Goal: Task Accomplishment & Management: Use online tool/utility

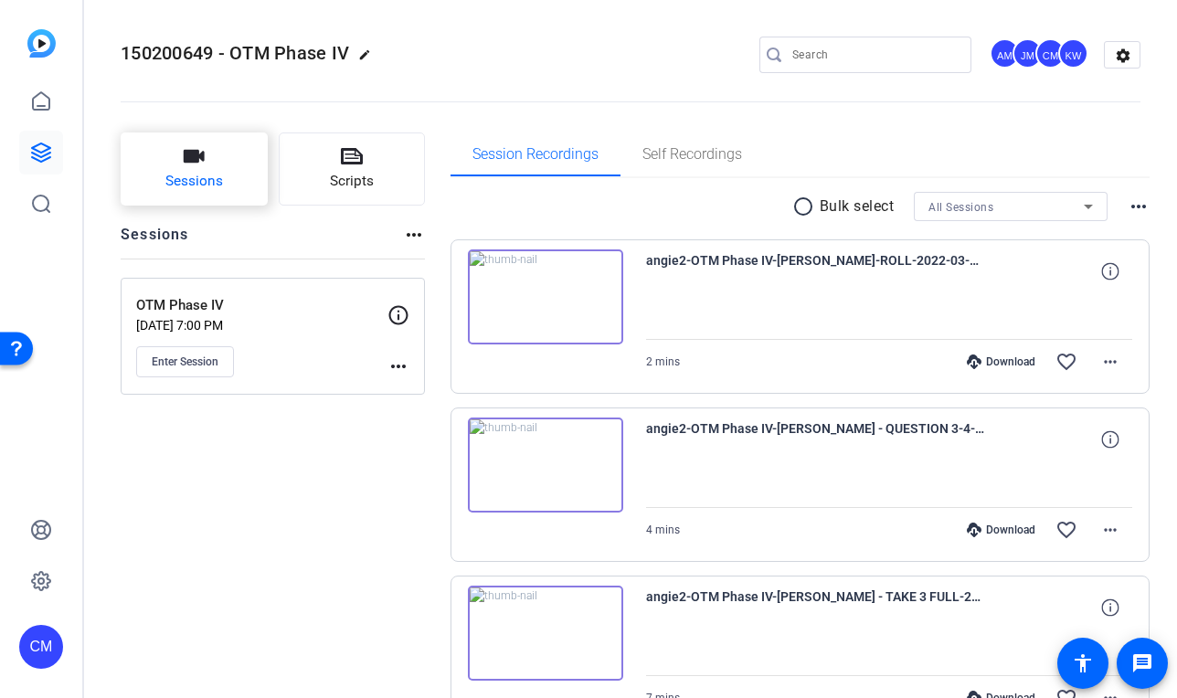
click at [154, 158] on button "Sessions" at bounding box center [194, 169] width 147 height 73
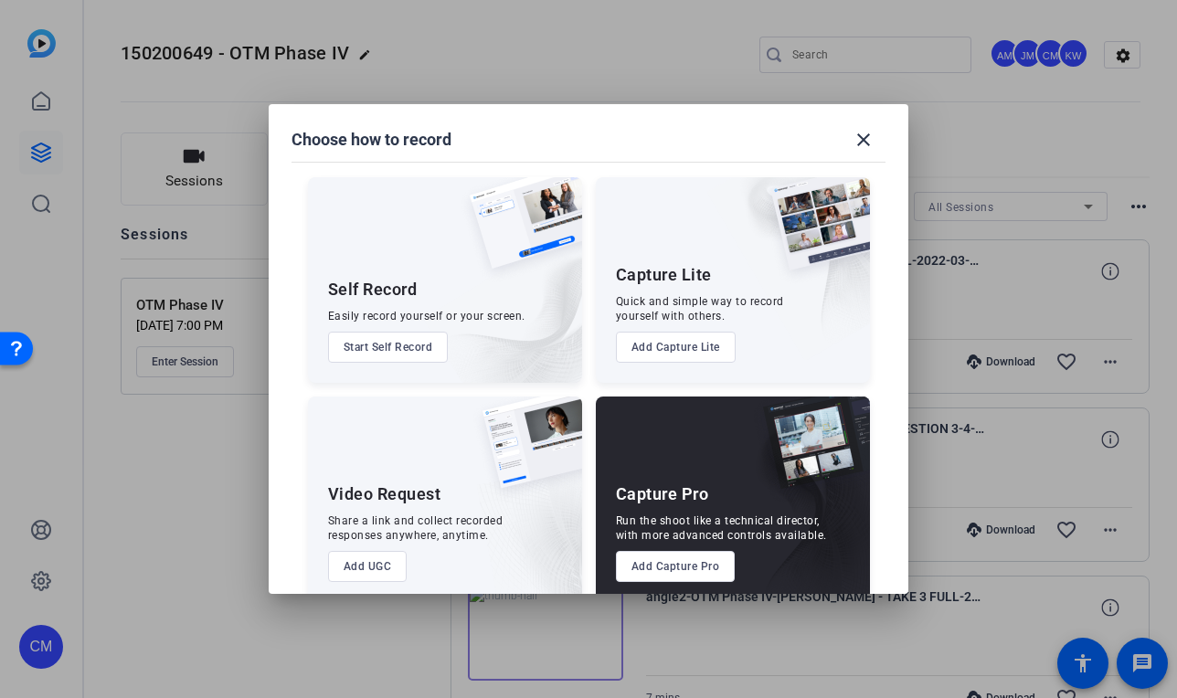
click at [523, 287] on img at bounding box center [502, 300] width 159 height 166
click at [440, 350] on button "Start Self Record" at bounding box center [388, 347] width 121 height 31
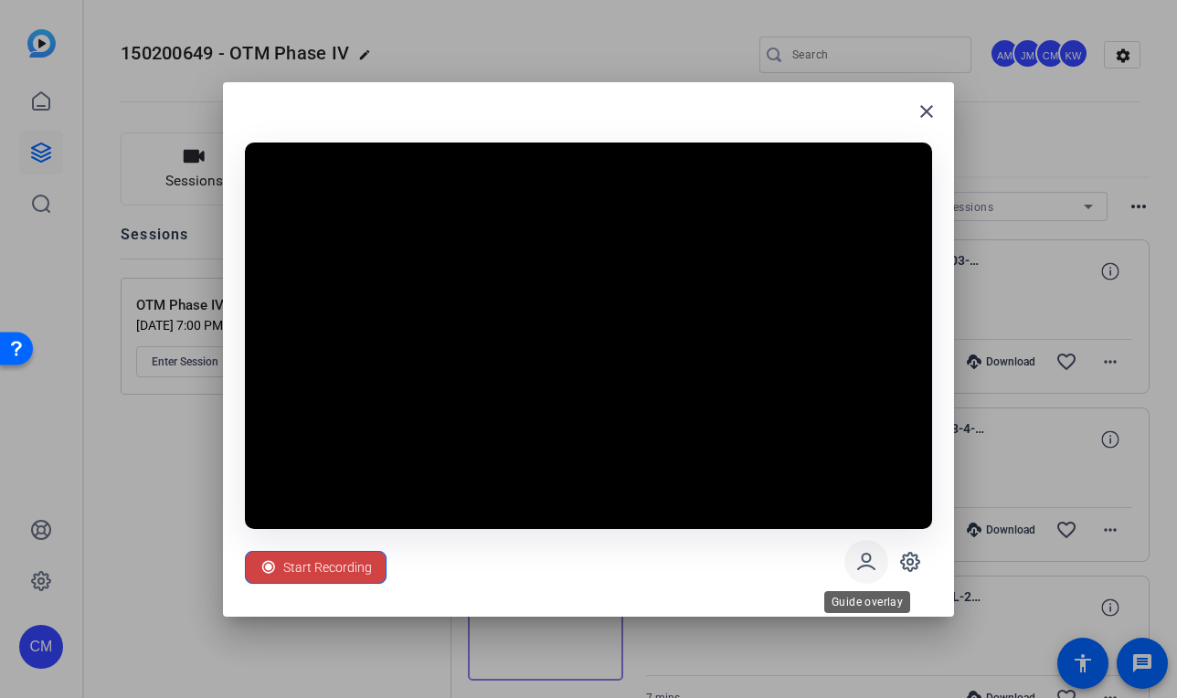
click at [859, 570] on icon at bounding box center [867, 562] width 22 height 22
click at [904, 560] on icon at bounding box center [911, 562] width 22 height 22
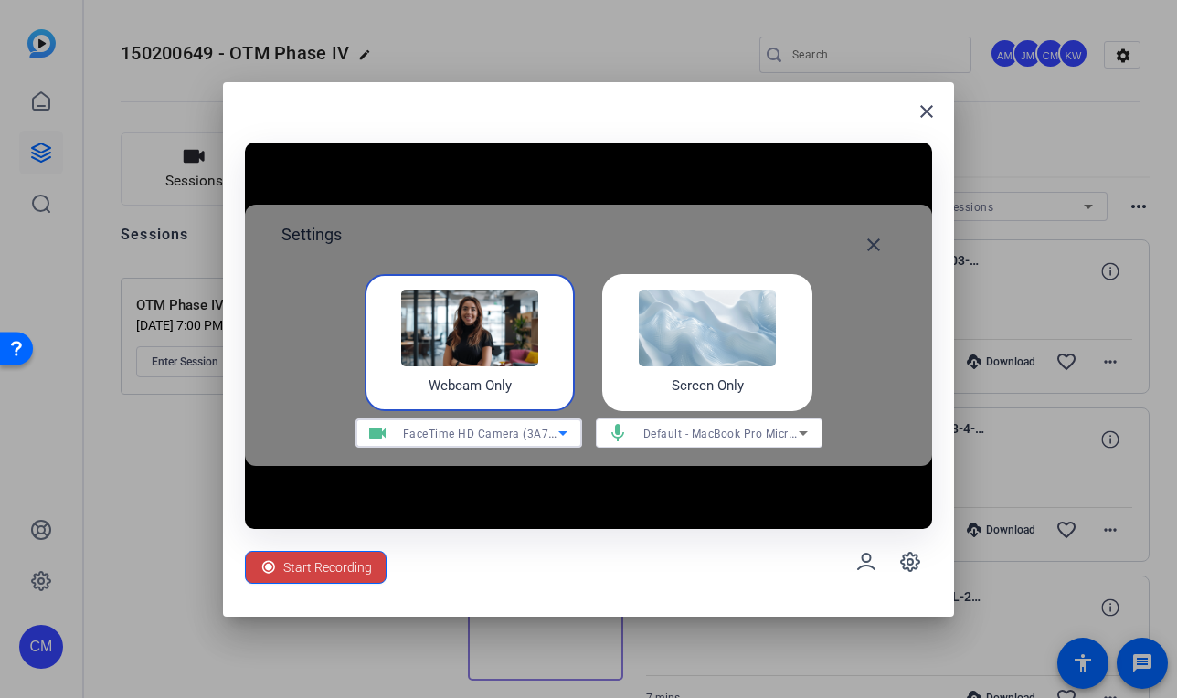
click at [559, 433] on icon at bounding box center [563, 433] width 22 height 22
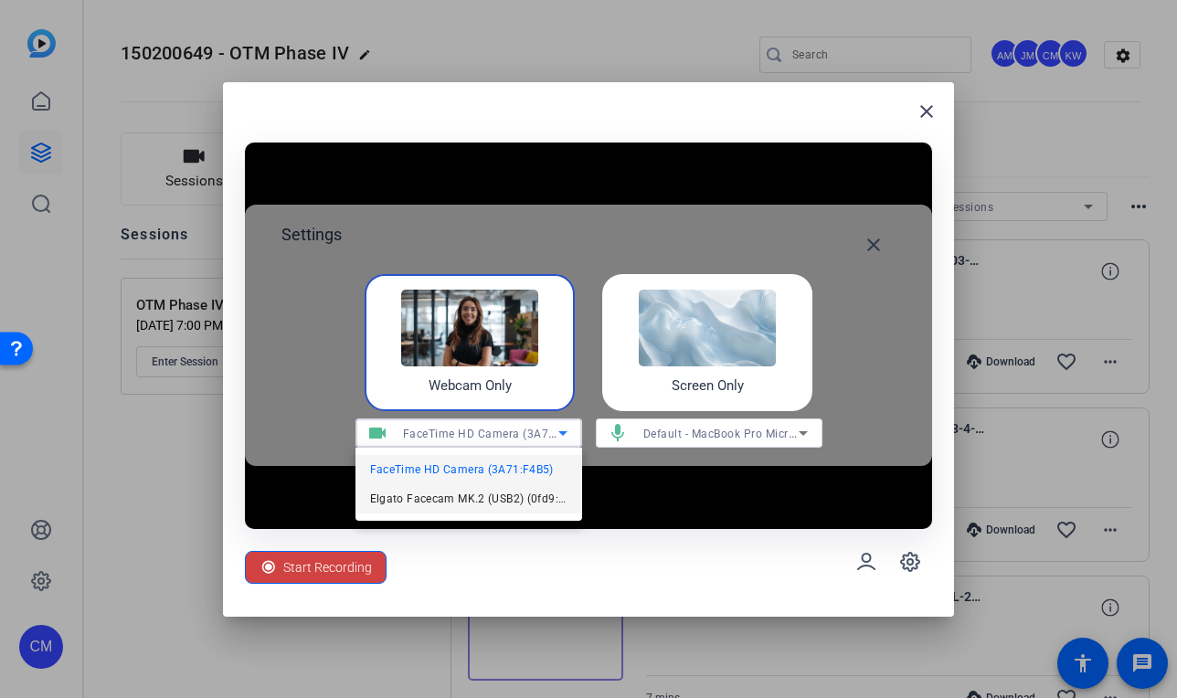
click at [516, 497] on span "Elgato Facecam MK.2 (USB2) (0fd9:0093)" at bounding box center [468, 499] width 197 height 22
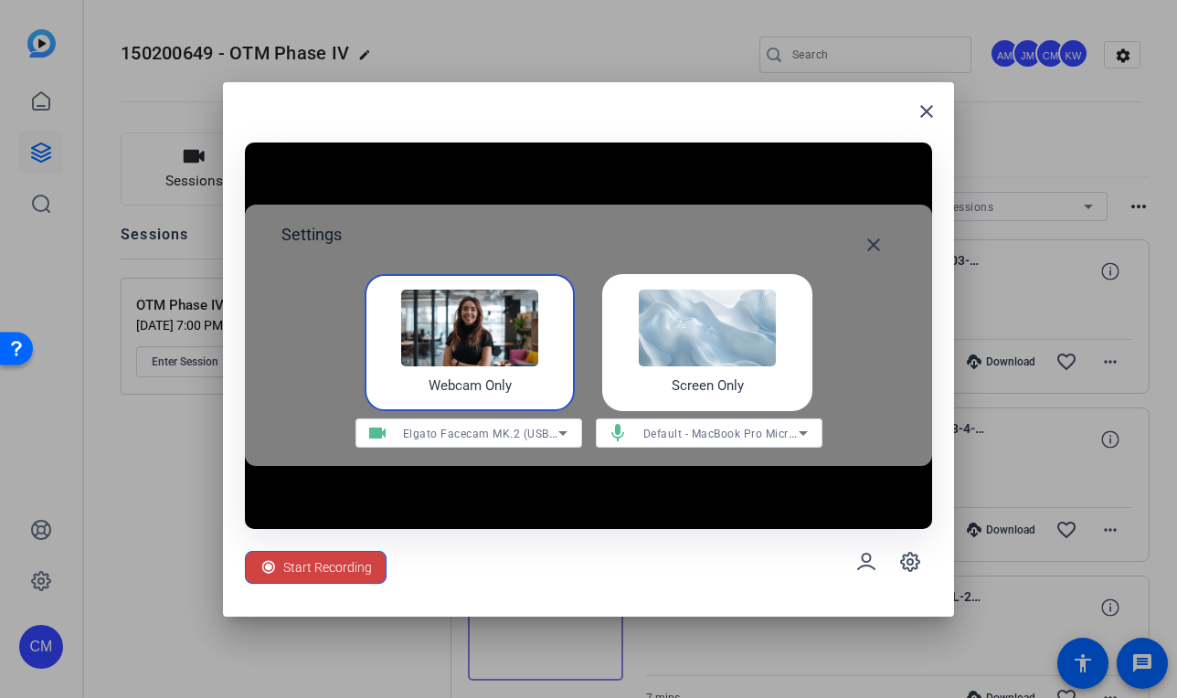
click at [491, 362] on img at bounding box center [469, 328] width 137 height 77
click at [878, 251] on mat-icon "close" at bounding box center [874, 245] width 22 height 22
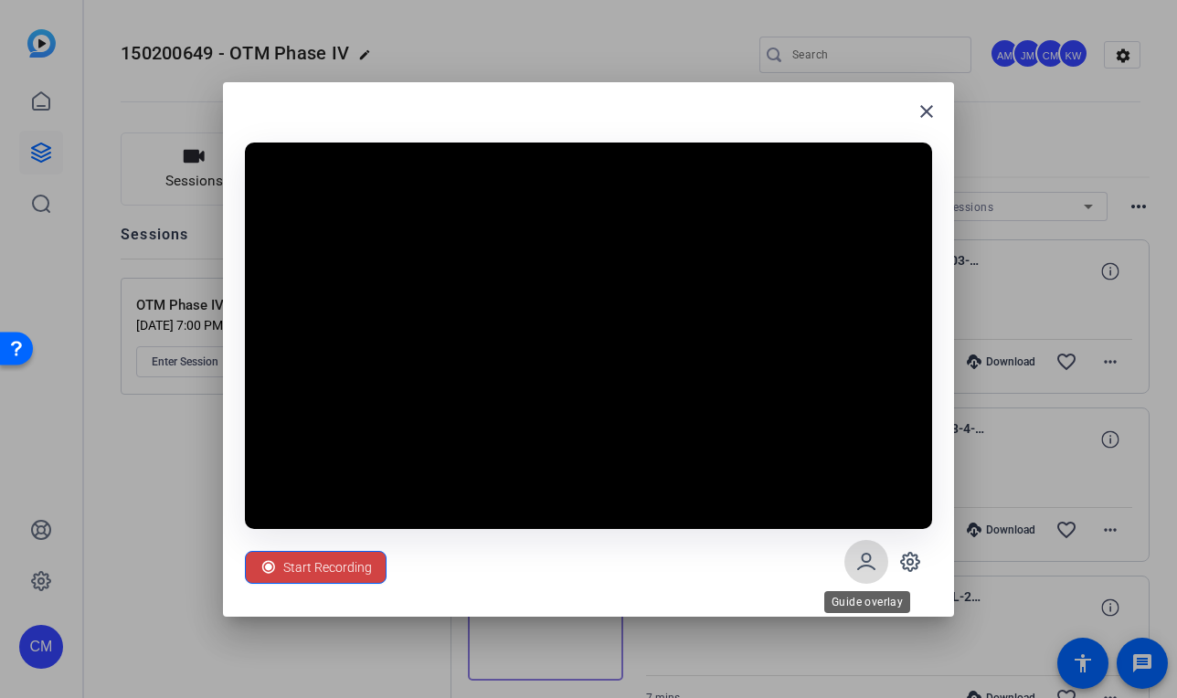
click at [879, 558] on span at bounding box center [867, 562] width 44 height 44
click at [869, 578] on span at bounding box center [867, 562] width 44 height 44
click at [908, 562] on icon at bounding box center [910, 561] width 5 height 5
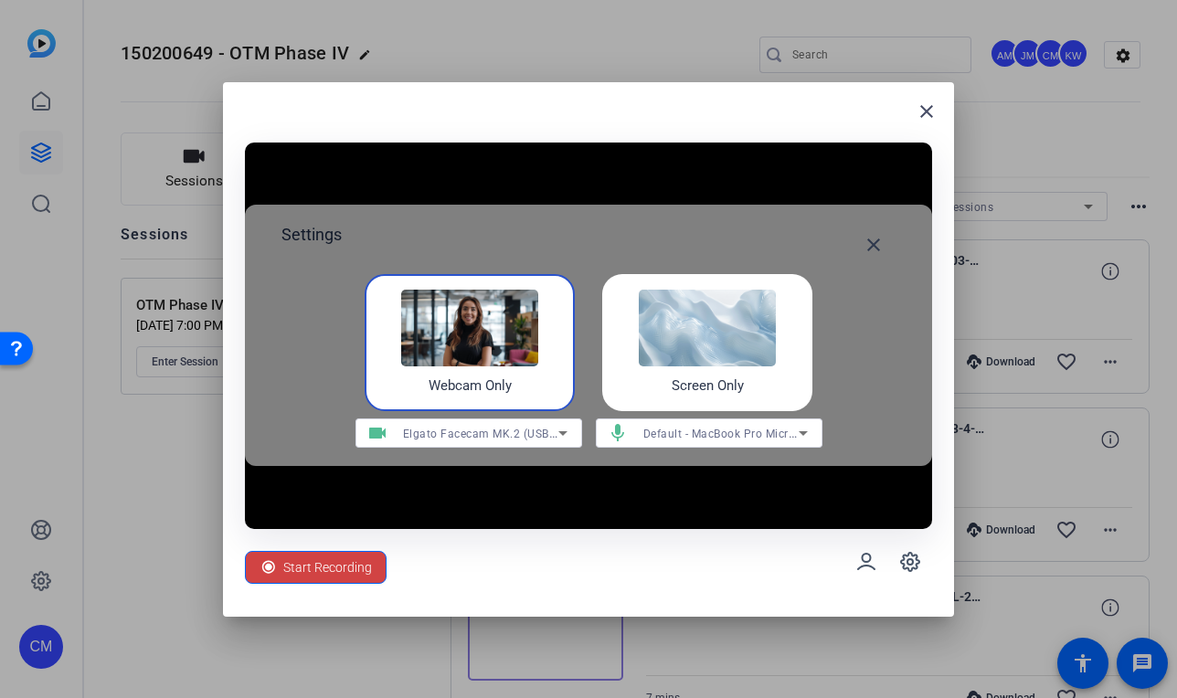
click at [509, 352] on img at bounding box center [469, 328] width 137 height 77
click at [539, 425] on div "Elgato Facecam MK.2 (USB2) (0fd9:0093)" at bounding box center [480, 433] width 155 height 23
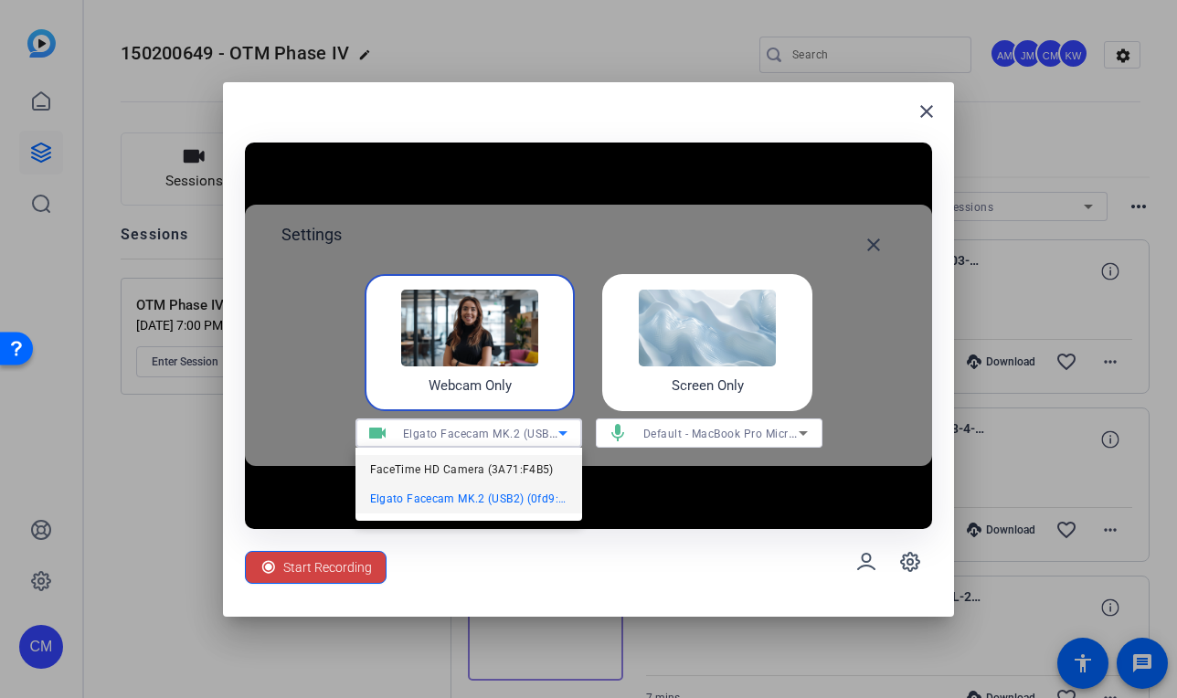
click at [498, 468] on span "FaceTime HD Camera (3A71:F4B5)" at bounding box center [462, 470] width 184 height 22
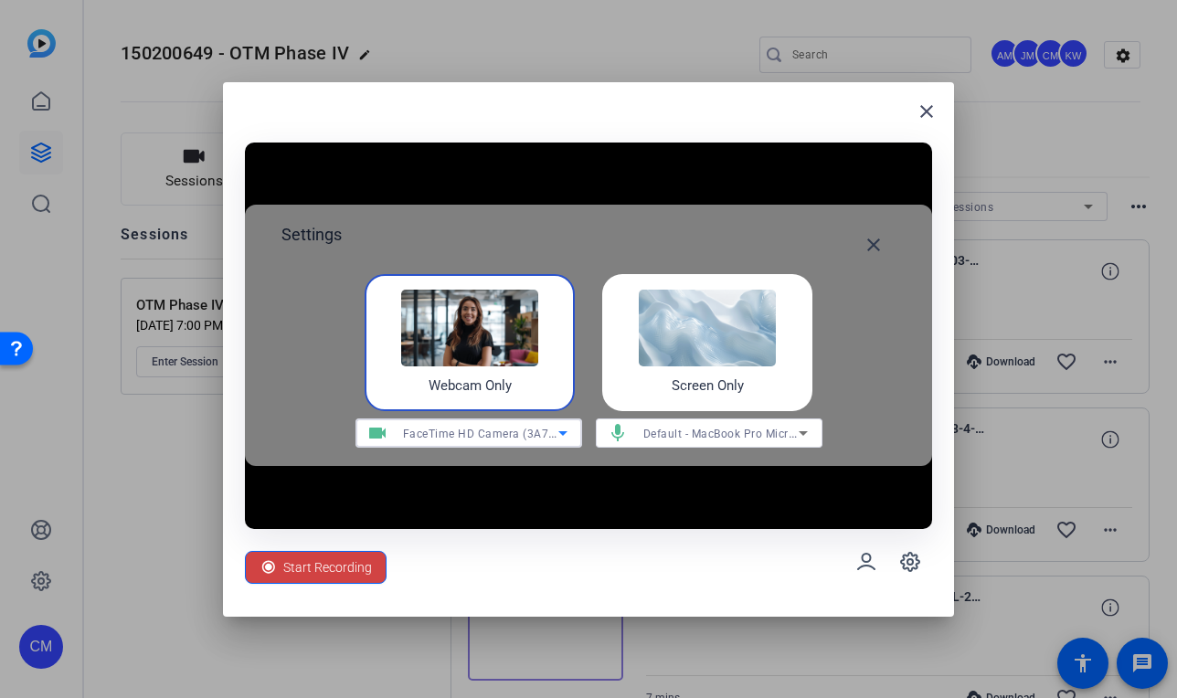
click at [506, 435] on span "FaceTime HD Camera (3A71:F4B5)" at bounding box center [496, 433] width 187 height 15
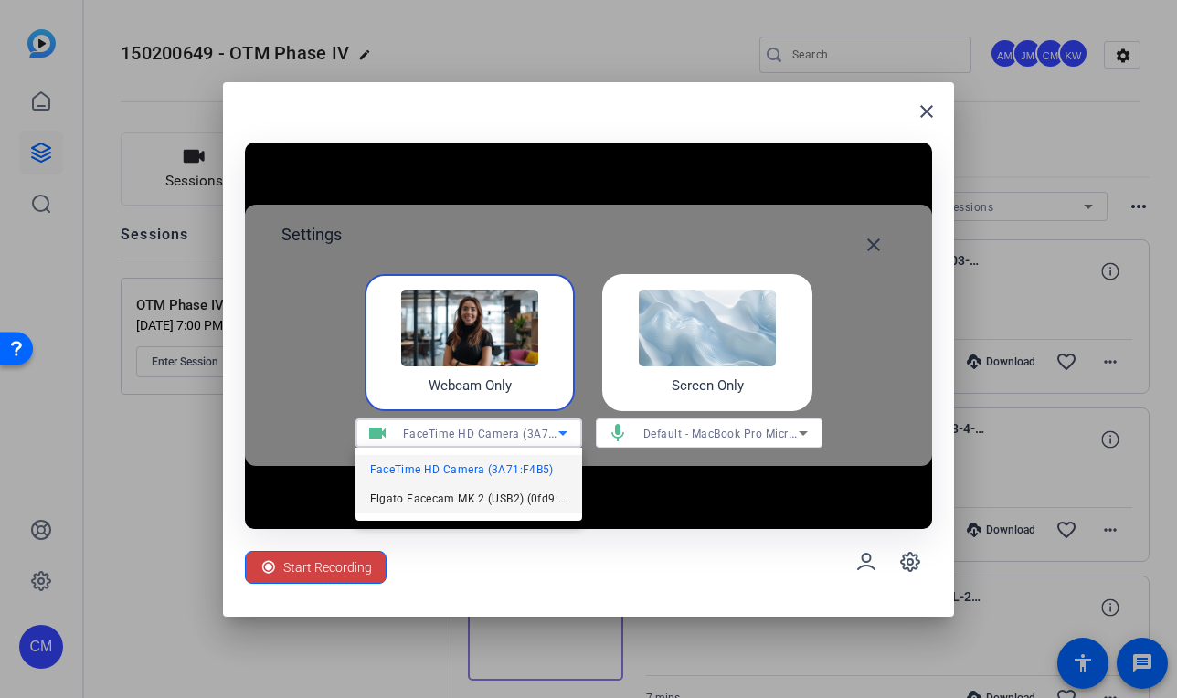
click at [497, 493] on span "Elgato Facecam MK.2 (USB2) (0fd9:0093)" at bounding box center [468, 499] width 197 height 22
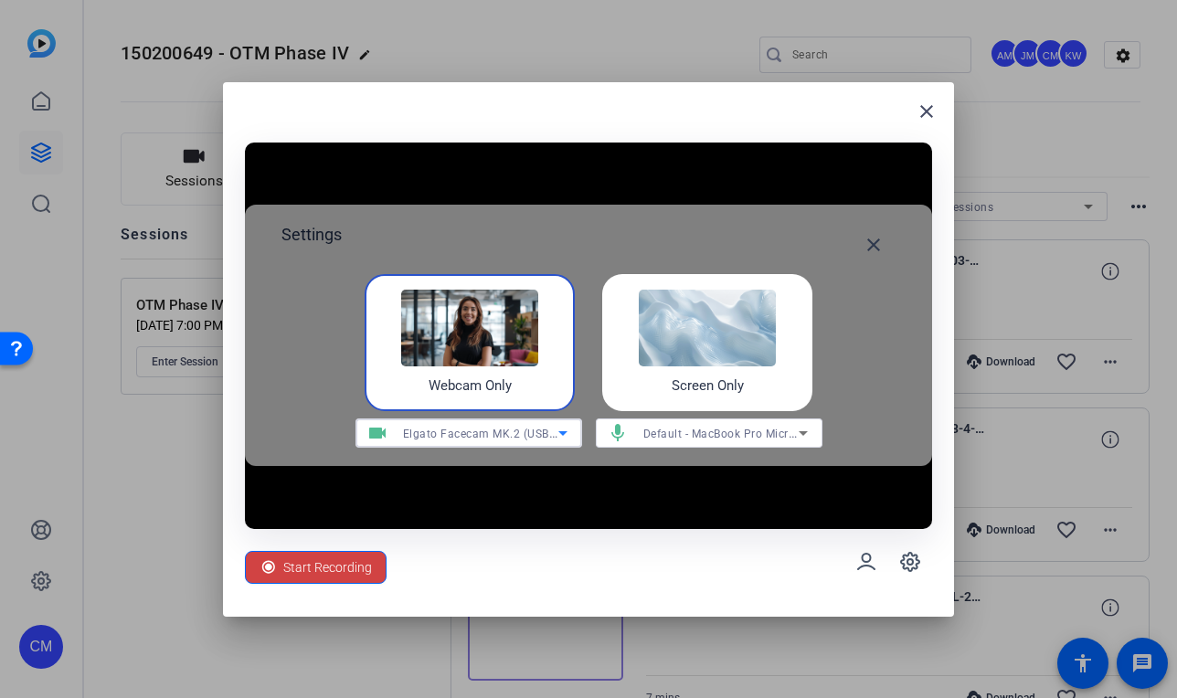
click at [665, 431] on span "Default - MacBook Pro Microphone (Built-in)" at bounding box center [761, 433] width 235 height 15
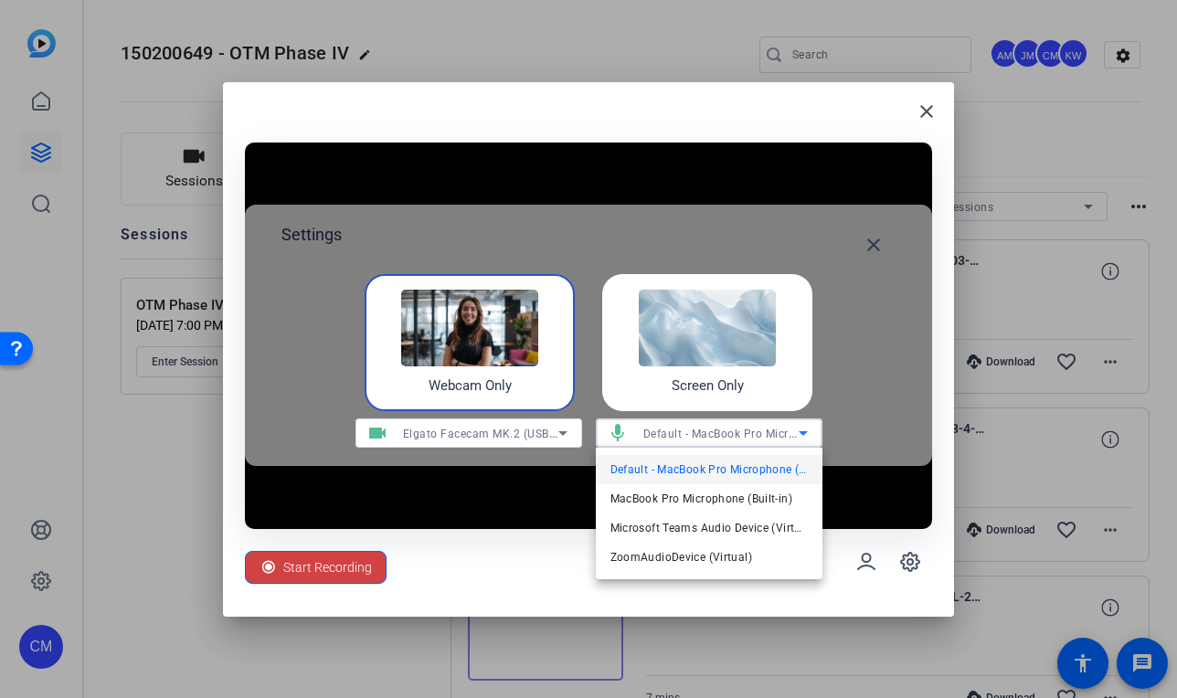
click at [665, 431] on div at bounding box center [588, 349] width 1177 height 698
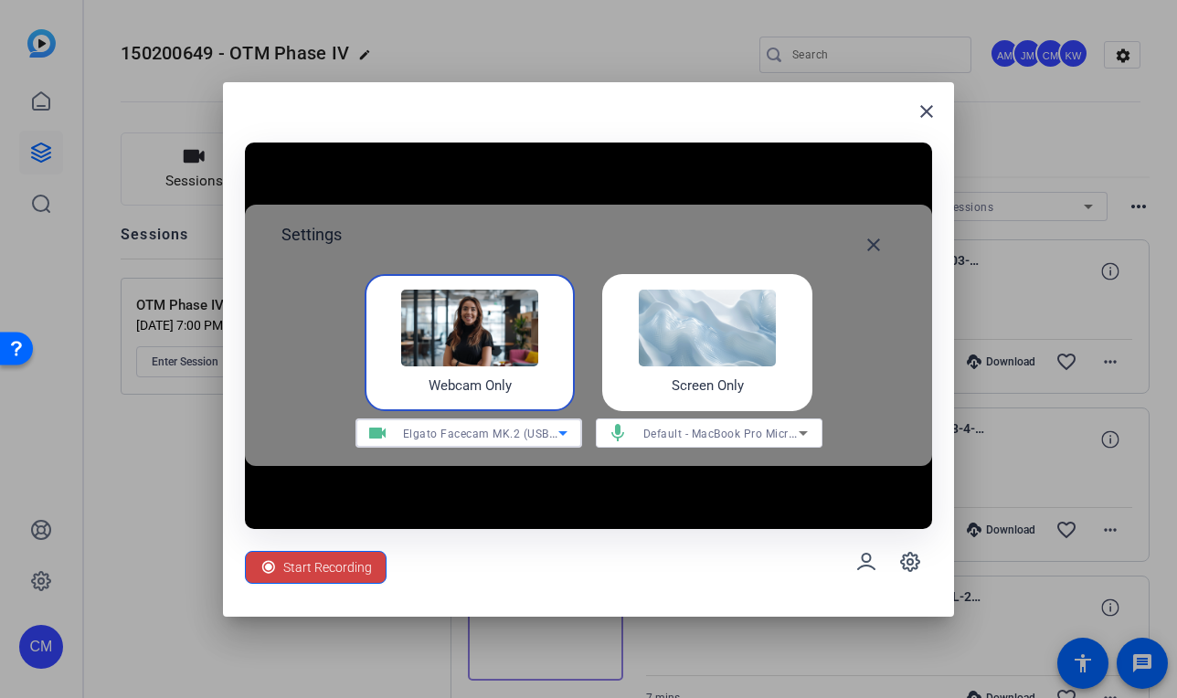
click at [540, 428] on span "Elgato Facecam MK.2 (USB2) (0fd9:0093)" at bounding box center [515, 433] width 224 height 15
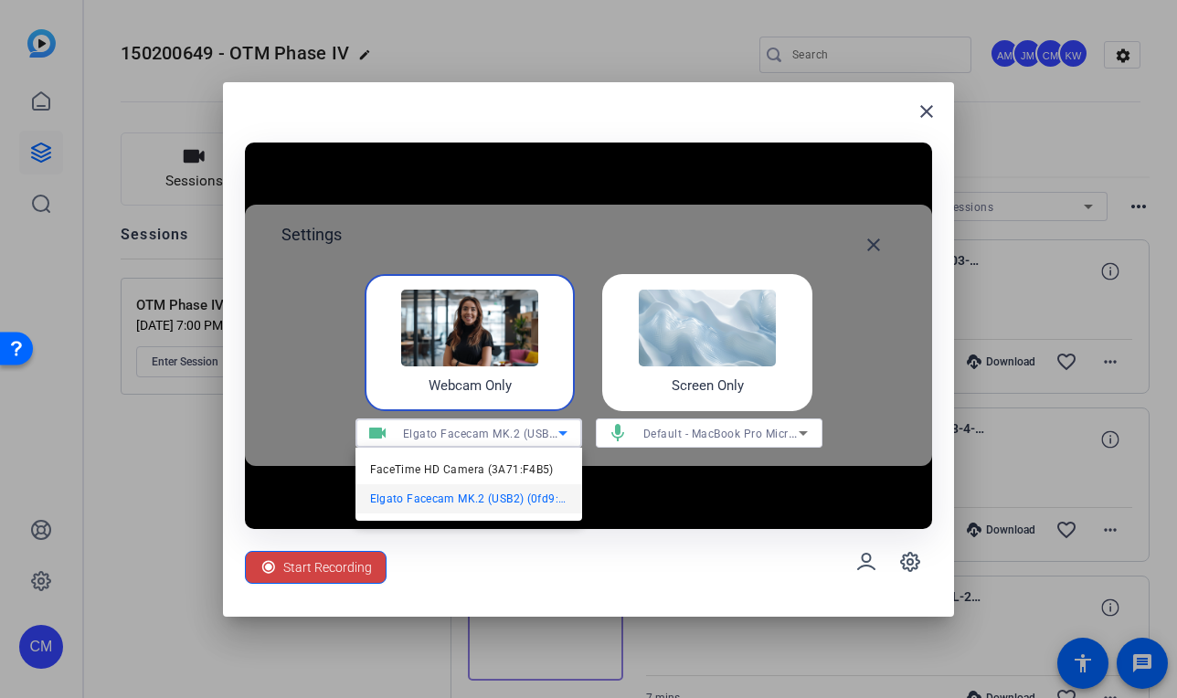
click at [928, 110] on div at bounding box center [588, 349] width 1177 height 698
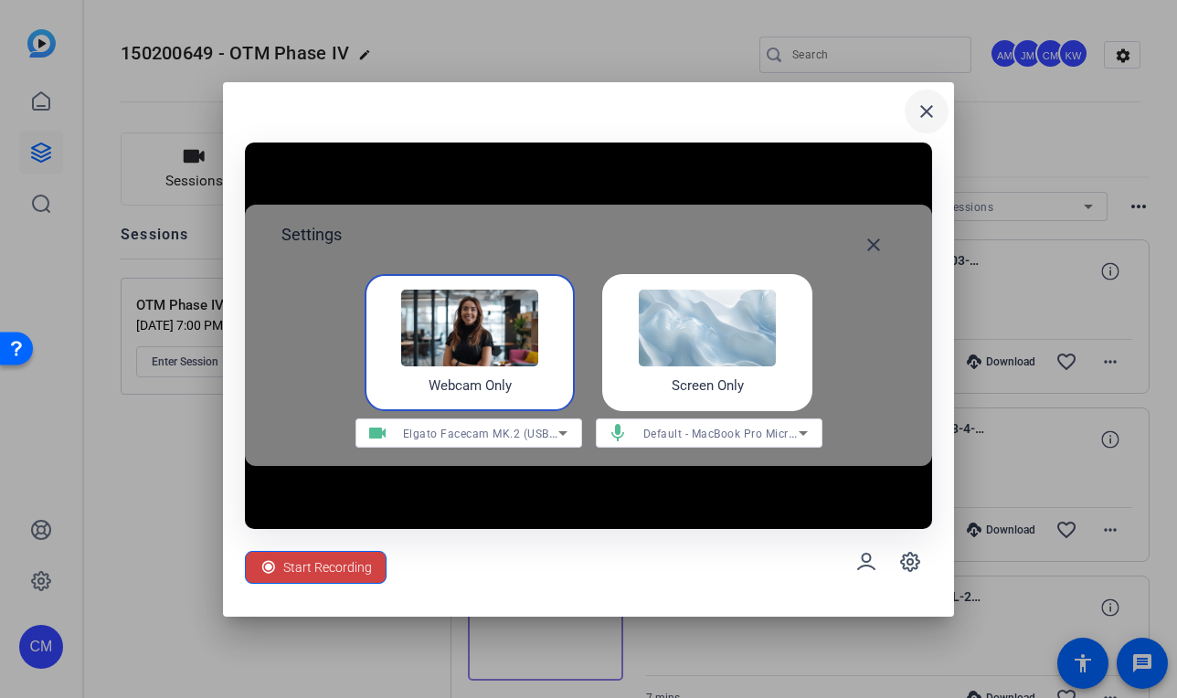
click at [926, 112] on mat-icon "close" at bounding box center [927, 112] width 22 height 22
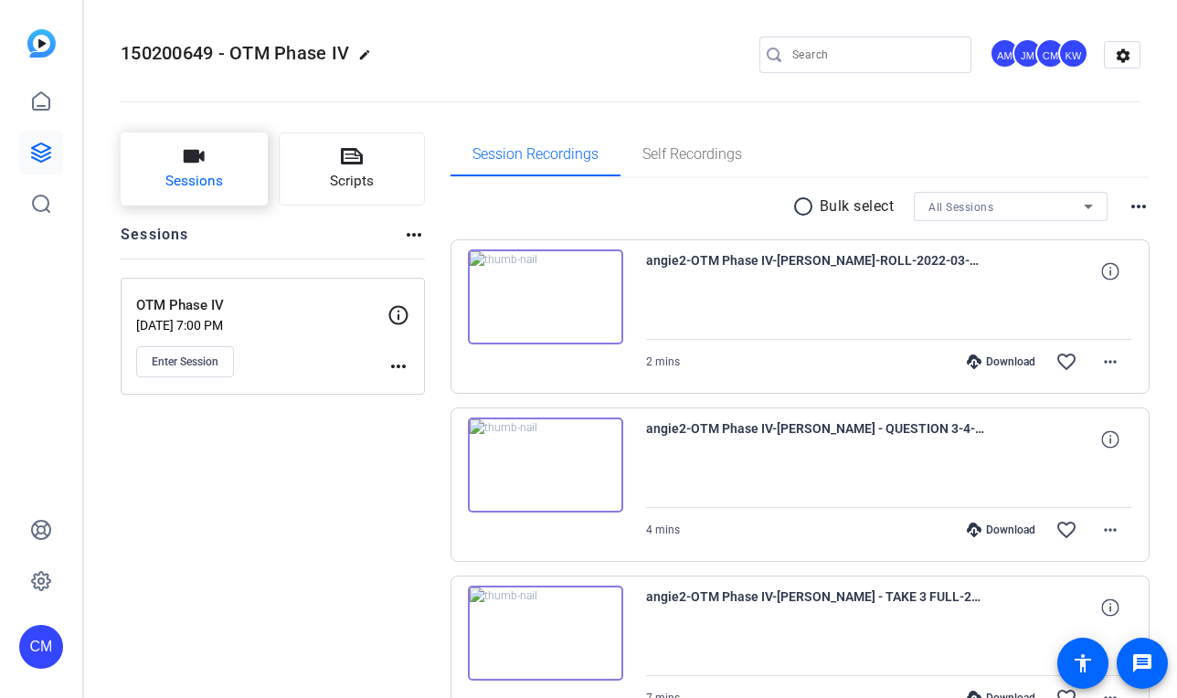
click at [137, 179] on button "Sessions" at bounding box center [194, 169] width 147 height 73
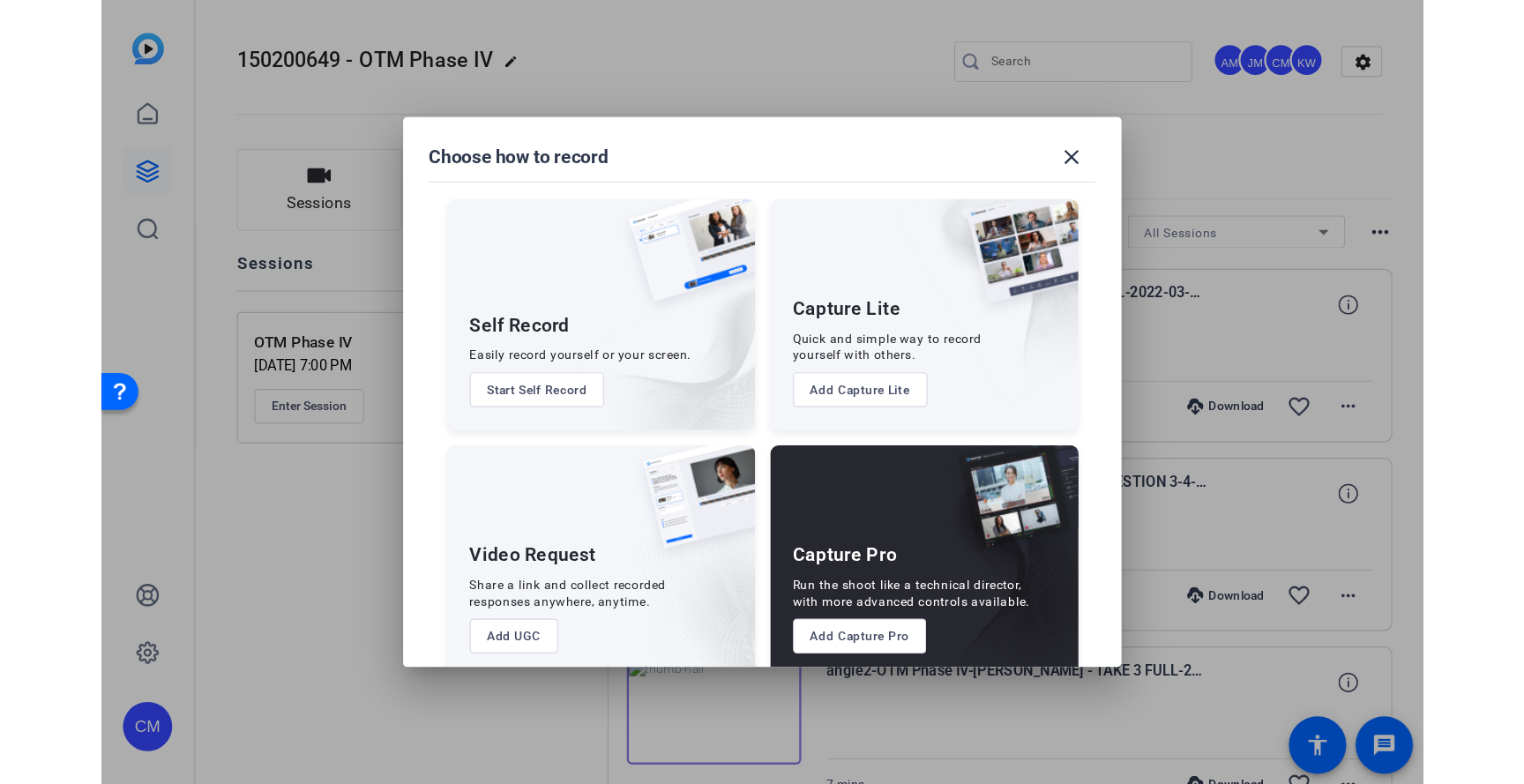
scroll to position [25, 0]
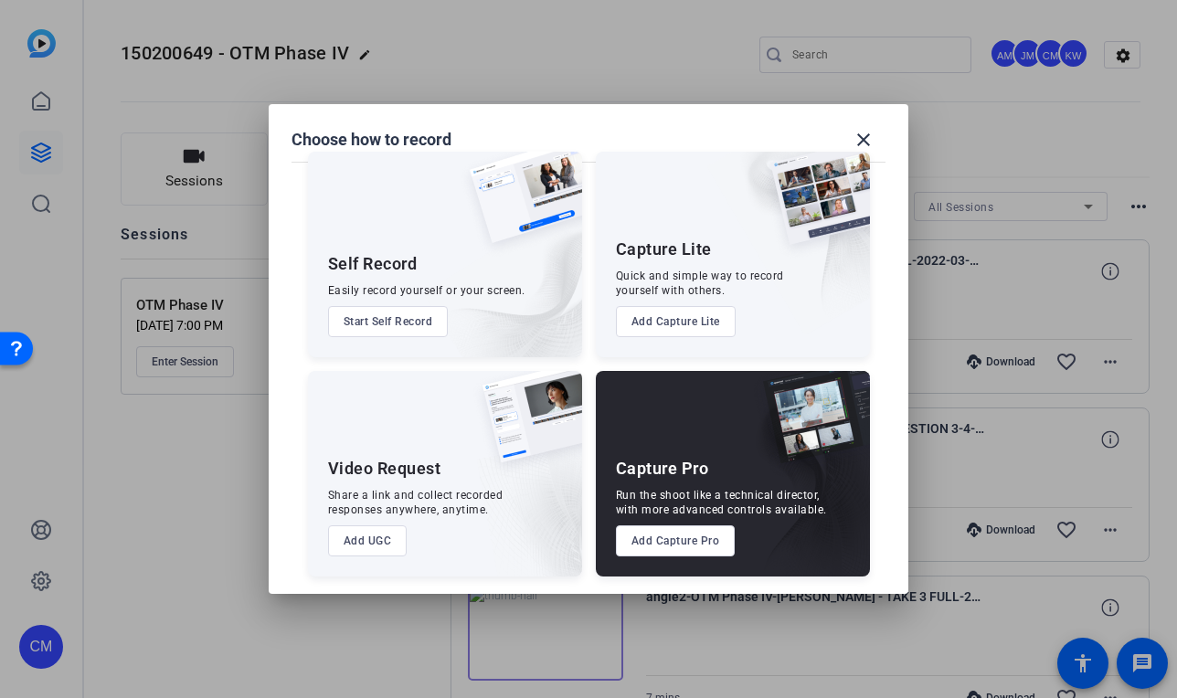
click at [676, 324] on button "Add Capture Lite" at bounding box center [676, 321] width 120 height 31
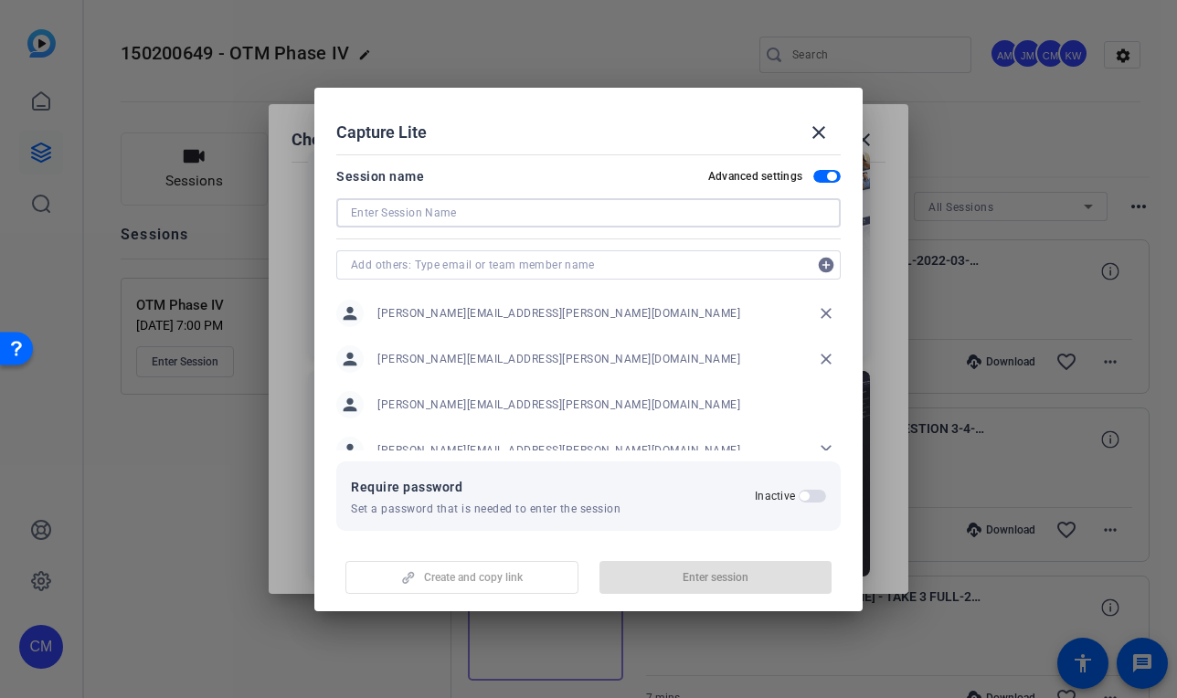
click at [527, 222] on input at bounding box center [588, 213] width 475 height 22
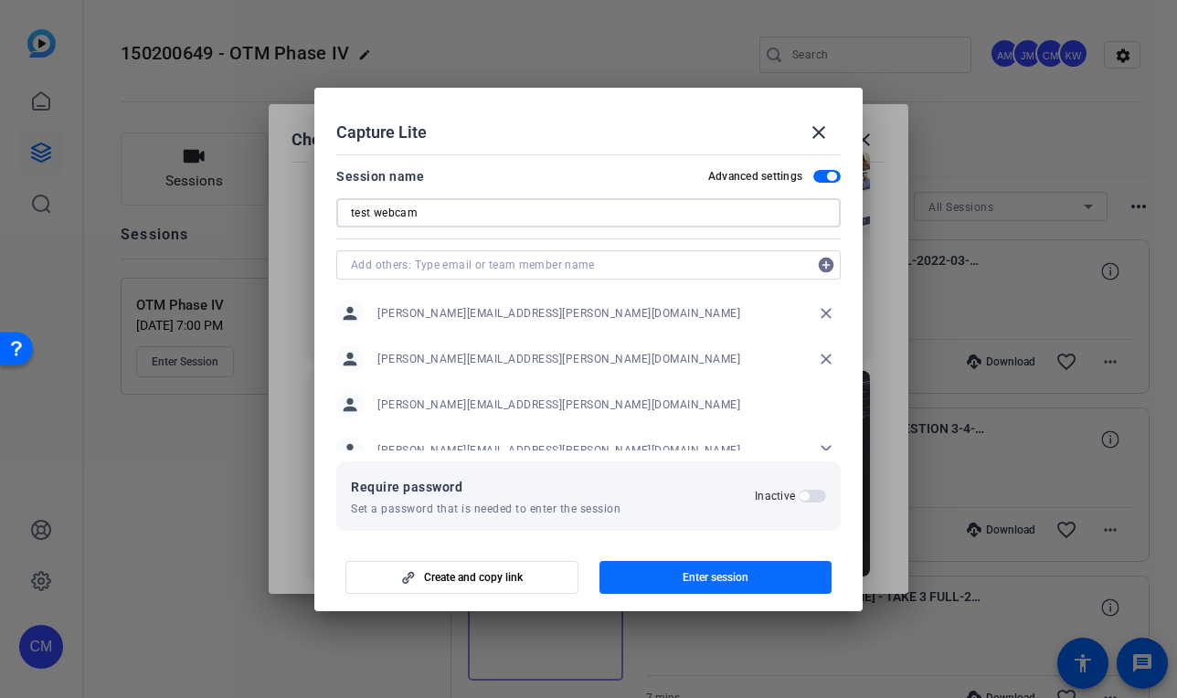
type input "test webcam"
click at [696, 575] on span "Enter session" at bounding box center [716, 577] width 66 height 15
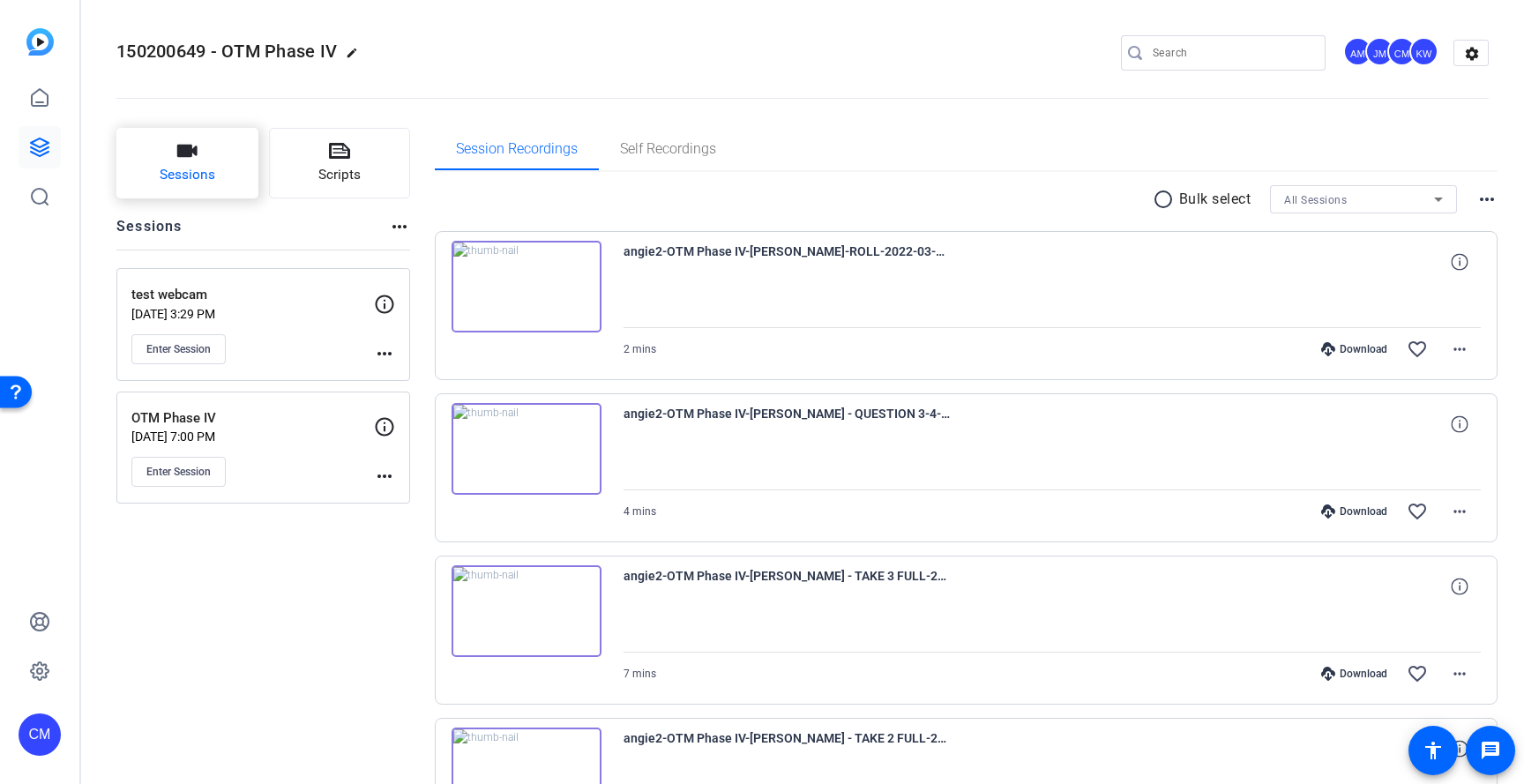
click at [158, 195] on button "Sessions" at bounding box center [187, 163] width 142 height 70
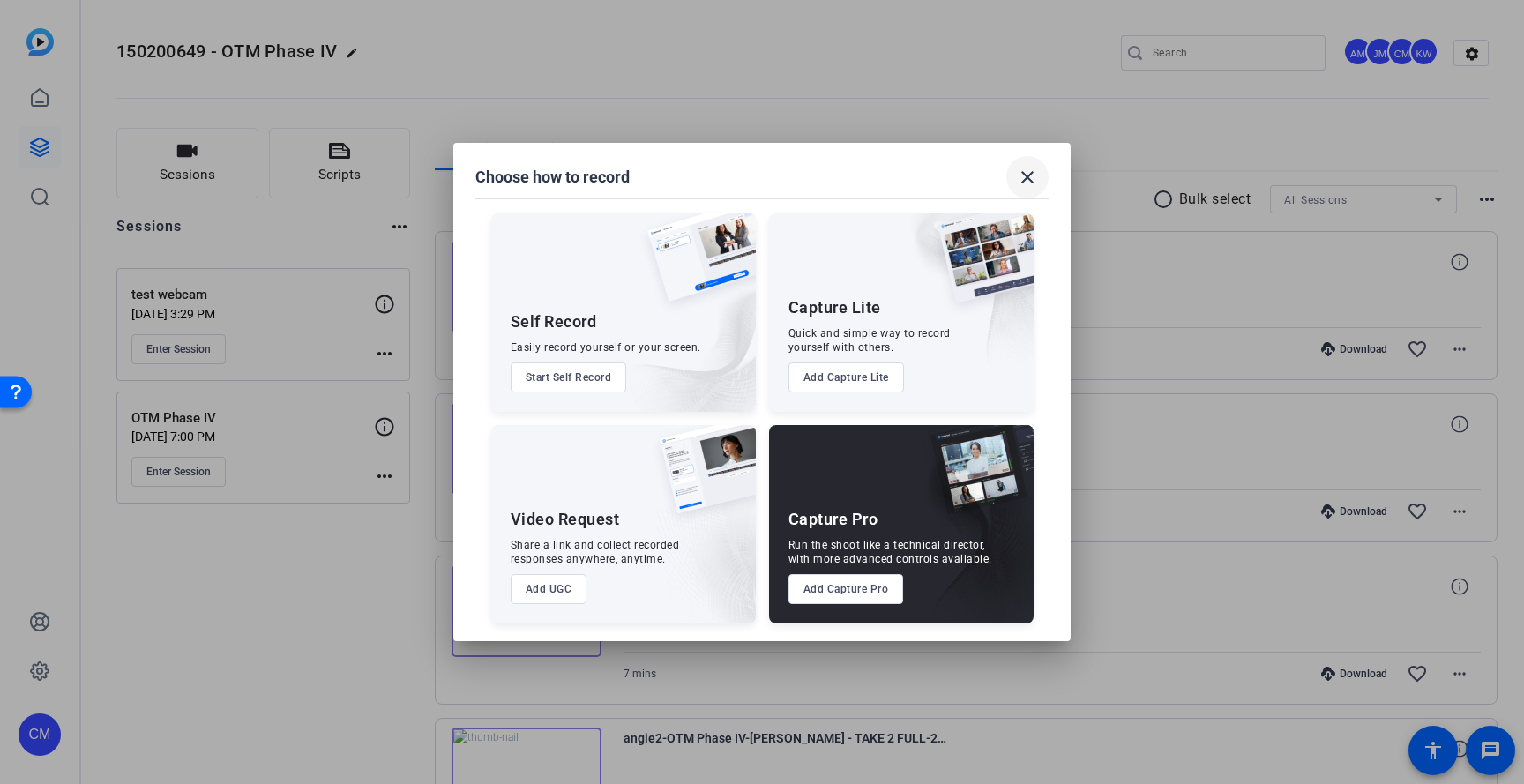
click at [1022, 179] on mat-icon "close" at bounding box center [1027, 177] width 21 height 21
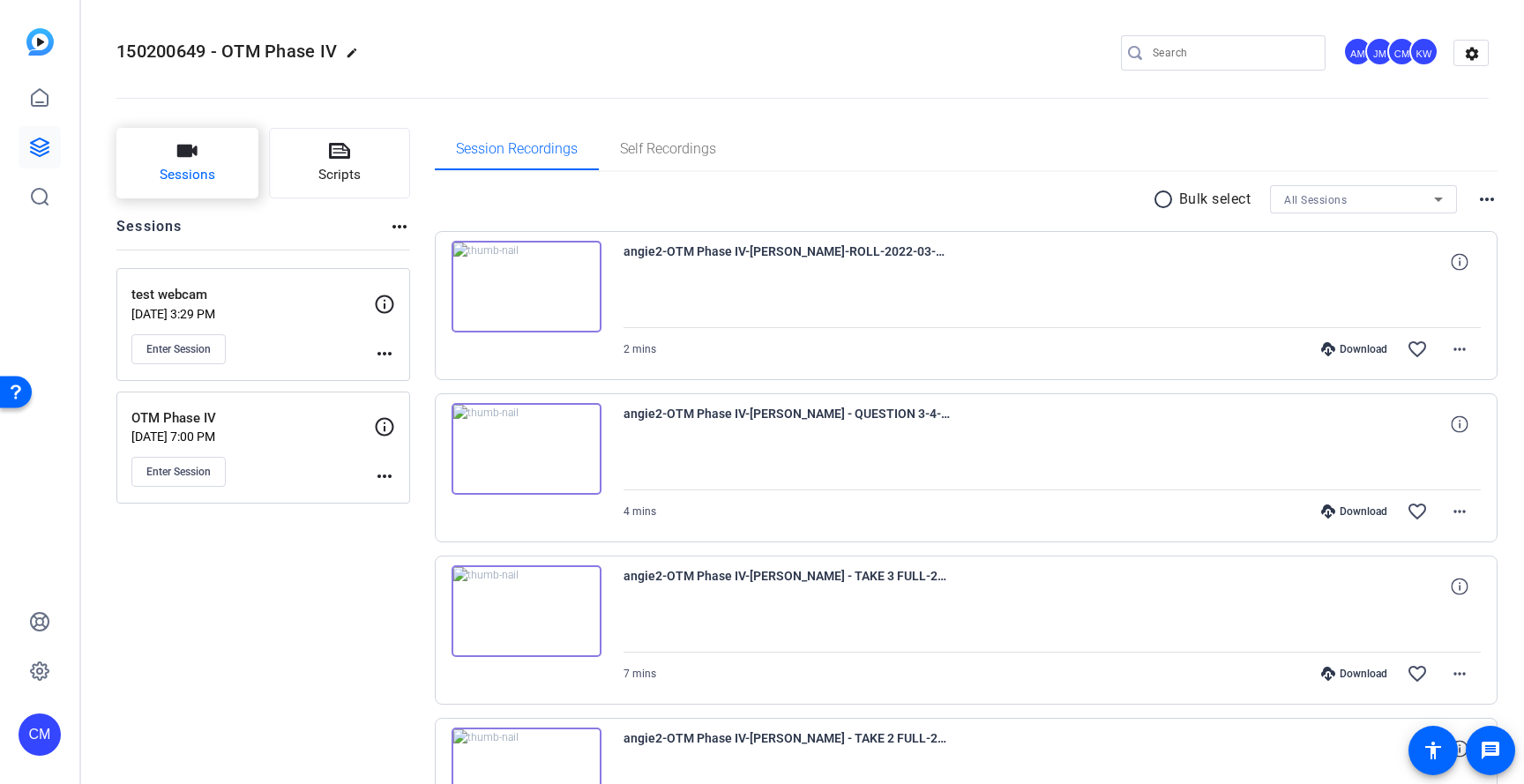
click at [209, 186] on button "Sessions" at bounding box center [187, 163] width 142 height 70
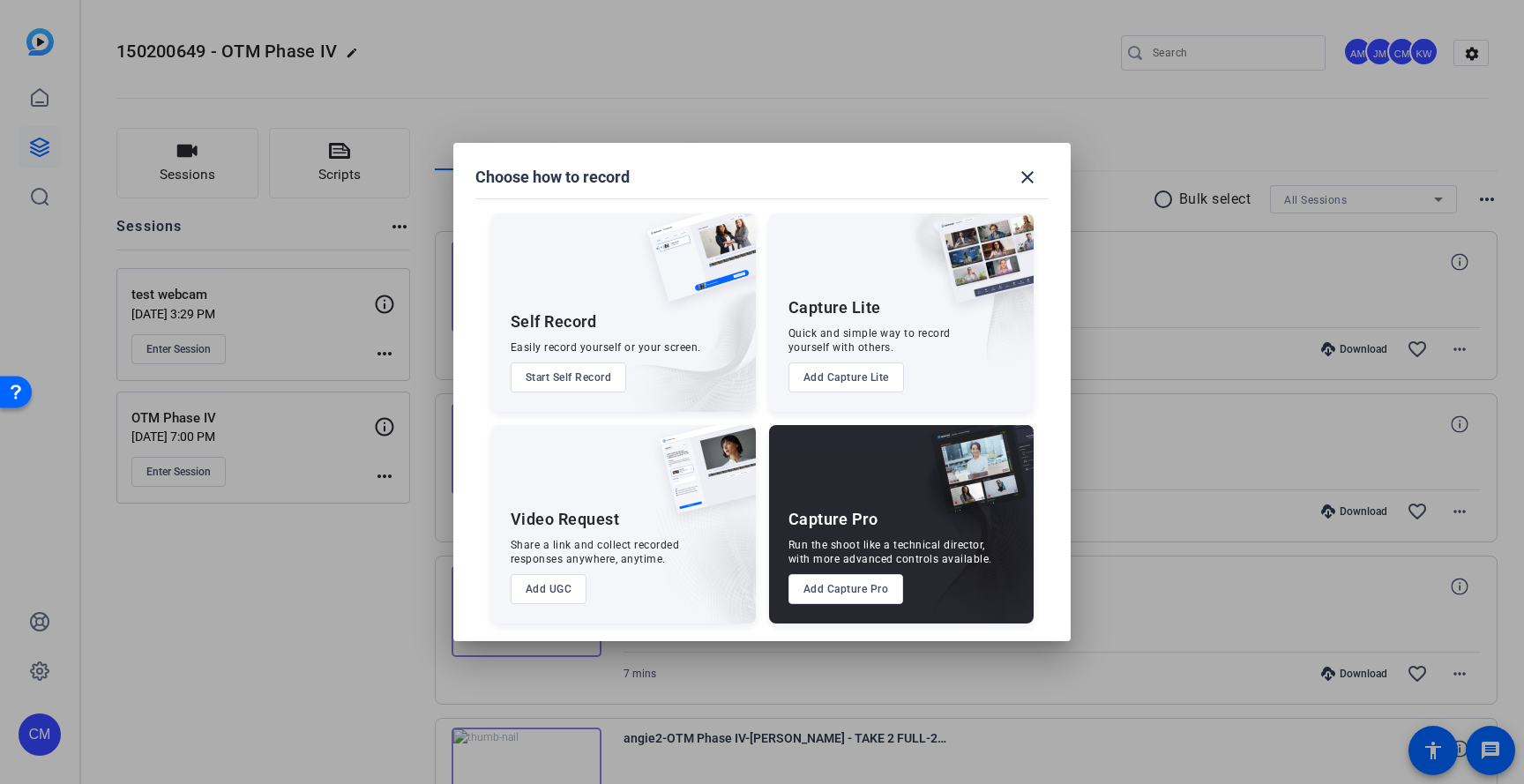
click at [1003, 186] on mat-dialog-content "Self Record Easily record yourself or your screen. Start Self Record Capture Li…" at bounding box center [762, 410] width 617 height 463
click at [1028, 181] on mat-icon "close" at bounding box center [1027, 177] width 21 height 21
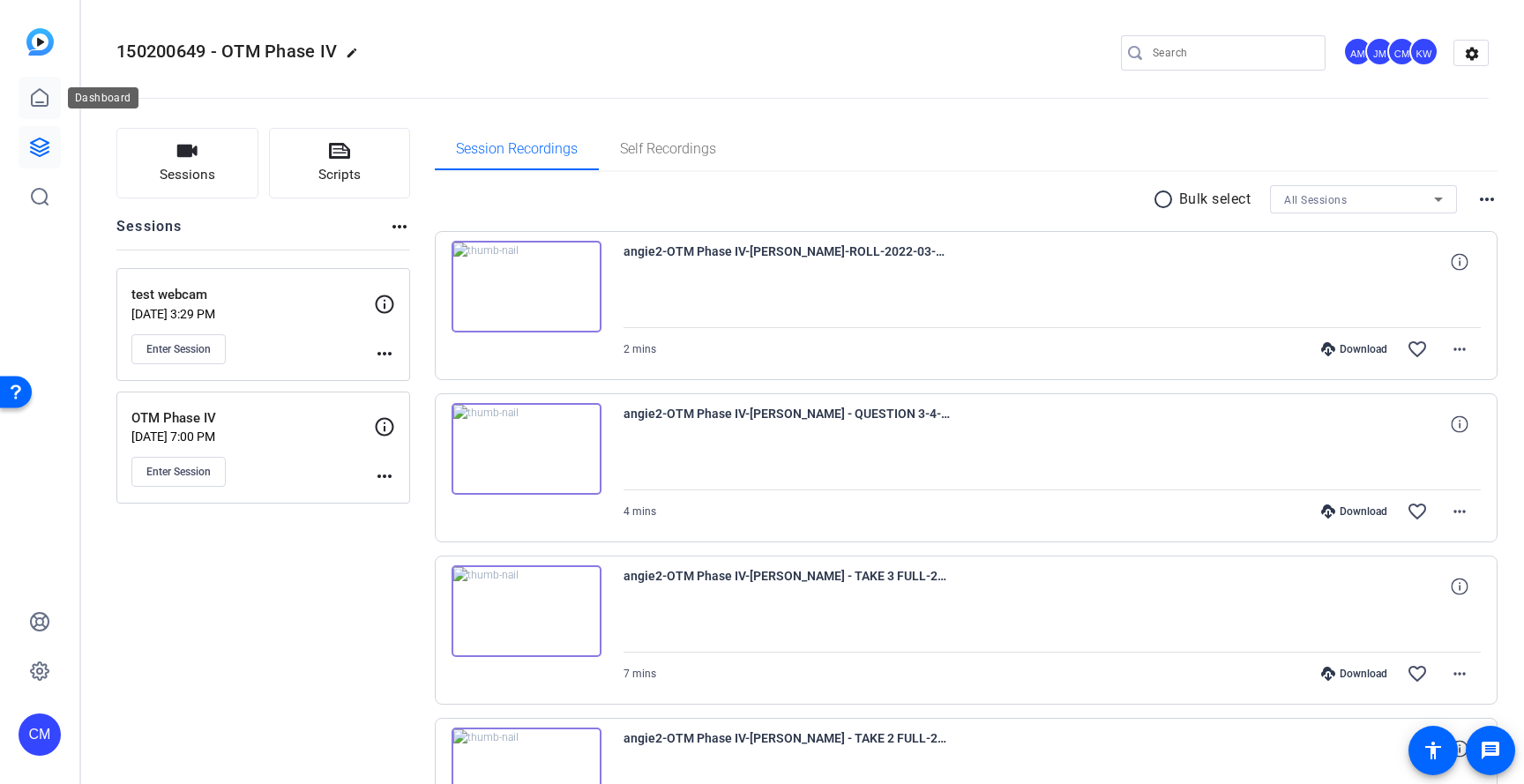
click at [46, 113] on link at bounding box center [40, 98] width 42 height 42
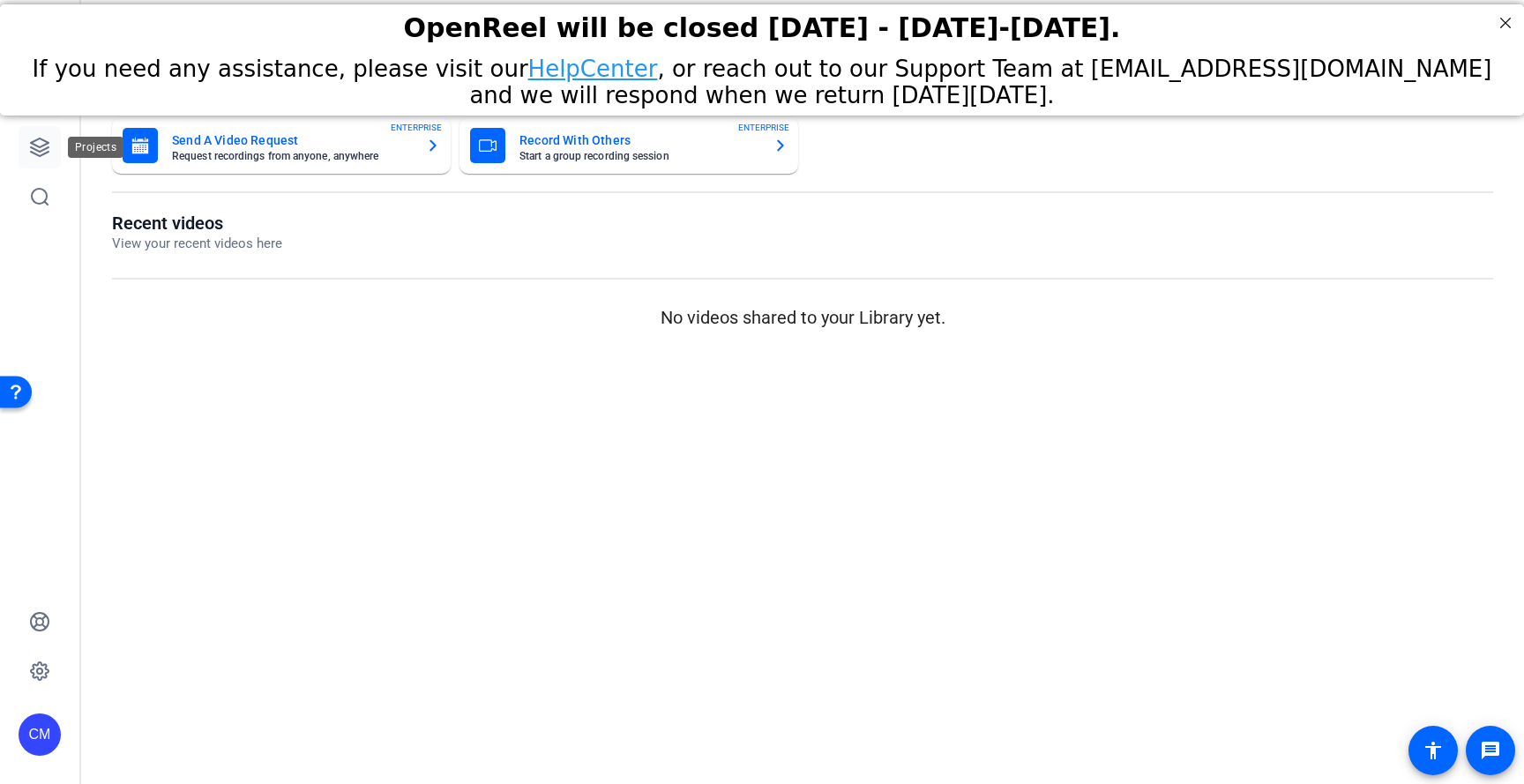
click at [39, 149] on icon at bounding box center [40, 148] width 17 height 17
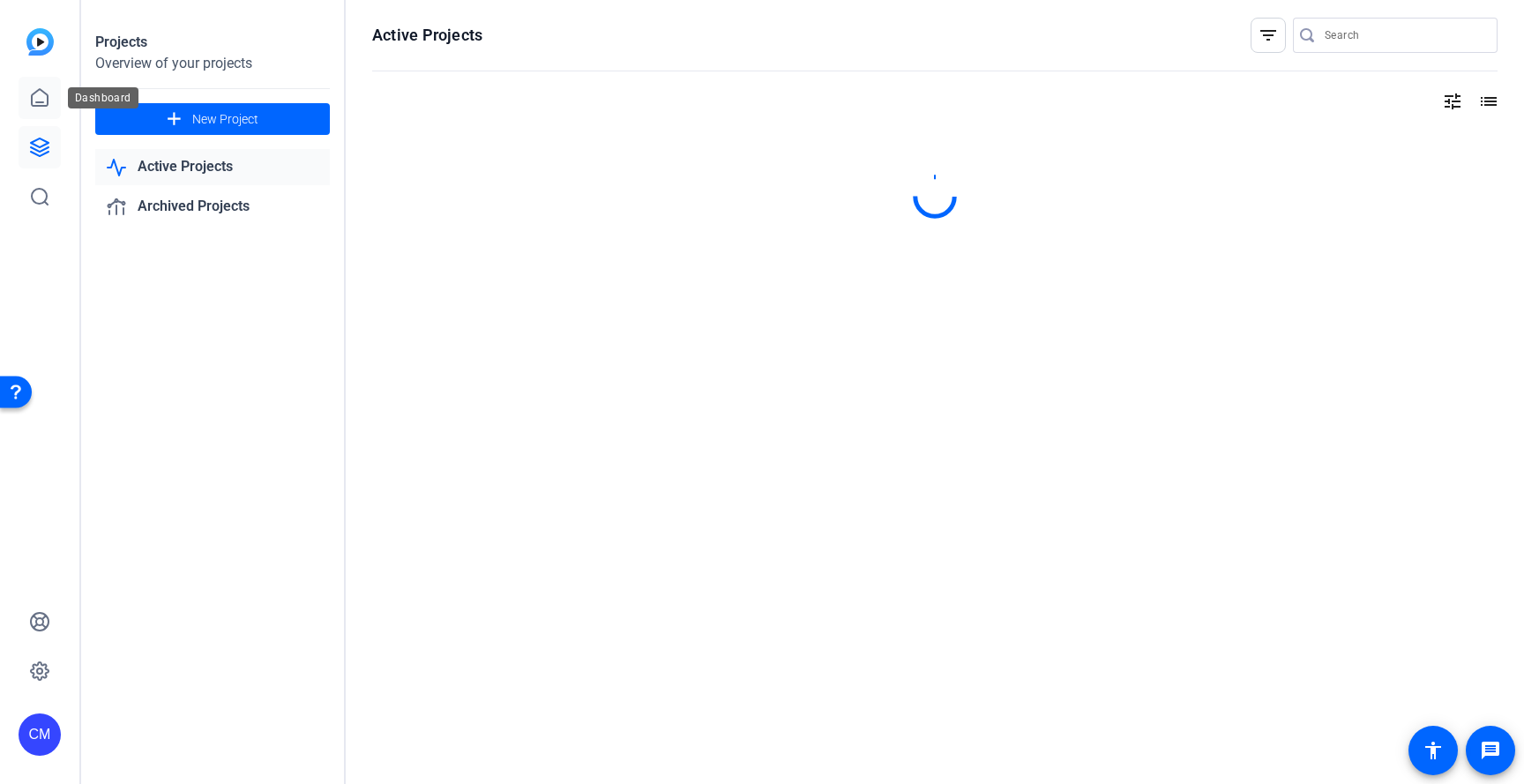
click at [46, 108] on icon at bounding box center [40, 98] width 21 height 21
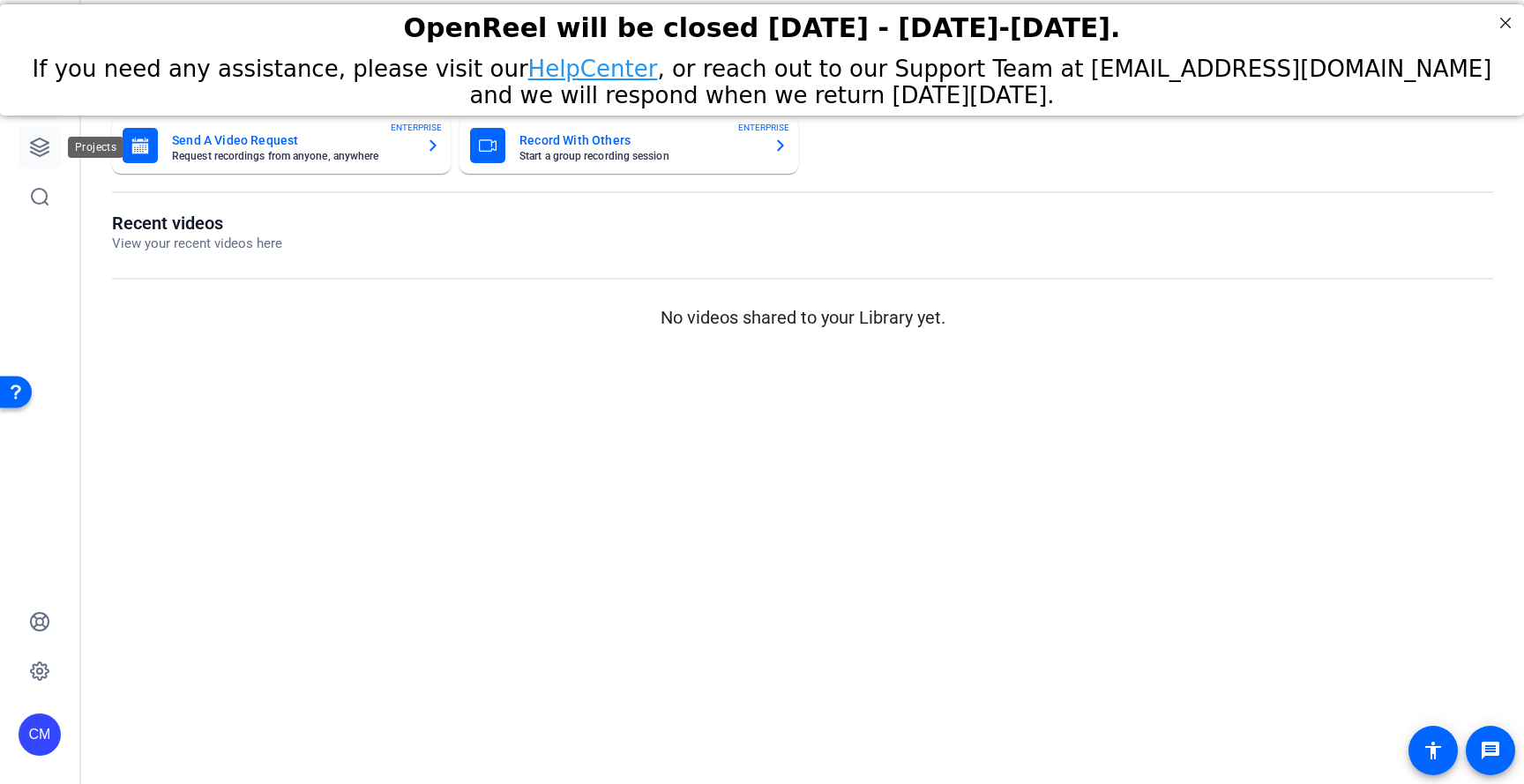
click at [36, 161] on link at bounding box center [40, 148] width 42 height 42
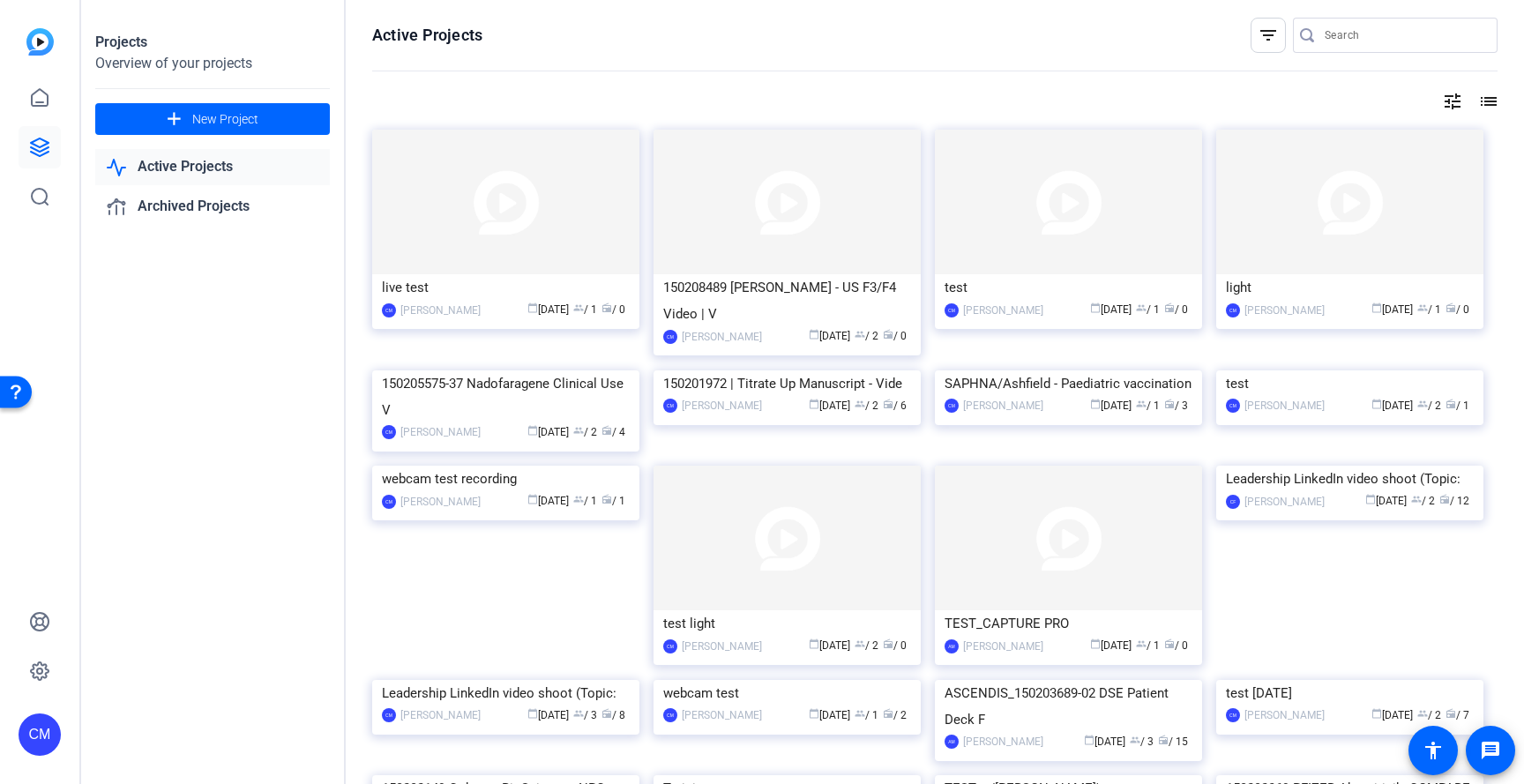
click at [174, 141] on div "Projects Overview of your projects add New Project Active Projects Archived Pro…" at bounding box center [213, 392] width 264 height 784
click at [165, 166] on link "Active Projects" at bounding box center [212, 166] width 234 height 36
click at [168, 175] on link "Active Projects" at bounding box center [212, 166] width 234 height 36
click at [168, 207] on link "Archived Projects" at bounding box center [212, 206] width 234 height 36
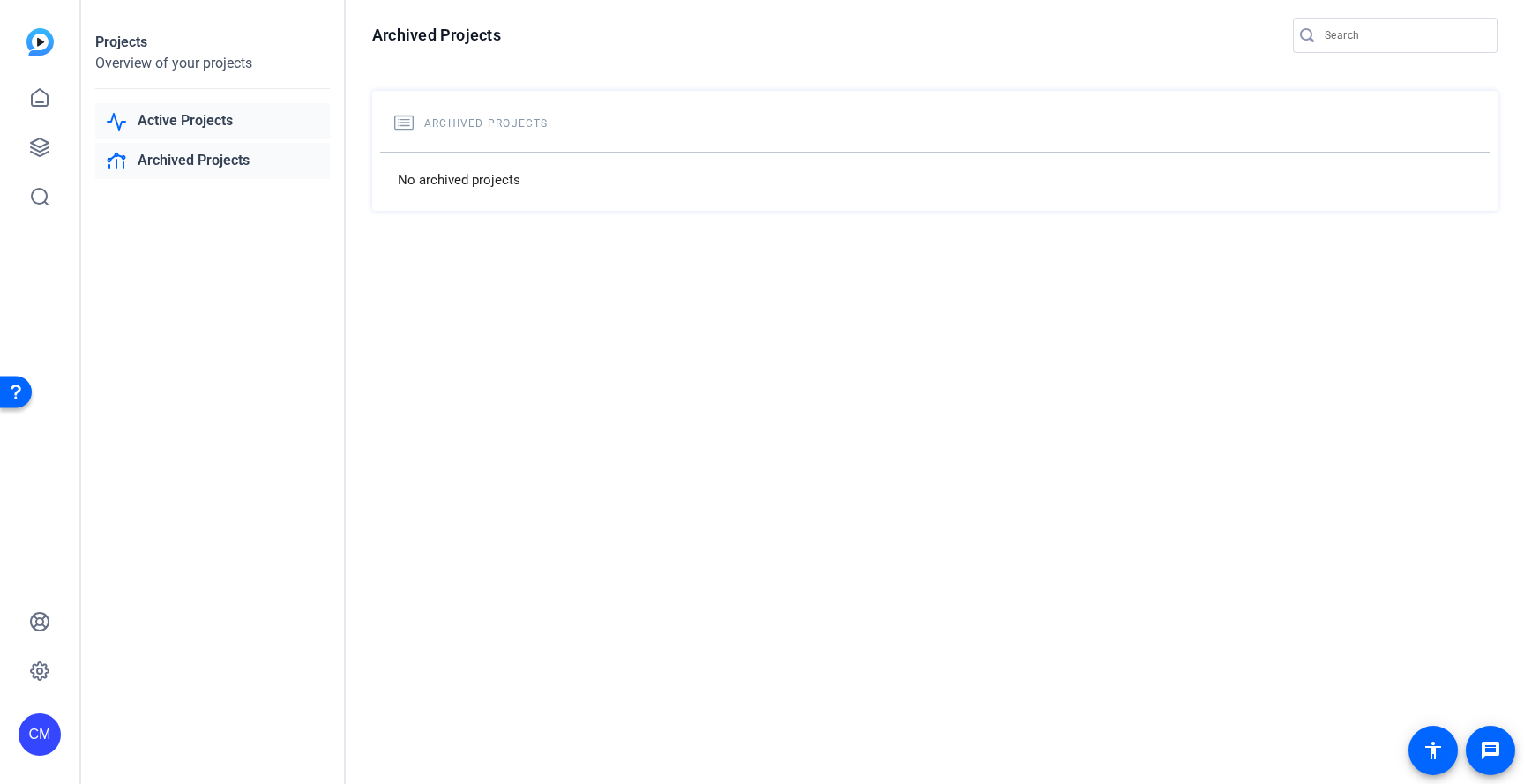
click at [182, 119] on link "Active Projects" at bounding box center [212, 121] width 234 height 36
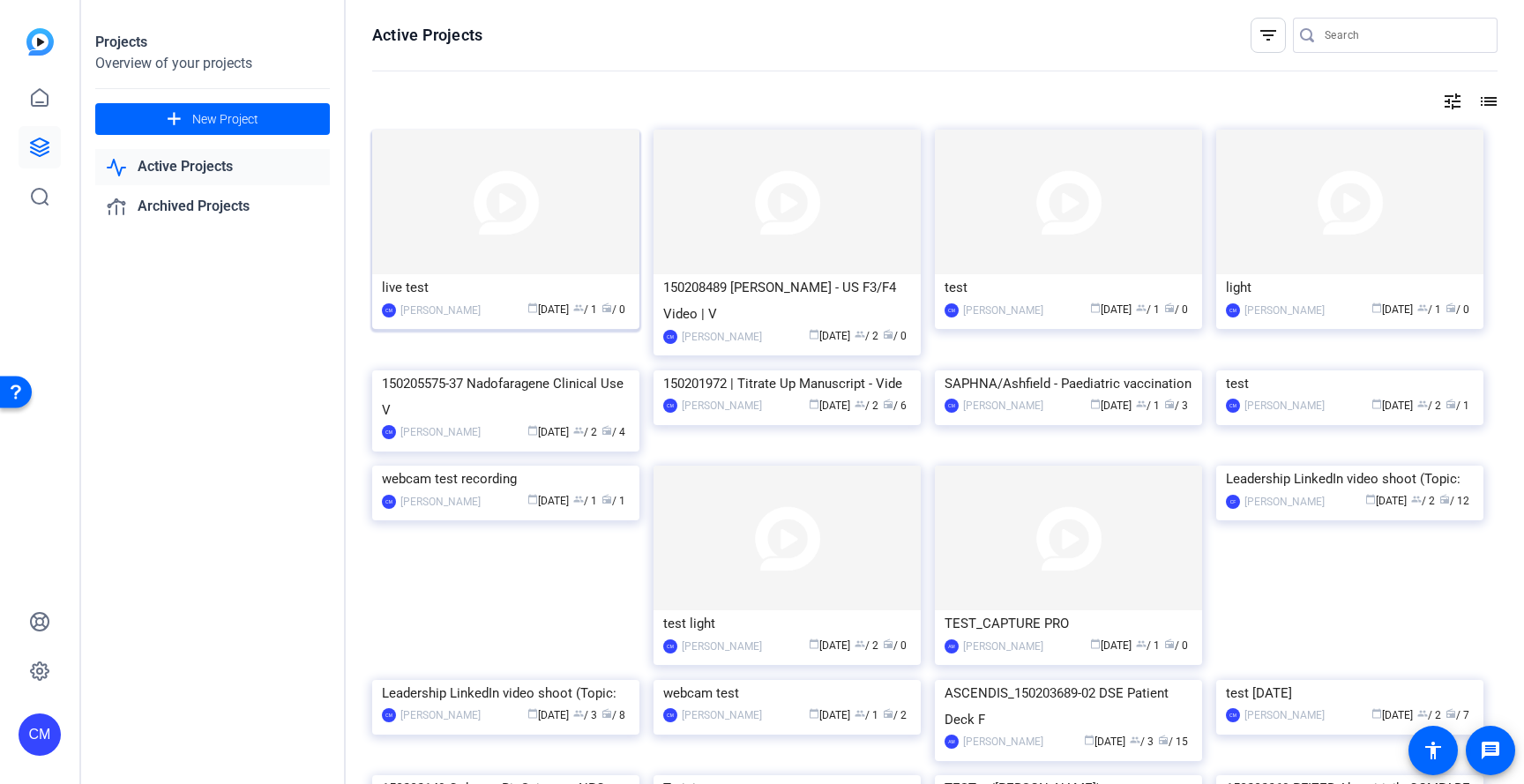
click at [546, 243] on img at bounding box center [505, 202] width 267 height 145
click at [237, 120] on span "New Project" at bounding box center [225, 119] width 67 height 18
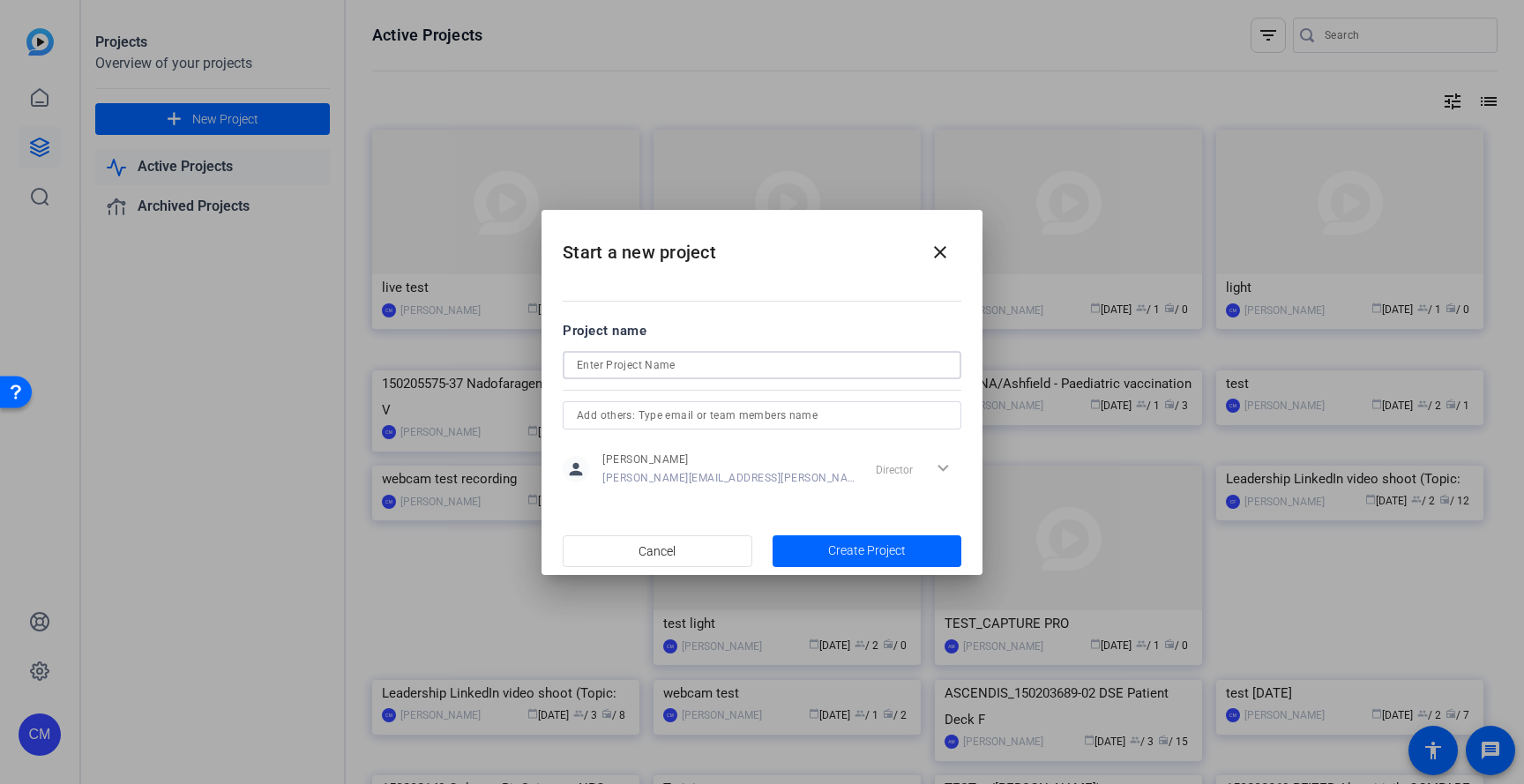
click at [677, 372] on input at bounding box center [762, 365] width 370 height 21
type input "webcam test"
click at [823, 551] on span "button" at bounding box center [867, 551] width 190 height 42
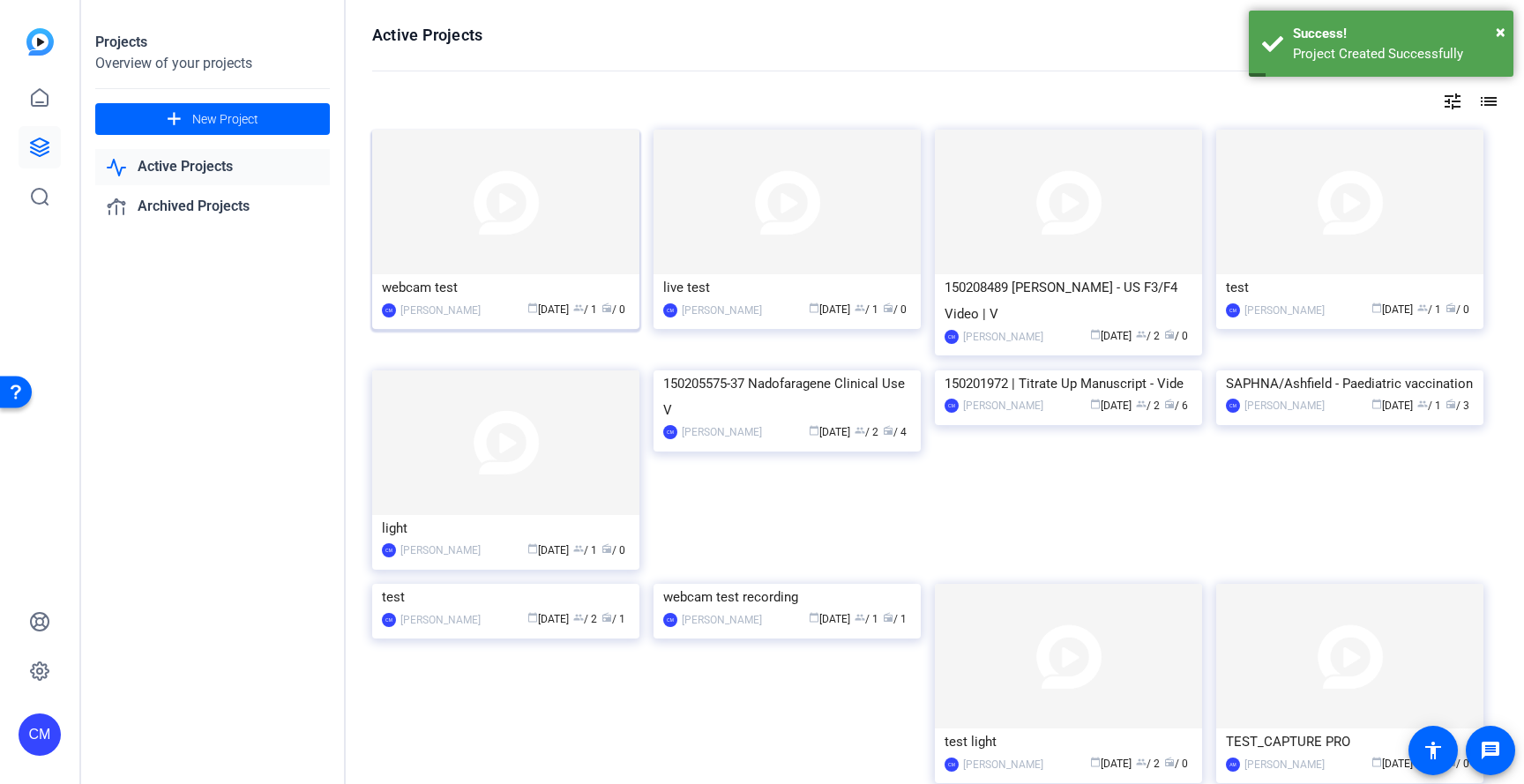
click at [553, 217] on img at bounding box center [505, 202] width 267 height 145
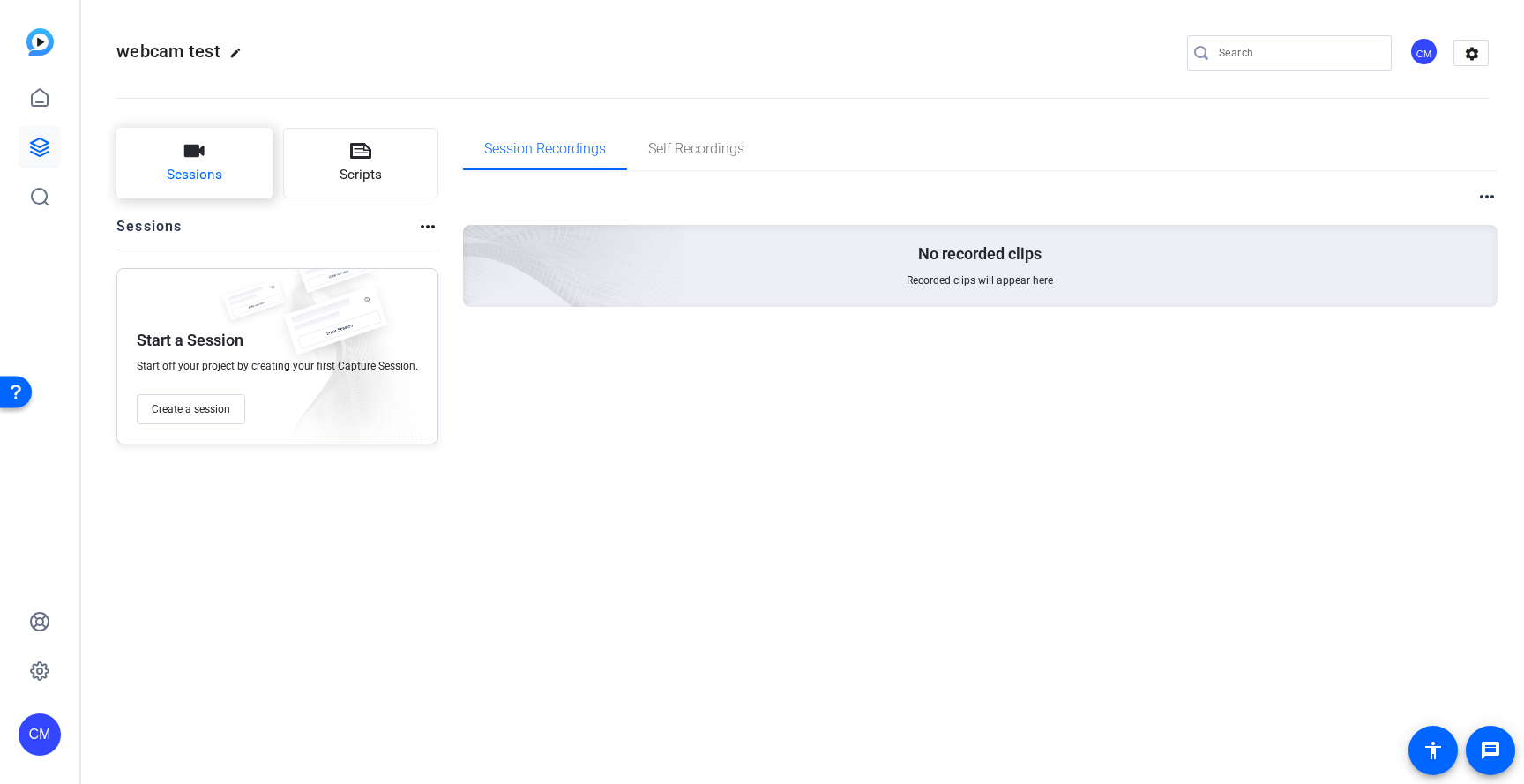
click at [237, 167] on button "Sessions" at bounding box center [195, 163] width 156 height 70
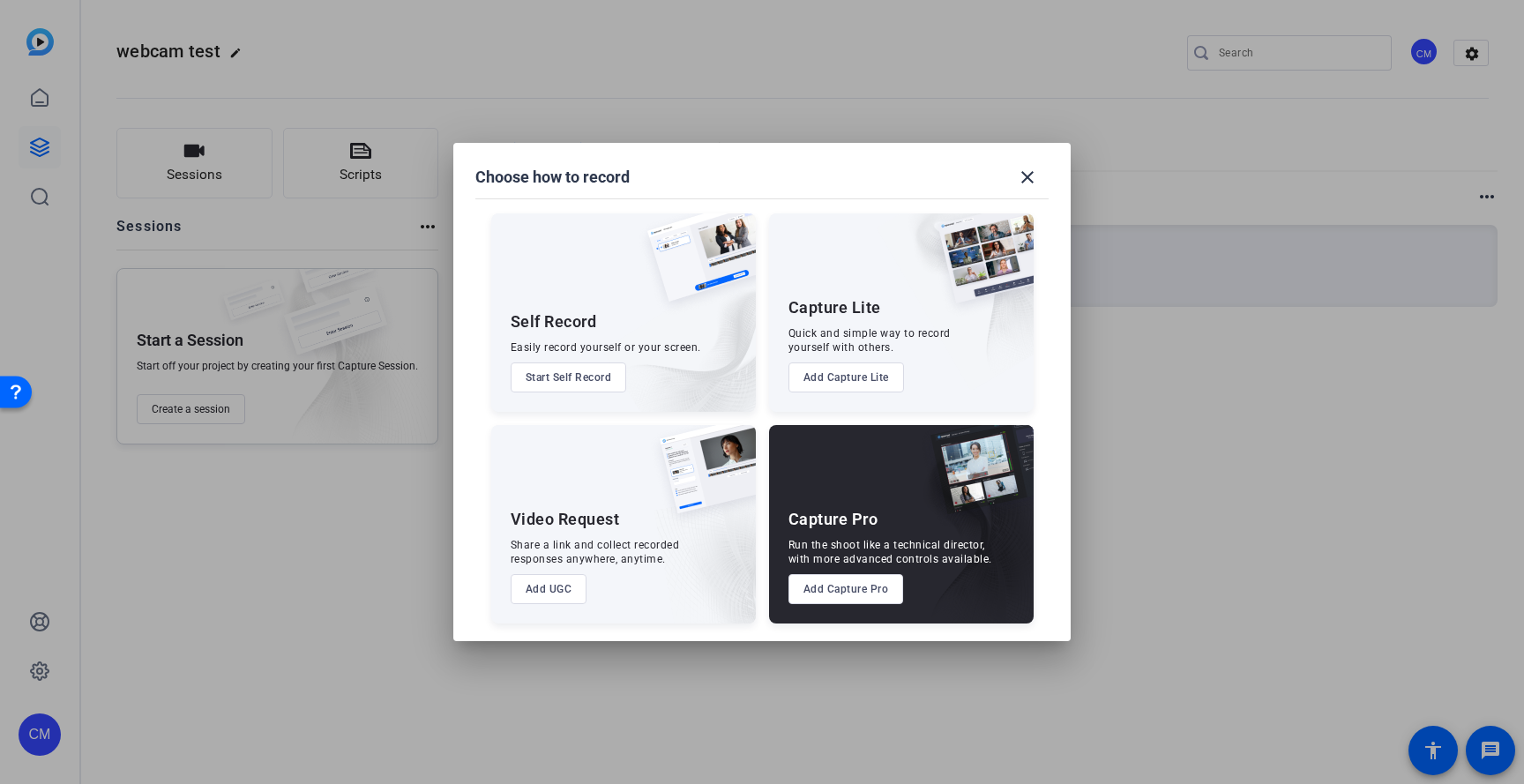
click at [841, 585] on button "Add Capture Pro" at bounding box center [846, 588] width 116 height 30
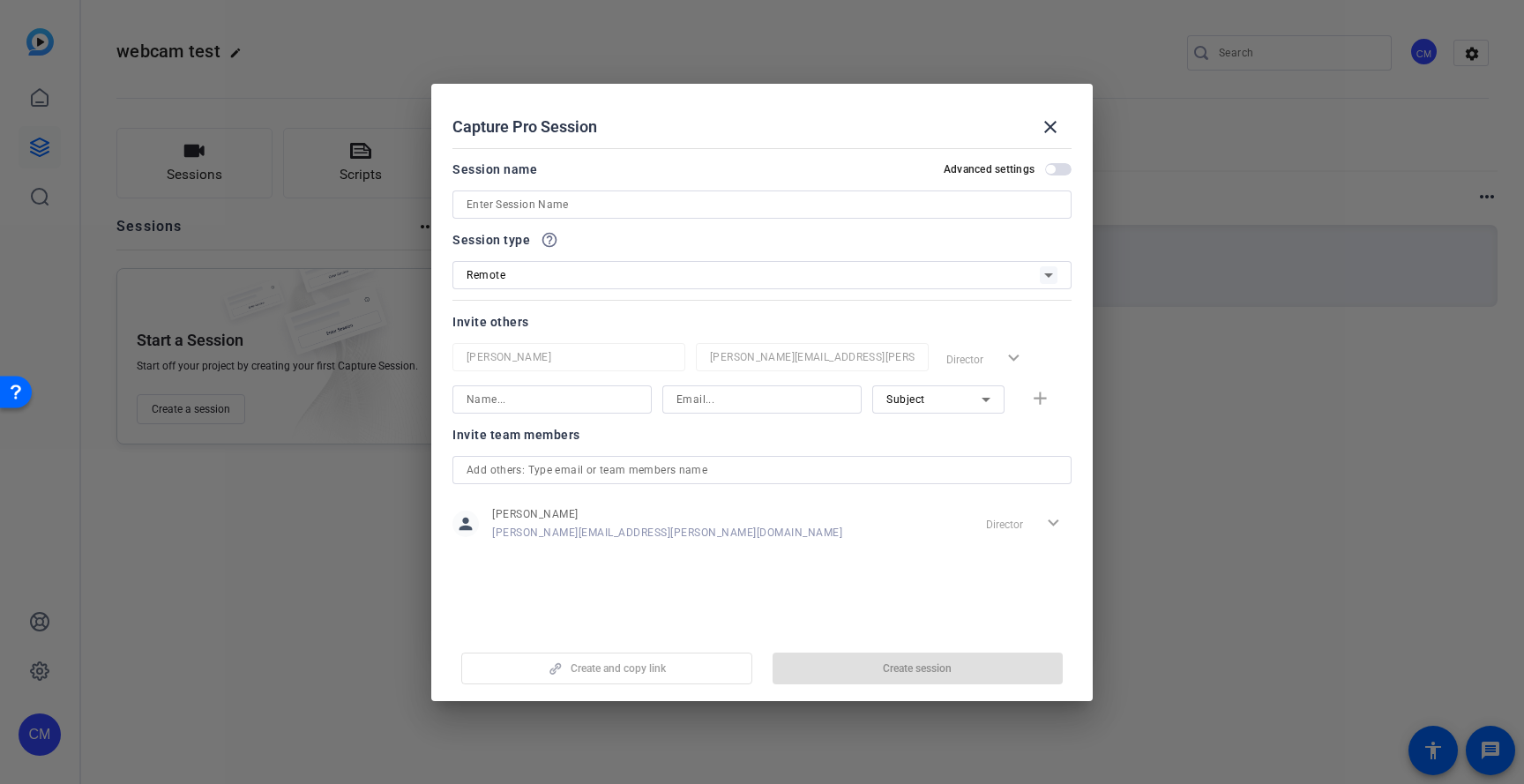
click at [567, 204] on input at bounding box center [762, 204] width 590 height 21
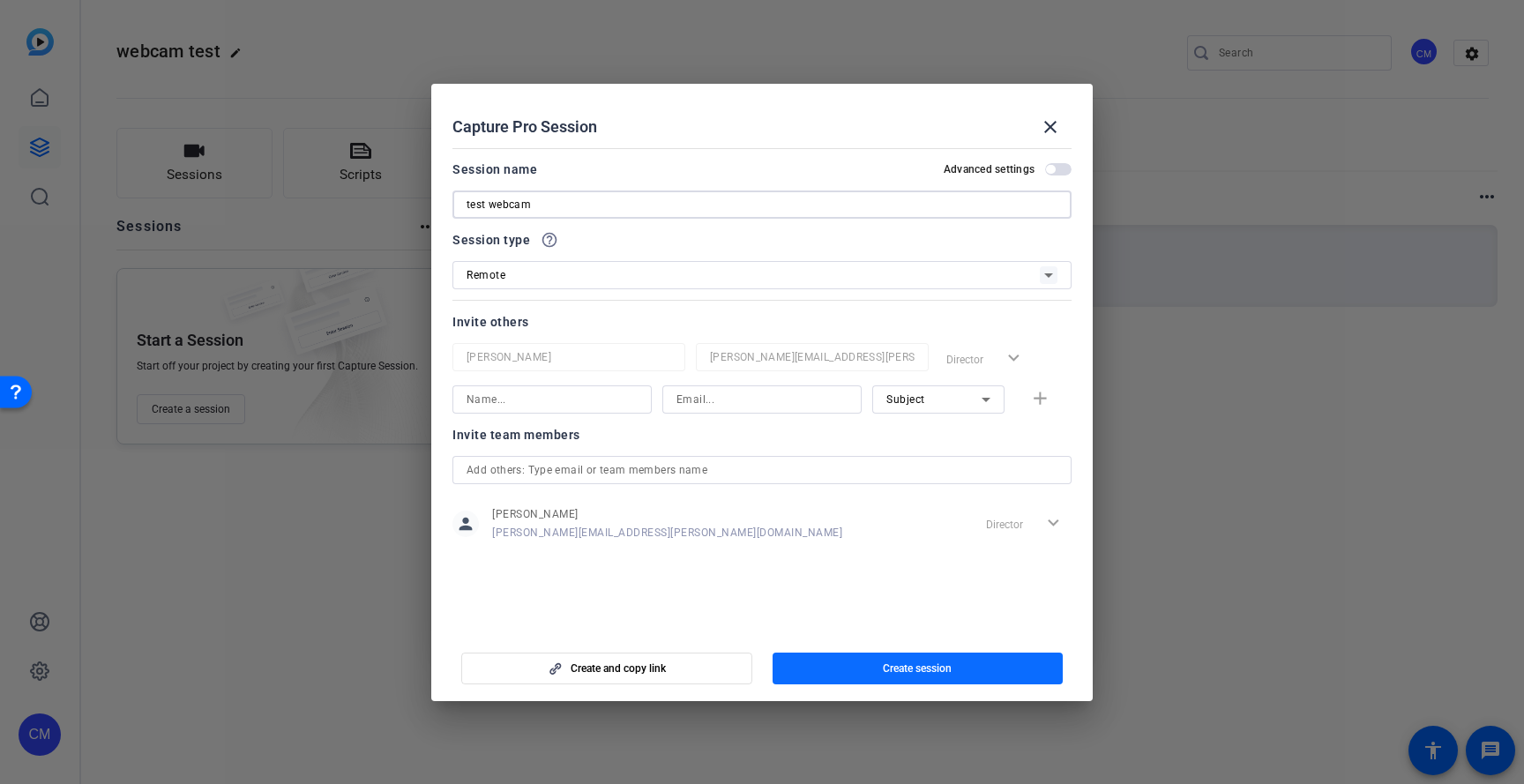
type input "test webcam"
click at [840, 672] on span "button" at bounding box center [918, 668] width 291 height 42
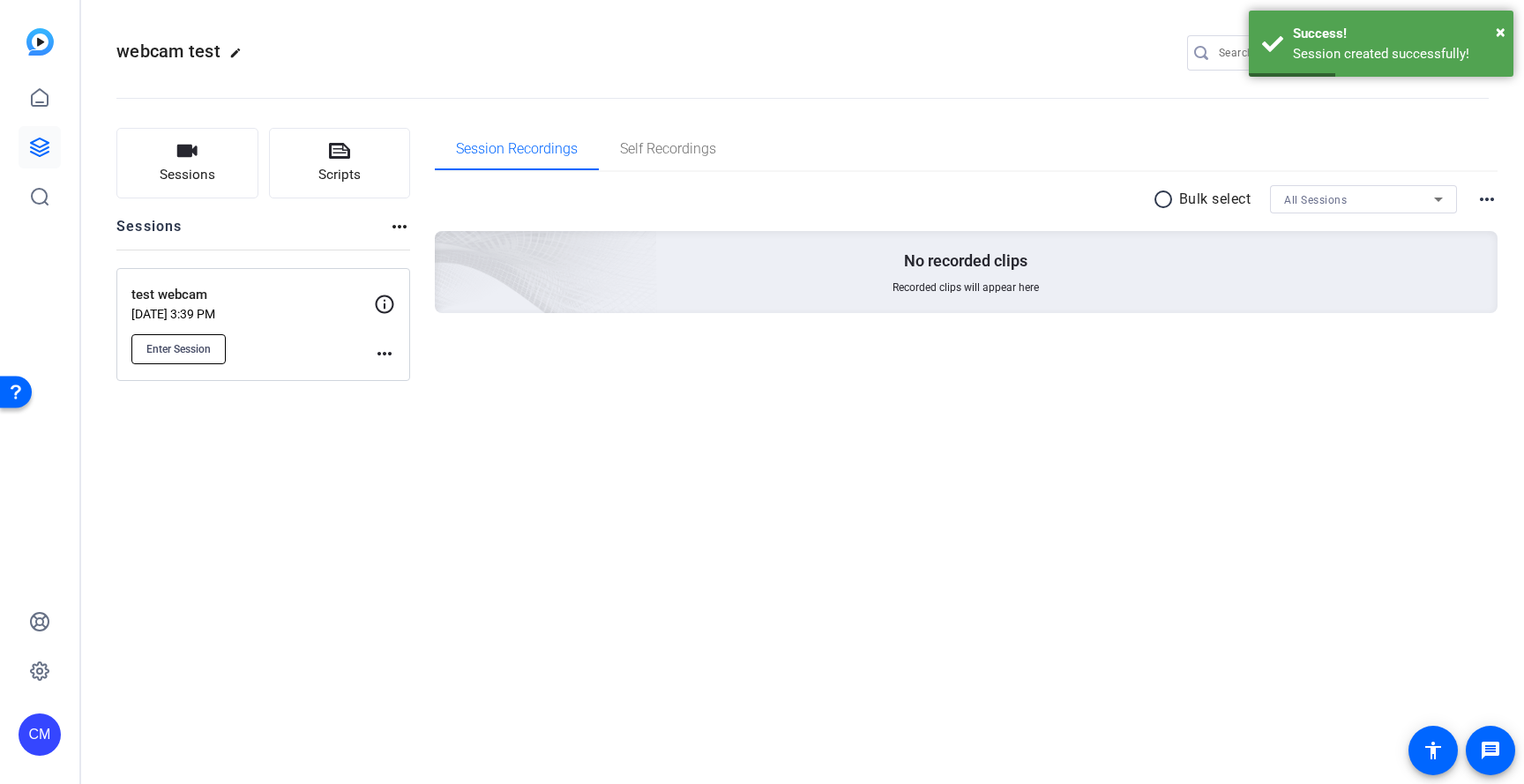
click at [167, 336] on button "Enter Session" at bounding box center [178, 348] width 95 height 30
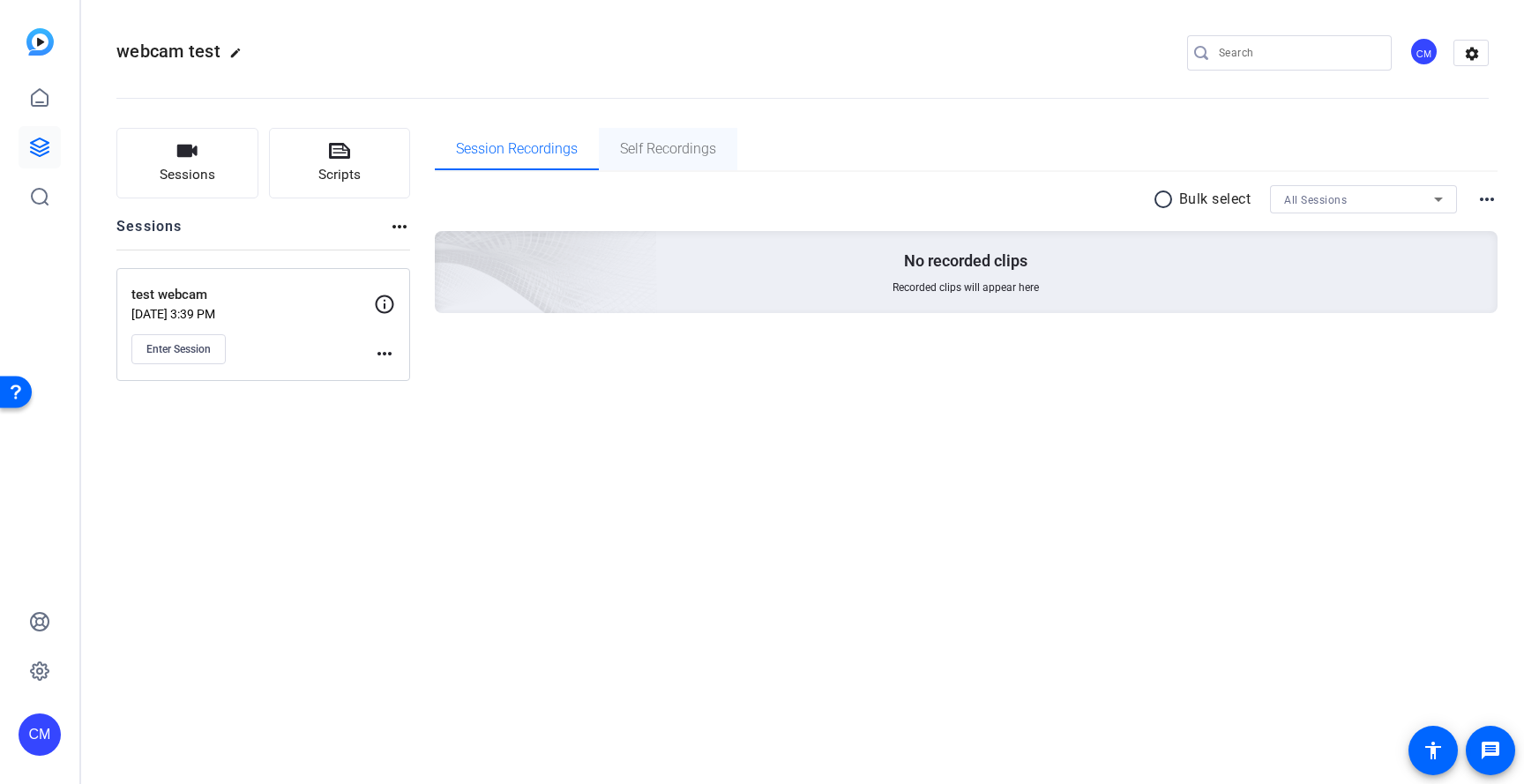
click at [642, 159] on span "Self Recordings" at bounding box center [668, 149] width 96 height 42
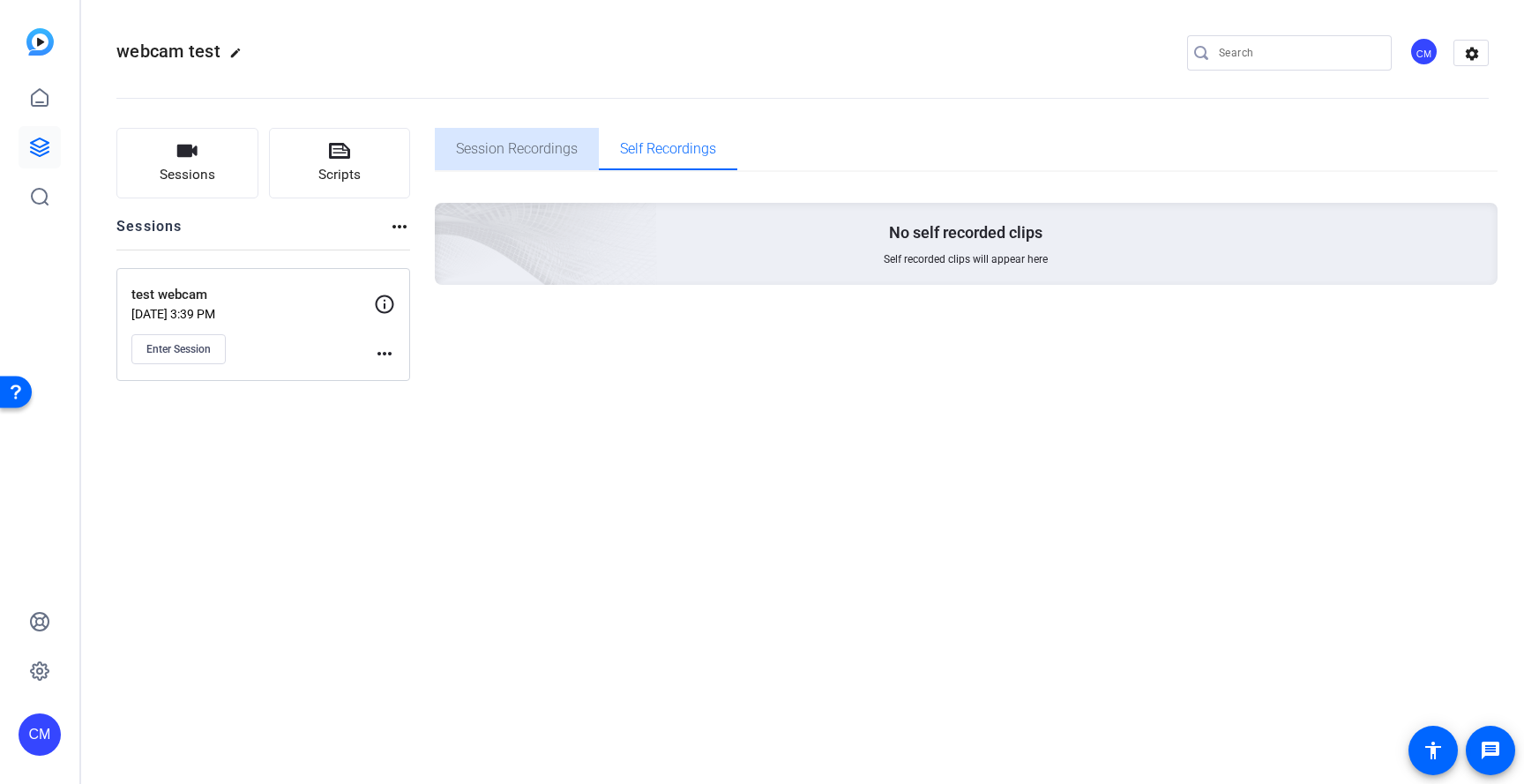
click at [546, 147] on span "Session Recordings" at bounding box center [517, 149] width 122 height 14
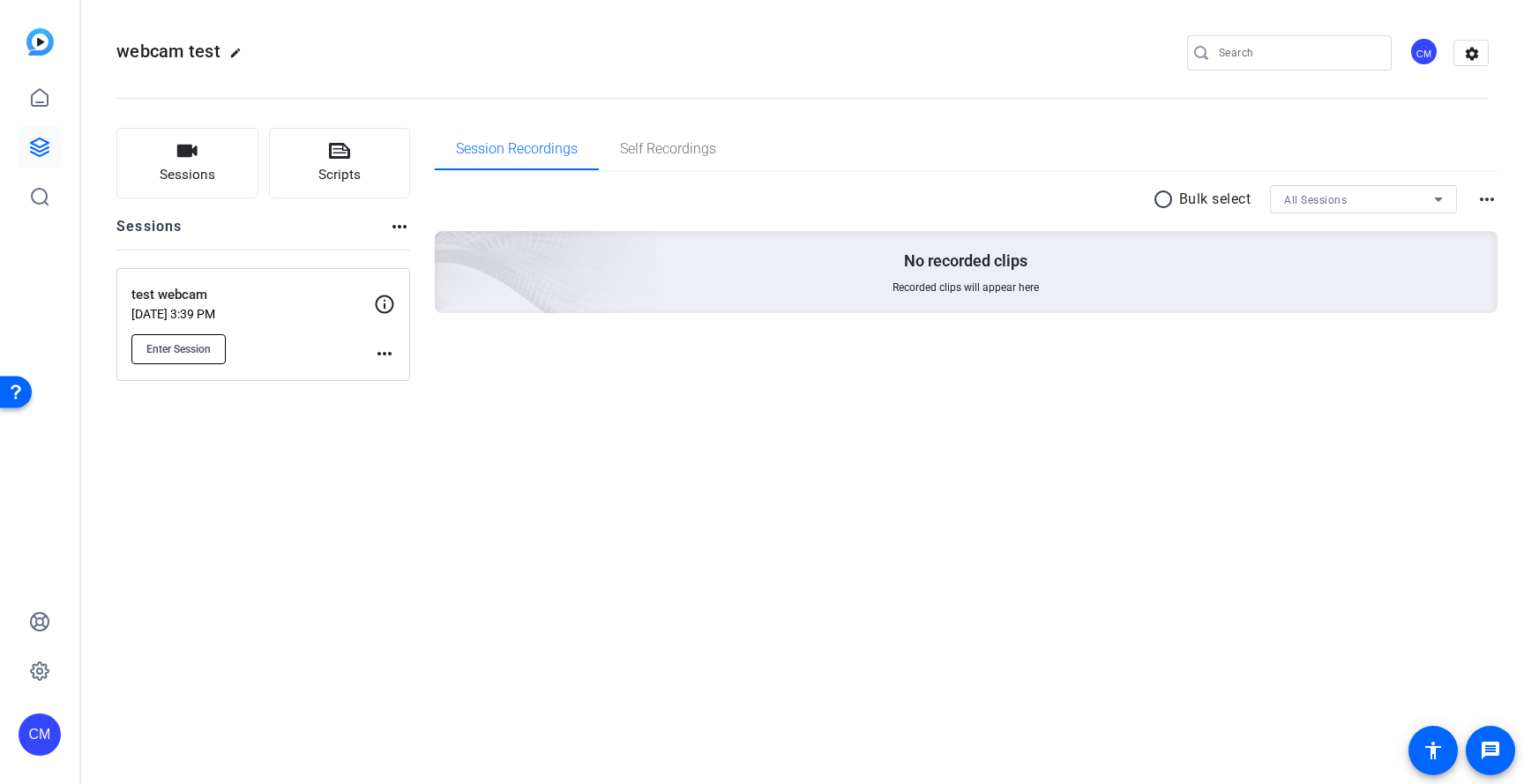
click at [176, 357] on button "Enter Session" at bounding box center [178, 348] width 95 height 30
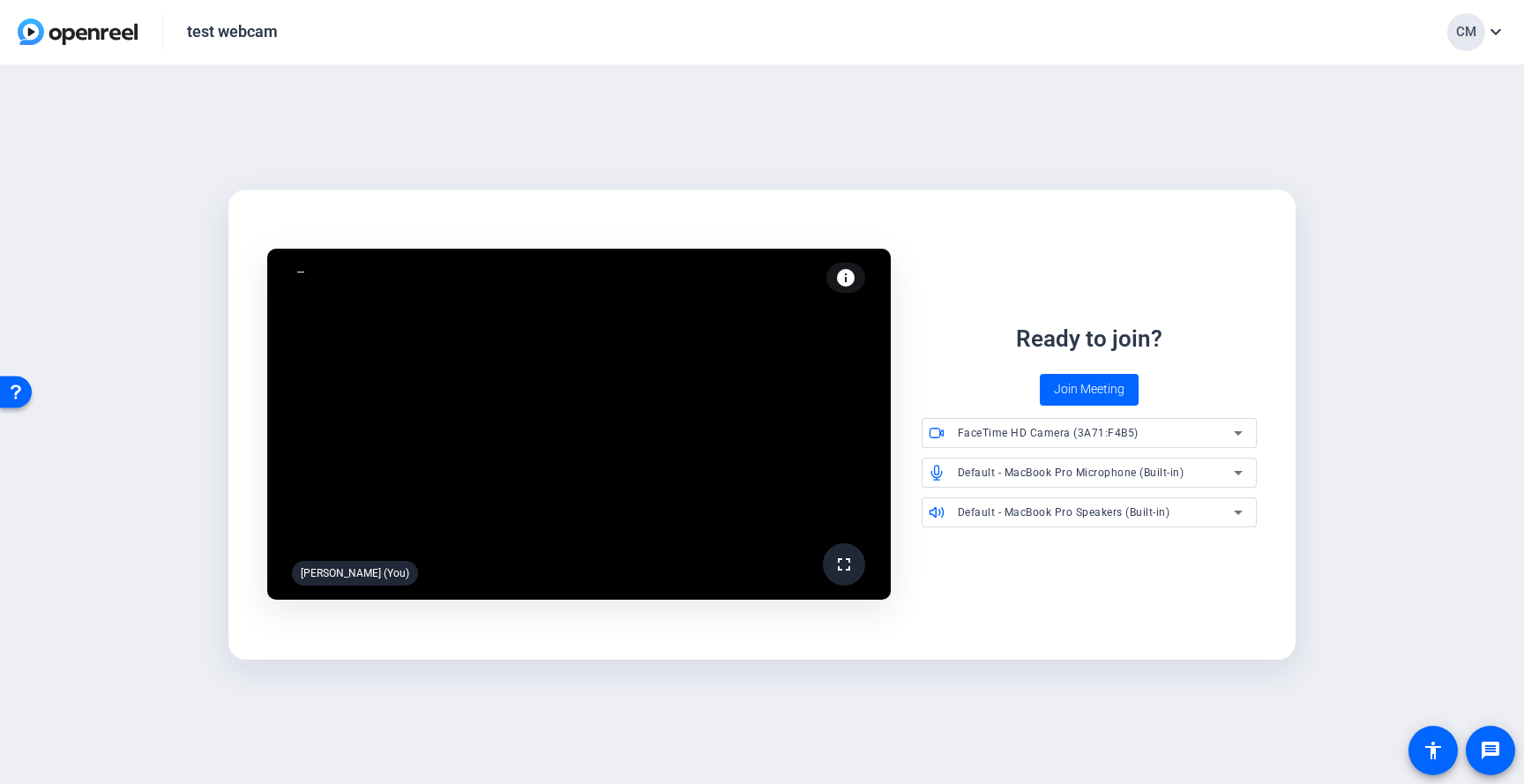
click at [1026, 439] on span "FaceTime HD Camera (3A71:F4B5)" at bounding box center [1048, 432] width 180 height 13
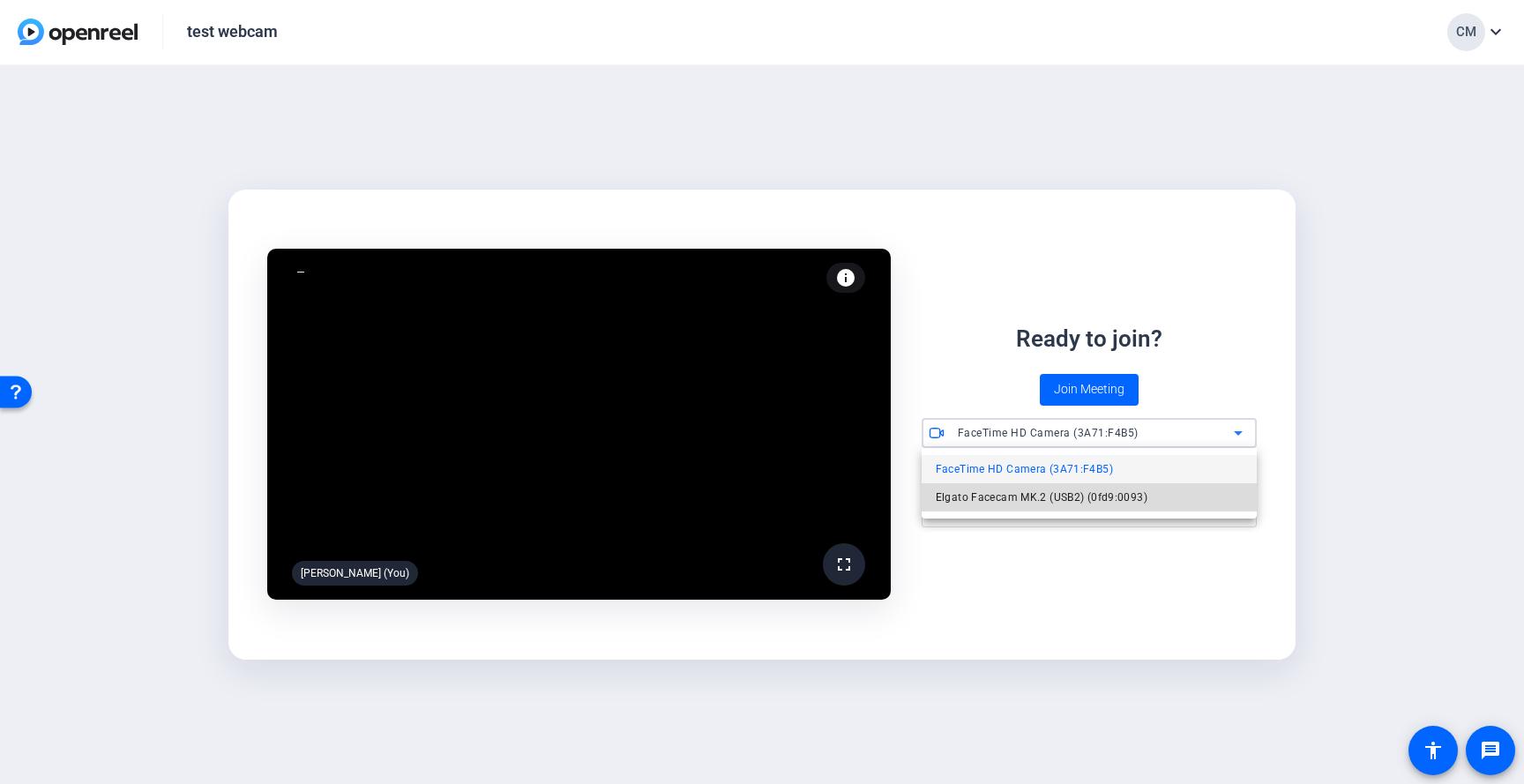
click at [1021, 495] on span "Elgato Facecam MK.2 (USB2) (0fd9:0093)" at bounding box center [1041, 498] width 211 height 21
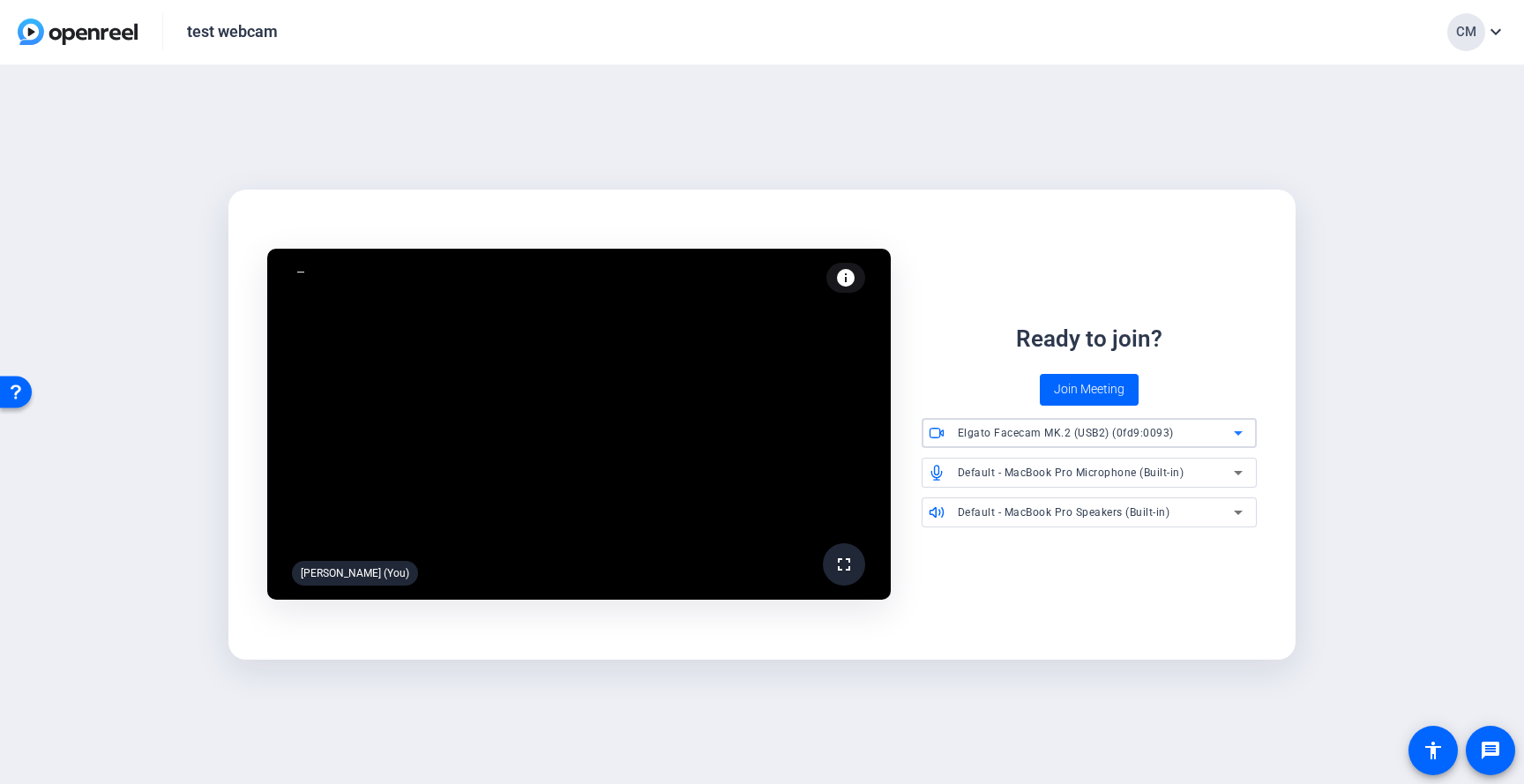
click at [1056, 478] on div "Default - MacBook Pro Microphone (Built-in)" at bounding box center [1096, 472] width 277 height 22
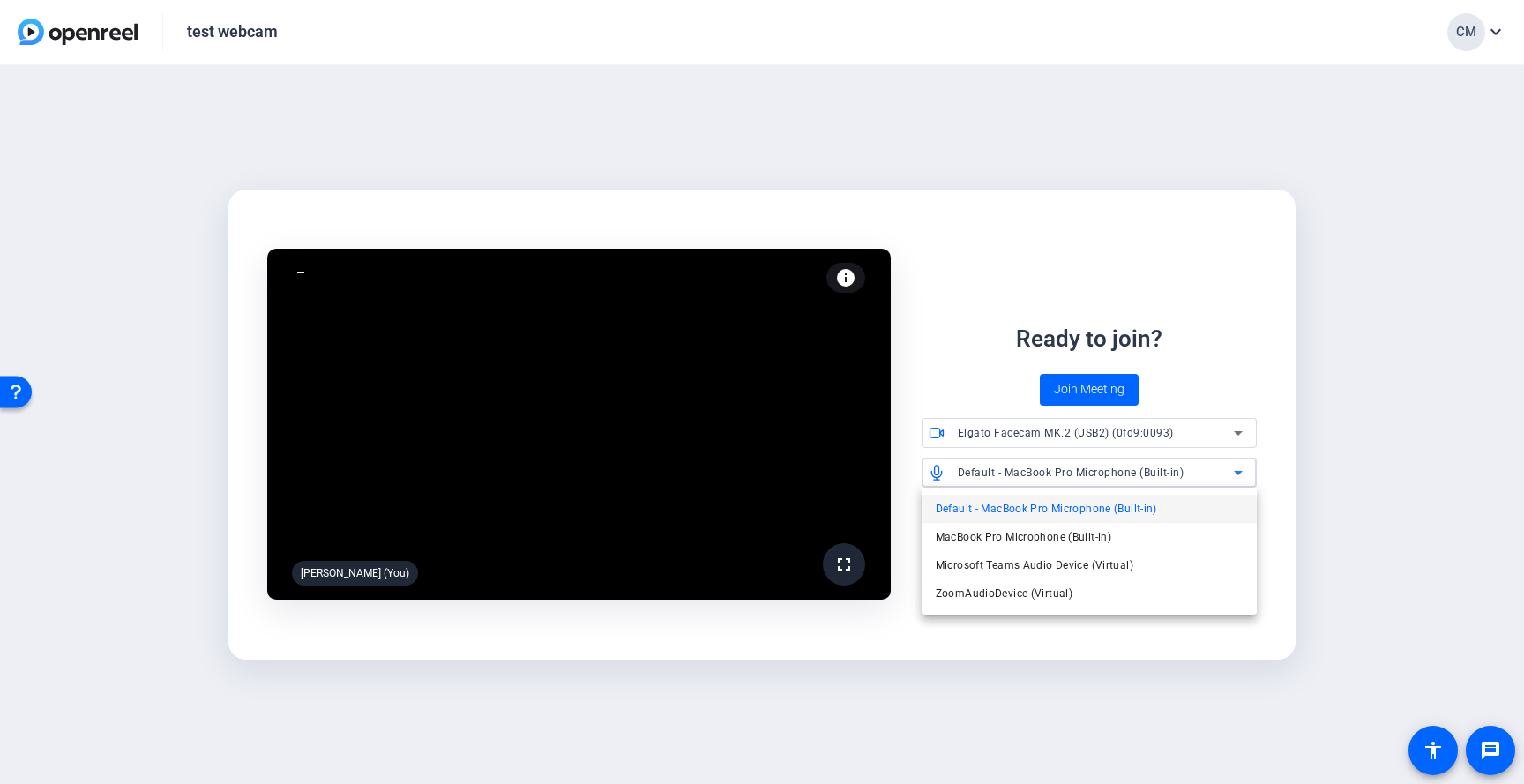
click at [1056, 478] on div at bounding box center [762, 392] width 1524 height 784
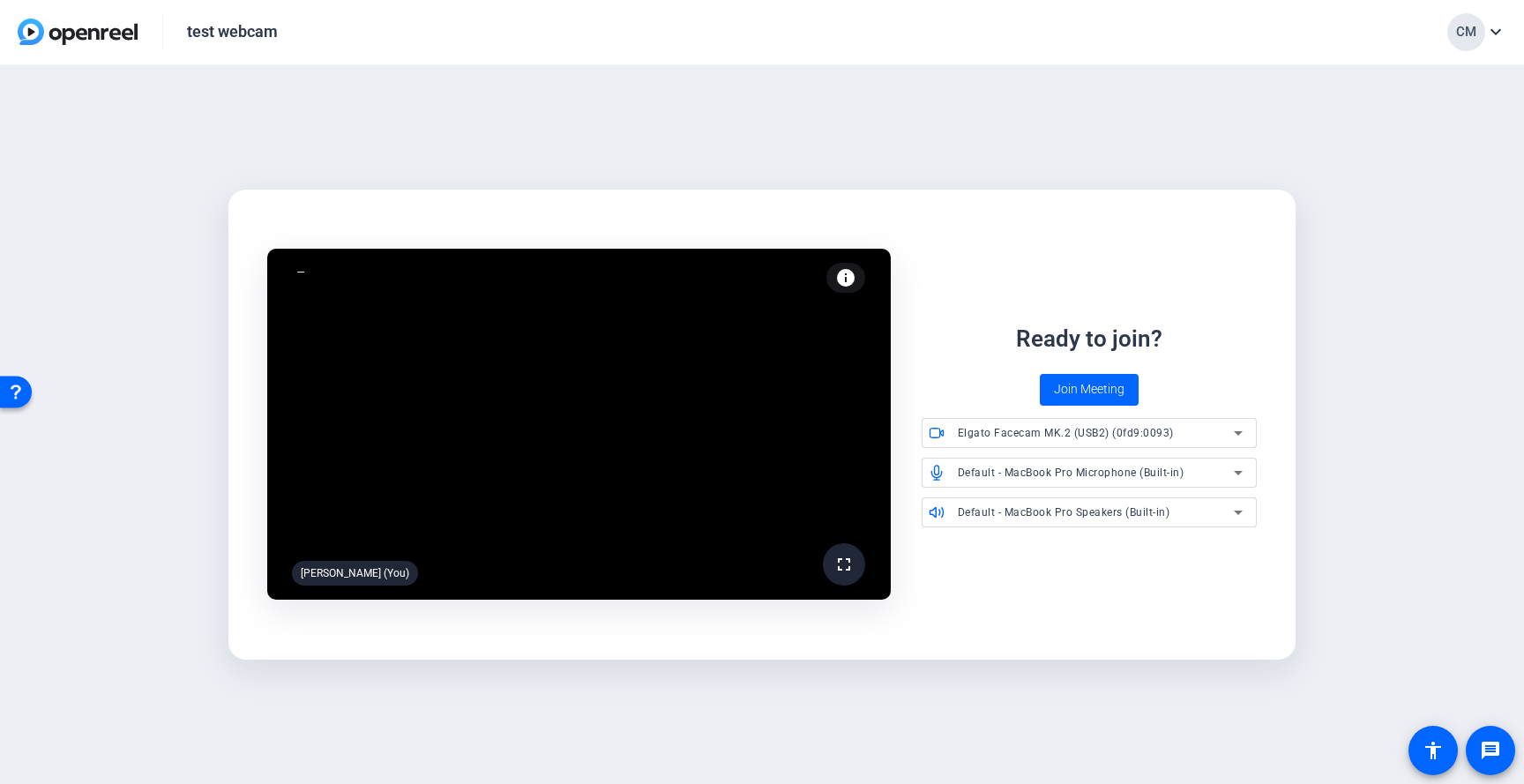
click at [1064, 444] on div "Elgato Facecam MK.2 (USB2) (0fd9:0093)" at bounding box center [1101, 432] width 286 height 30
click at [1064, 444] on div at bounding box center [762, 392] width 1524 height 784
click at [843, 279] on mat-icon "info" at bounding box center [846, 278] width 21 height 21
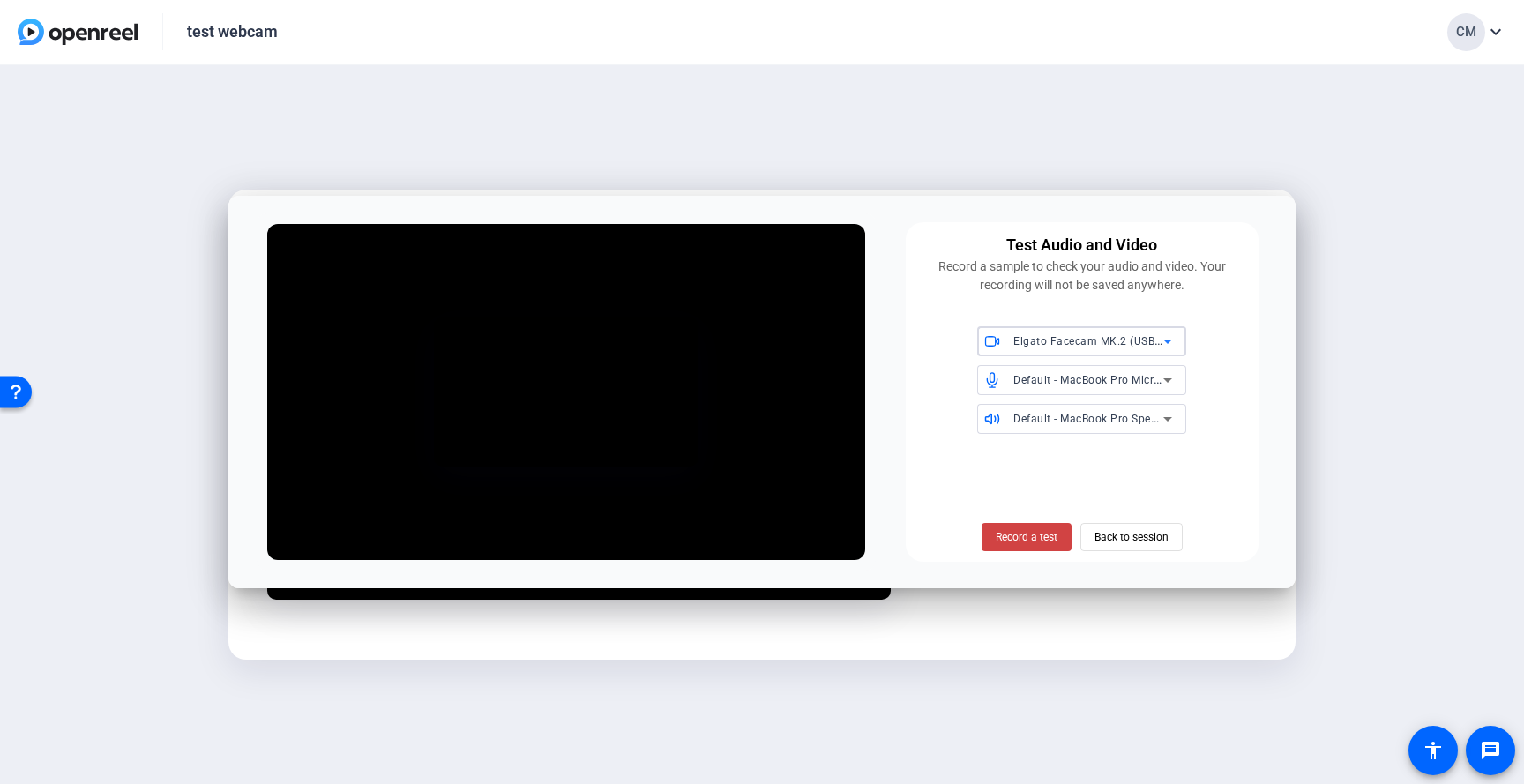
click at [1097, 344] on span "Elgato Facecam MK.2 (USB2) (0fd9:0093)" at bounding box center [1121, 340] width 216 height 14
click at [1135, 452] on div at bounding box center [762, 392] width 1524 height 784
click at [1129, 543] on span "Back to session" at bounding box center [1130, 536] width 74 height 34
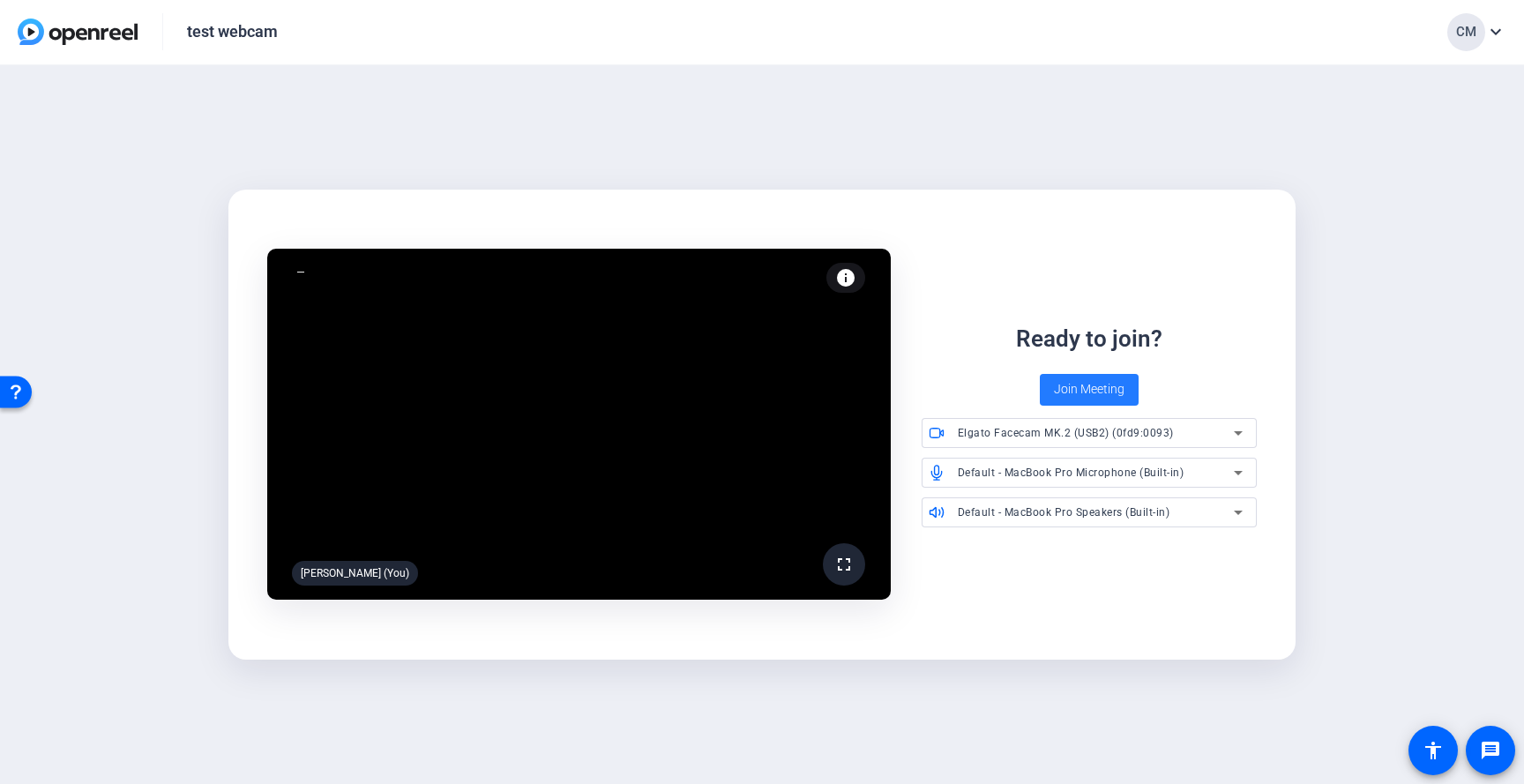
click at [1083, 395] on span "Join Meeting" at bounding box center [1088, 389] width 70 height 18
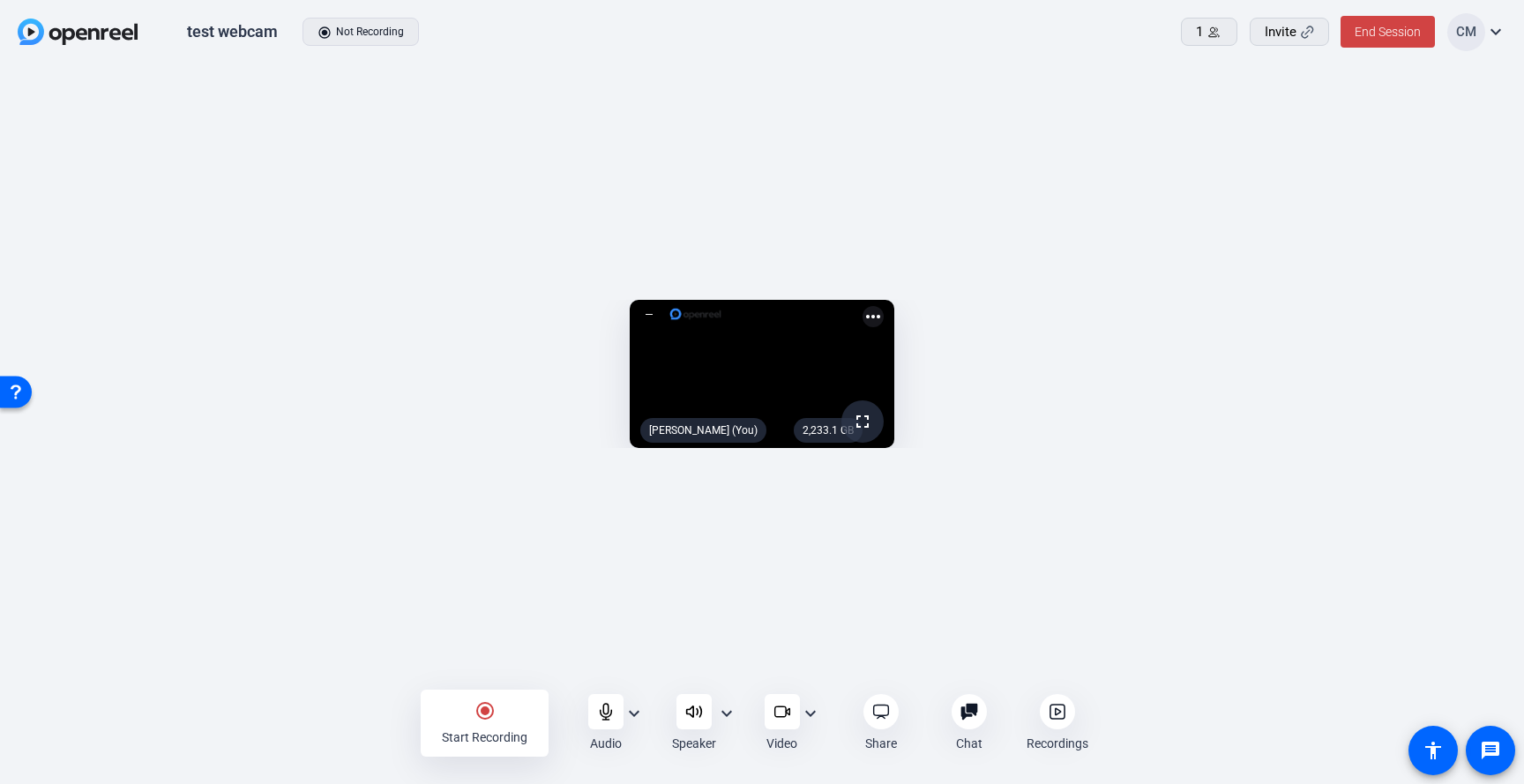
click at [862, 443] on div "2,233.1 GB" at bounding box center [828, 430] width 68 height 25
click at [884, 306] on mat-icon "more_horiz" at bounding box center [873, 316] width 21 height 21
click at [1135, 178] on span "Flip camera" at bounding box center [1174, 173] width 70 height 21
click at [884, 306] on mat-icon "more_horiz" at bounding box center [873, 316] width 21 height 21
click at [1135, 176] on span "Flip camera" at bounding box center [1174, 173] width 70 height 21
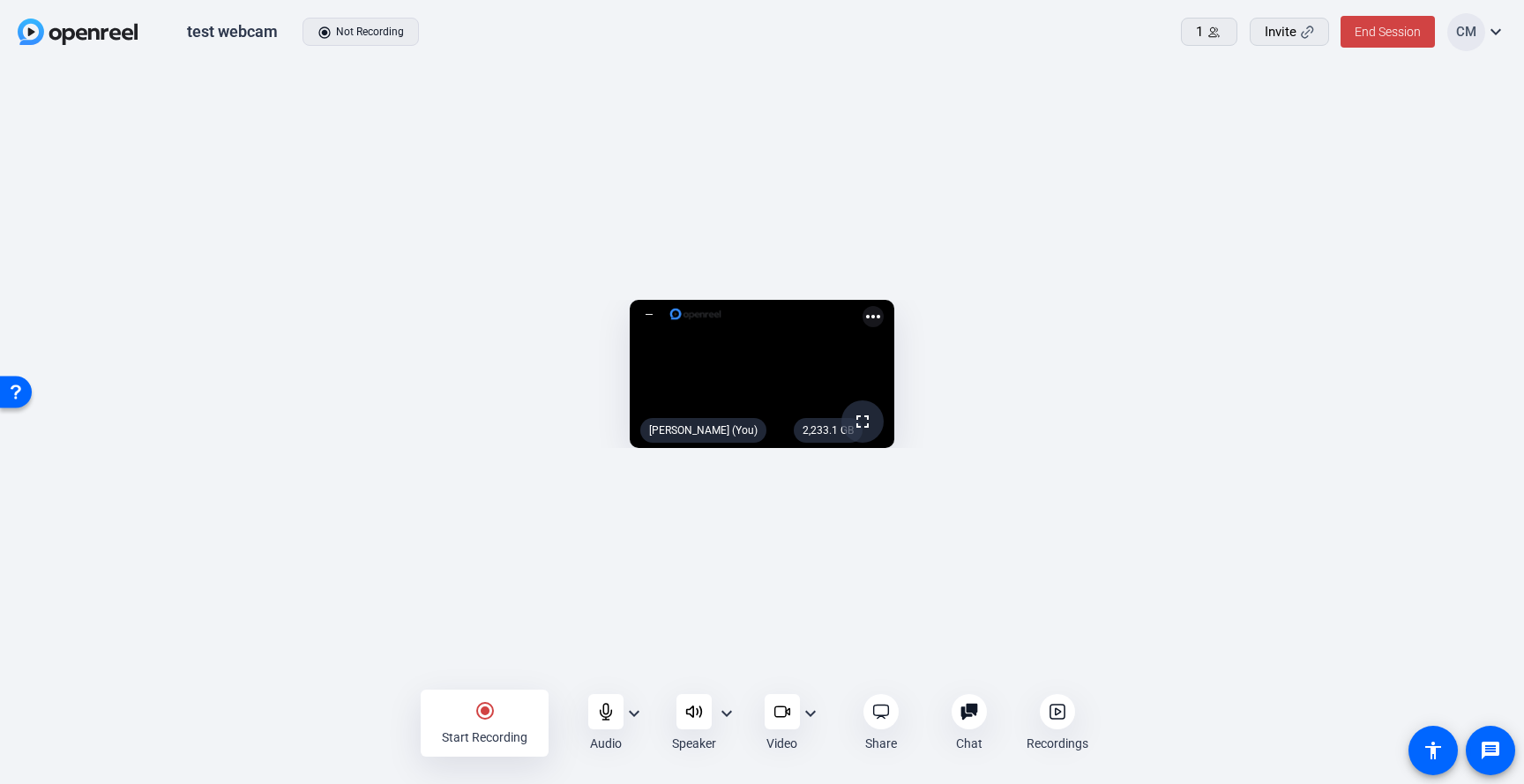
click at [638, 672] on mat-icon "expand_more" at bounding box center [634, 714] width 21 height 21
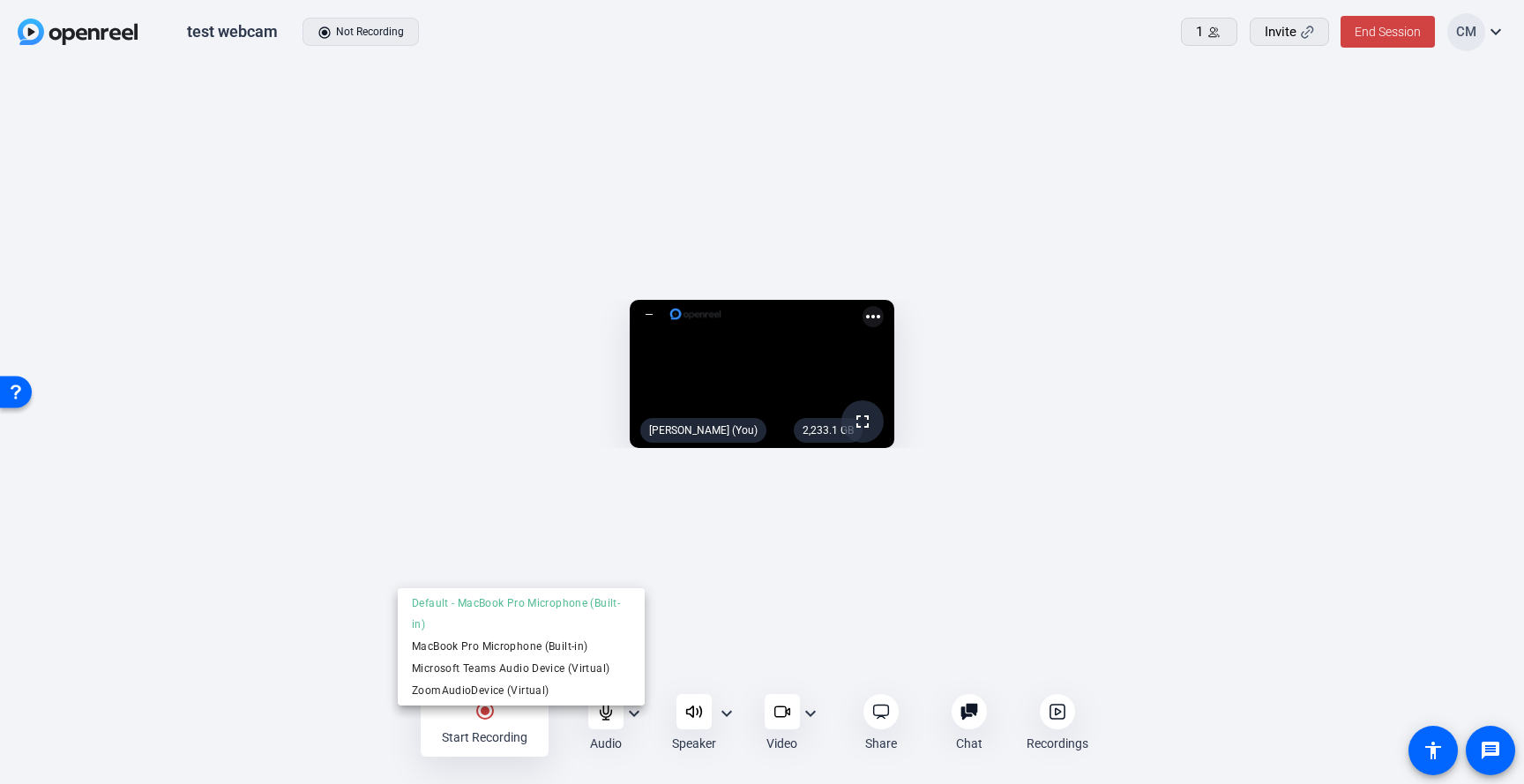
click at [738, 672] on div at bounding box center [762, 392] width 1524 height 784
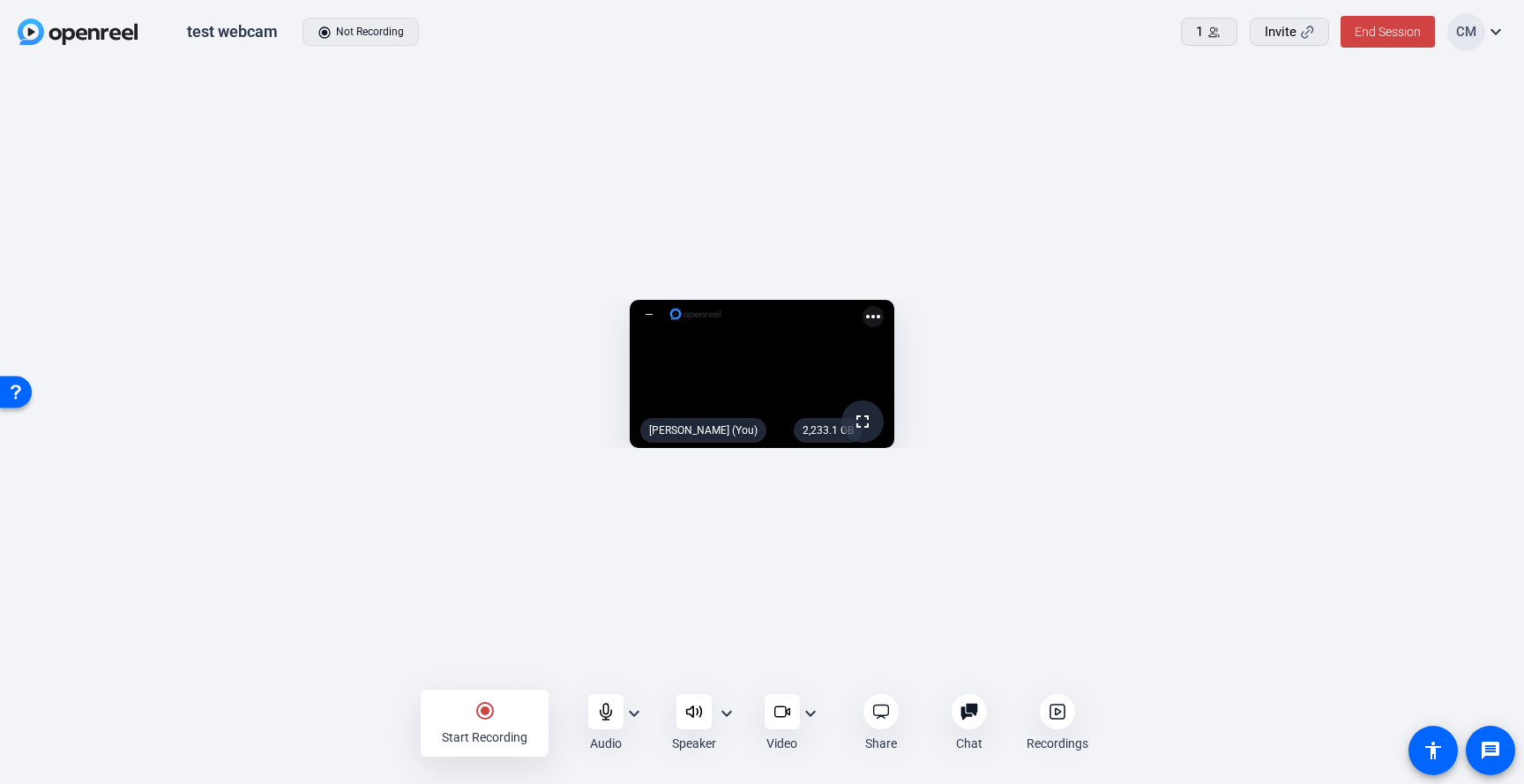
click at [814, 672] on mat-icon "expand_more" at bounding box center [810, 714] width 21 height 21
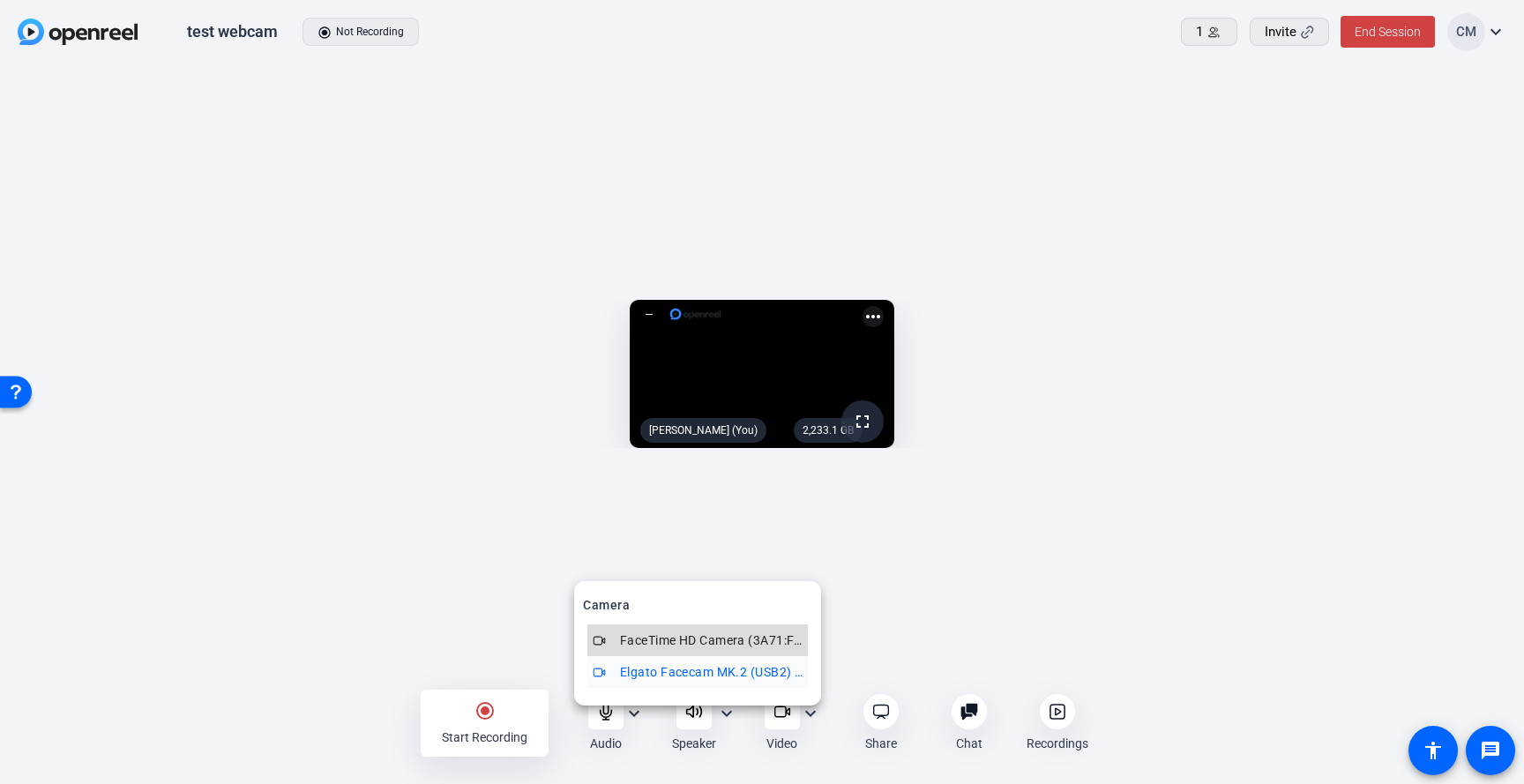
click at [768, 646] on span "FaceTime HD Camera (3A71:F4B5)" at bounding box center [711, 640] width 182 height 21
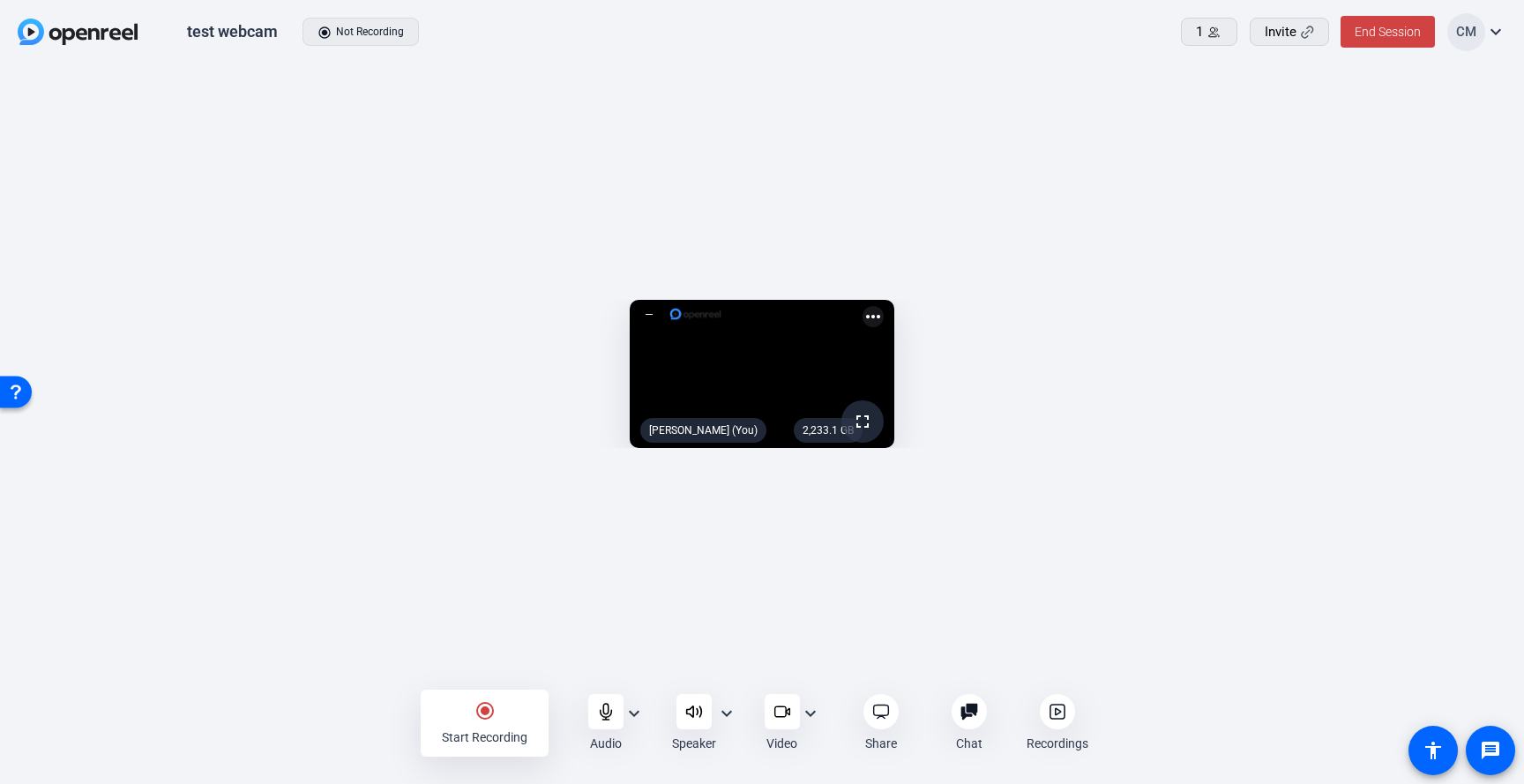
click at [815, 672] on mat-icon "expand_more" at bounding box center [810, 714] width 21 height 21
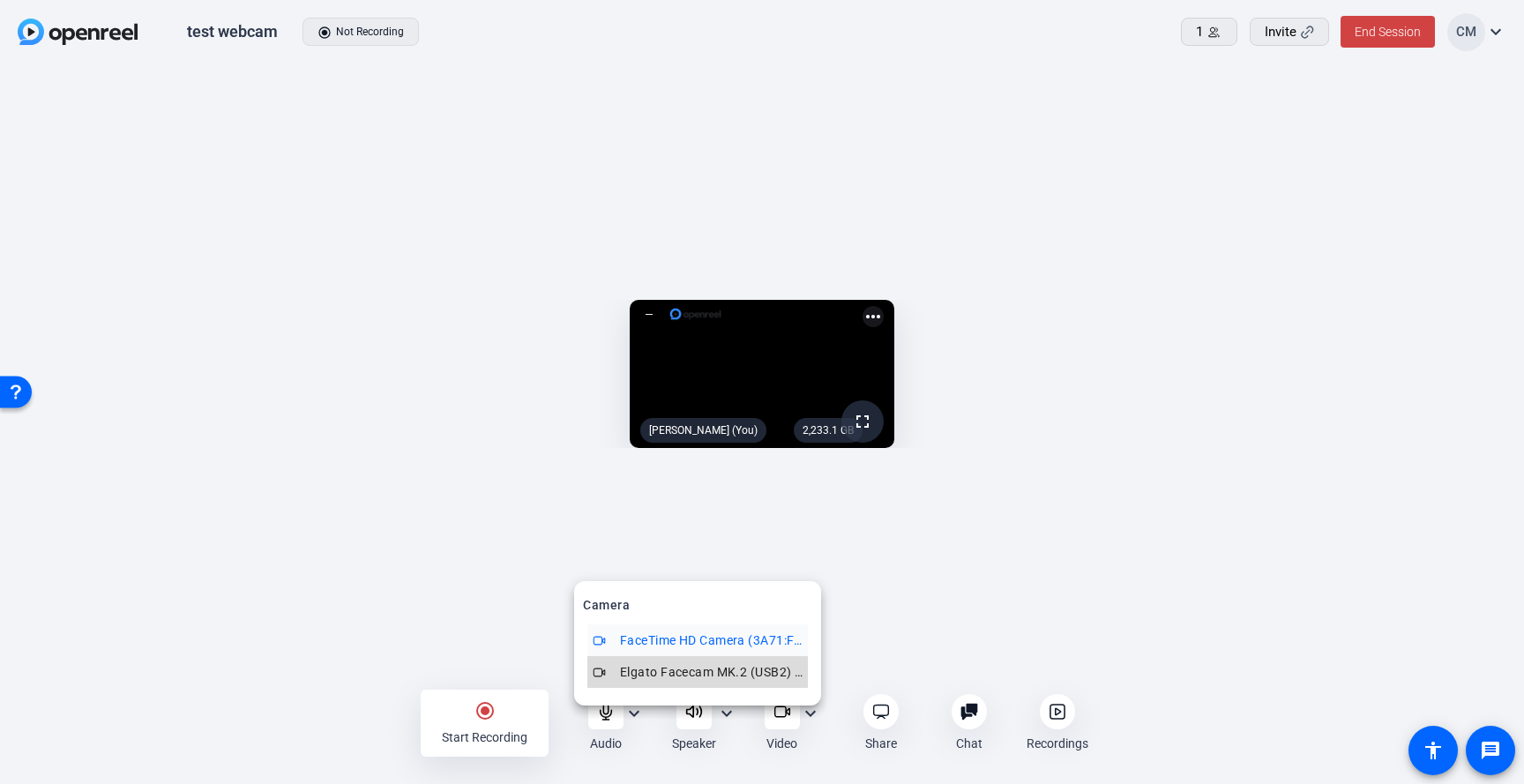
click at [768, 662] on span "Elgato Facecam MK.2 (USB2) (0fd9:0093)" at bounding box center [711, 672] width 182 height 21
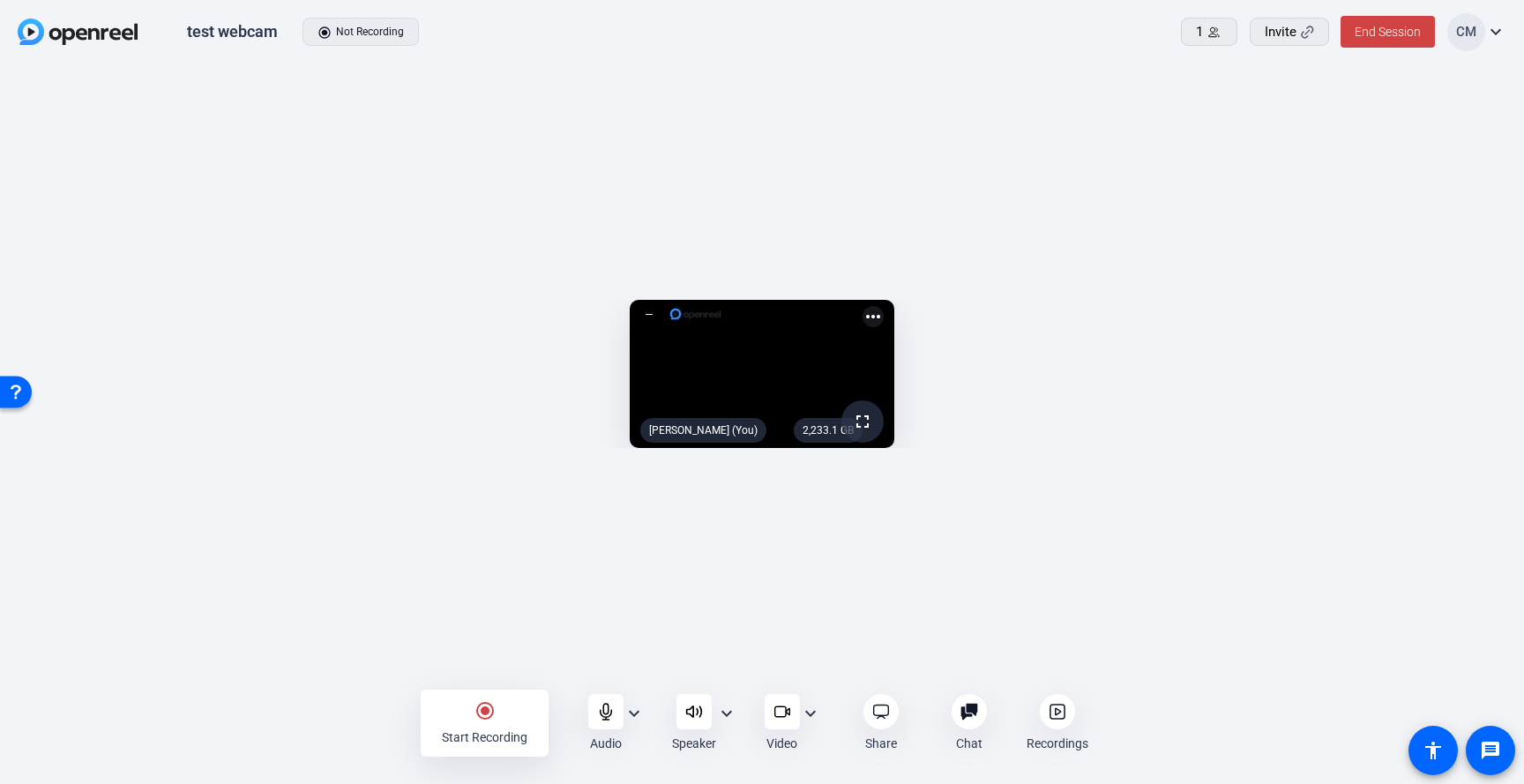
click at [884, 306] on mat-icon "more_horiz" at bounding box center [873, 316] width 21 height 21
click at [1135, 122] on div at bounding box center [762, 392] width 1524 height 784
click at [1135, 300] on openreel-capture-lite-video-stream "2,233.1 GB fullscreen Chris Mendez (You) more_horiz" at bounding box center [761, 374] width 1471 height 149
click at [481, 672] on div "Start Recording" at bounding box center [484, 737] width 86 height 17
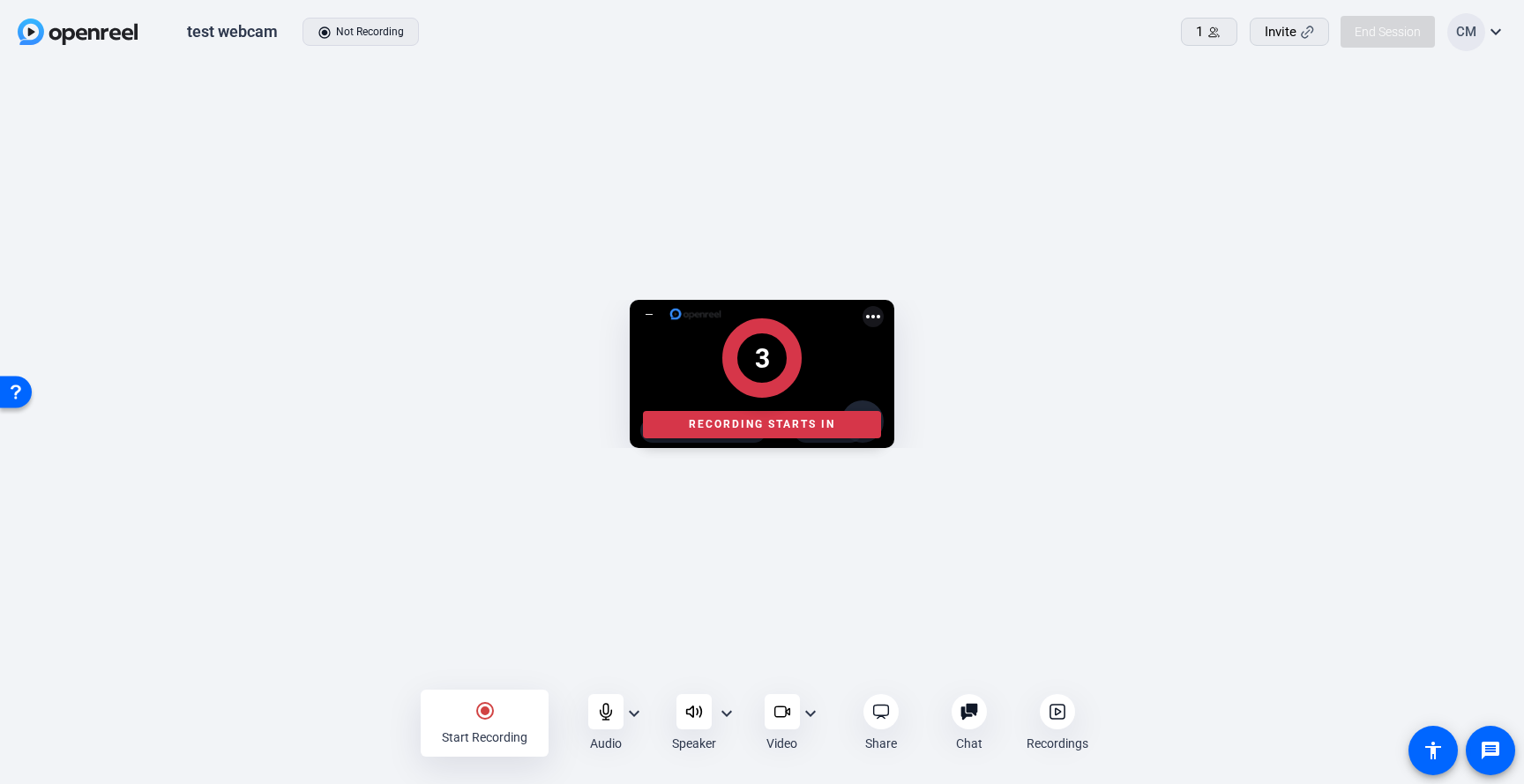
click at [492, 672] on div at bounding box center [762, 723] width 1524 height 63
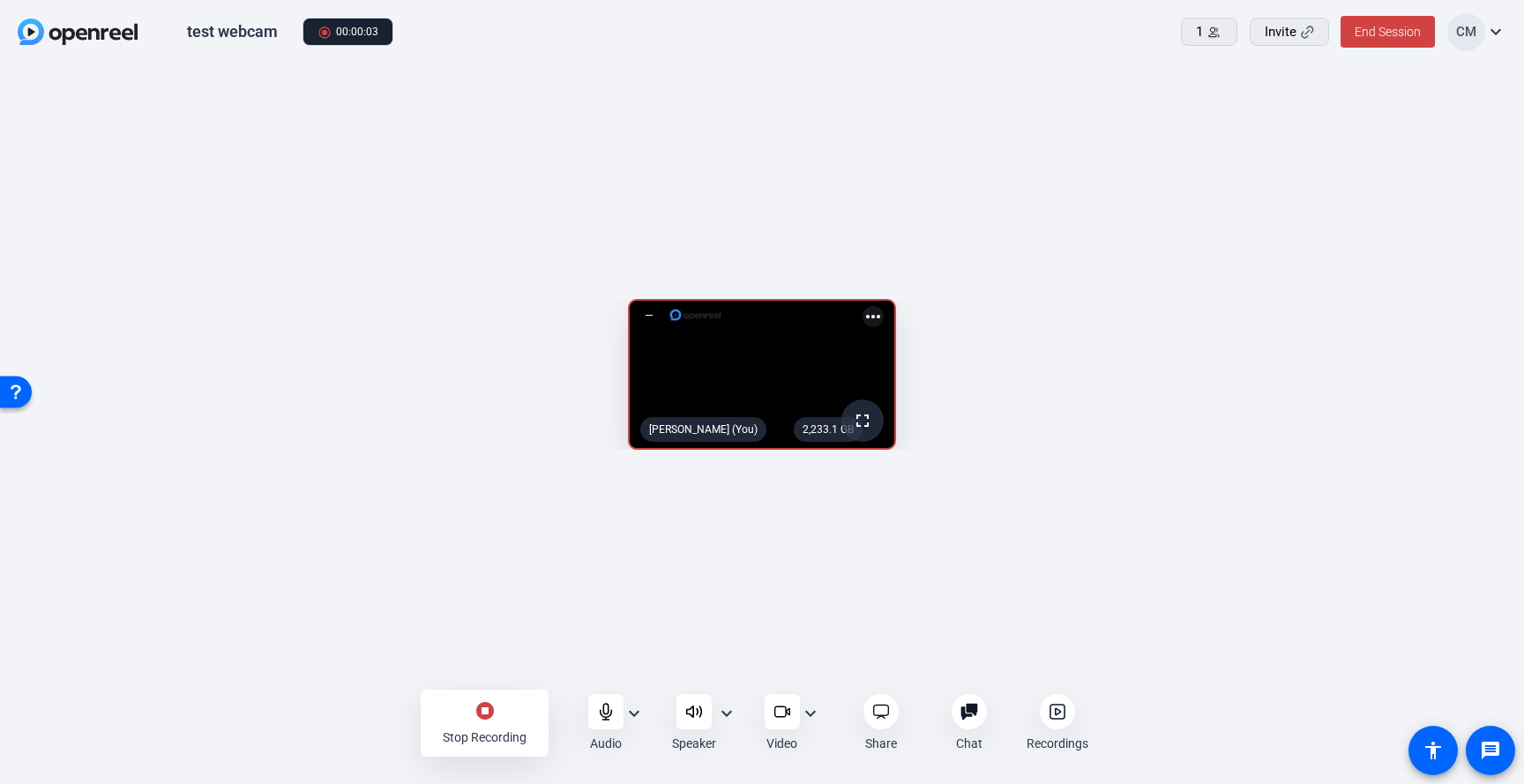
click at [492, 672] on div "stop_circle Stop Recording" at bounding box center [484, 722] width 128 height 67
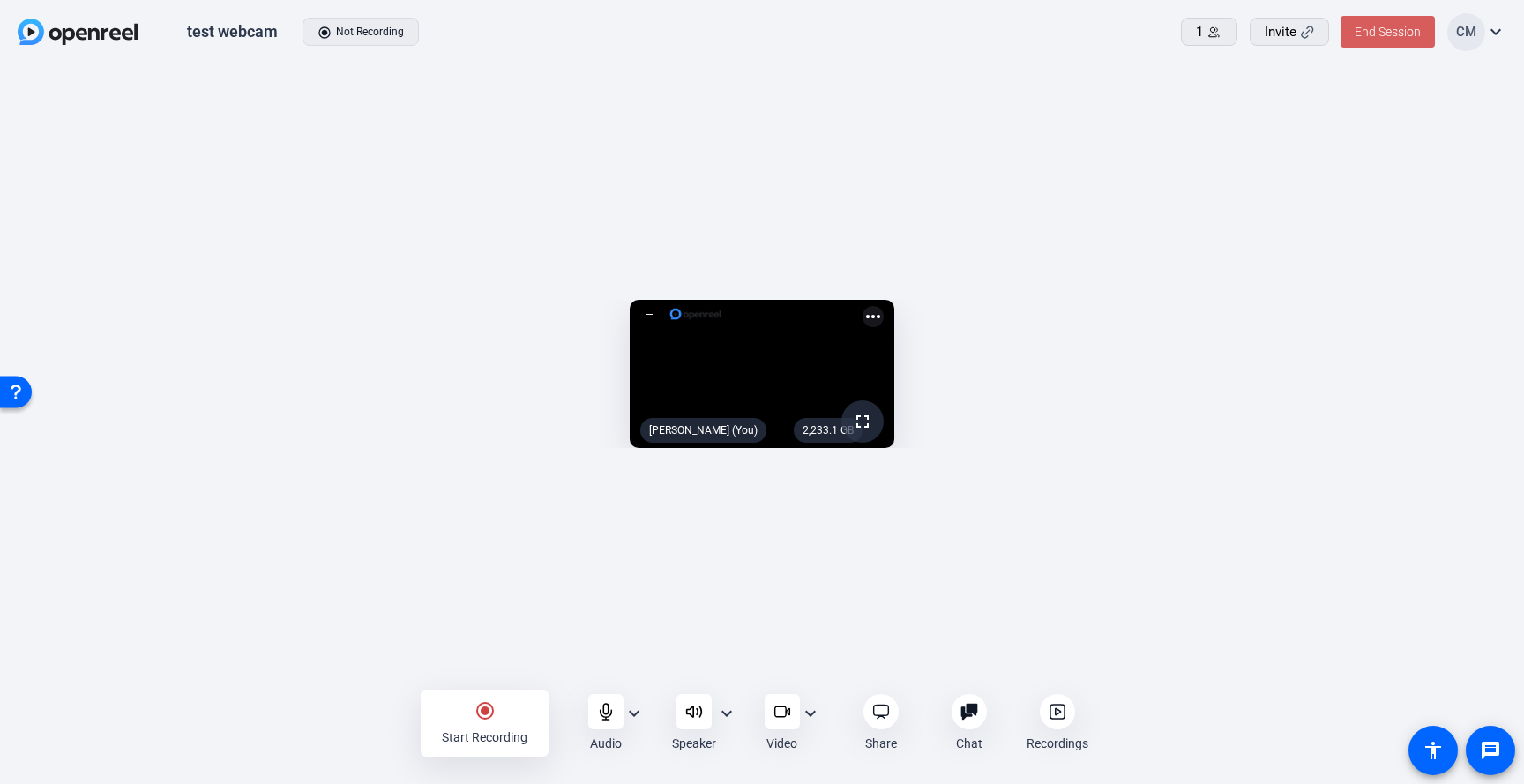
click at [1135, 36] on span "End Session" at bounding box center [1387, 32] width 67 height 14
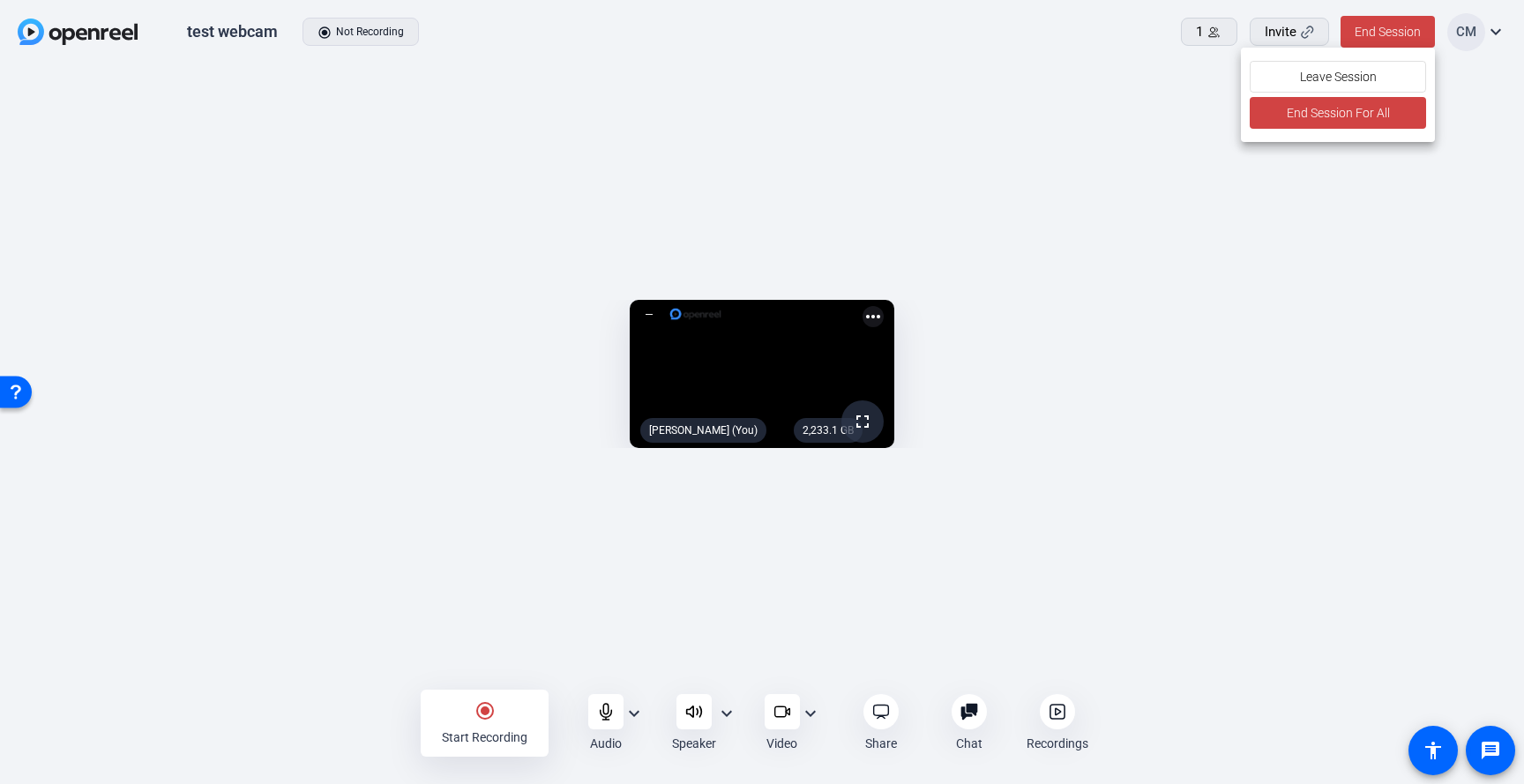
click at [1135, 512] on div at bounding box center [762, 392] width 1524 height 784
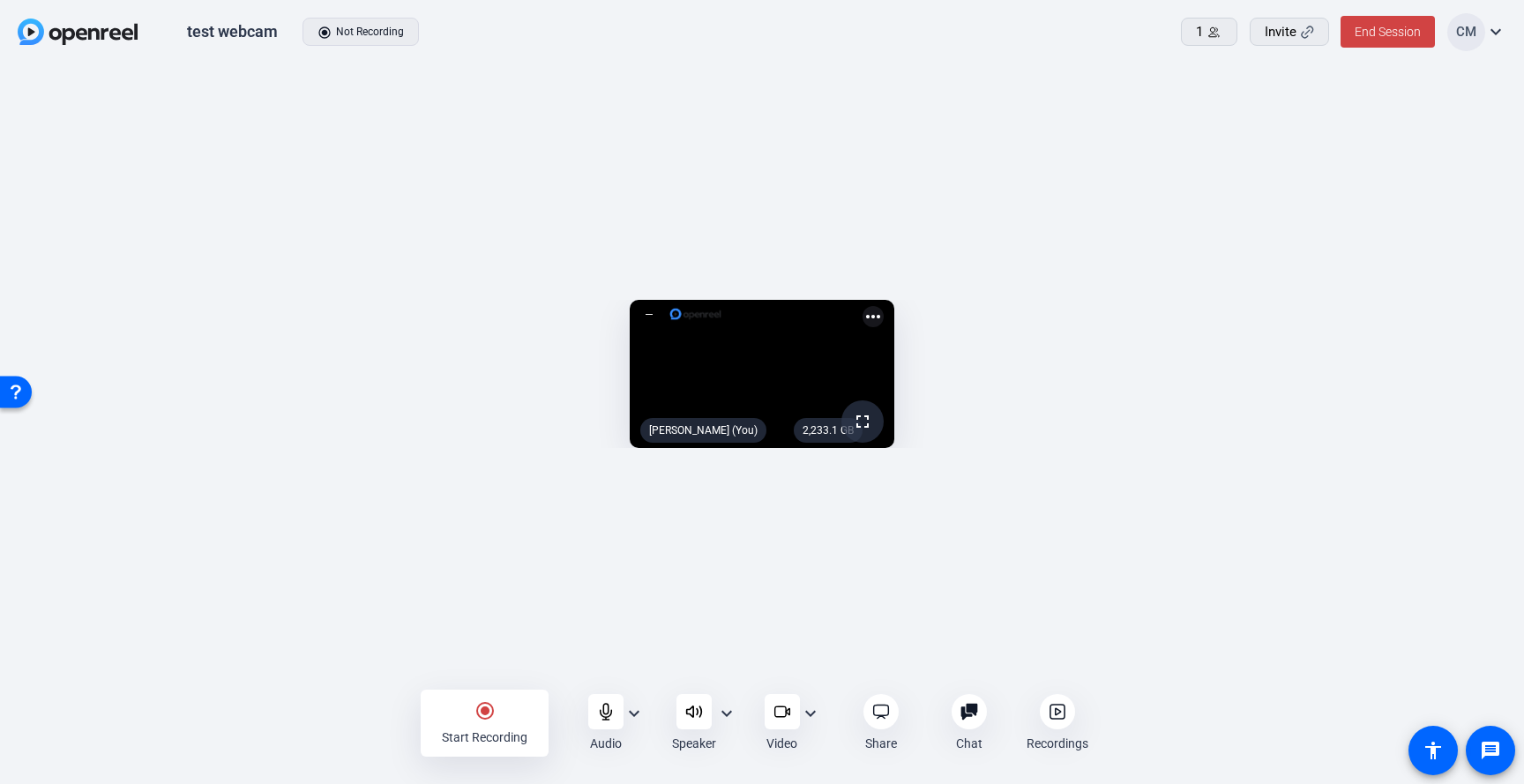
click at [1059, 672] on div at bounding box center [1057, 711] width 36 height 36
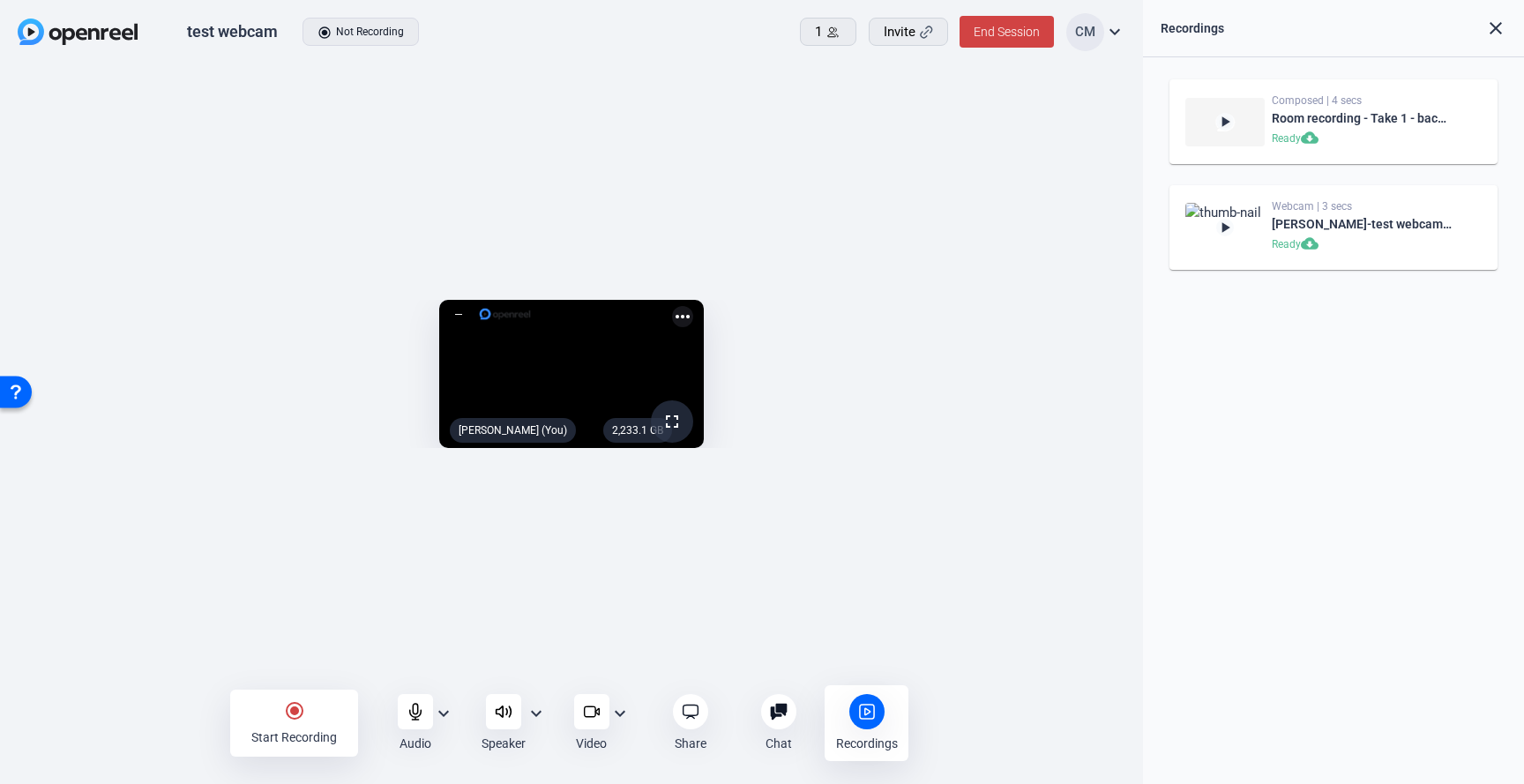
click at [1135, 227] on mat-icon "play_arrow" at bounding box center [1225, 228] width 17 height 17
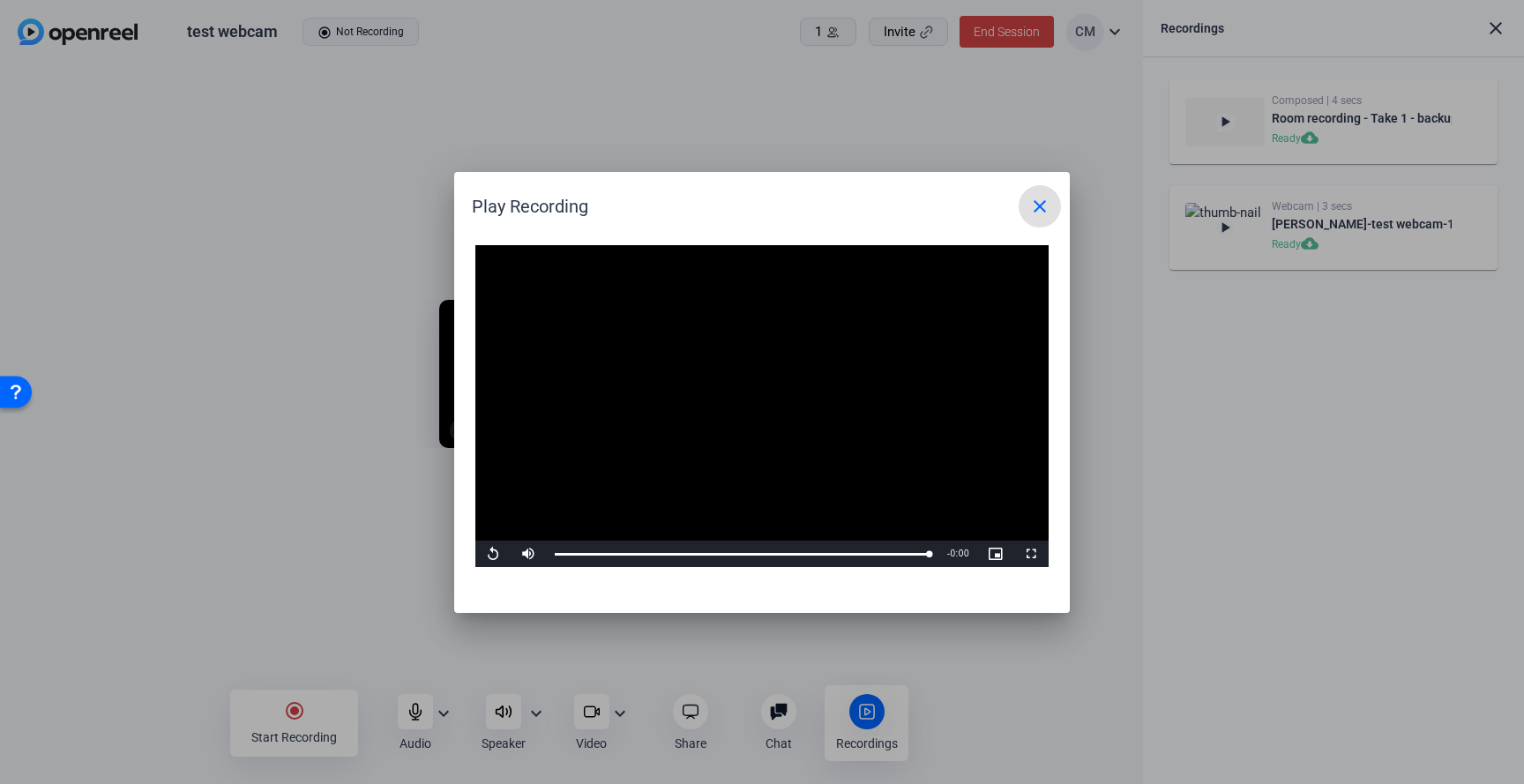
click at [1046, 197] on mat-icon "close" at bounding box center [1040, 206] width 21 height 21
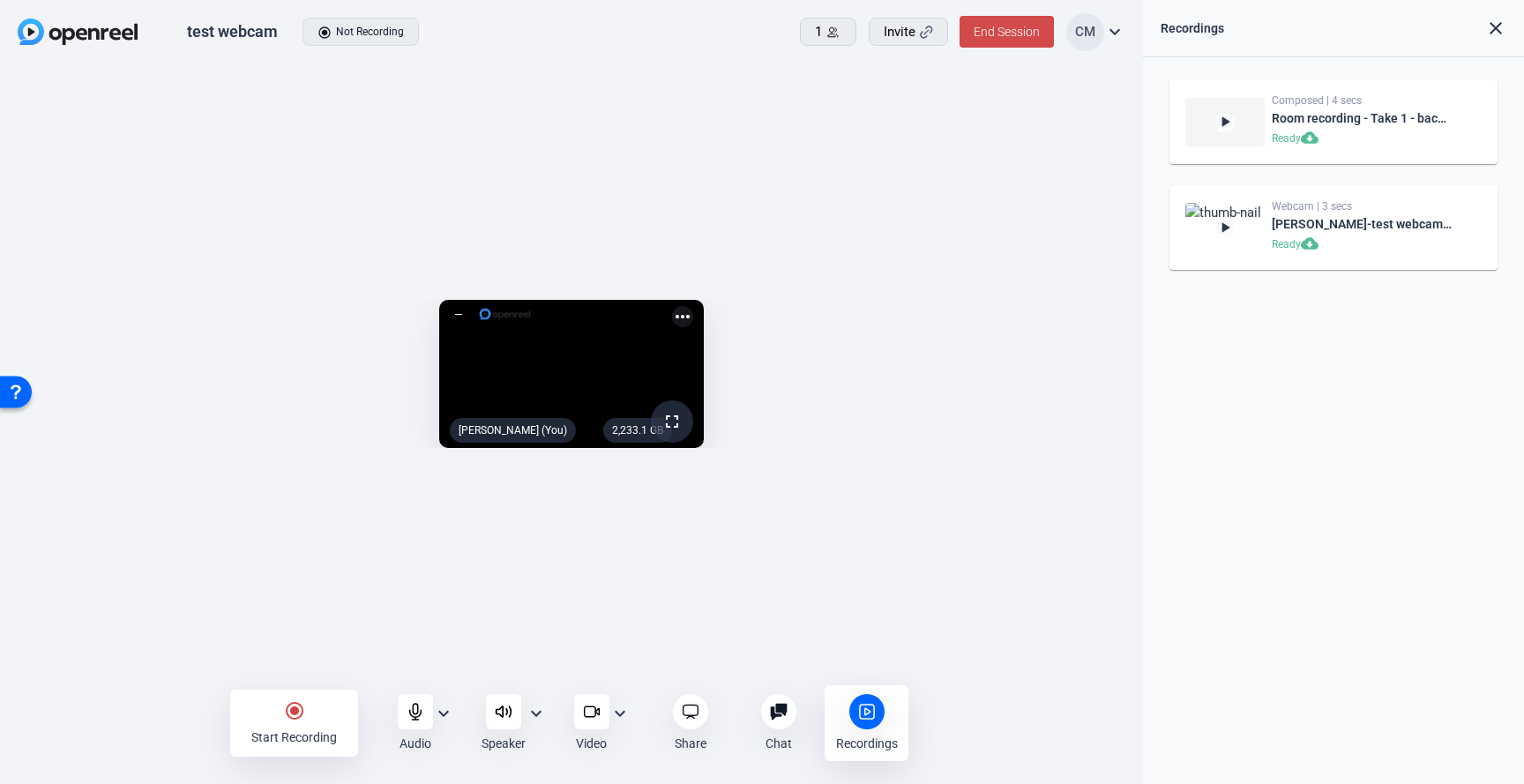
click at [1027, 46] on span at bounding box center [1007, 32] width 95 height 42
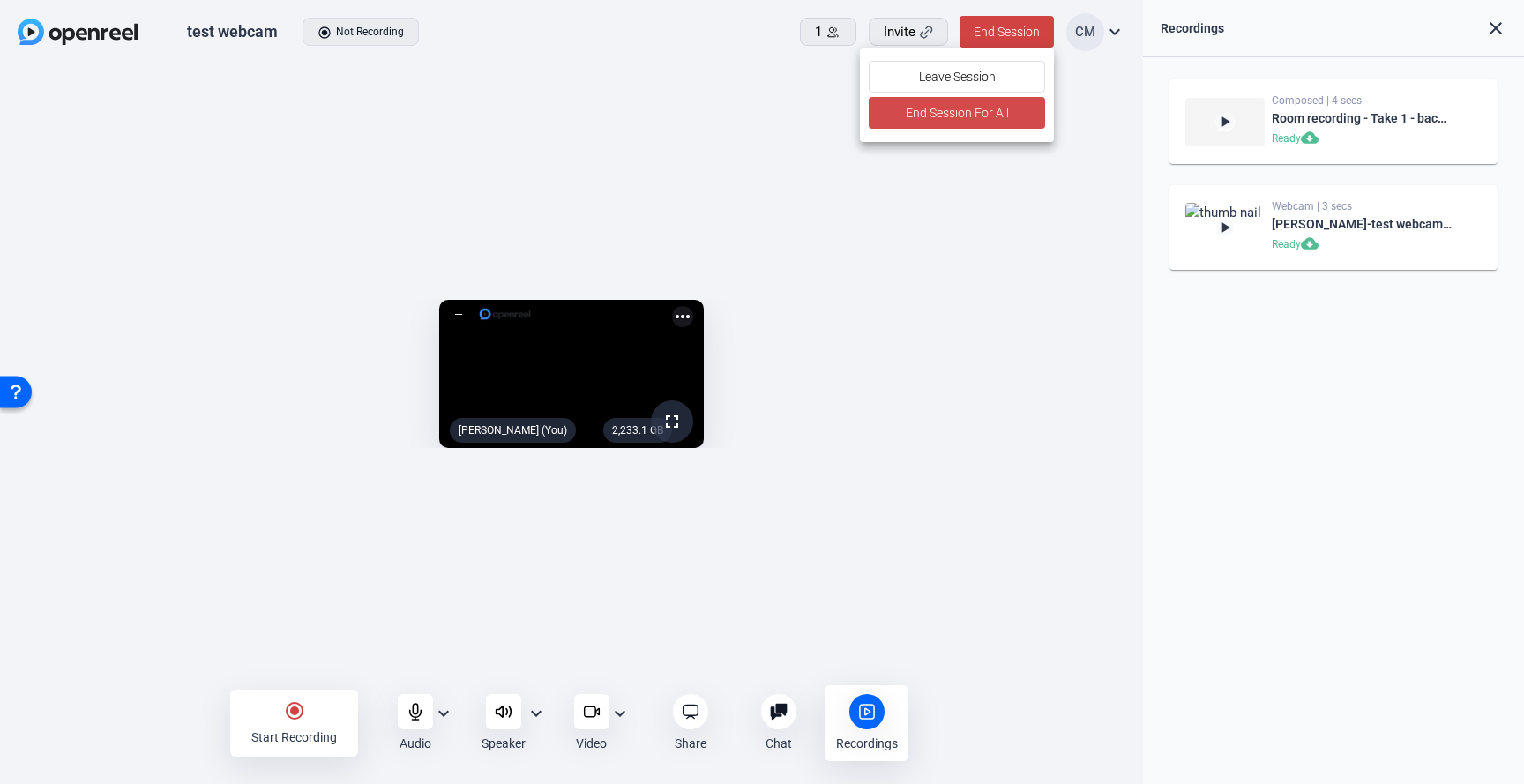
click at [990, 109] on span "End Session For All" at bounding box center [957, 113] width 103 height 21
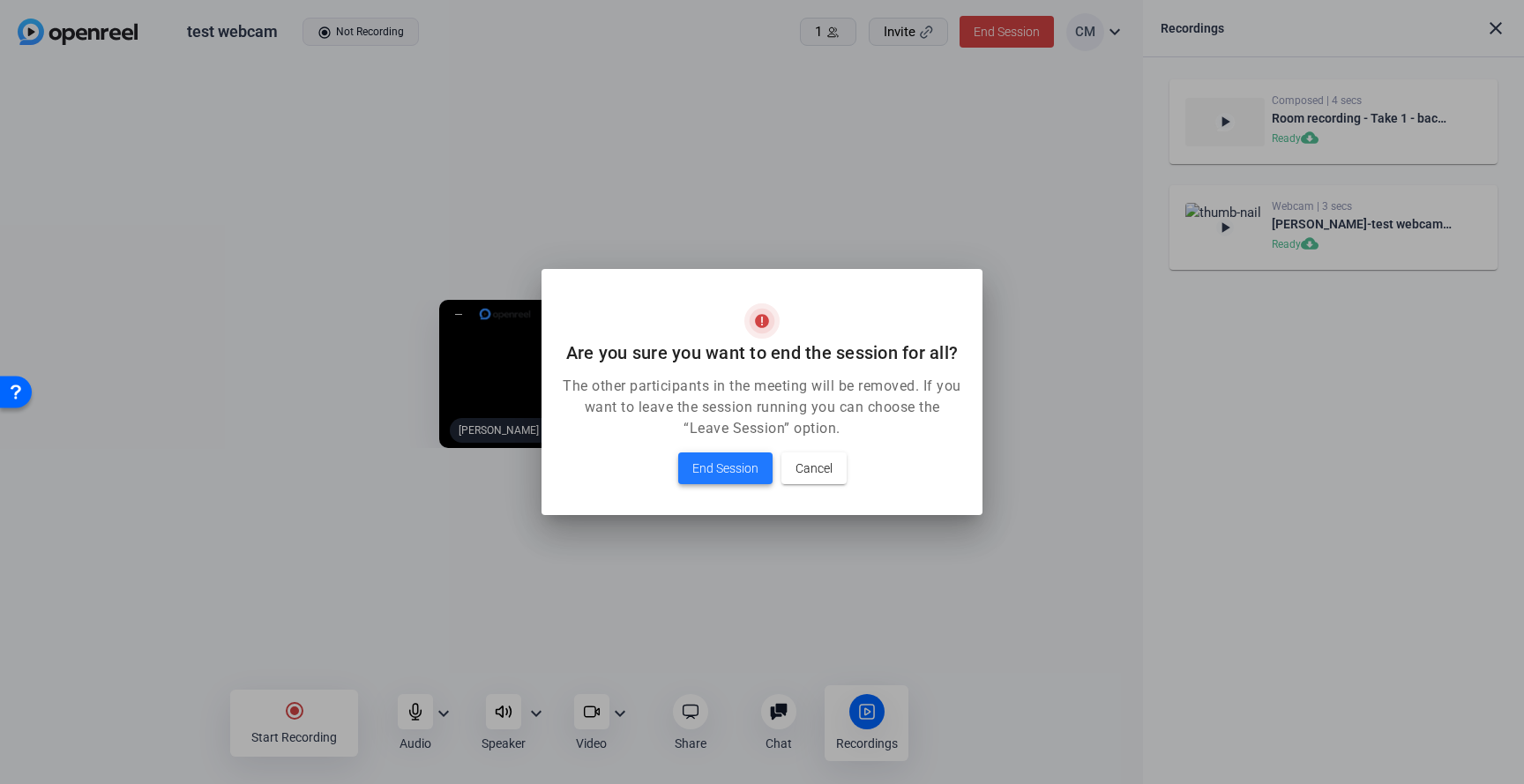
click at [754, 471] on span "End Session" at bounding box center [725, 468] width 67 height 21
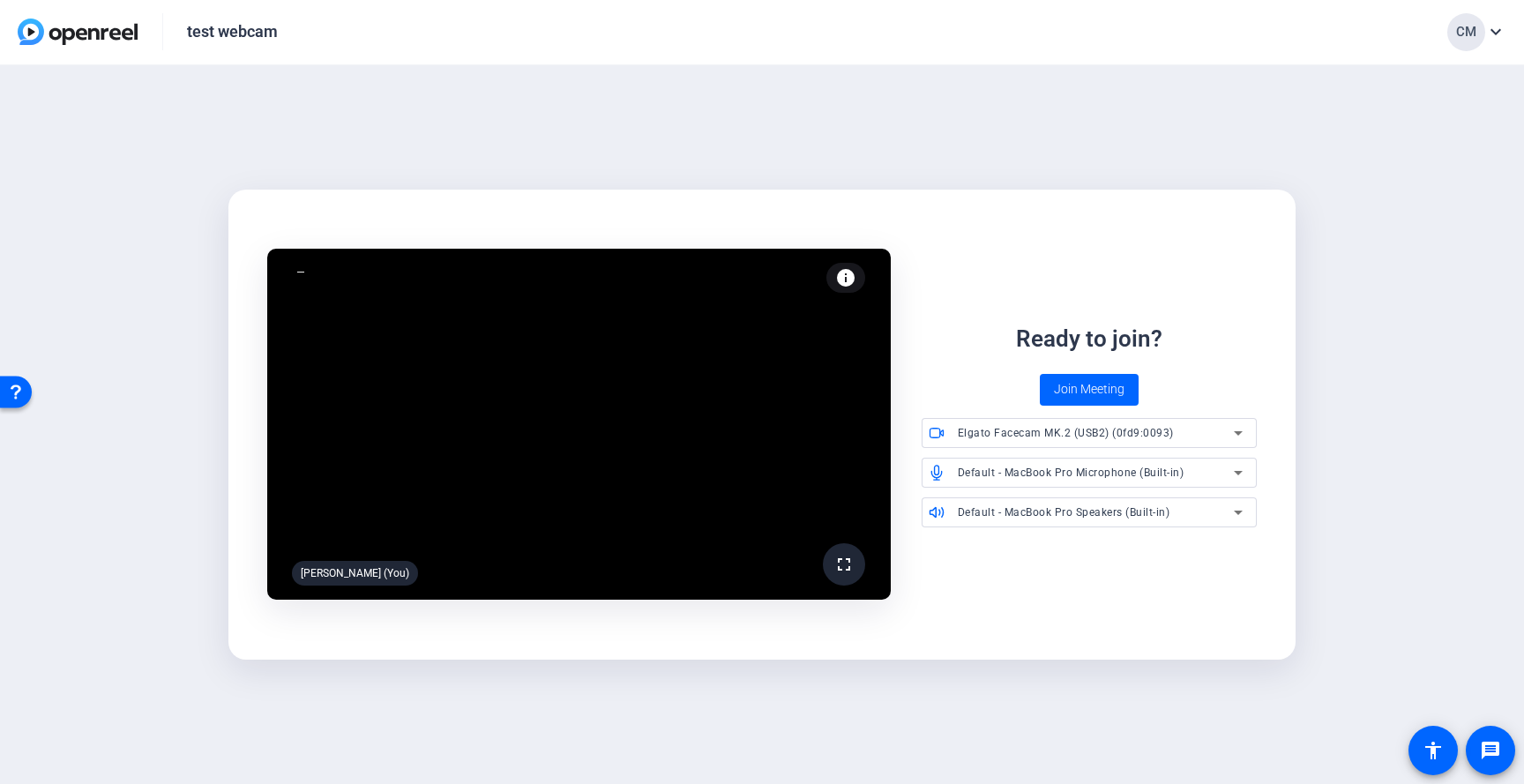
click at [36, 19] on img at bounding box center [77, 31] width 120 height 26
click at [36, 35] on img at bounding box center [77, 31] width 120 height 26
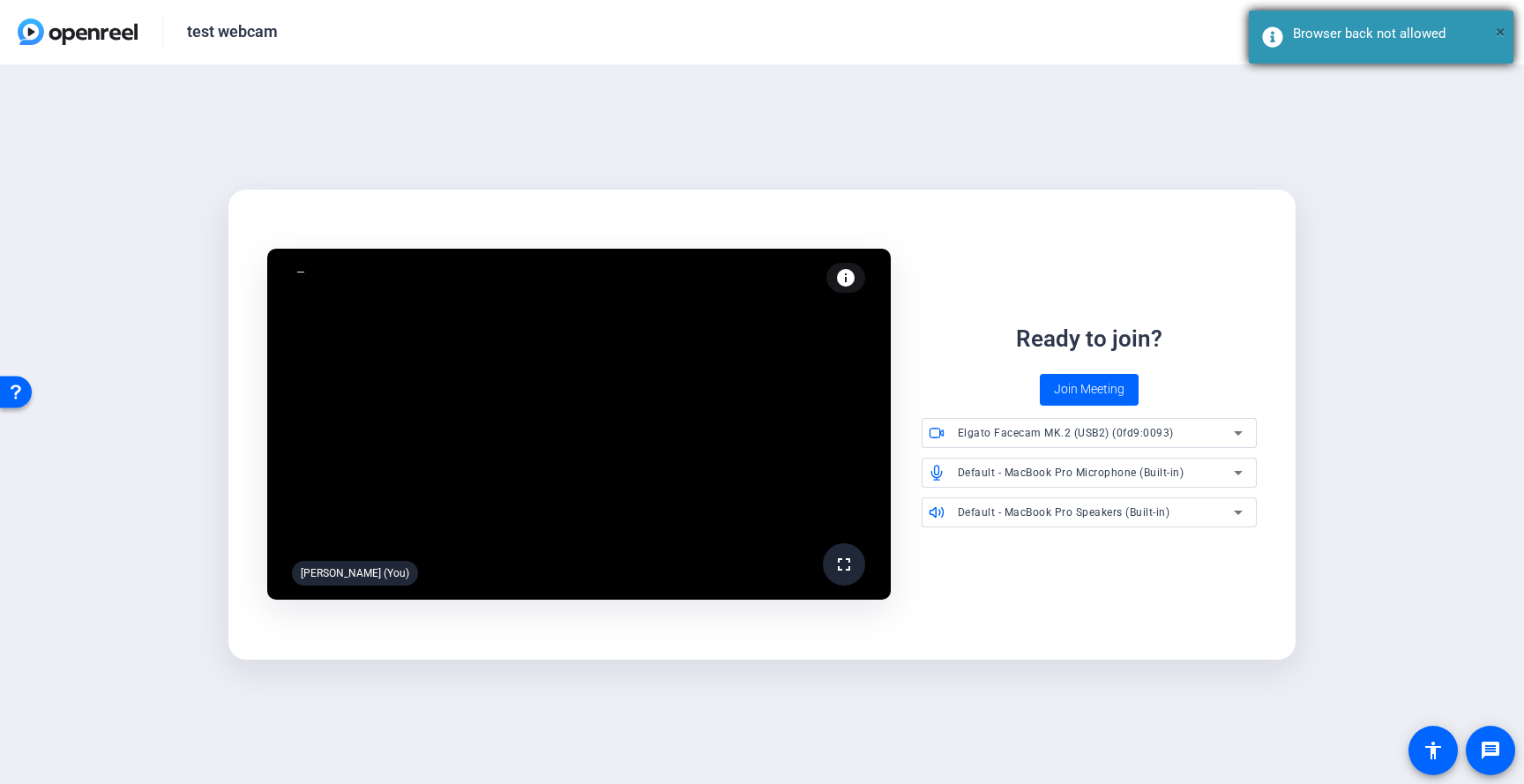
click at [1135, 39] on span "×" at bounding box center [1500, 32] width 10 height 21
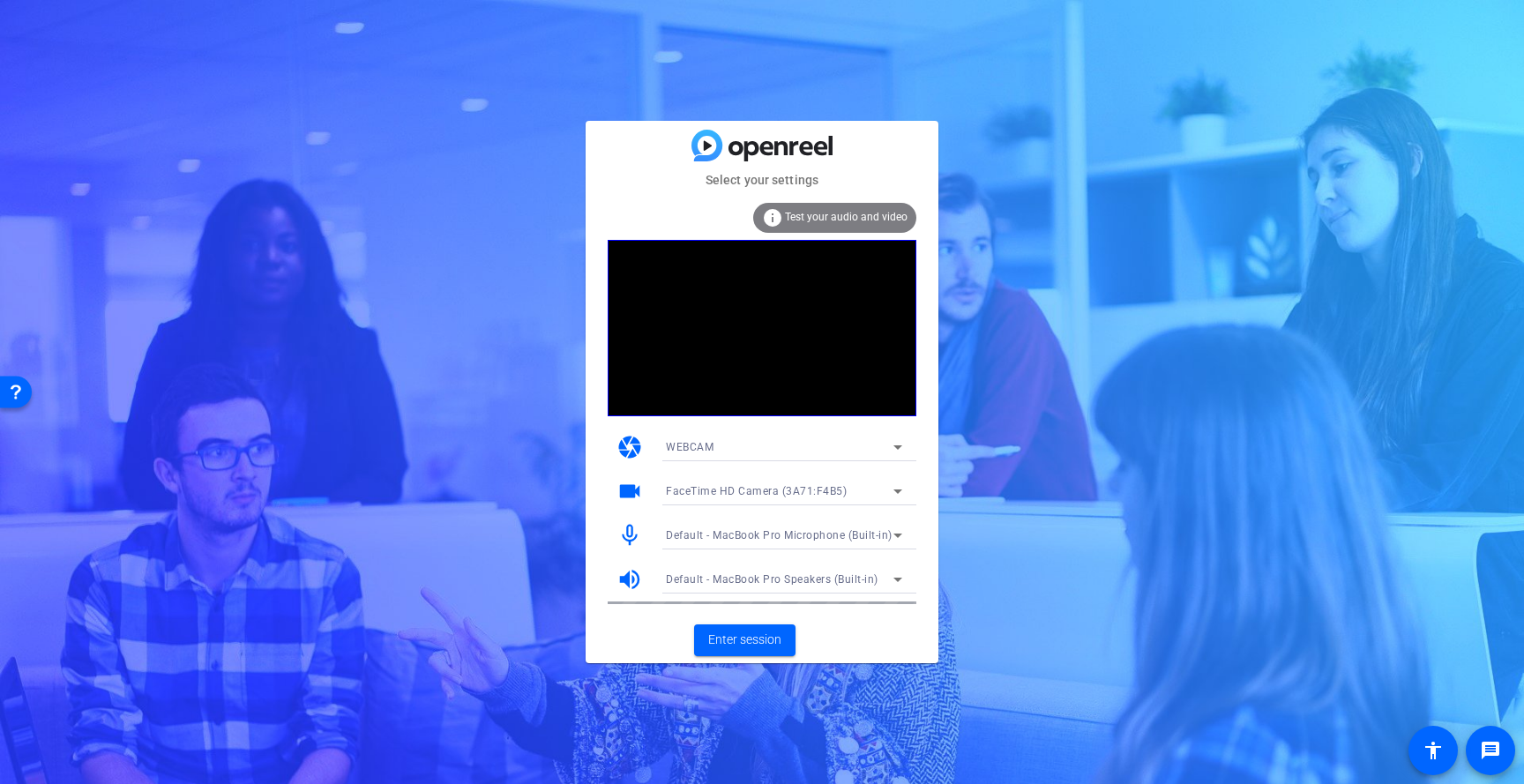
click at [898, 447] on icon at bounding box center [897, 447] width 9 height 5
click at [837, 477] on mat-option "WEBCAM" at bounding box center [784, 481] width 264 height 28
click at [833, 494] on span "FaceTime HD Camera (3A71:F4B5)" at bounding box center [755, 491] width 180 height 13
click at [804, 553] on span "Elgato Facecam MK.2 (USB2) (0fd9:0093)" at bounding box center [771, 554] width 211 height 21
click at [837, 439] on div "WEBCAM" at bounding box center [779, 446] width 228 height 22
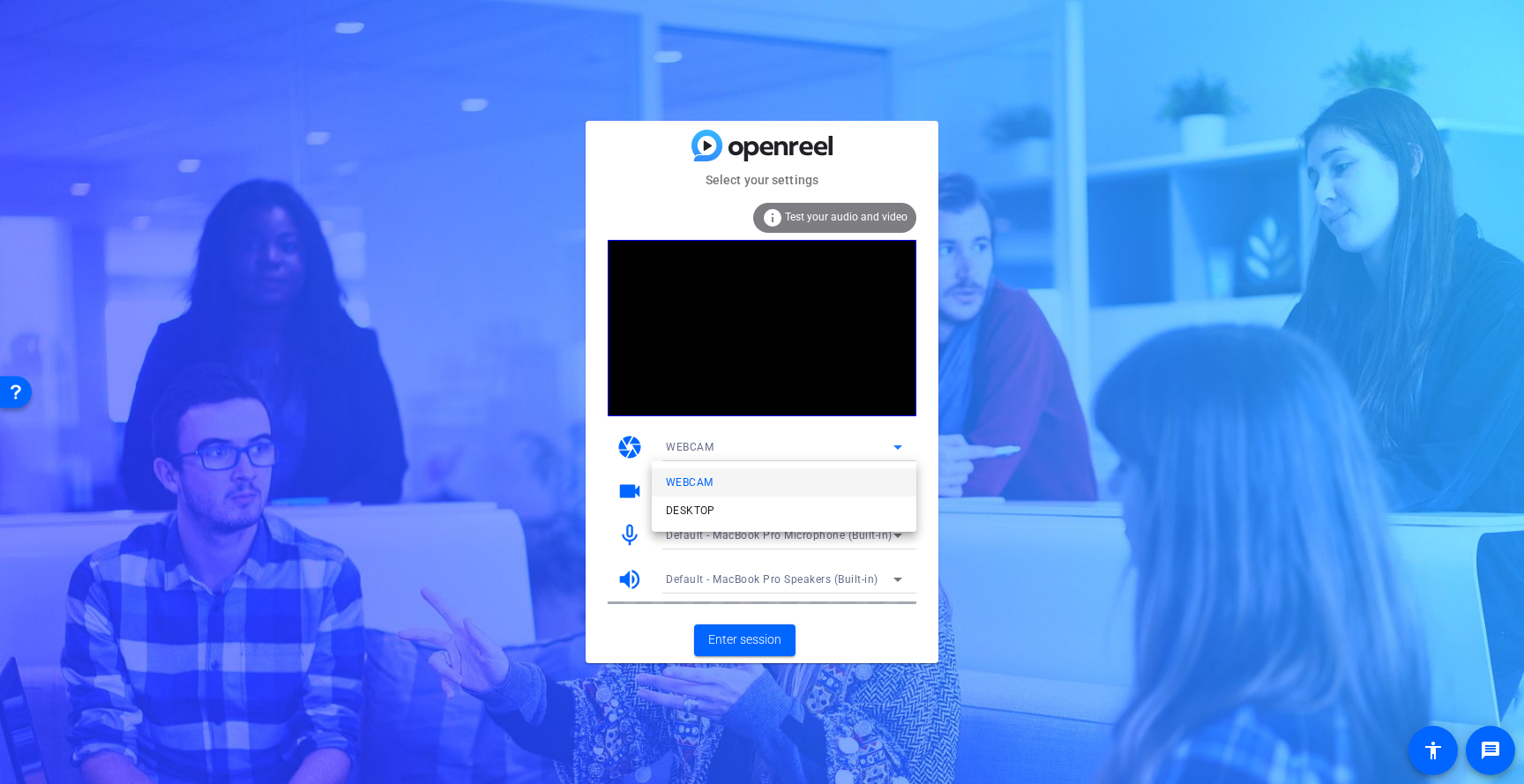
click at [597, 462] on div at bounding box center [762, 392] width 1524 height 784
click at [681, 446] on span "WEBCAM" at bounding box center [689, 446] width 47 height 13
click at [682, 515] on span "DESKTOP" at bounding box center [690, 510] width 49 height 21
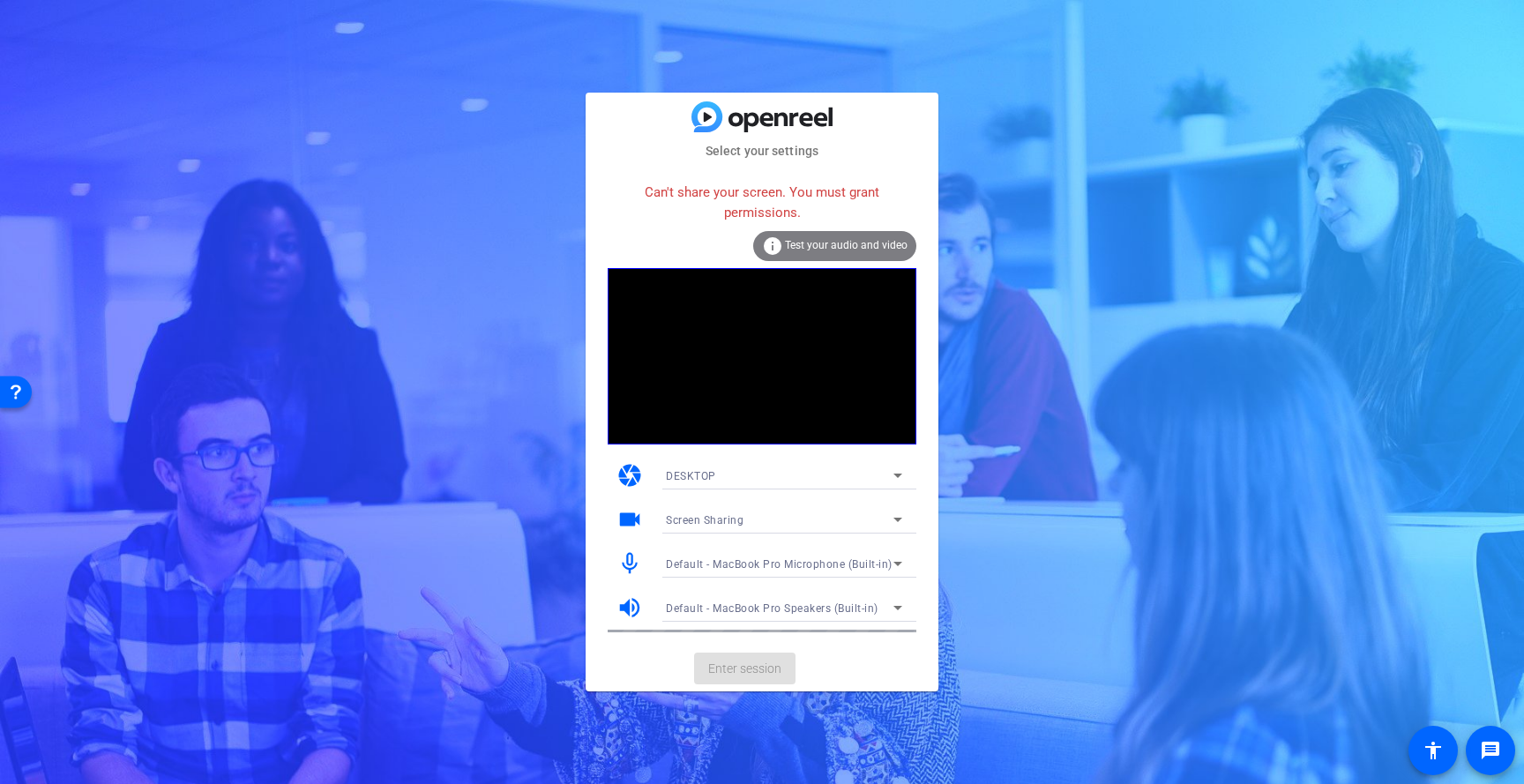
click at [735, 472] on div "DESKTOP" at bounding box center [779, 475] width 228 height 22
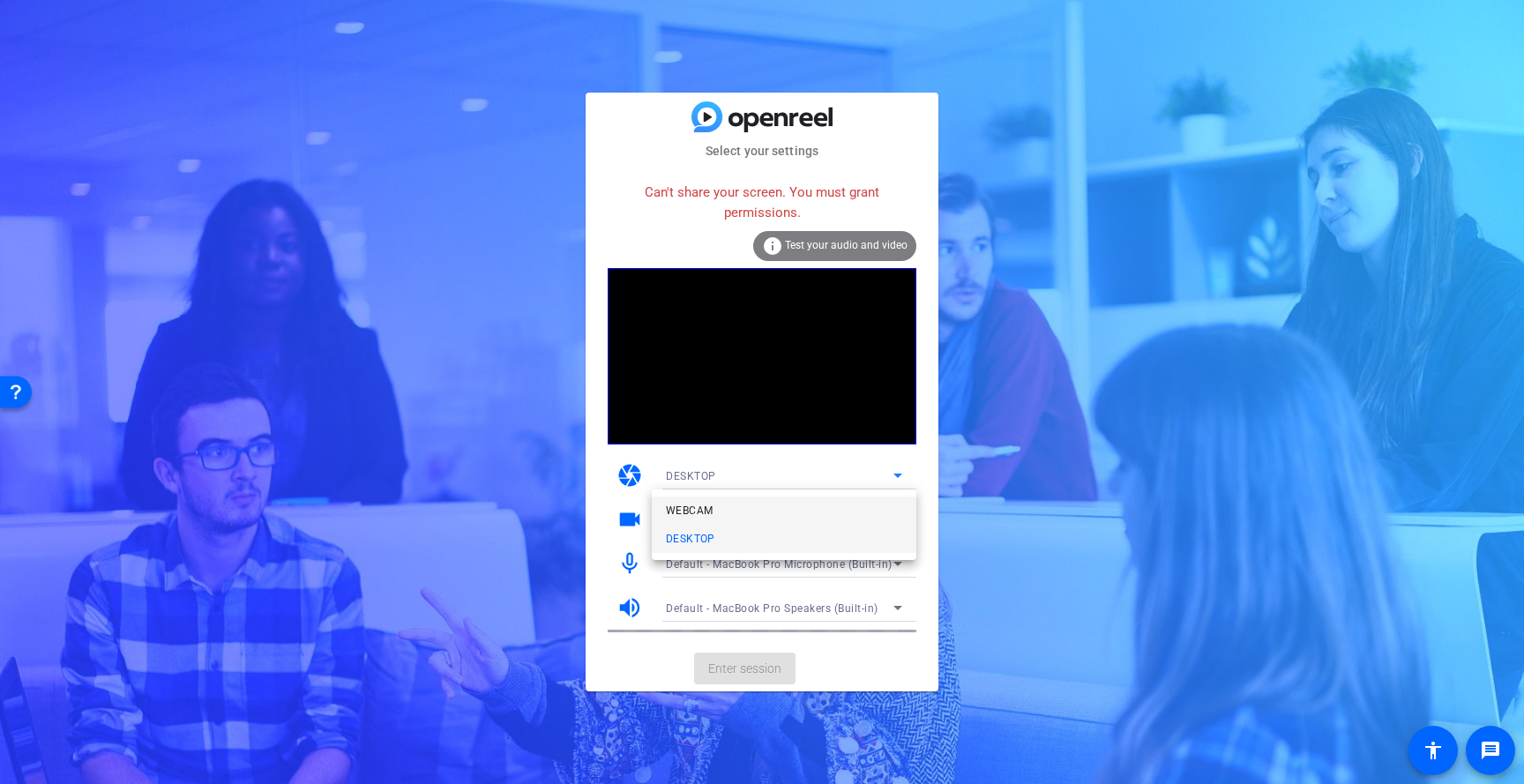
click at [720, 512] on mat-option "WEBCAM" at bounding box center [784, 510] width 264 height 28
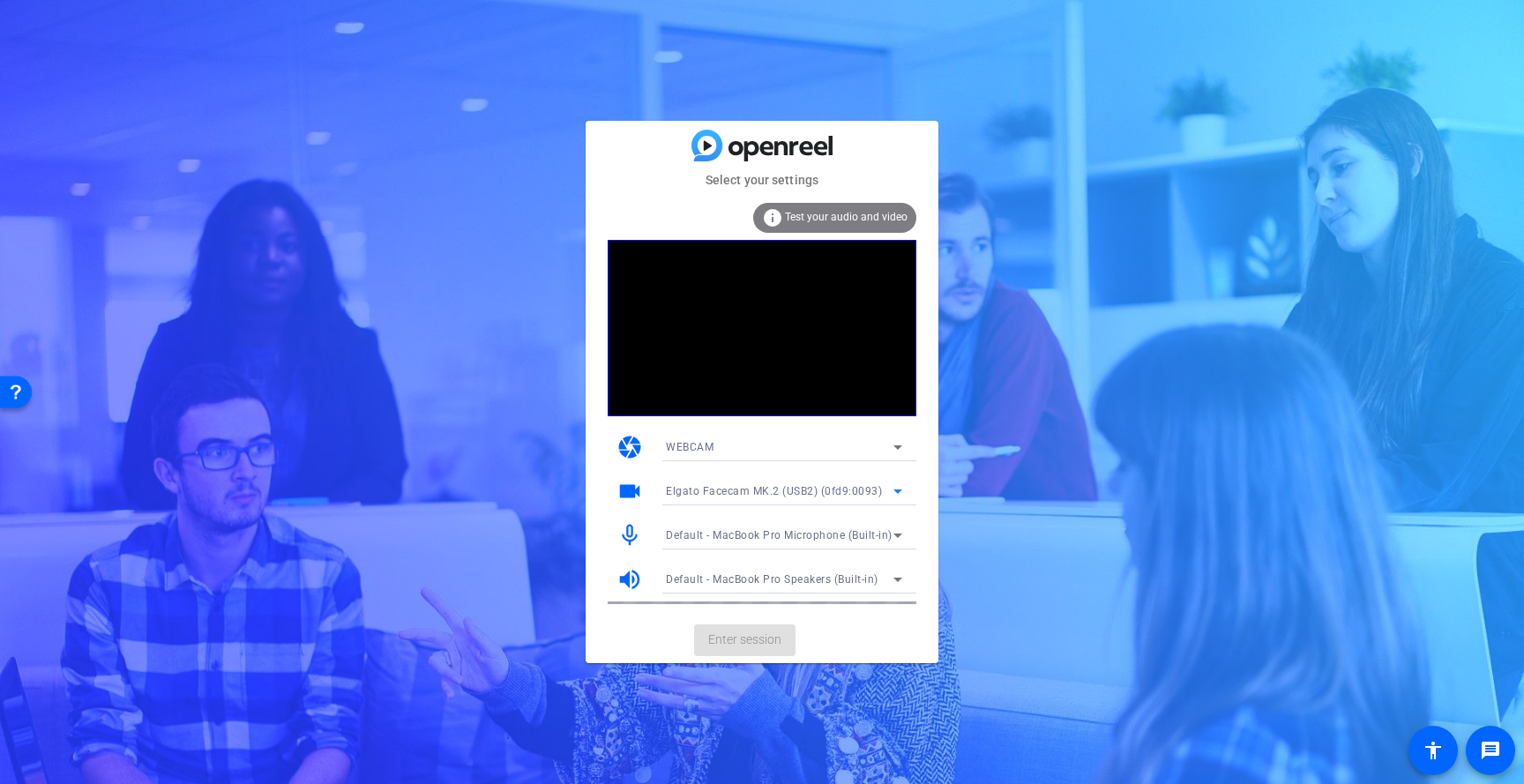
click at [707, 493] on span "Elgato Facecam MK.2 (USB2) (0fd9:0093)" at bounding box center [774, 491] width 216 height 13
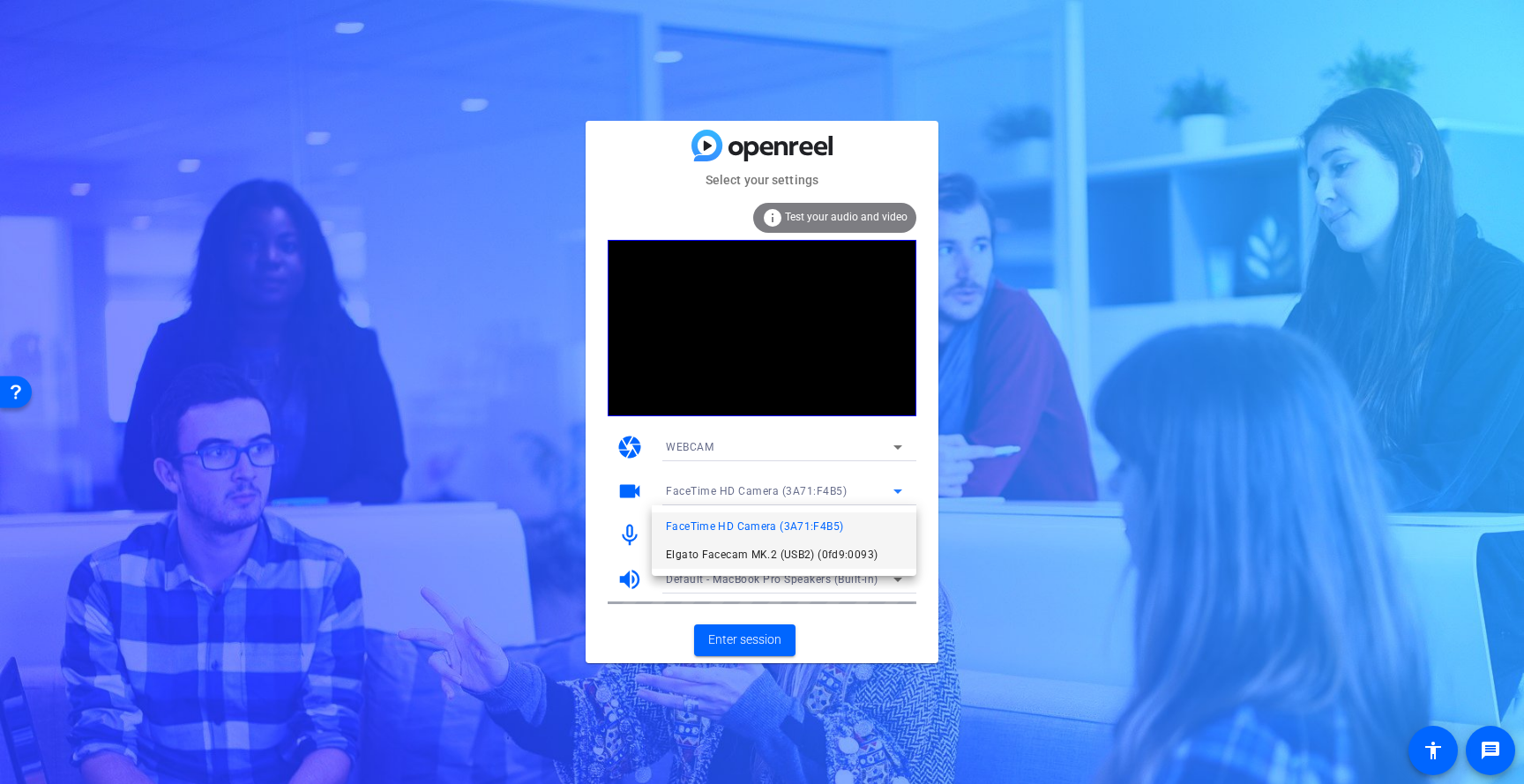
click at [799, 553] on span "Elgato Facecam MK.2 (USB2) (0fd9:0093)" at bounding box center [771, 554] width 211 height 21
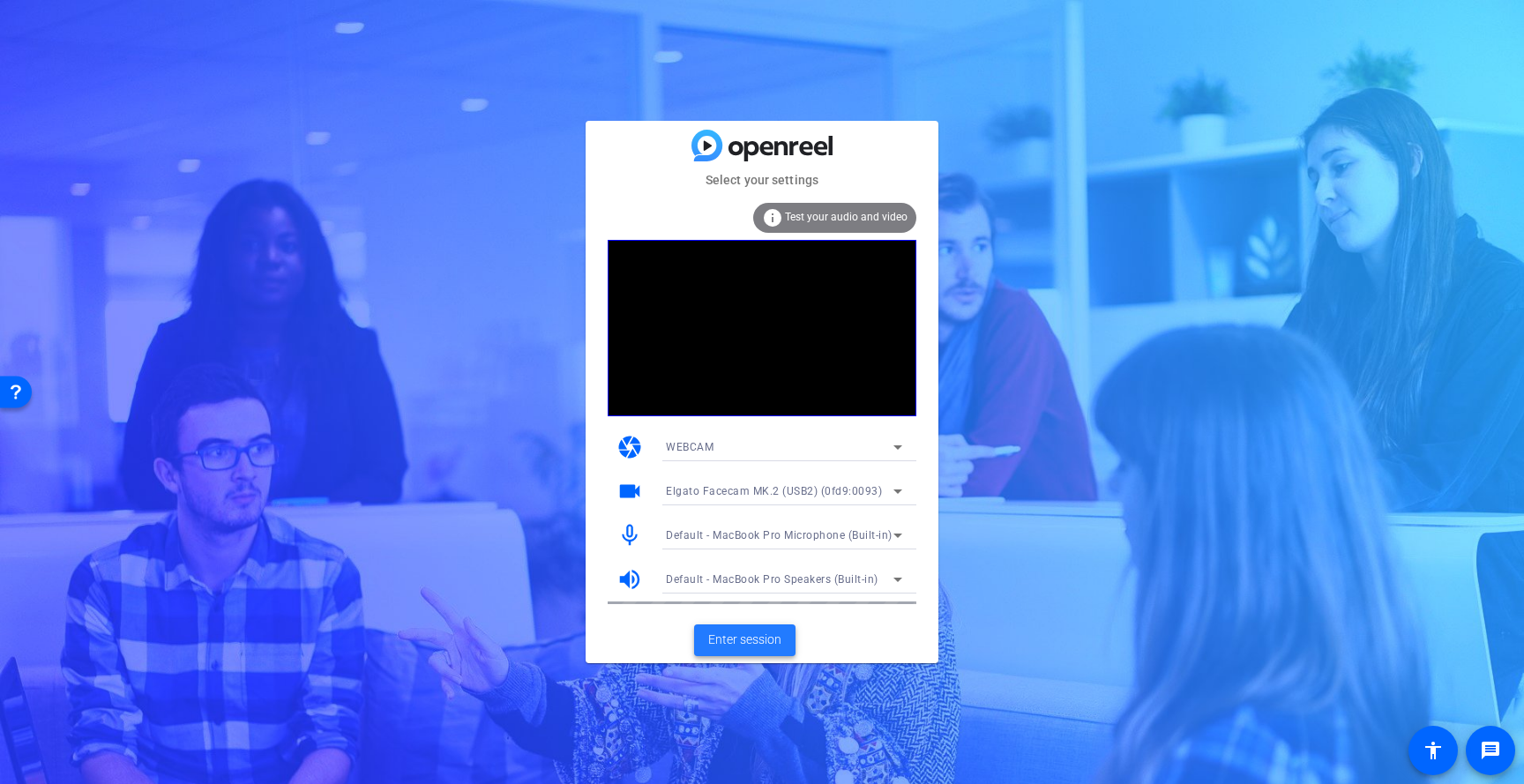
click at [733, 640] on span "Enter session" at bounding box center [745, 639] width 73 height 18
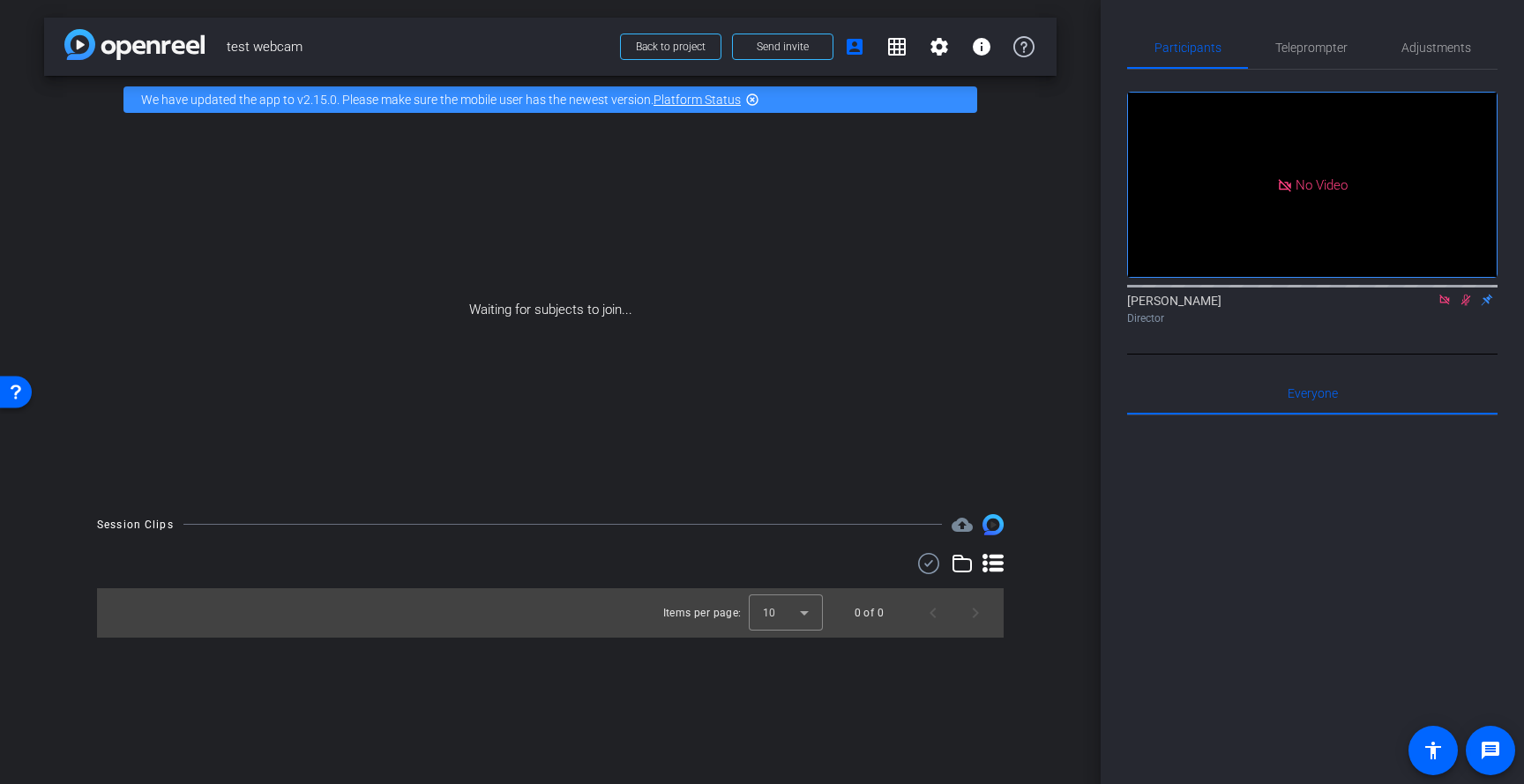
click at [1440, 304] on icon at bounding box center [1444, 299] width 10 height 10
click at [1463, 307] on mat-icon "flip" at bounding box center [1465, 299] width 21 height 15
click at [1467, 262] on mat-icon "fullscreen" at bounding box center [1471, 252] width 21 height 21
click at [782, 52] on span "Send invite" at bounding box center [782, 46] width 52 height 14
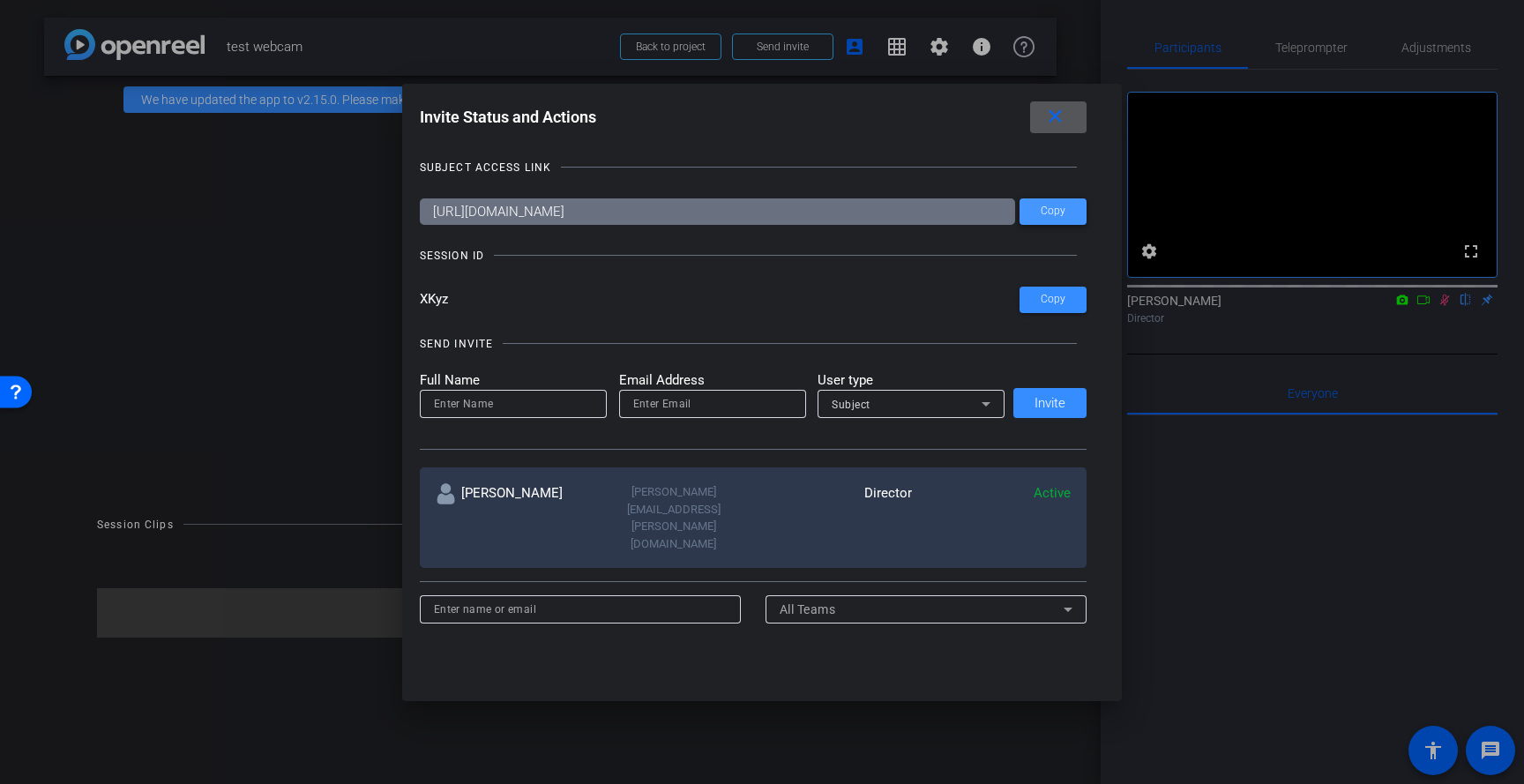
click at [1050, 213] on span "Copy" at bounding box center [1053, 211] width 25 height 14
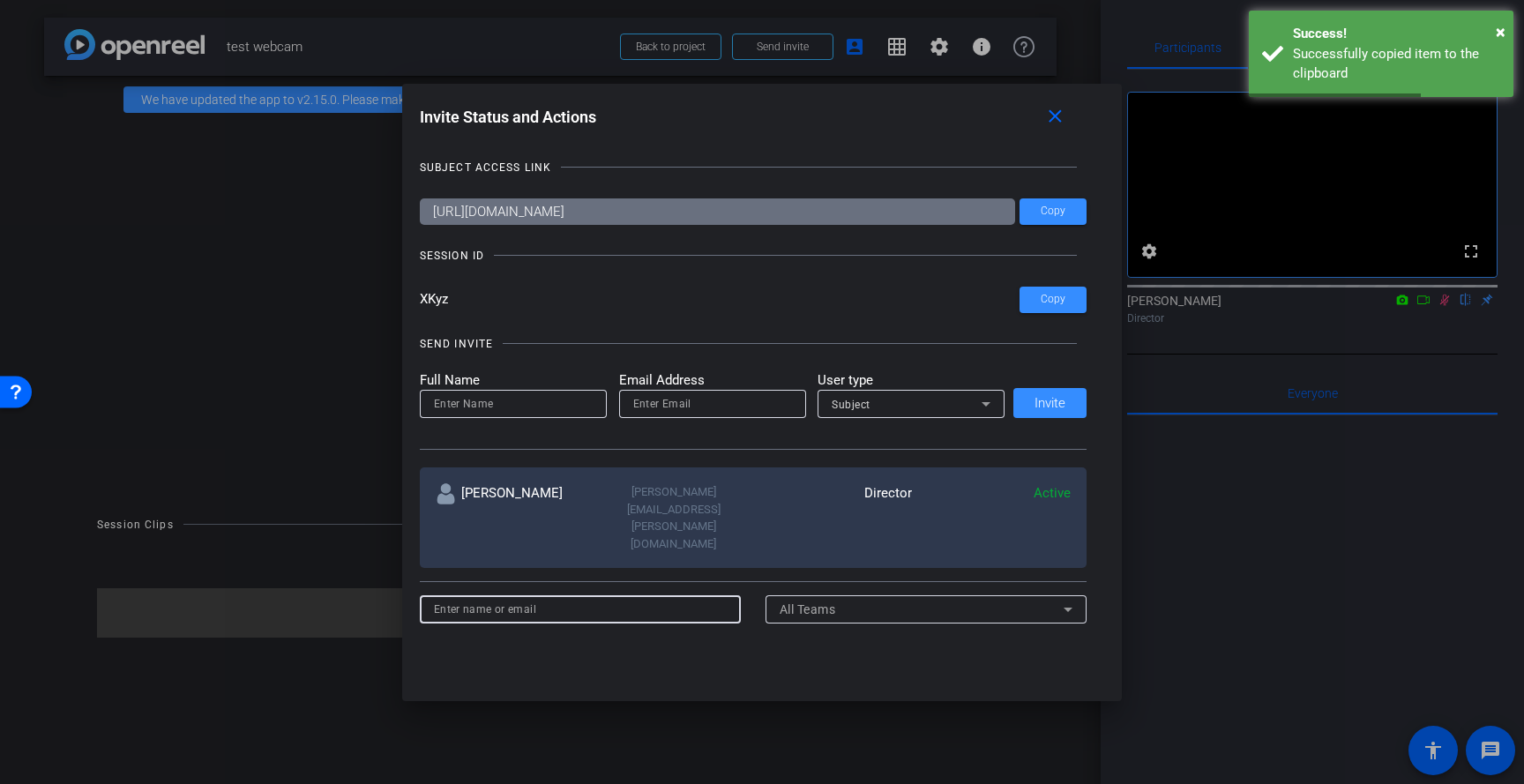
click at [564, 599] on input at bounding box center [581, 609] width 293 height 21
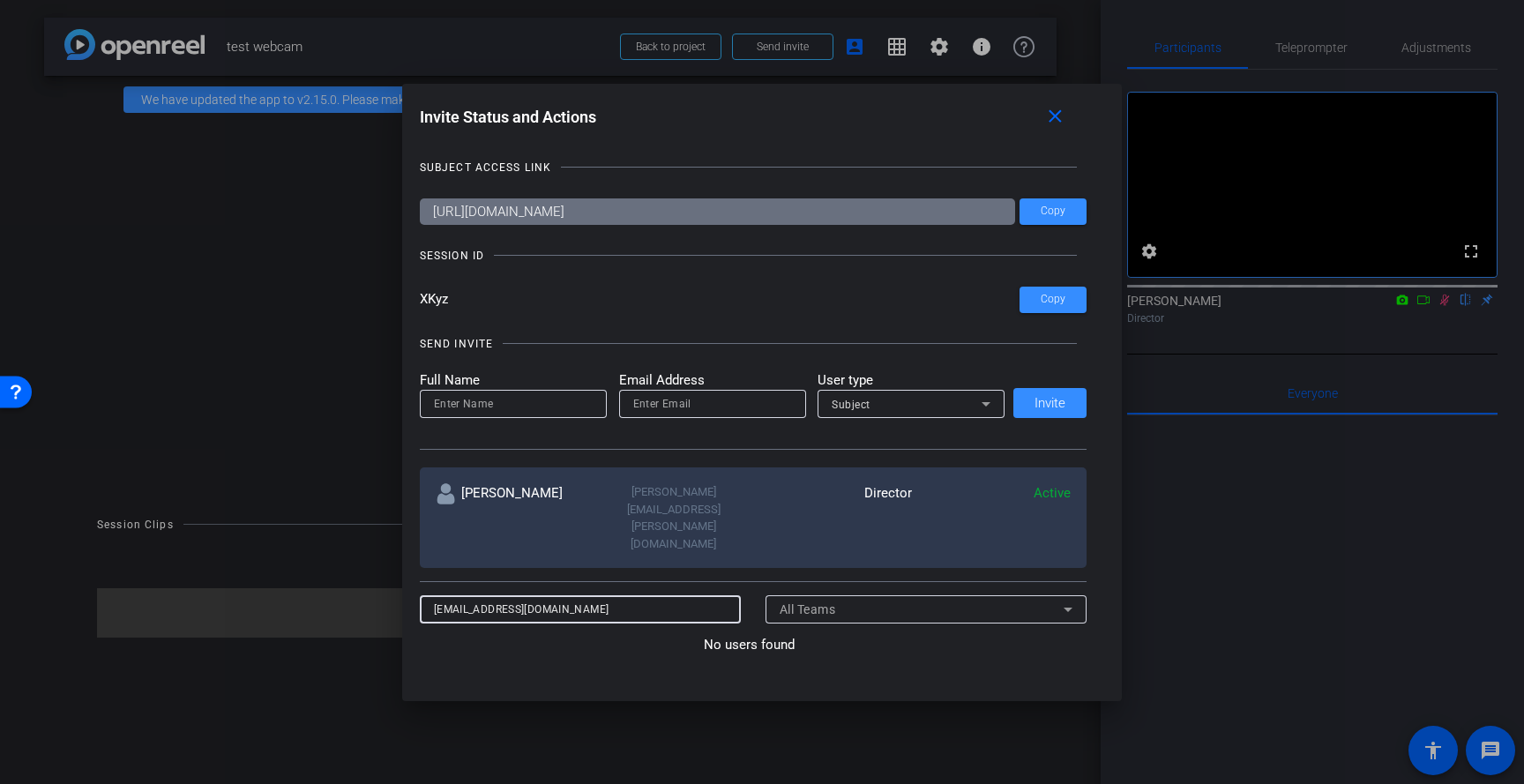
type input "christophermendez946@yahoo.com"
drag, startPoint x: 634, startPoint y: 562, endPoint x: 340, endPoint y: 558, distance: 294.0
click at [340, 558] on div "Invite Status and Actions close SUBJECT ACCESS LINK https://capture.openreel.co…" at bounding box center [762, 392] width 1524 height 784
click at [594, 599] on input at bounding box center [581, 609] width 293 height 21
paste input "christophermendez946@yahoo.com"
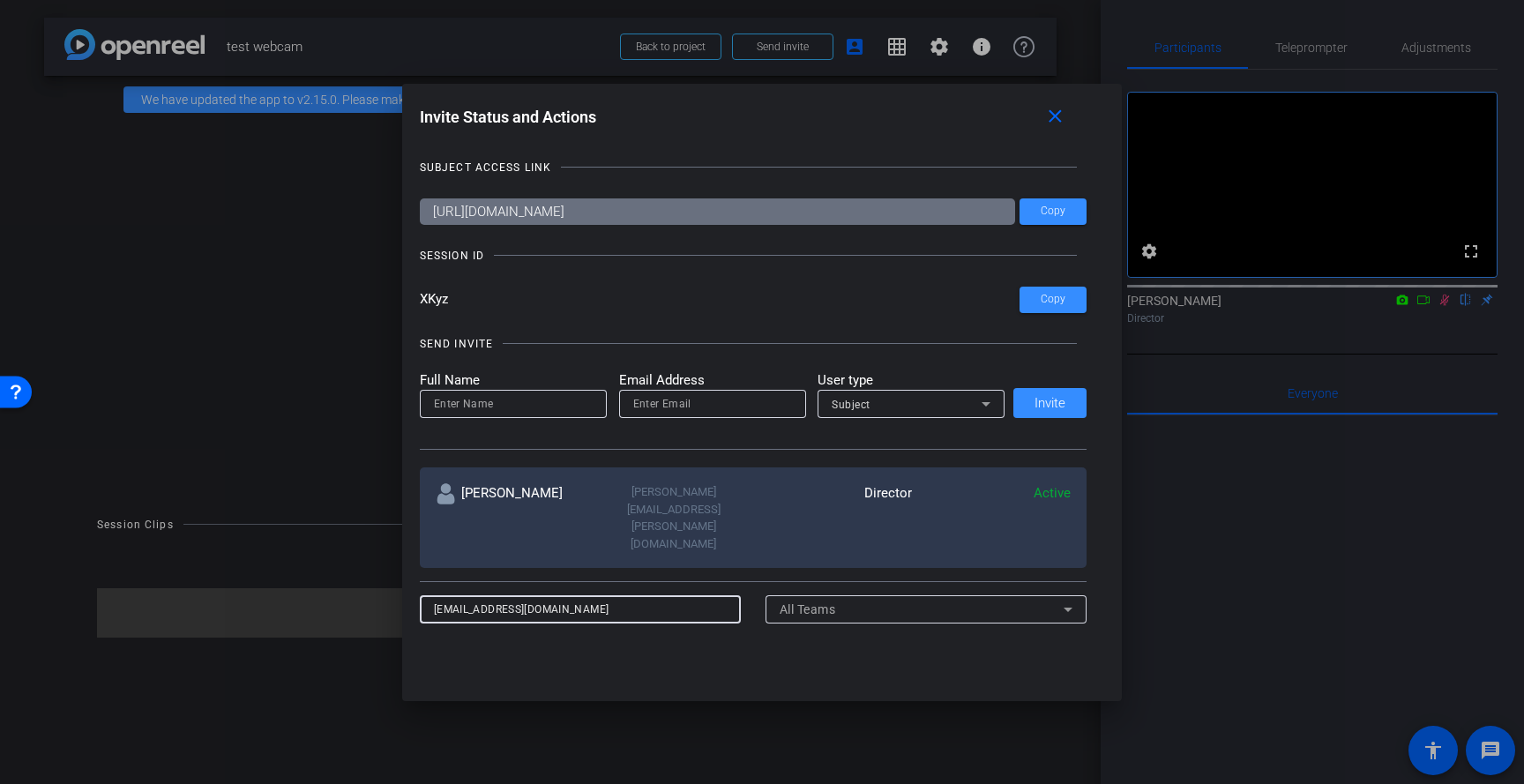
type input "christophermendez946@yahoo.com"
click at [844, 599] on div "All Teams" at bounding box center [921, 609] width 285 height 21
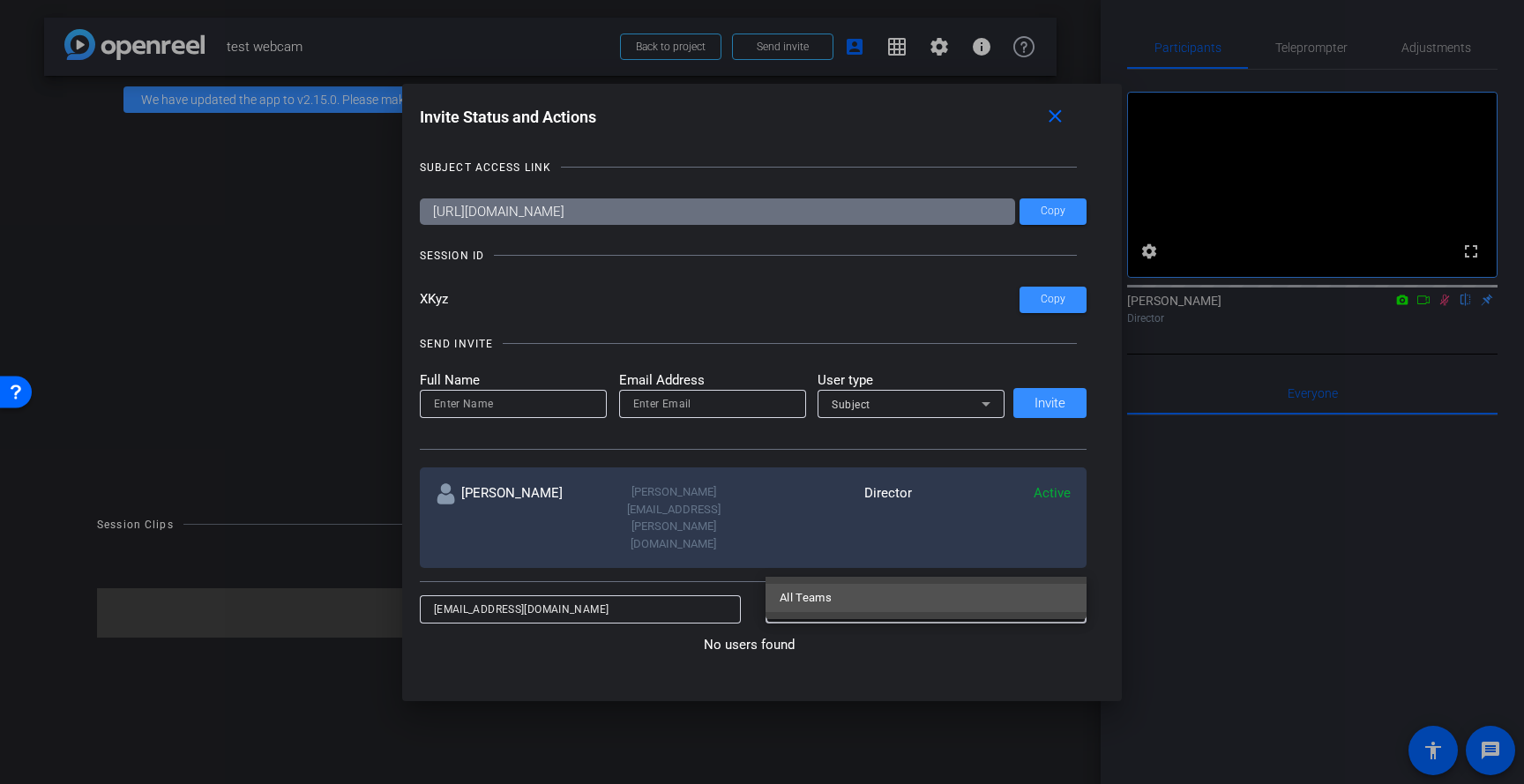
click at [615, 586] on div at bounding box center [762, 392] width 1524 height 784
click at [549, 409] on input at bounding box center [513, 404] width 159 height 21
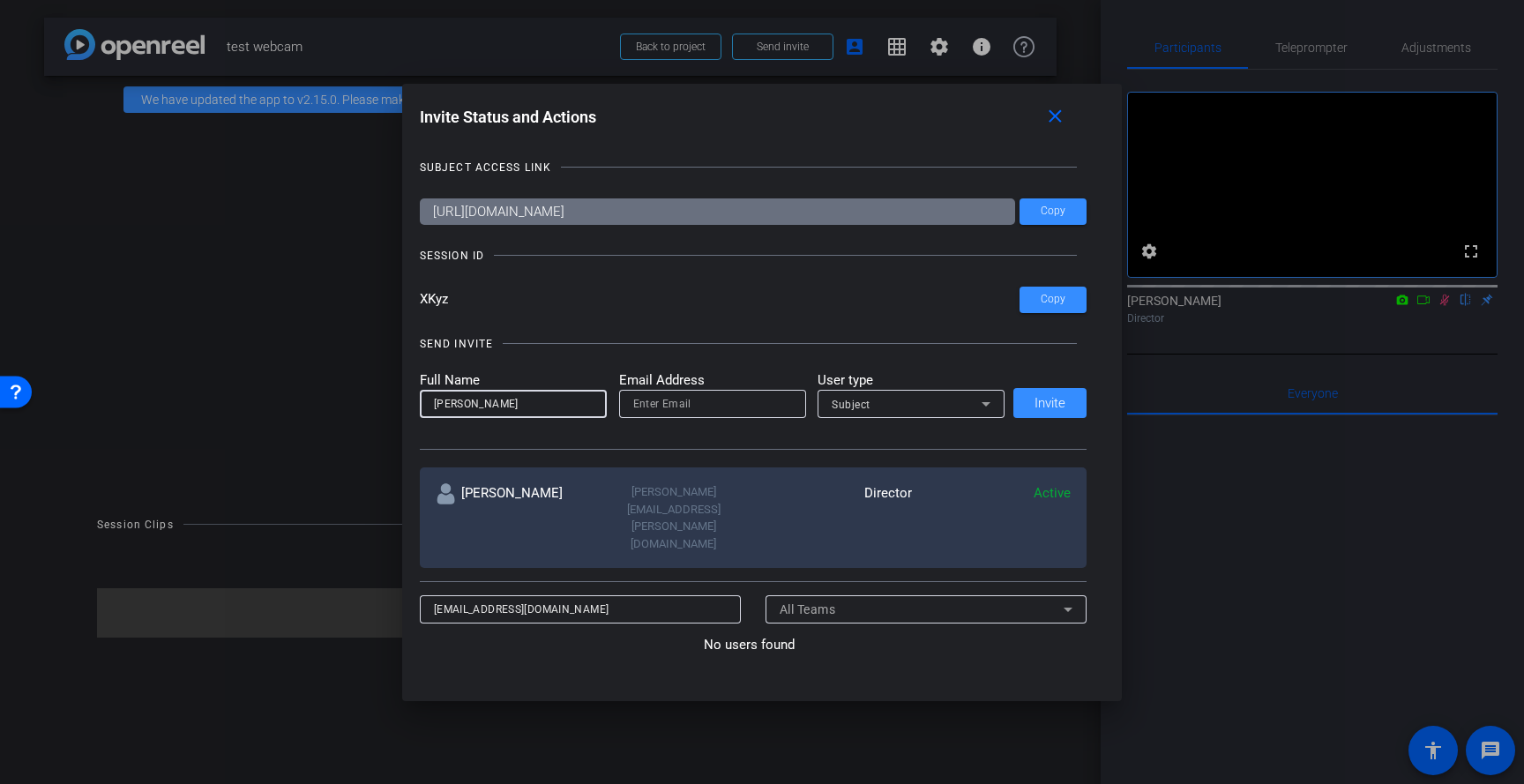
type input "[PERSON_NAME]"
click at [673, 409] on input "email" at bounding box center [712, 404] width 159 height 21
paste input "christophermendez946@yahoo.com"
type input "christophermendez946@yahoo.com"
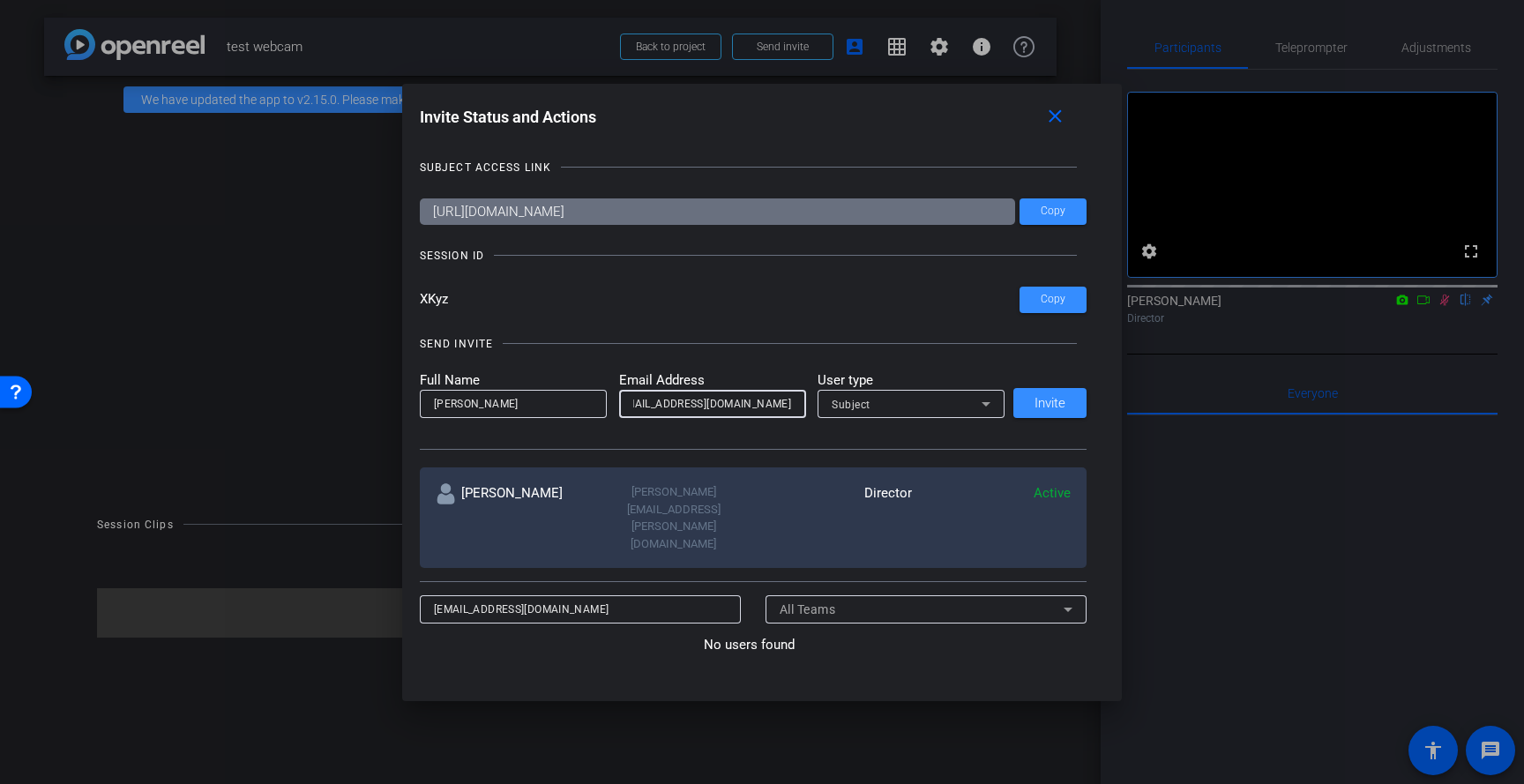
scroll to position [0, 0]
drag, startPoint x: 632, startPoint y: 559, endPoint x: 263, endPoint y: 549, distance: 369.1
click at [263, 549] on div "Invite Status and Actions close SUBJECT ACCESS LINK https://capture.openreel.co…" at bounding box center [762, 392] width 1524 height 784
click at [1065, 407] on span at bounding box center [1049, 403] width 73 height 42
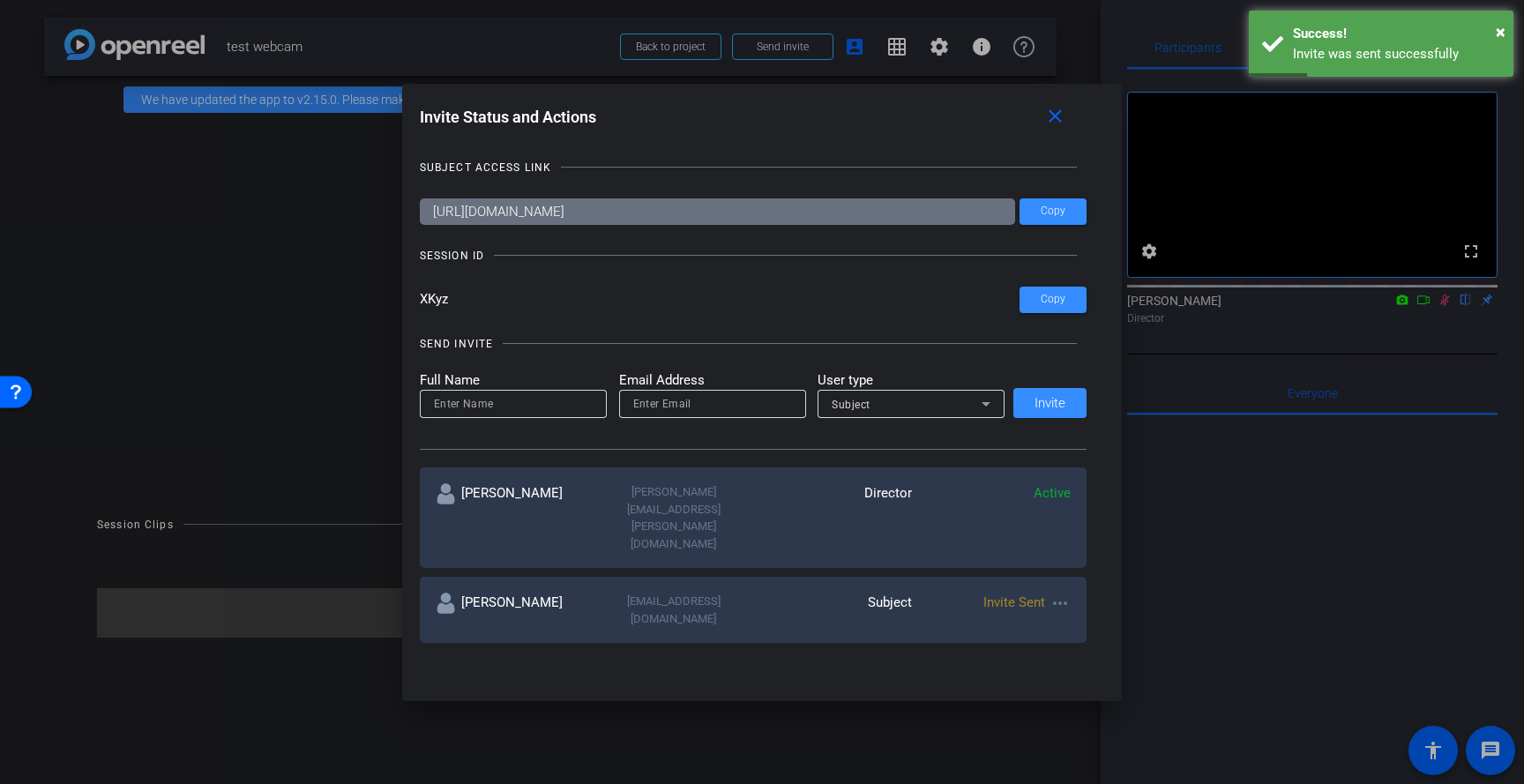
click at [704, 53] on div at bounding box center [762, 392] width 1524 height 784
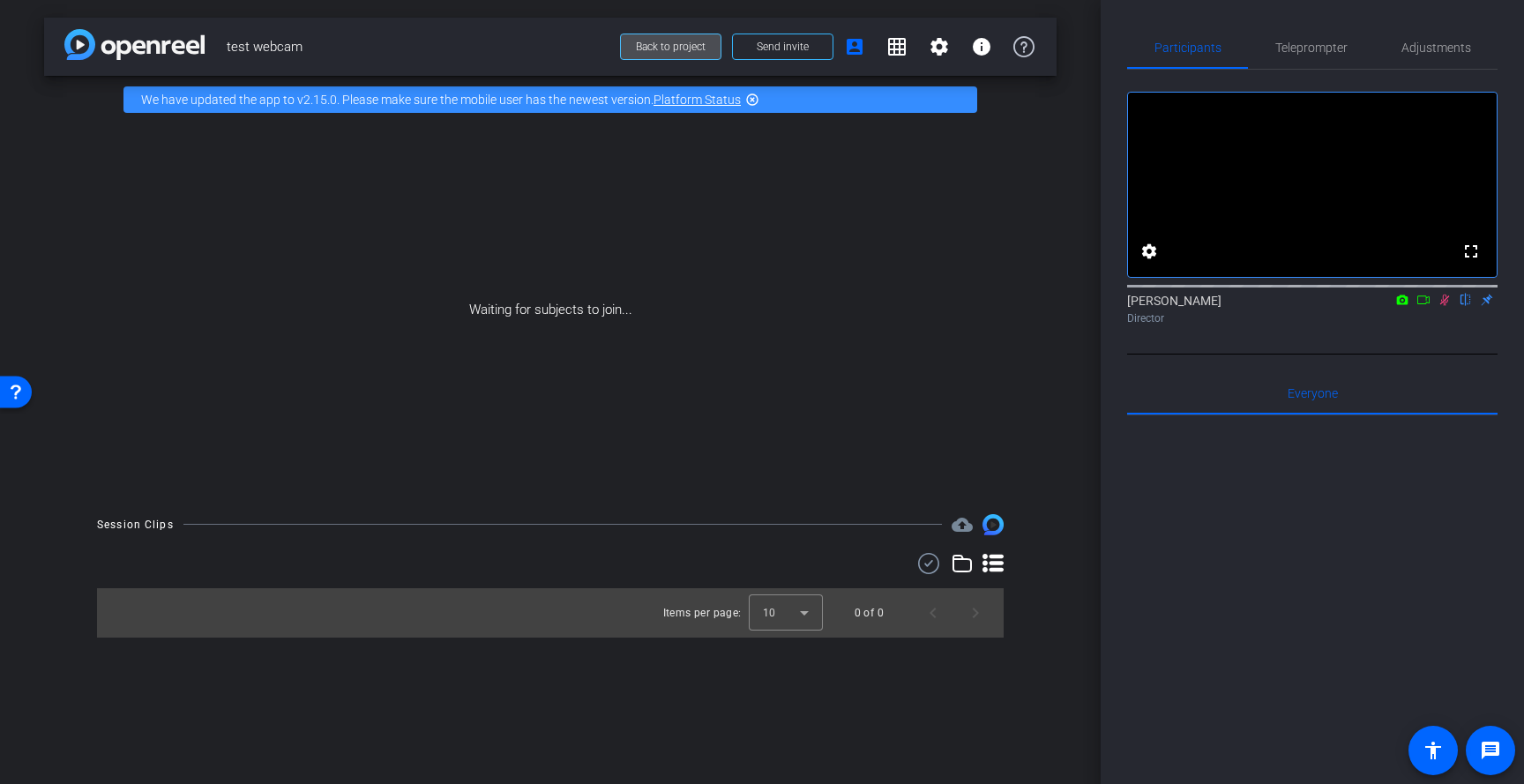
click at [691, 48] on span "Back to project" at bounding box center [670, 46] width 69 height 13
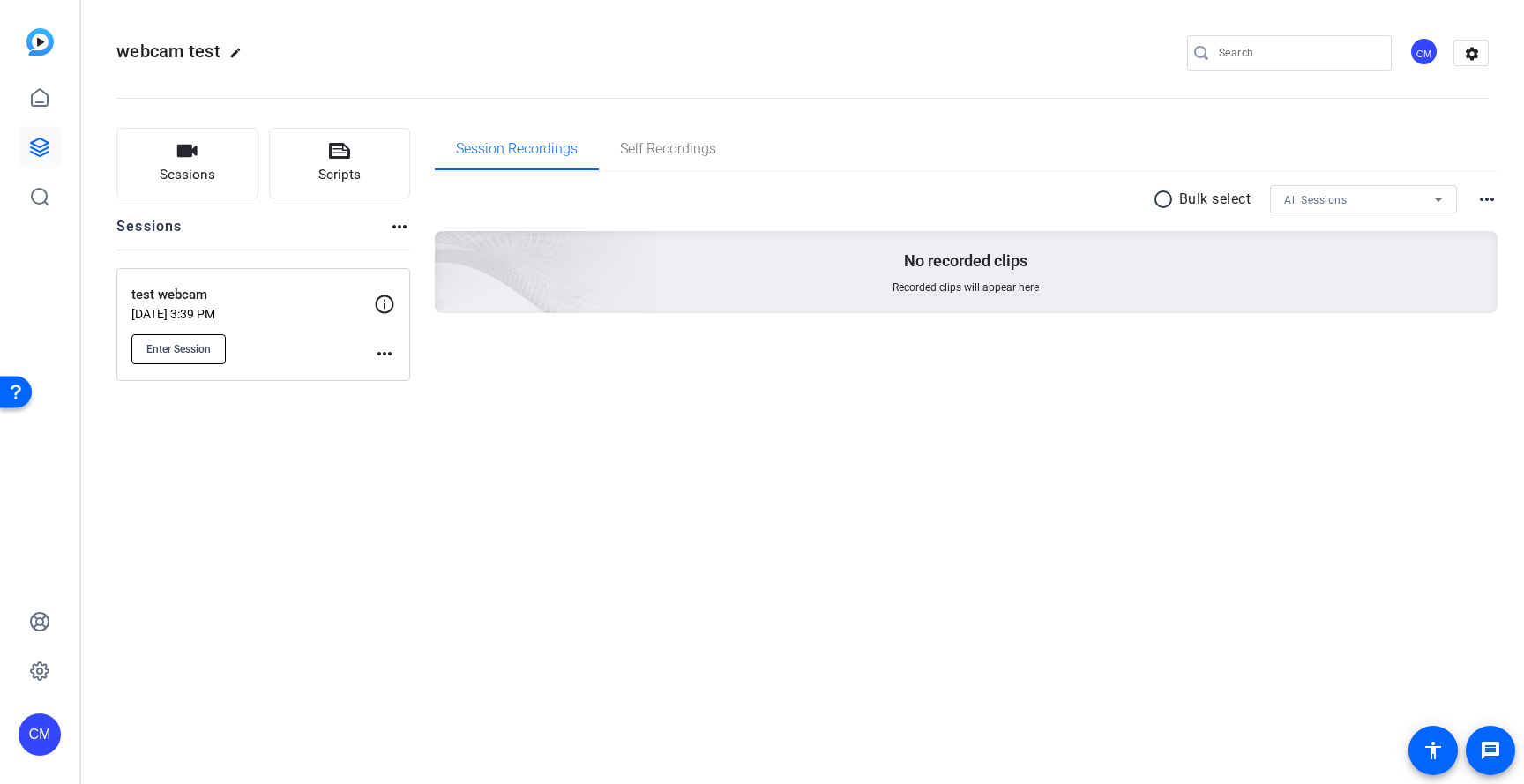
click at [191, 346] on span "Enter Session" at bounding box center [178, 349] width 65 height 14
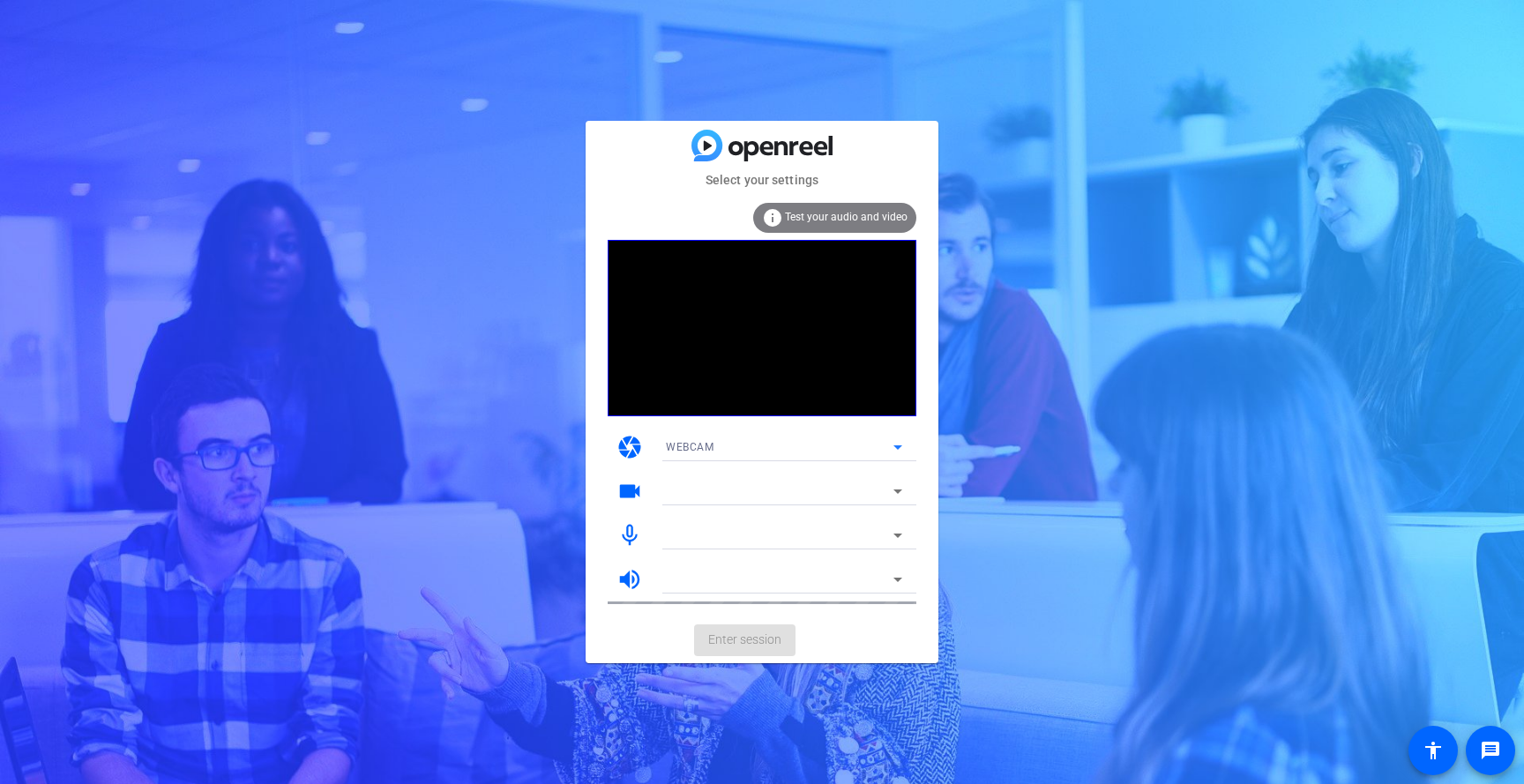
click at [797, 446] on div "WEBCAM" at bounding box center [779, 446] width 228 height 22
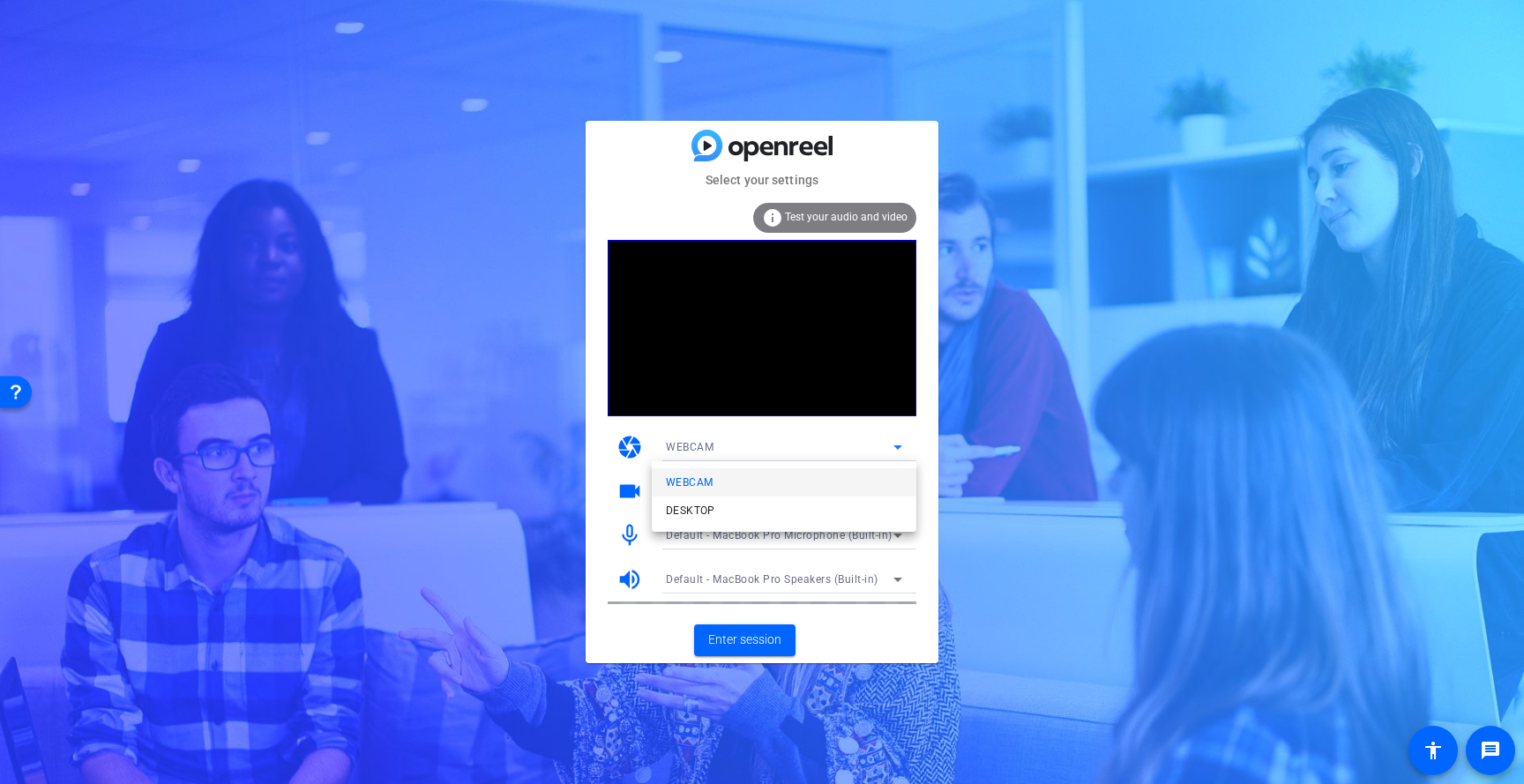
click at [603, 481] on div at bounding box center [762, 392] width 1524 height 784
click at [711, 490] on span "FaceTime HD Camera (3A71:F4B5)" at bounding box center [755, 491] width 180 height 13
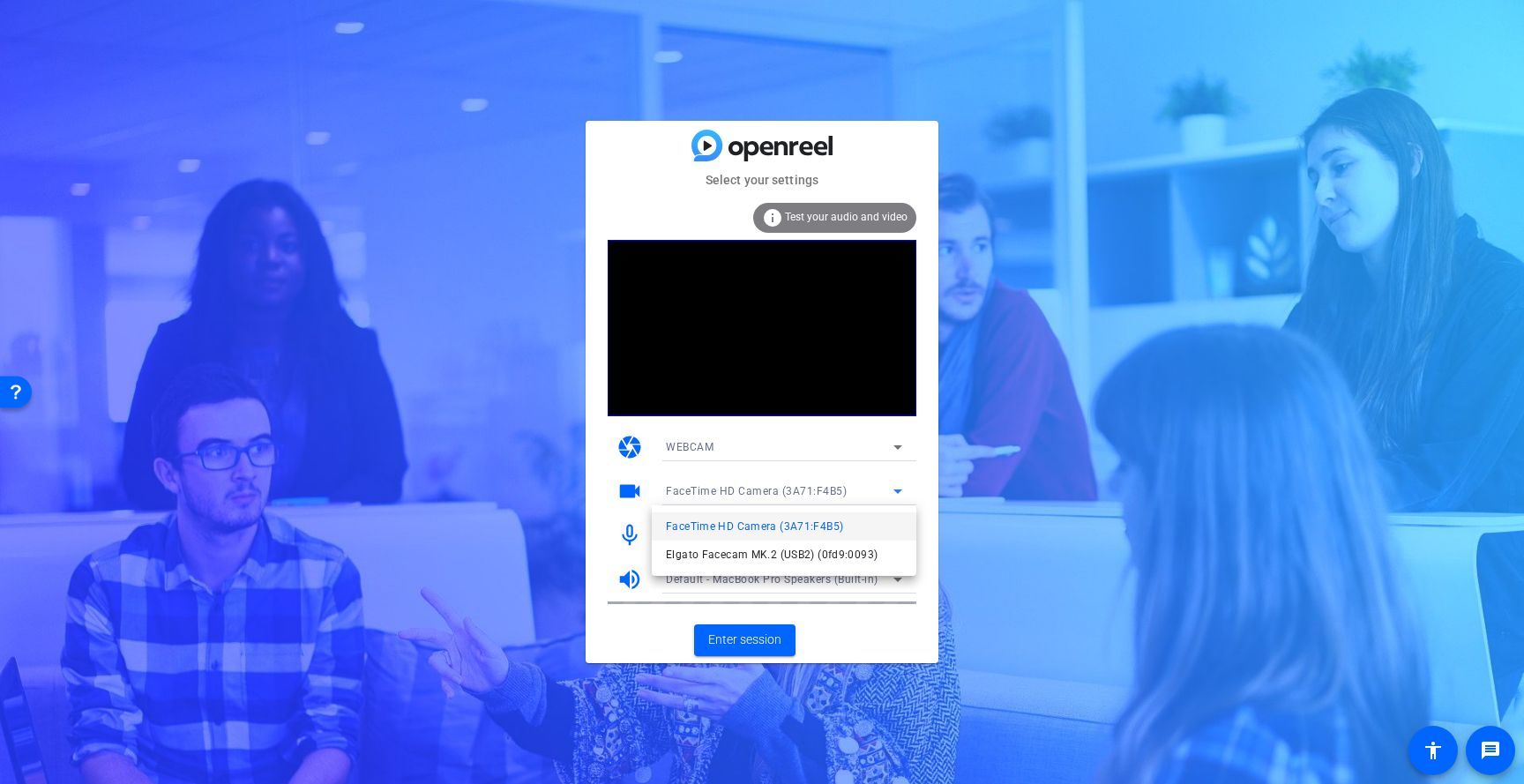
click at [890, 472] on div at bounding box center [762, 392] width 1524 height 784
click at [746, 640] on span "Enter session" at bounding box center [745, 639] width 73 height 18
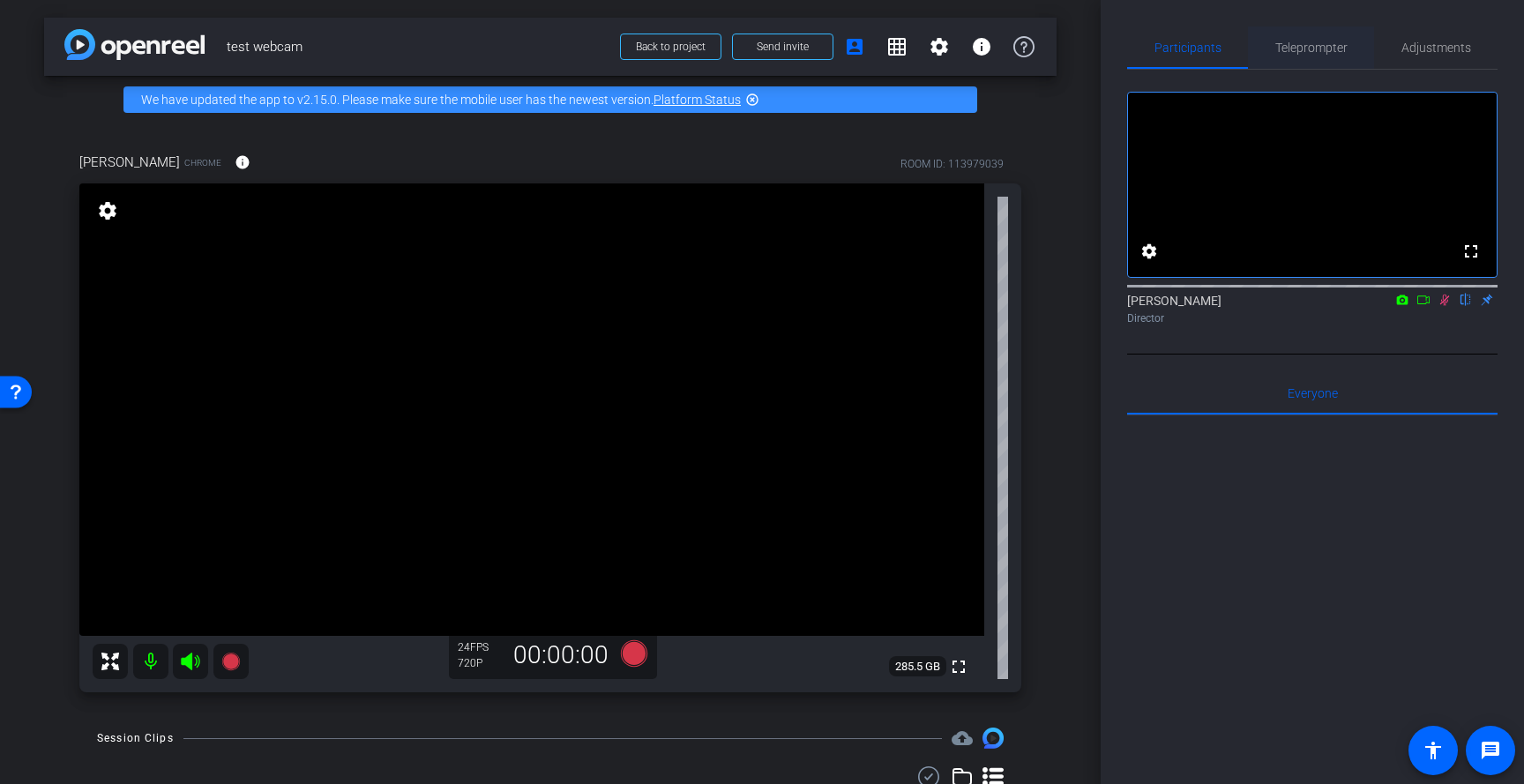
click at [1293, 38] on span "Teleprompter" at bounding box center [1311, 47] width 72 height 42
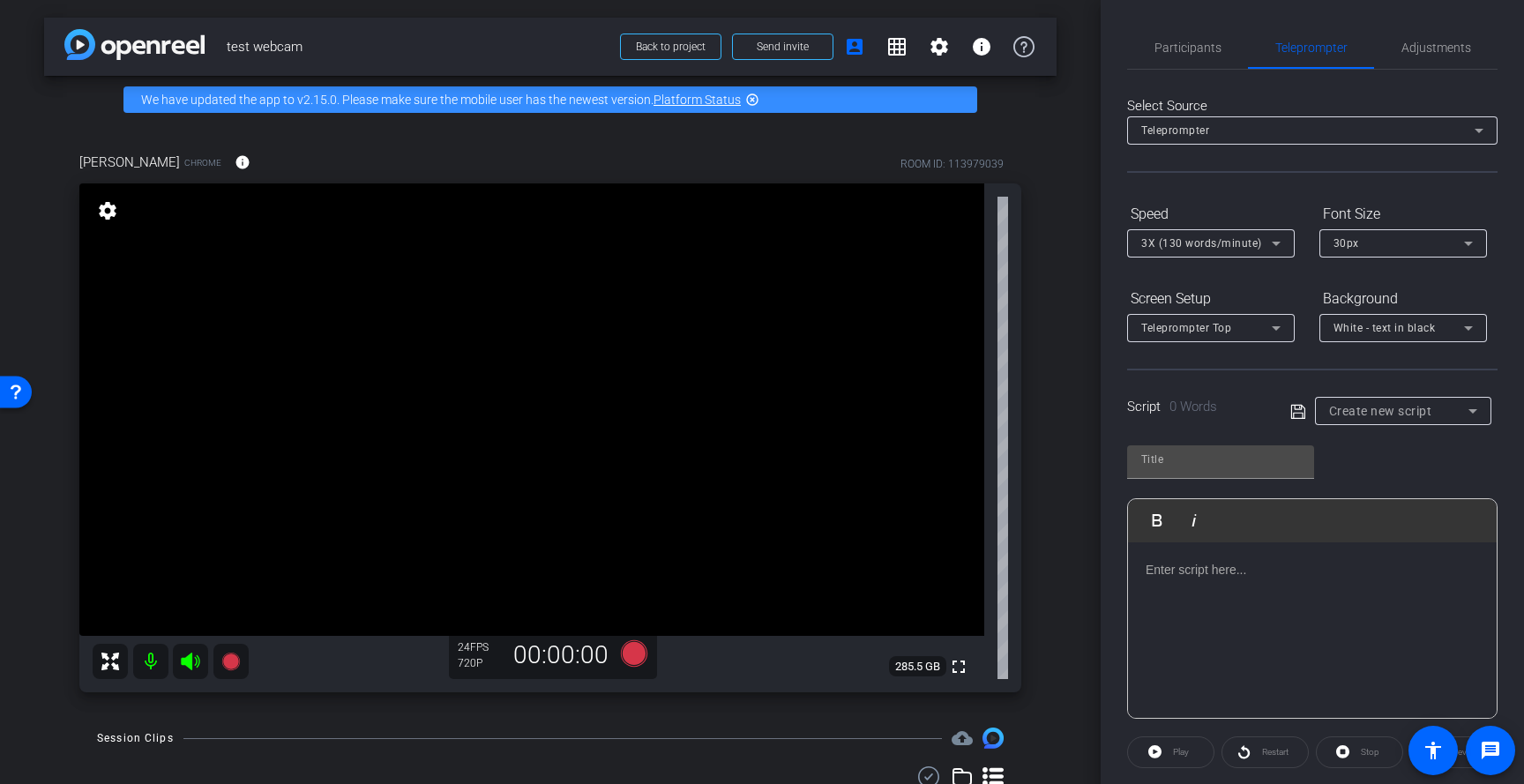
click at [1191, 601] on div at bounding box center [1312, 630] width 368 height 176
click at [1204, 590] on div at bounding box center [1312, 630] width 368 height 176
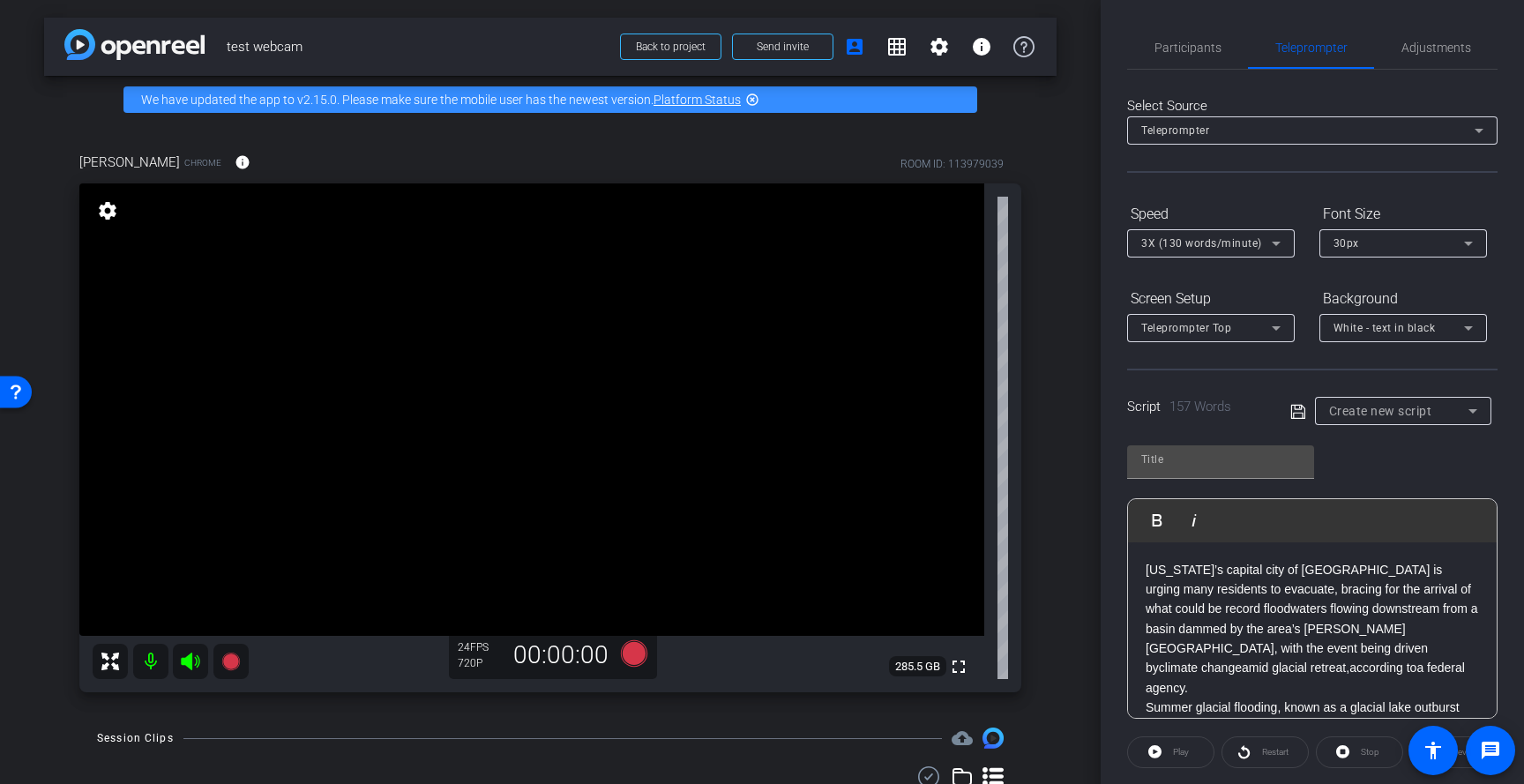
click at [1149, 564] on p "Alaska’s capital city of Juneau is urging many residents to evacuate, bracing f…" at bounding box center [1312, 629] width 334 height 139
click at [1159, 750] on div "Play" at bounding box center [1170, 751] width 88 height 32
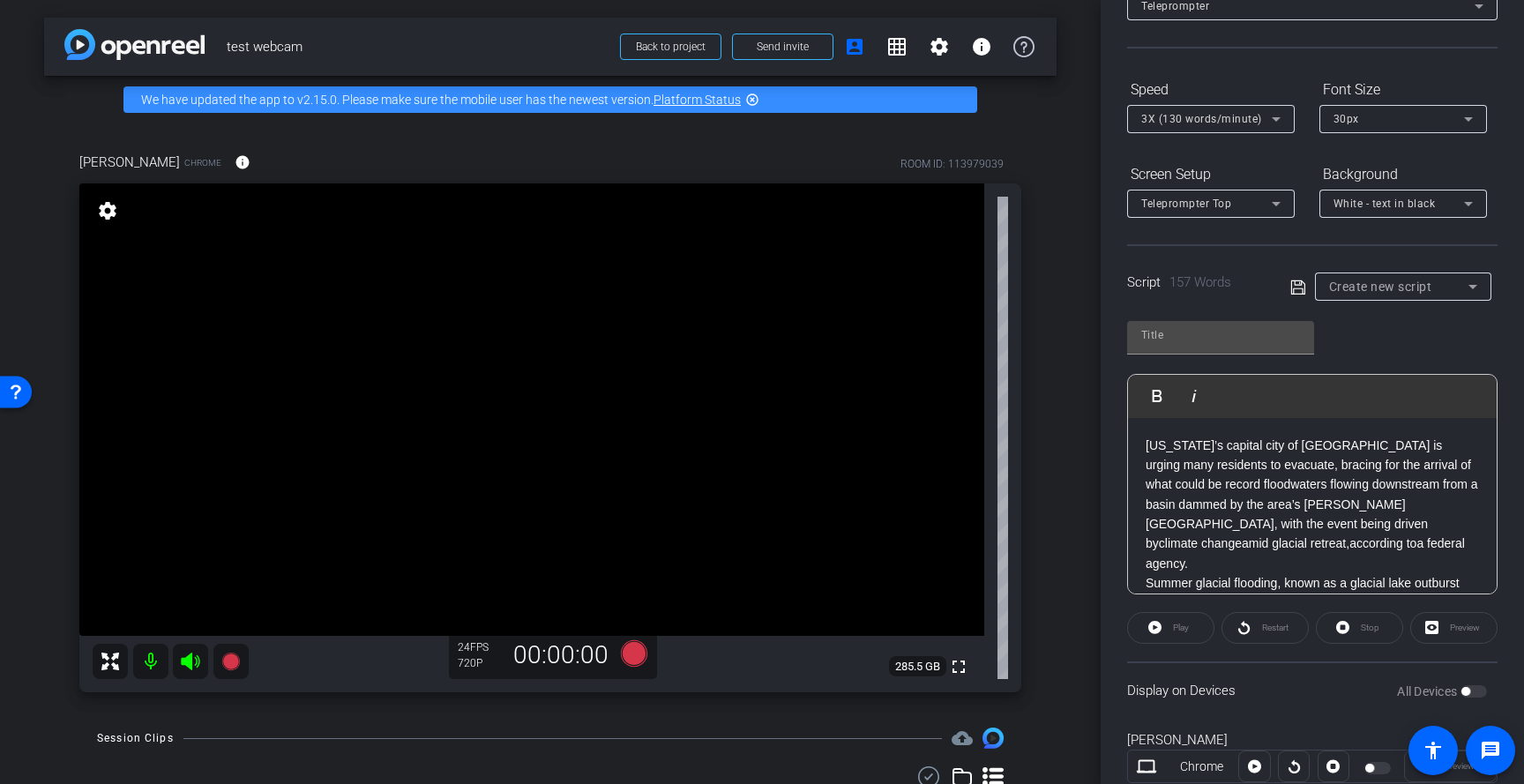
scroll to position [132, 0]
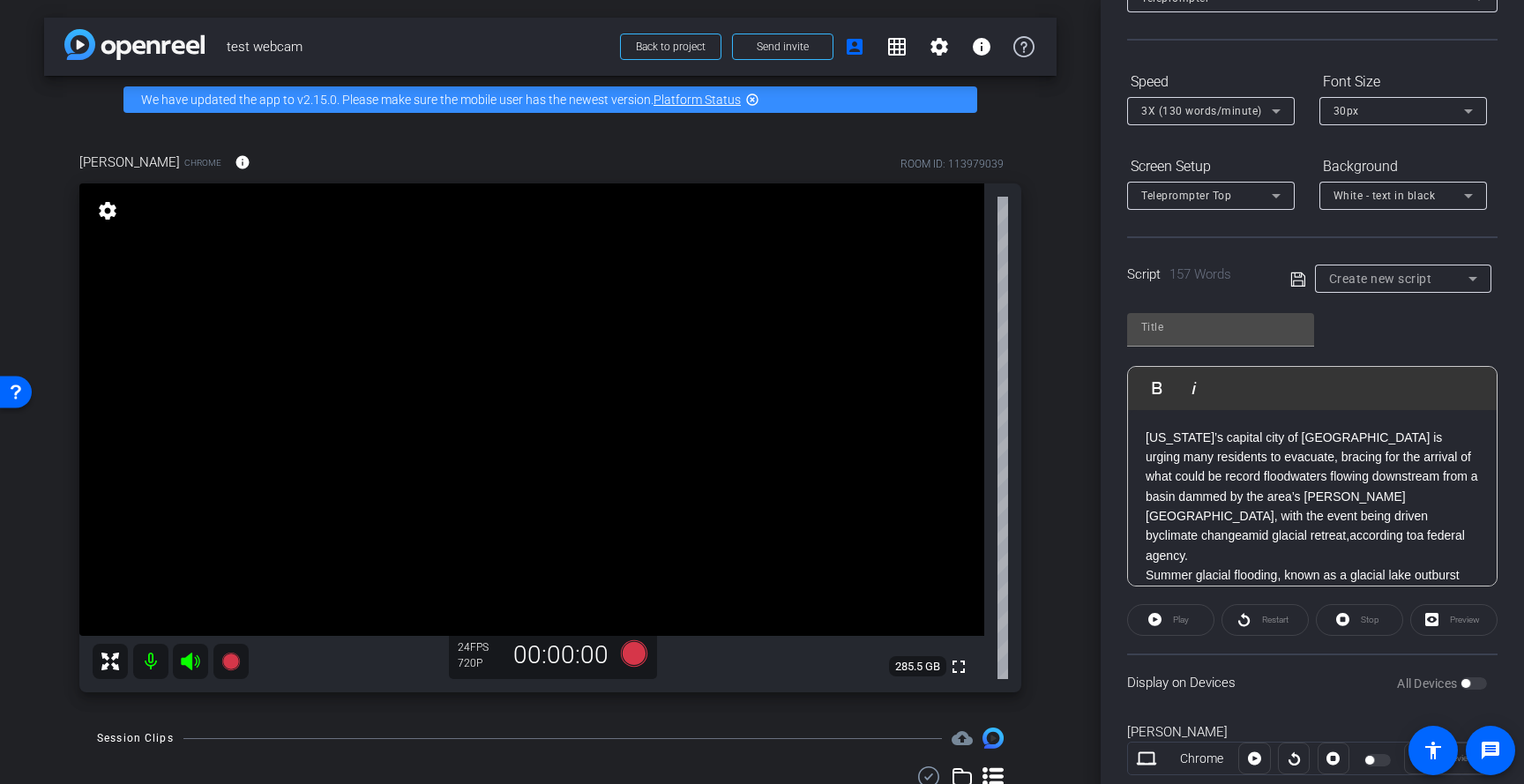
click at [1298, 276] on icon at bounding box center [1296, 279] width 14 height 14
type input "Default title 7503"
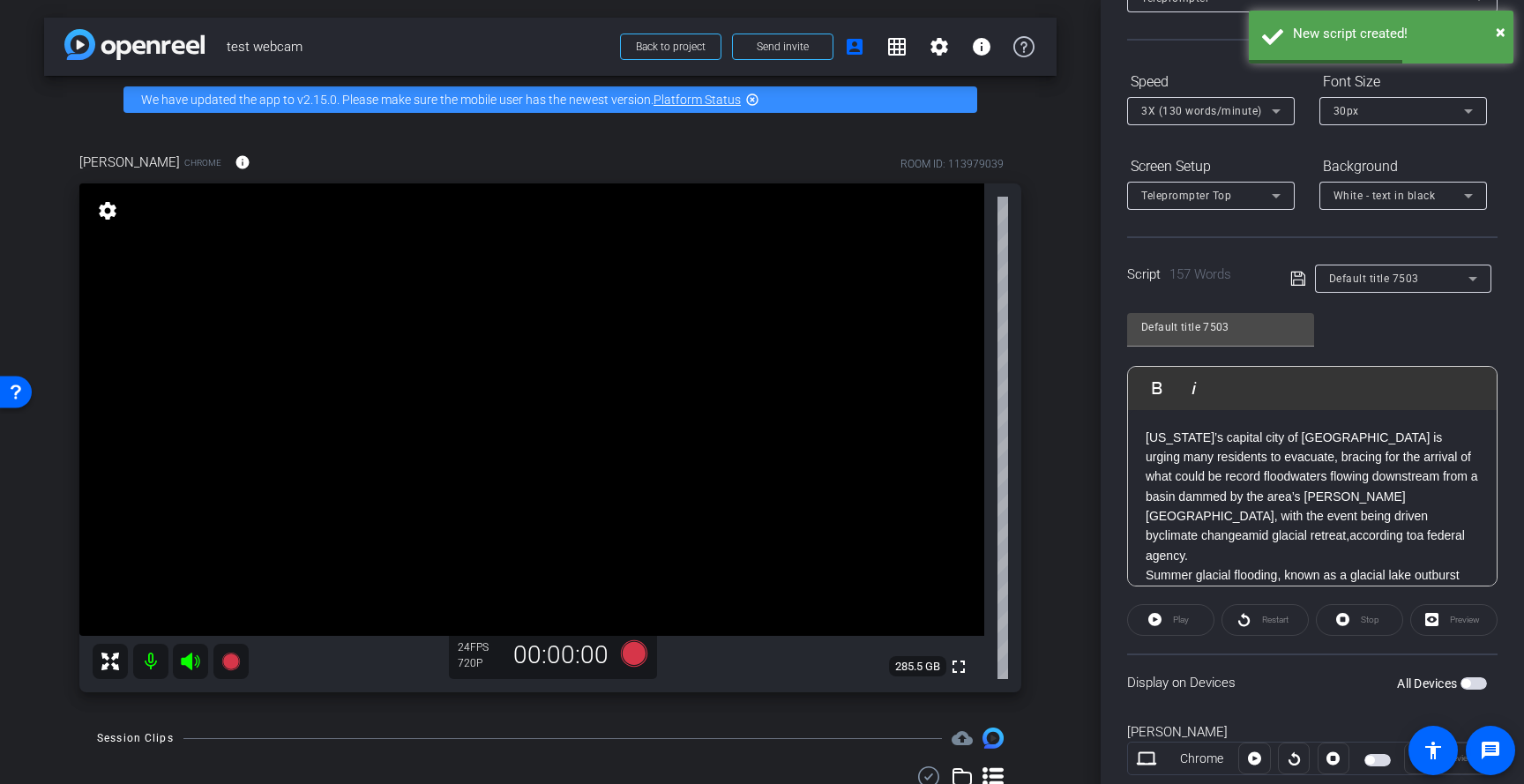
click at [1161, 620] on div "Play" at bounding box center [1170, 619] width 88 height 32
click at [1156, 613] on div "Play" at bounding box center [1170, 619] width 88 height 32
click at [1150, 433] on p "Alaska’s capital city of Juneau is urging many residents to evacuate, bracing f…" at bounding box center [1312, 497] width 334 height 139
click at [1147, 441] on p "Alaska’s capital city of Juneau is urging many residents to evacuate, bracing f…" at bounding box center [1312, 497] width 334 height 139
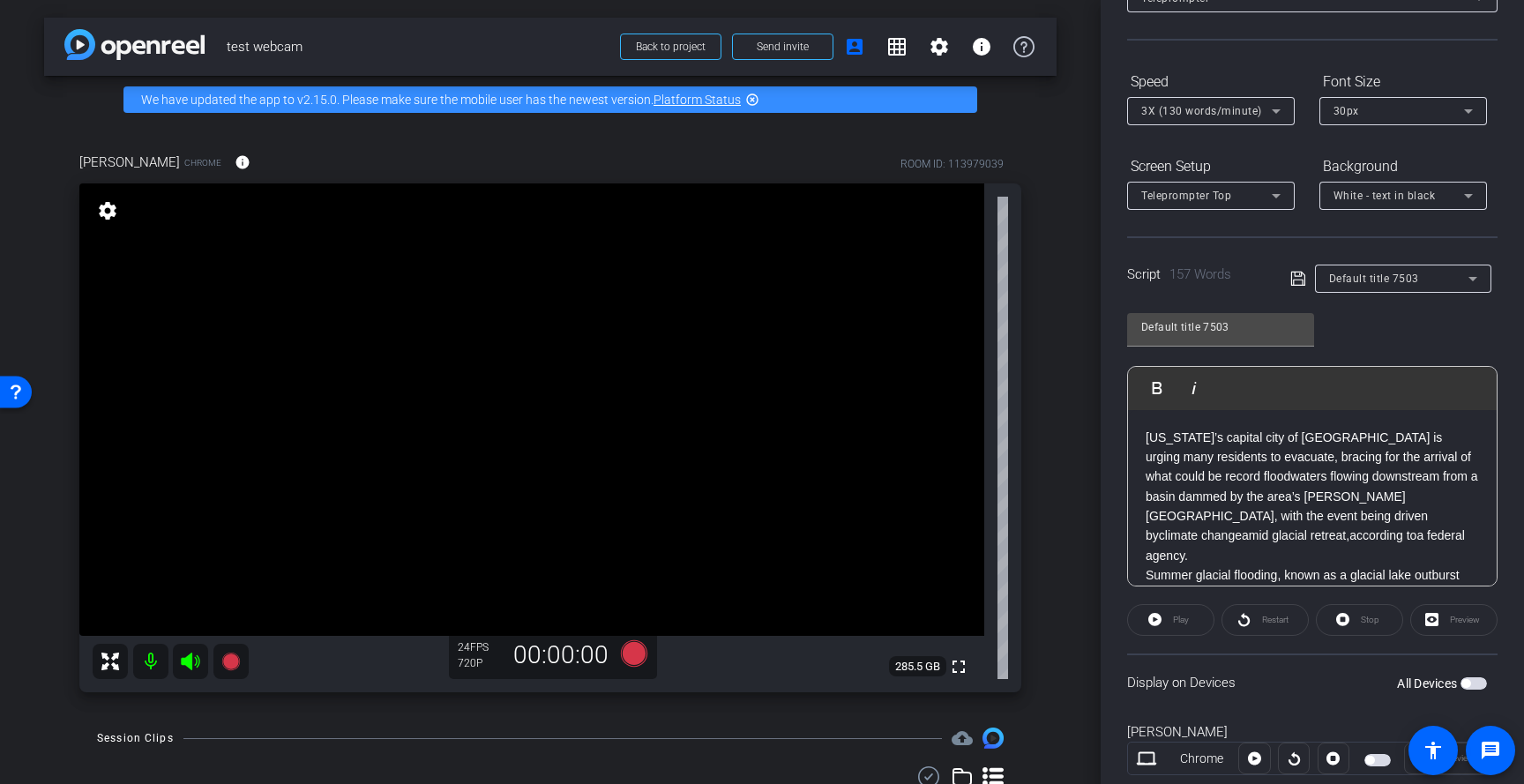
click at [1437, 615] on div "Preview" at bounding box center [1454, 619] width 88 height 32
click at [1359, 621] on div "Stop" at bounding box center [1359, 619] width 88 height 32
click at [1347, 621] on div "Stop" at bounding box center [1359, 619] width 88 height 32
click at [1281, 617] on div "Restart" at bounding box center [1265, 619] width 88 height 32
click at [1442, 611] on div "Preview" at bounding box center [1454, 619] width 88 height 32
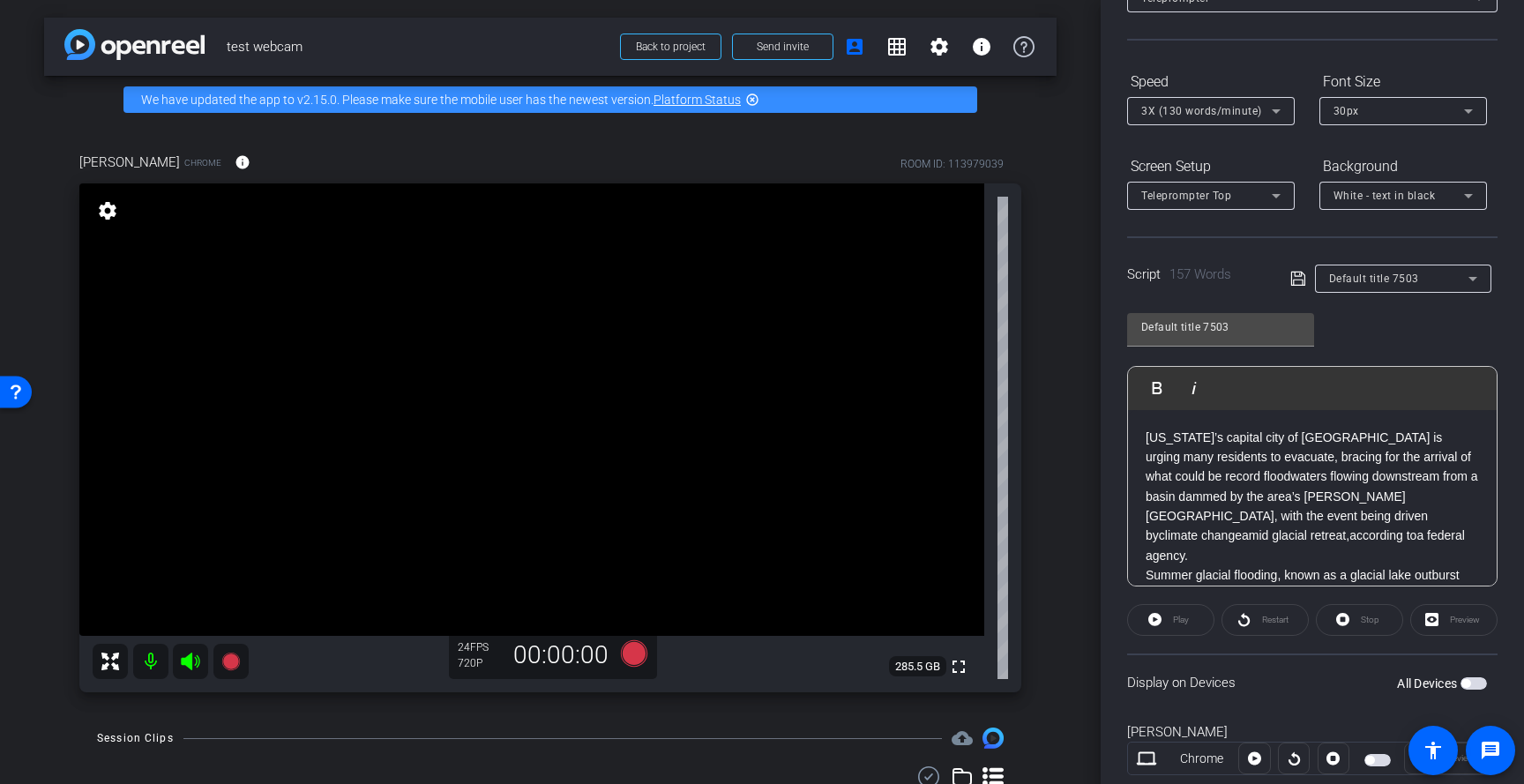
scroll to position [179, 0]
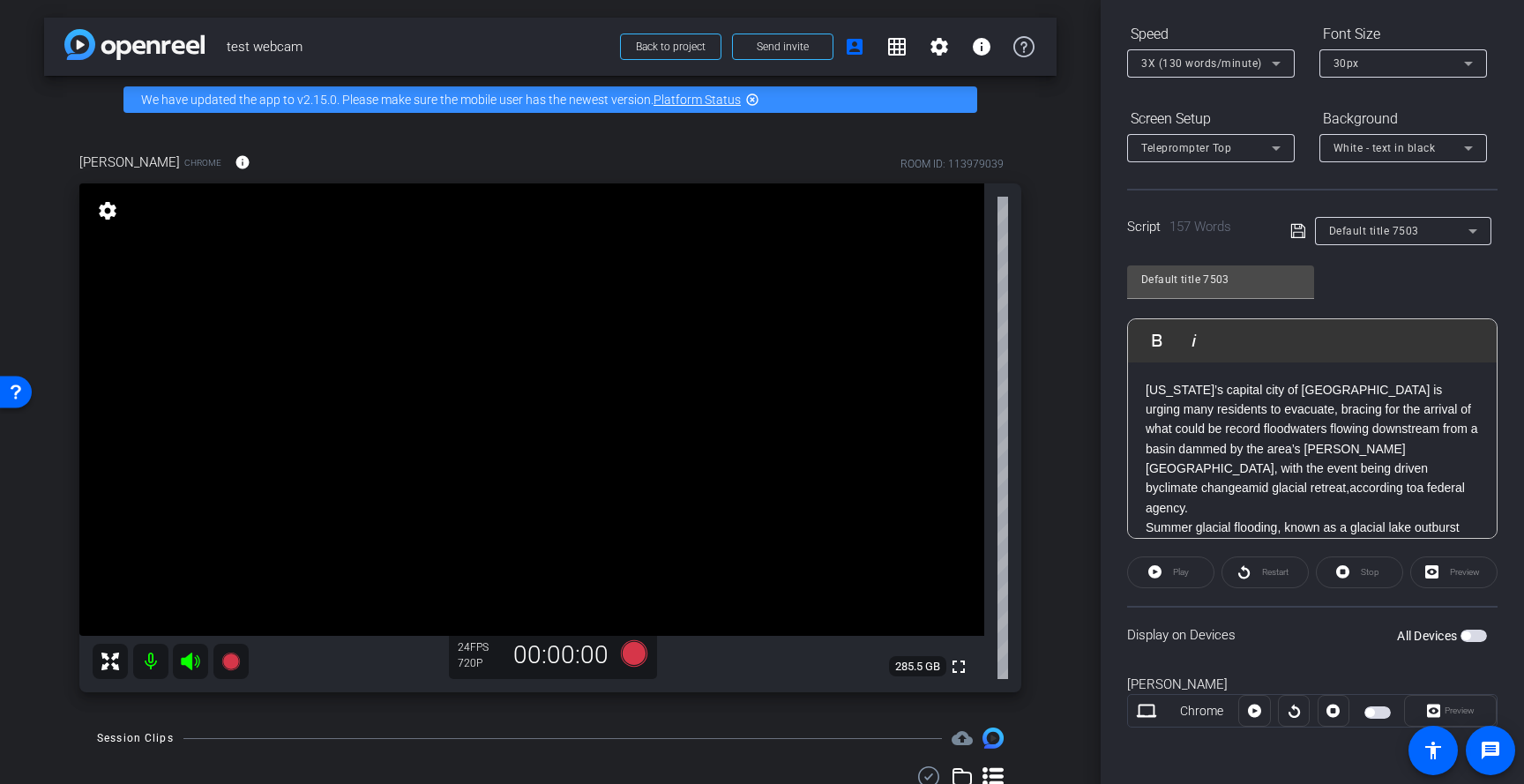
click at [1472, 633] on span "button" at bounding box center [1473, 635] width 26 height 13
click at [1454, 572] on div "Preview" at bounding box center [1454, 572] width 88 height 32
click at [1427, 572] on div "Preview" at bounding box center [1454, 572] width 88 height 32
click at [1428, 706] on icon at bounding box center [1433, 711] width 14 height 14
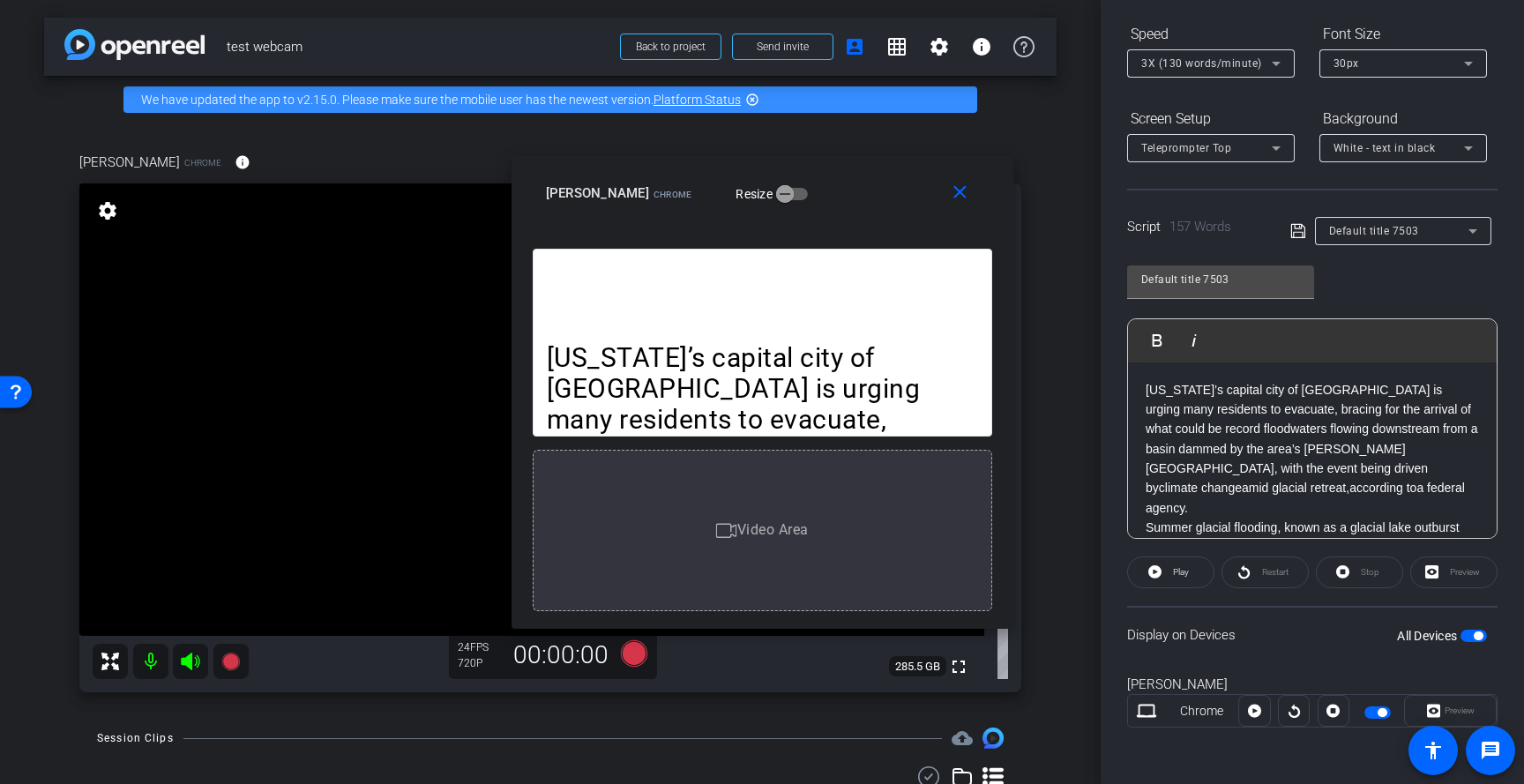
click at [547, 348] on p "Alaska’s capital city of Juneau is urging many residents to evacuate, bracing f…" at bounding box center [762, 527] width 431 height 371
click at [553, 359] on p "Alaska’s capital city of Juneau is urging many residents to evacuate, bracing f…" at bounding box center [762, 527] width 431 height 371
click at [1148, 391] on p "Alaska’s capital city of Juneau is urging many residents to evacuate, bracing f…" at bounding box center [1312, 449] width 334 height 139
click at [1169, 569] on span "Play" at bounding box center [1178, 572] width 20 height 25
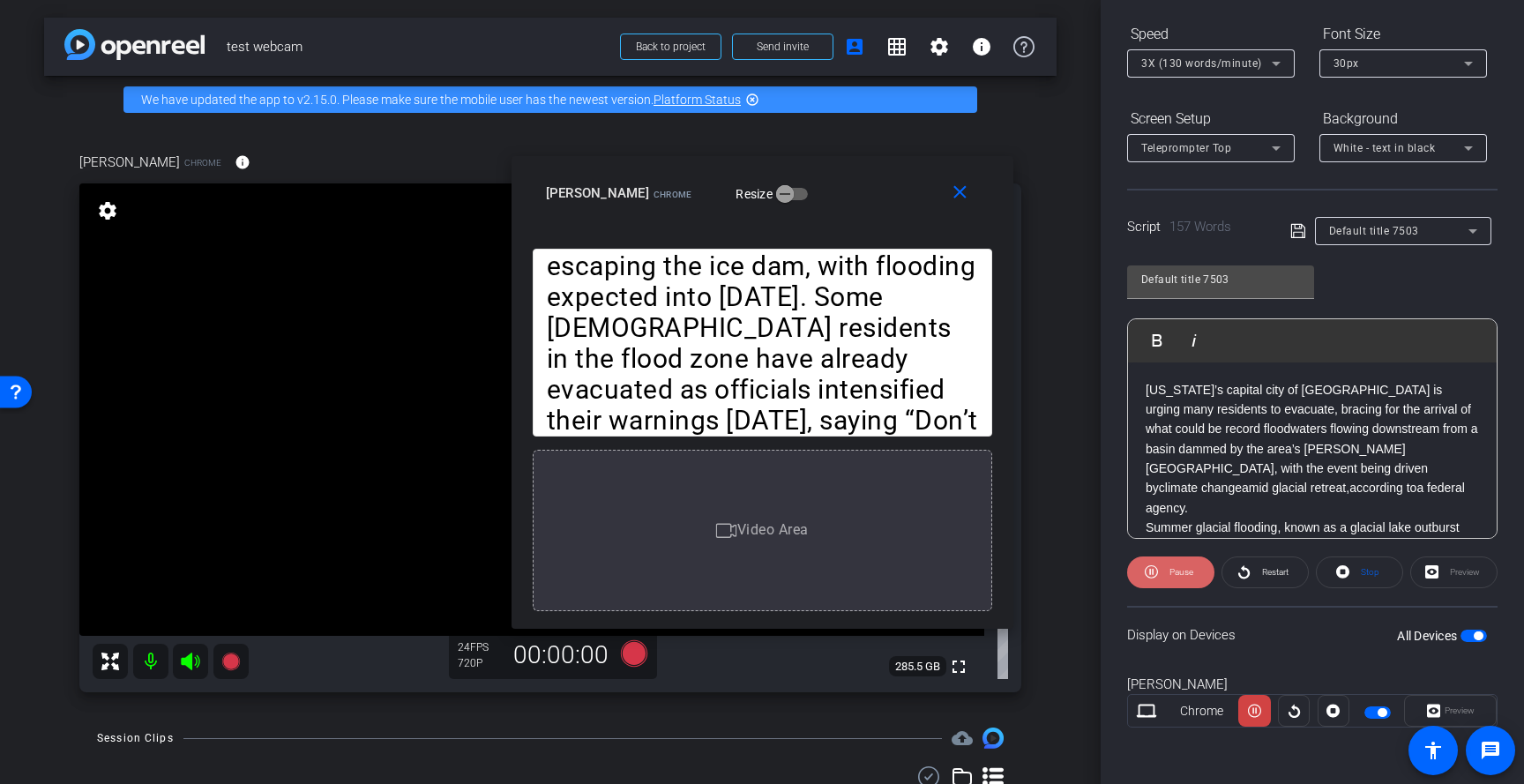
click at [1161, 570] on span at bounding box center [1170, 572] width 88 height 42
click at [1147, 518] on p "Summer glacial flooding, known as a glacial lake outburst flood, or GLOF, threa…" at bounding box center [1312, 547] width 334 height 59
click at [1163, 568] on span at bounding box center [1170, 572] width 86 height 42
click at [1163, 568] on span at bounding box center [1170, 572] width 88 height 42
click at [1149, 386] on p "Alaska’s capital city of Juneau is urging many residents to evacuate, bracing f…" at bounding box center [1312, 449] width 334 height 139
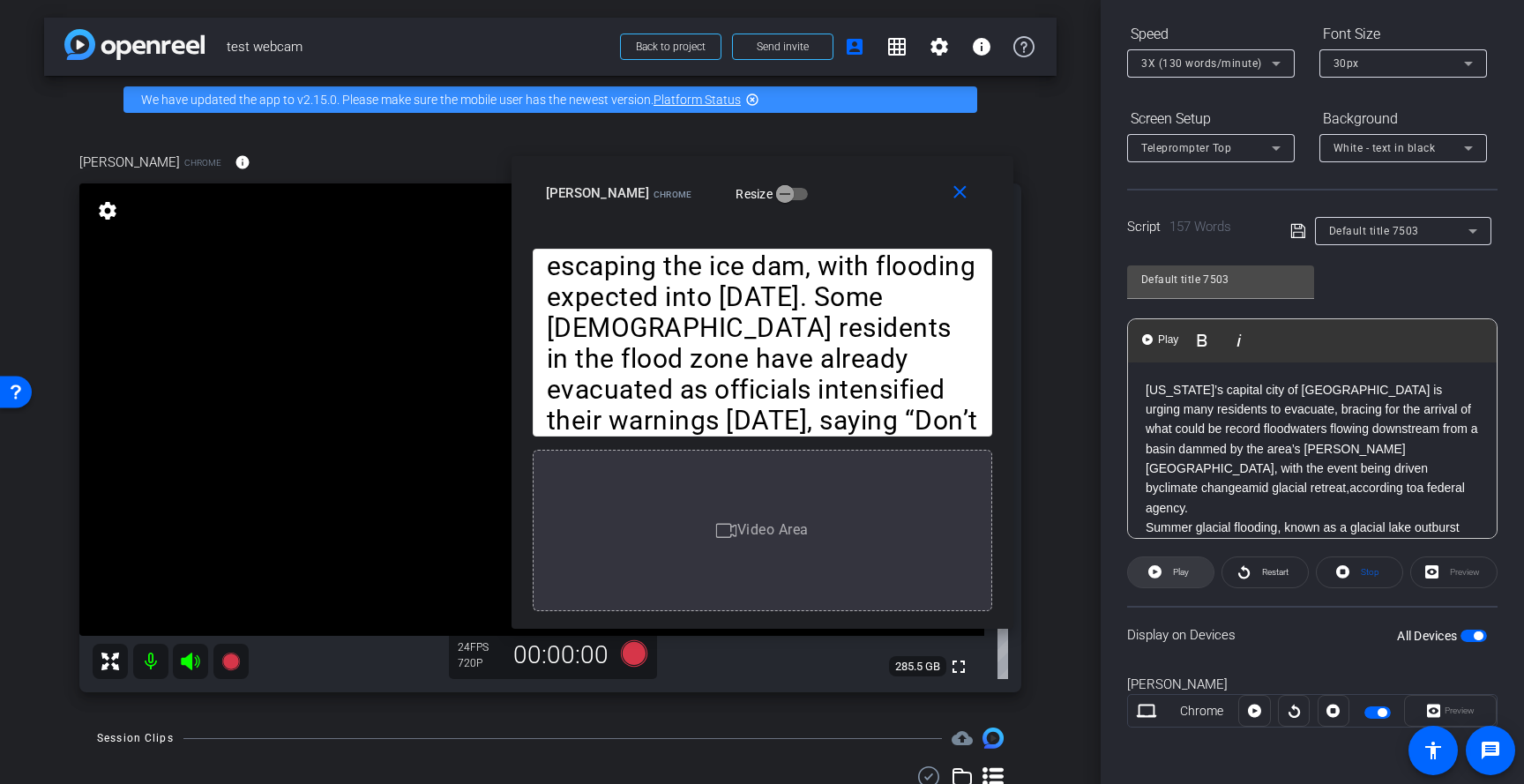
click at [1170, 572] on span "Play" at bounding box center [1178, 572] width 20 height 25
click at [1170, 572] on span "Pause" at bounding box center [1181, 572] width 24 height 10
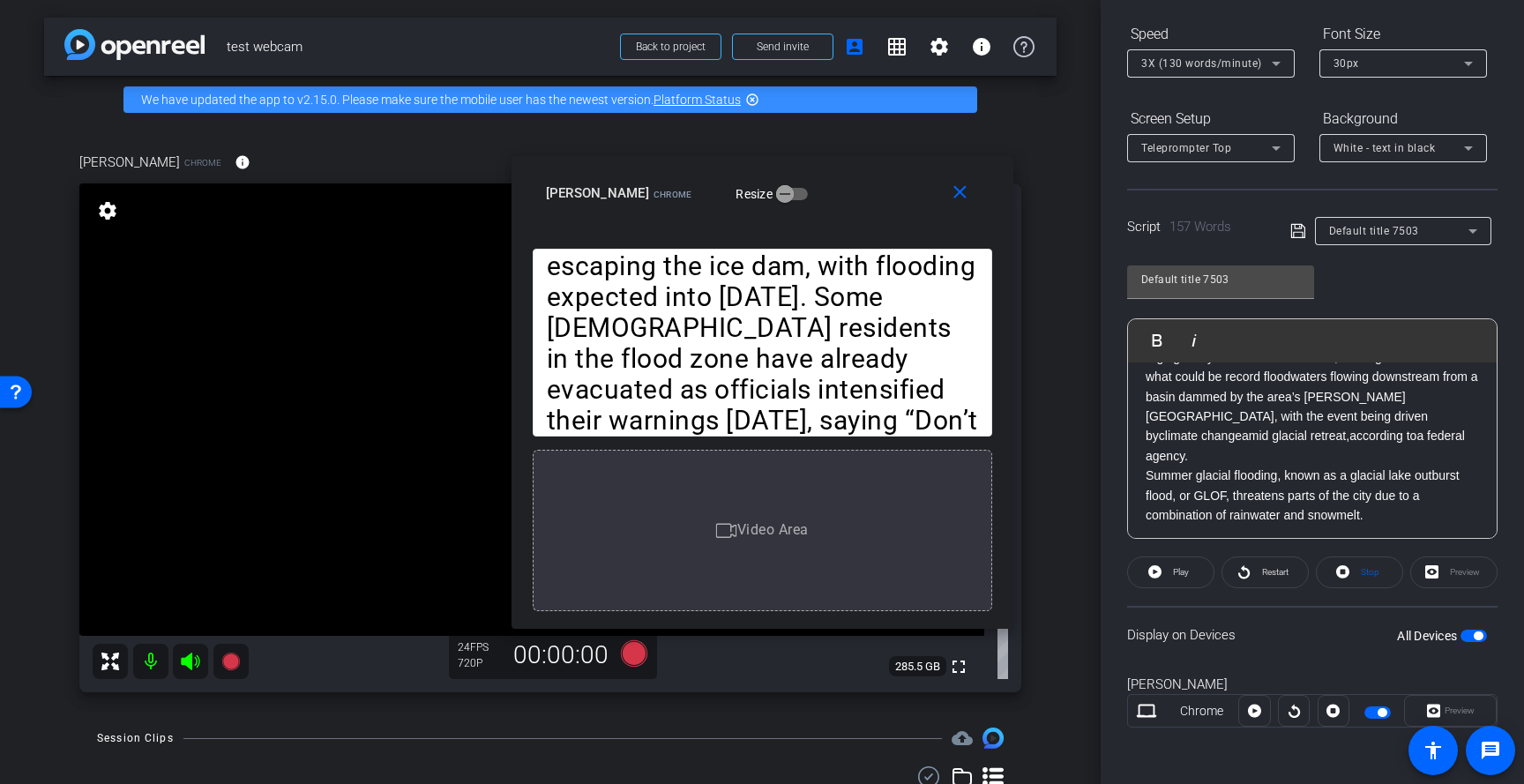
scroll to position [74, 0]
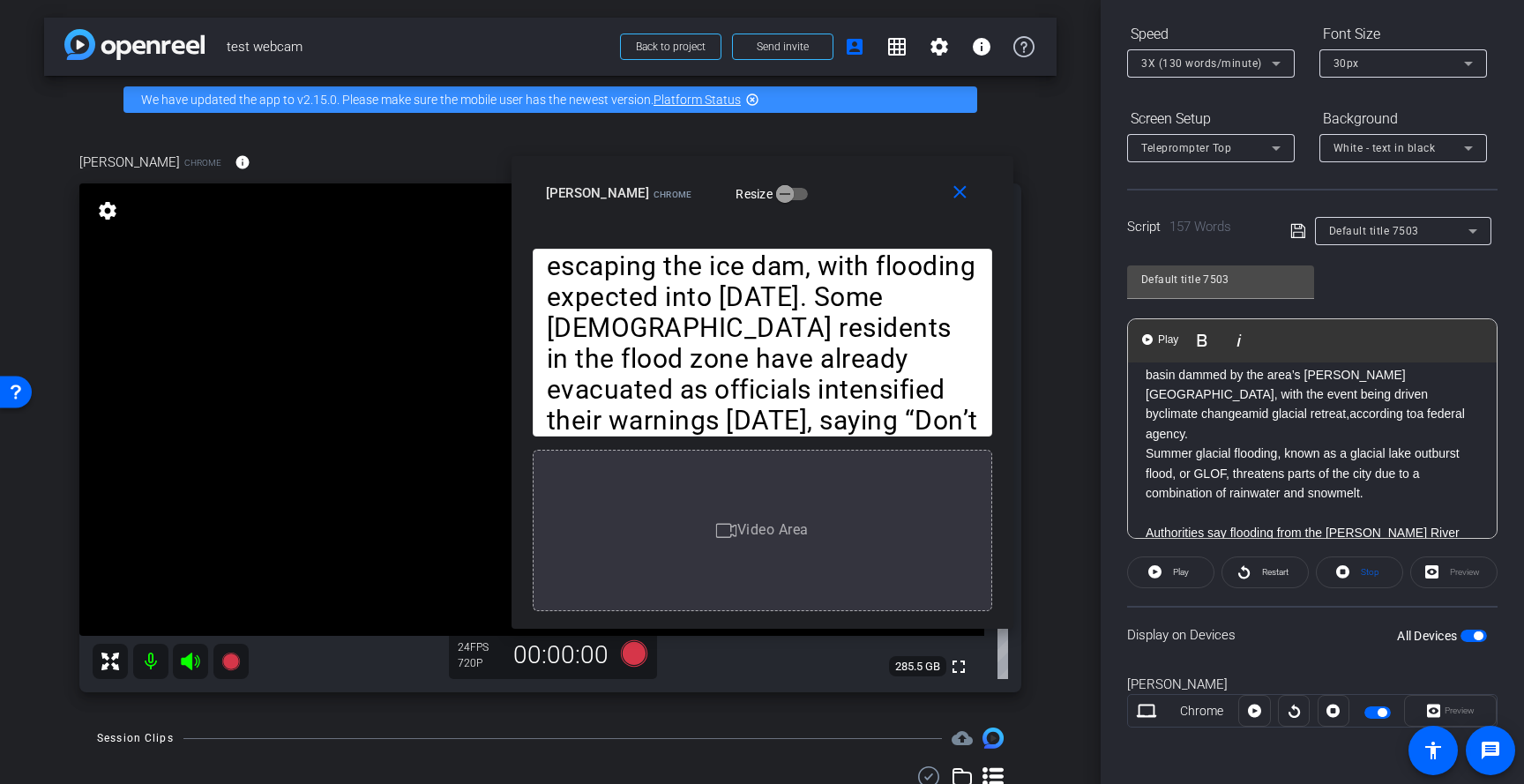
click at [1144, 511] on div "Alaska’s capital city of Juneau is urging many residents to evacuate, bracing f…" at bounding box center [1312, 523] width 368 height 470
click at [1145, 342] on img "button" at bounding box center [1147, 338] width 11 height 11
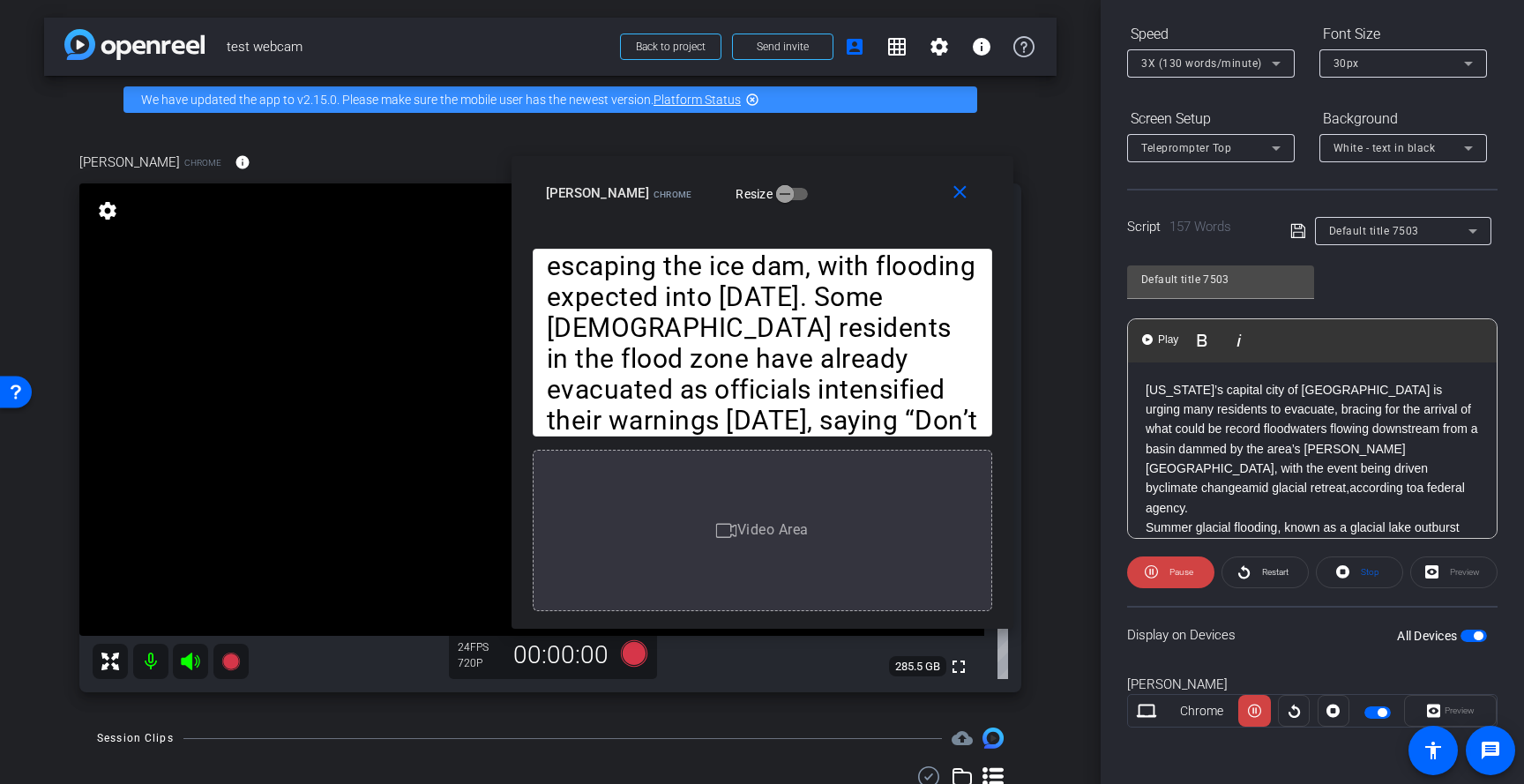
click at [1145, 389] on p "Alaska’s capital city of Juneau is urging many residents to evacuate, bracing f…" at bounding box center [1312, 449] width 334 height 139
click at [1160, 560] on span at bounding box center [1170, 572] width 88 height 42
click at [1147, 392] on p "Alaska’s capital city of Juneau is urging many residents to evacuate, bracing f…" at bounding box center [1312, 449] width 334 height 139
click at [1147, 342] on img "button" at bounding box center [1147, 338] width 11 height 11
click at [1168, 577] on span "Pause" at bounding box center [1179, 572] width 28 height 25
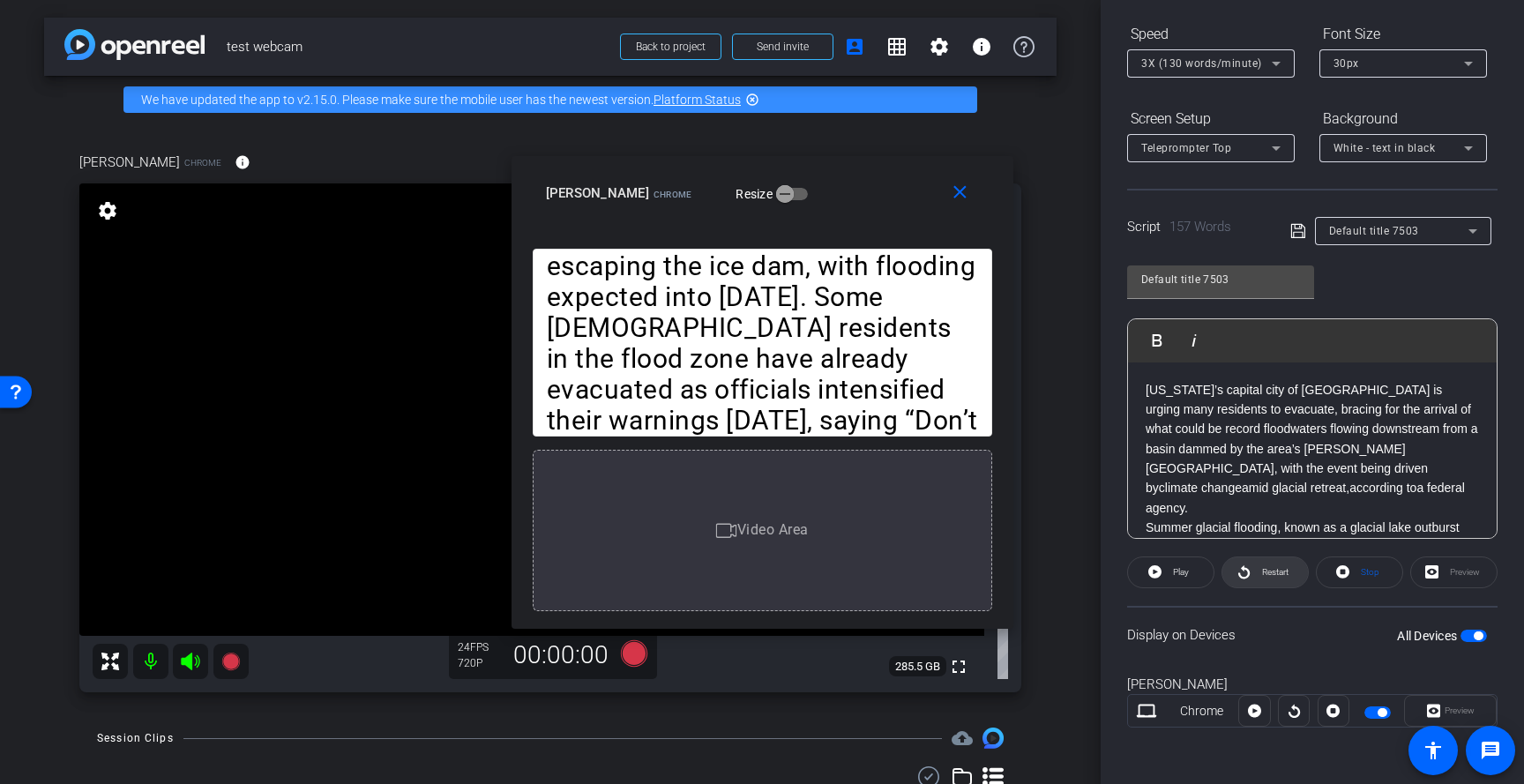
click at [1268, 576] on span "Restart" at bounding box center [1274, 572] width 26 height 10
click at [1168, 578] on span "Pause" at bounding box center [1179, 572] width 28 height 25
click at [1297, 714] on icon at bounding box center [1294, 711] width 12 height 14
click at [1256, 715] on icon at bounding box center [1255, 710] width 14 height 26
click at [1149, 392] on p "Alaska’s capital city of Juneau is urging many residents to evacuate, bracing f…" at bounding box center [1312, 449] width 334 height 139
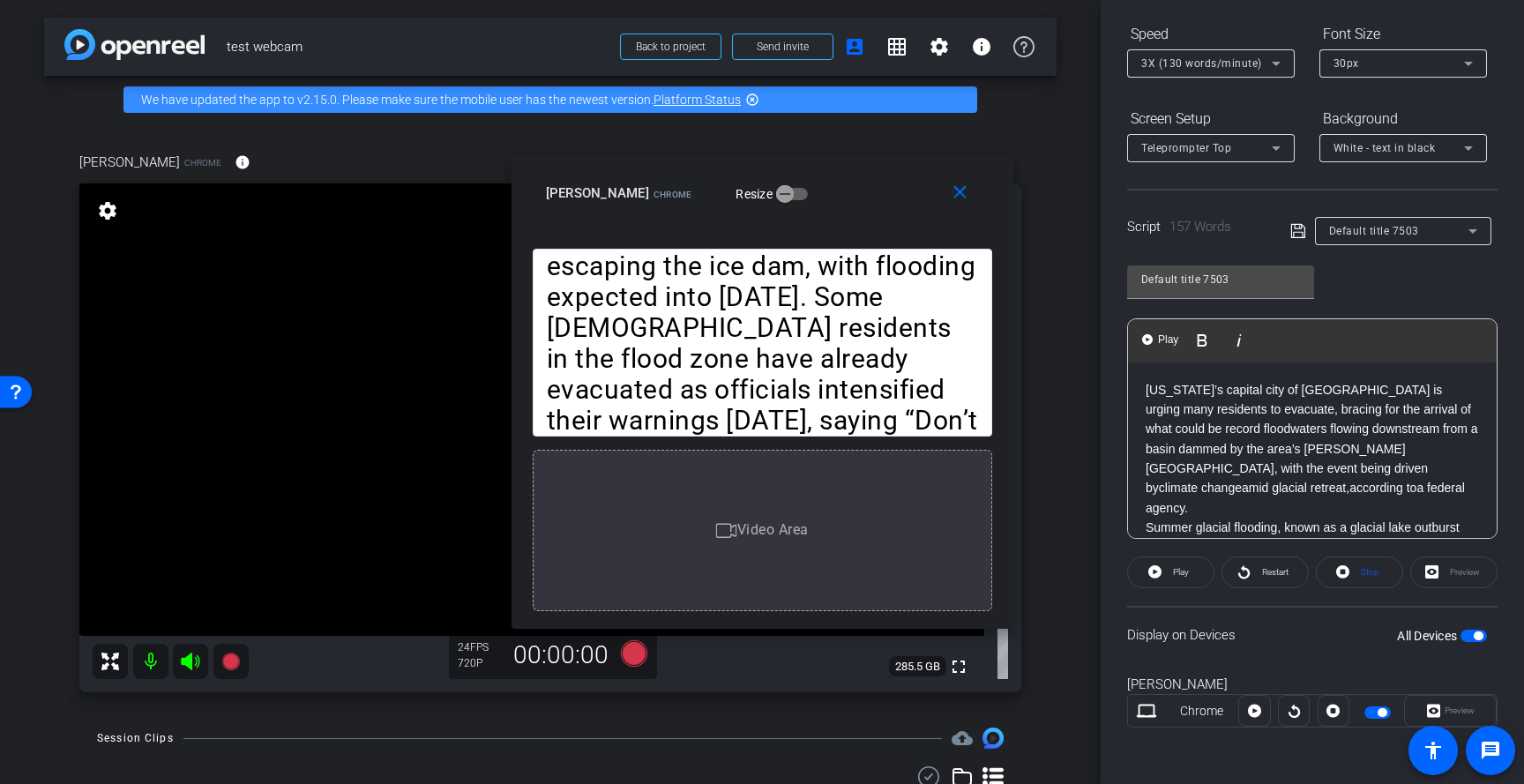
click at [1145, 387] on div "Alaska’s capital city of Juneau is urging many residents to evacuate, bracing f…" at bounding box center [1312, 597] width 368 height 470
click at [776, 195] on icon "button" at bounding box center [784, 194] width 15 height 15
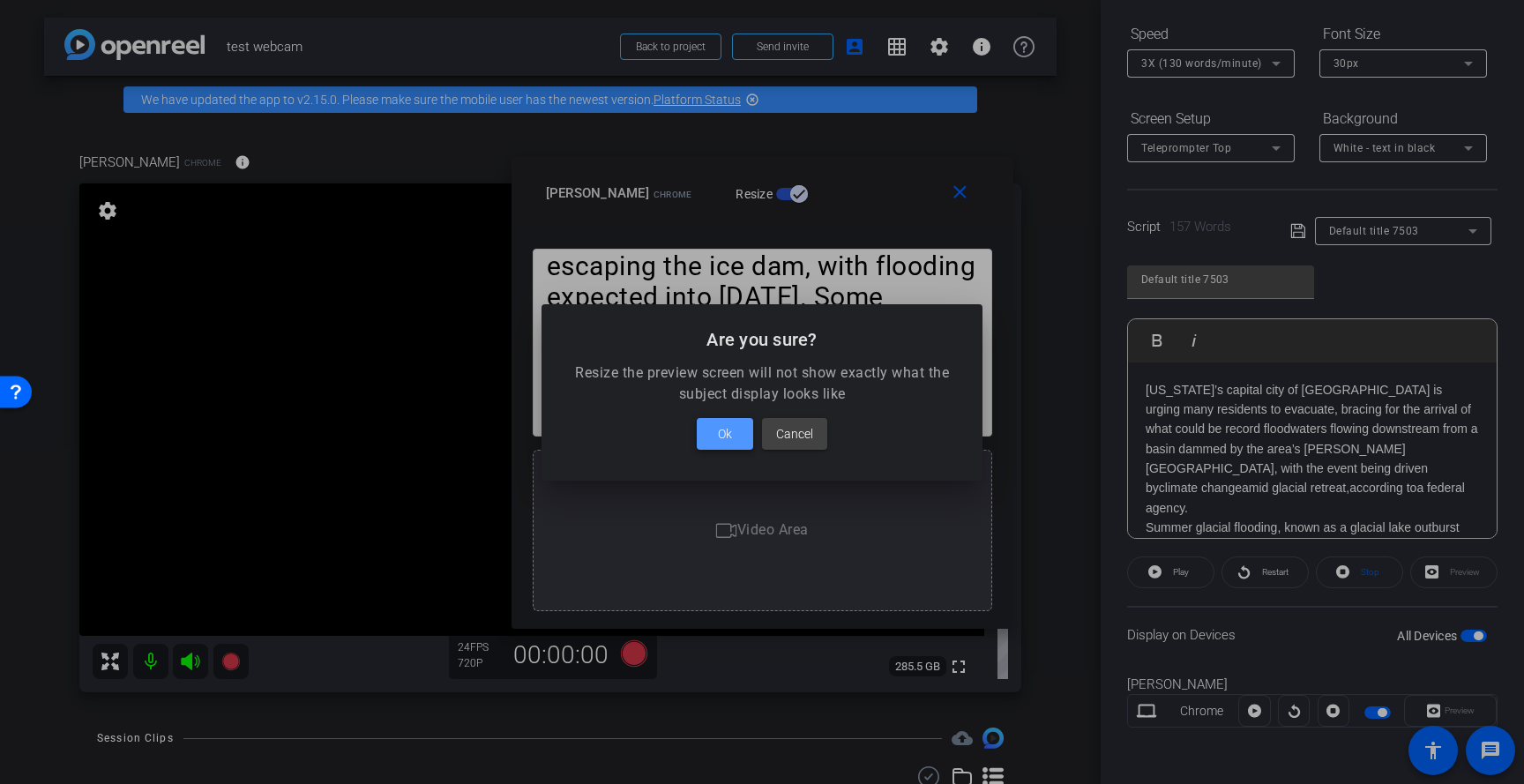
click at [721, 429] on span "Ok" at bounding box center [724, 434] width 14 height 21
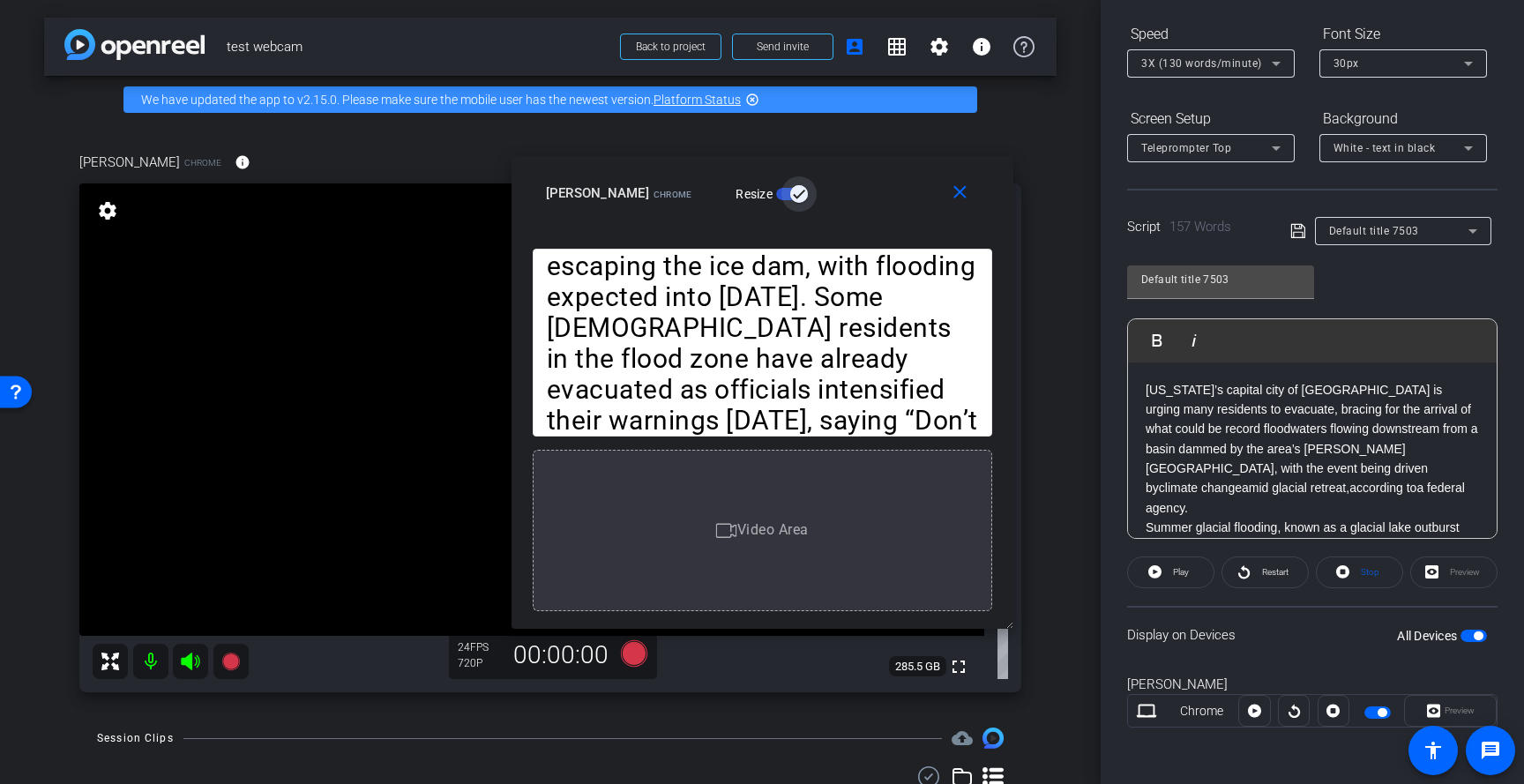
click at [791, 193] on icon "button" at bounding box center [799, 194] width 15 height 15
click at [767, 195] on span "button" at bounding box center [784, 194] width 36 height 36
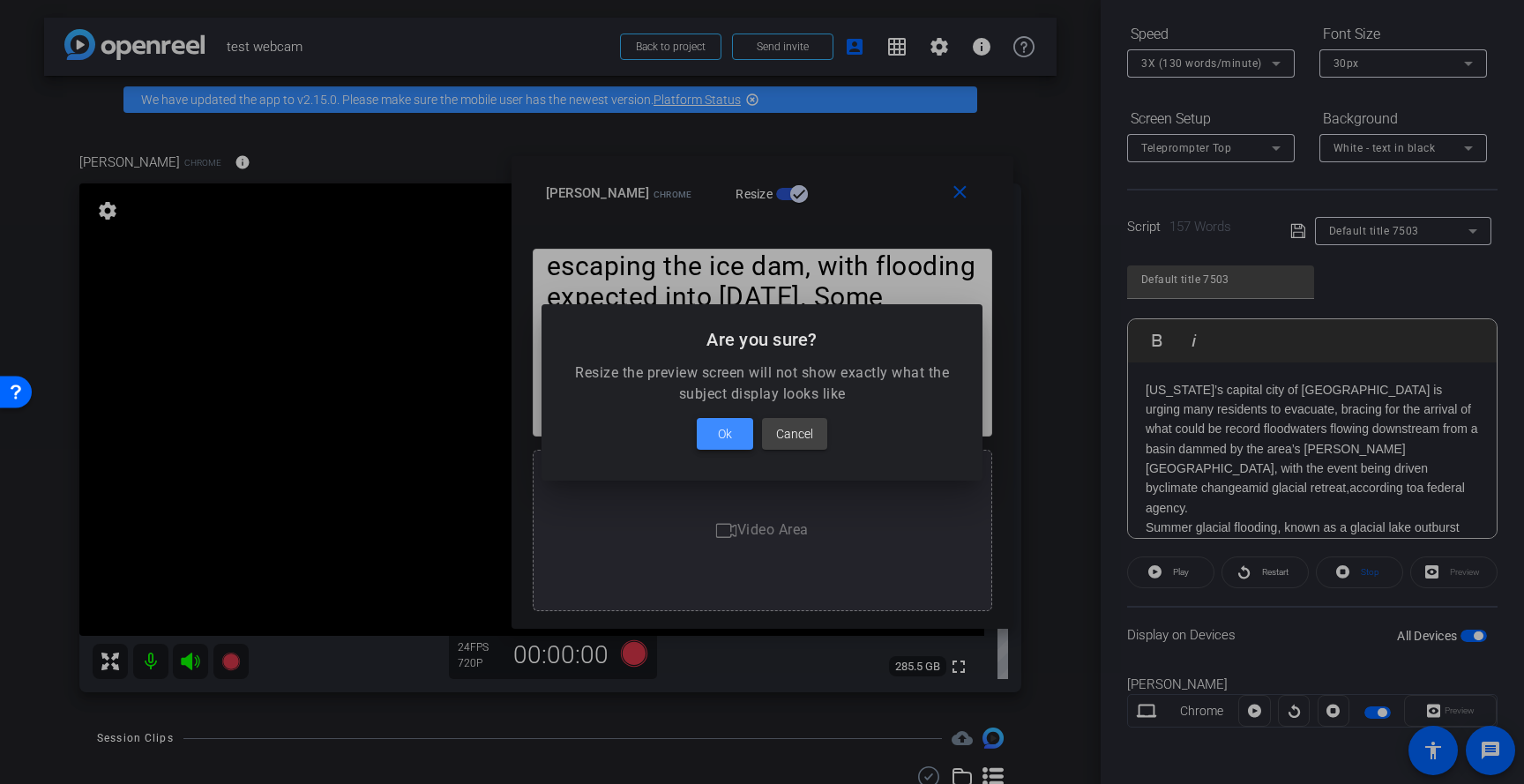
click at [729, 435] on span "Ok" at bounding box center [724, 434] width 14 height 21
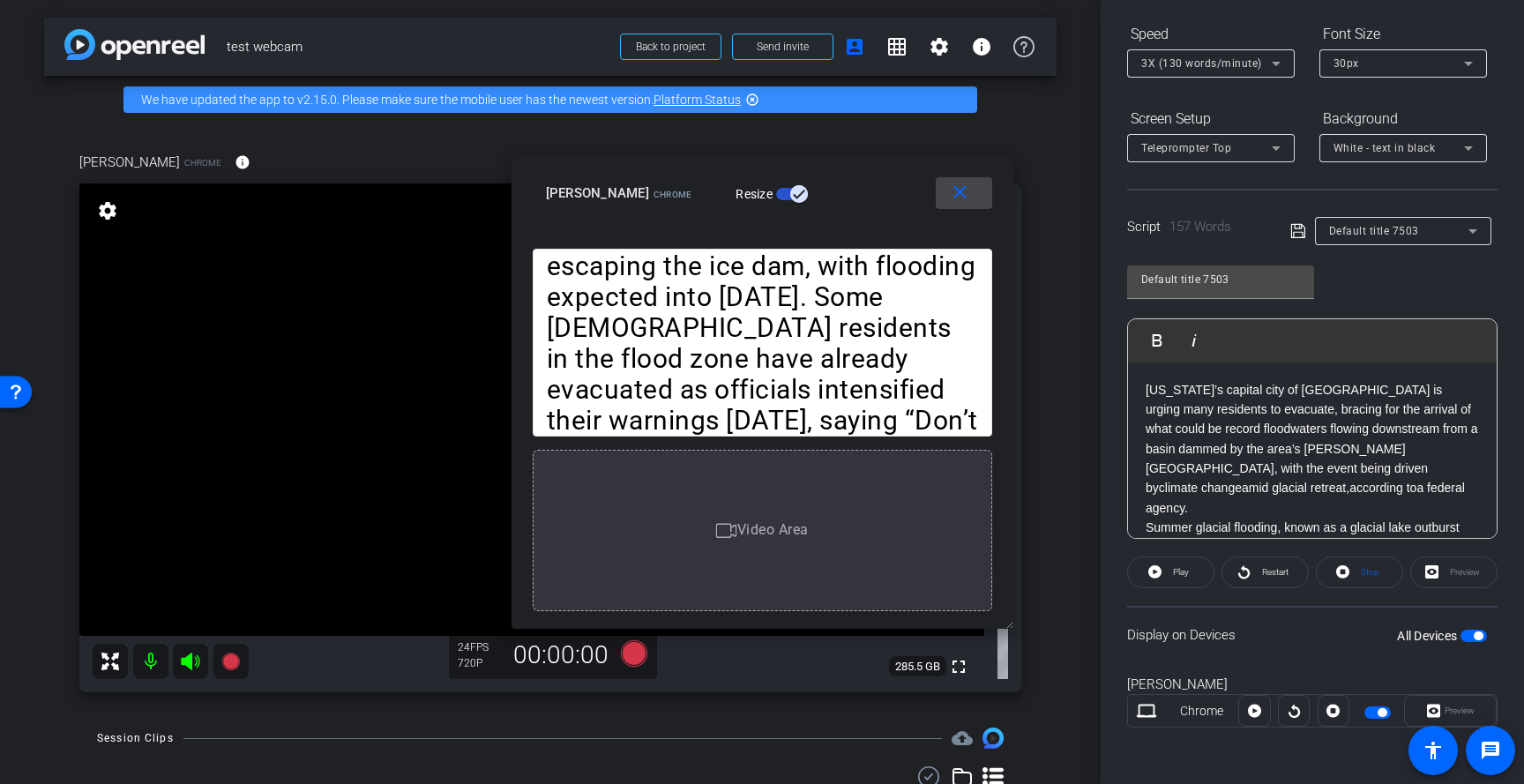
click at [969, 191] on mat-icon "close" at bounding box center [960, 192] width 22 height 22
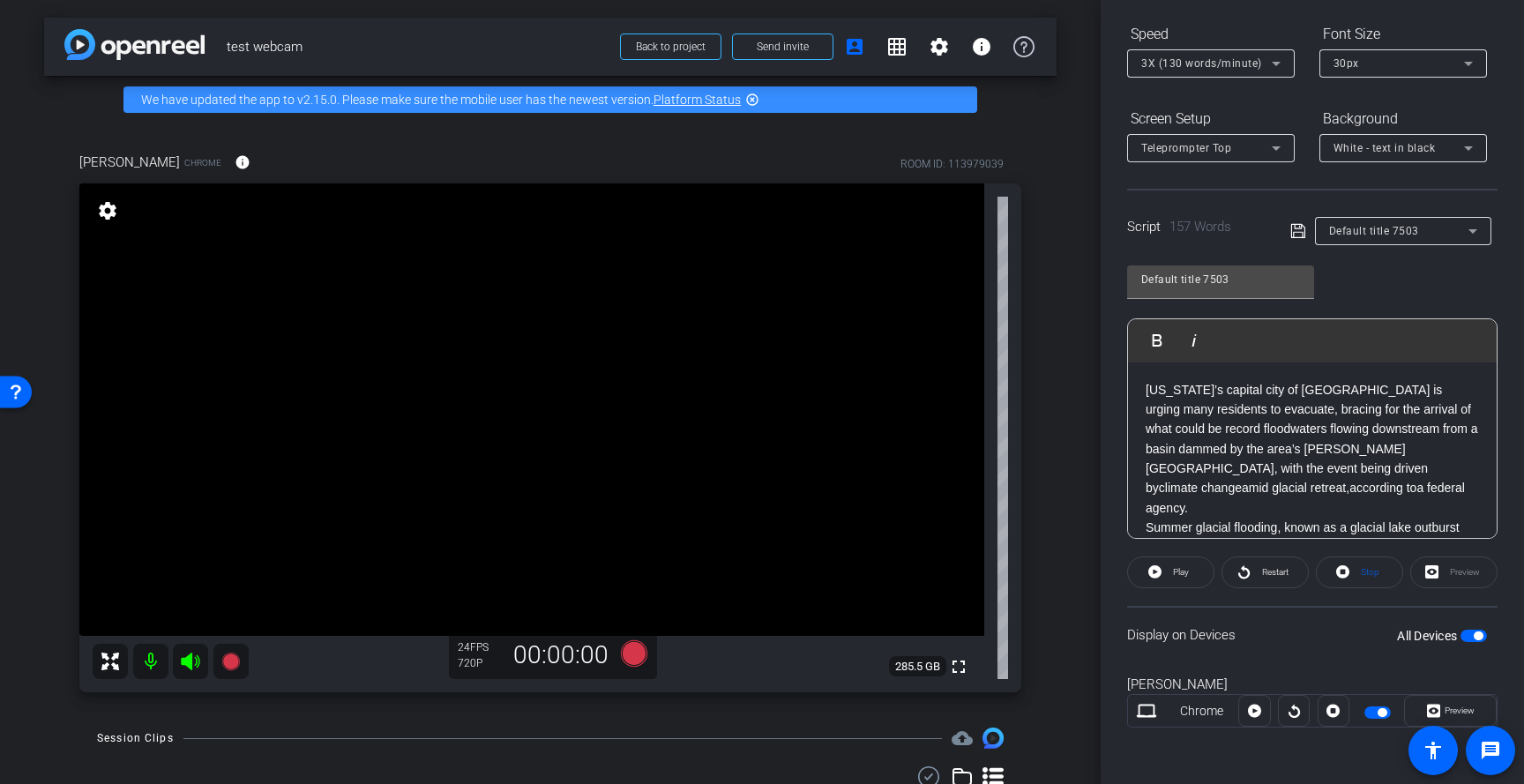
click at [1474, 638] on span "button" at bounding box center [1473, 635] width 26 height 13
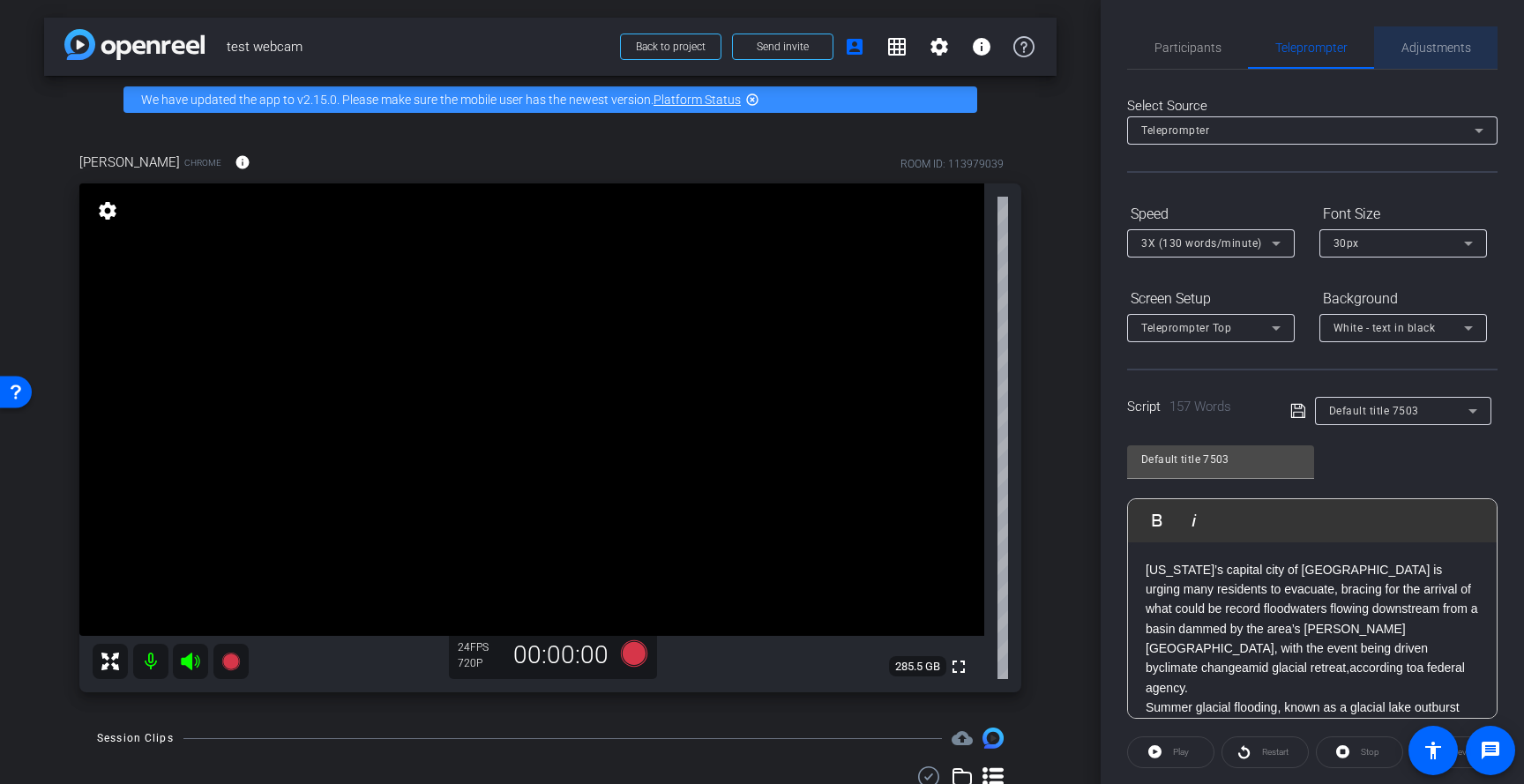
click at [1427, 46] on span "Adjustments" at bounding box center [1436, 47] width 69 height 13
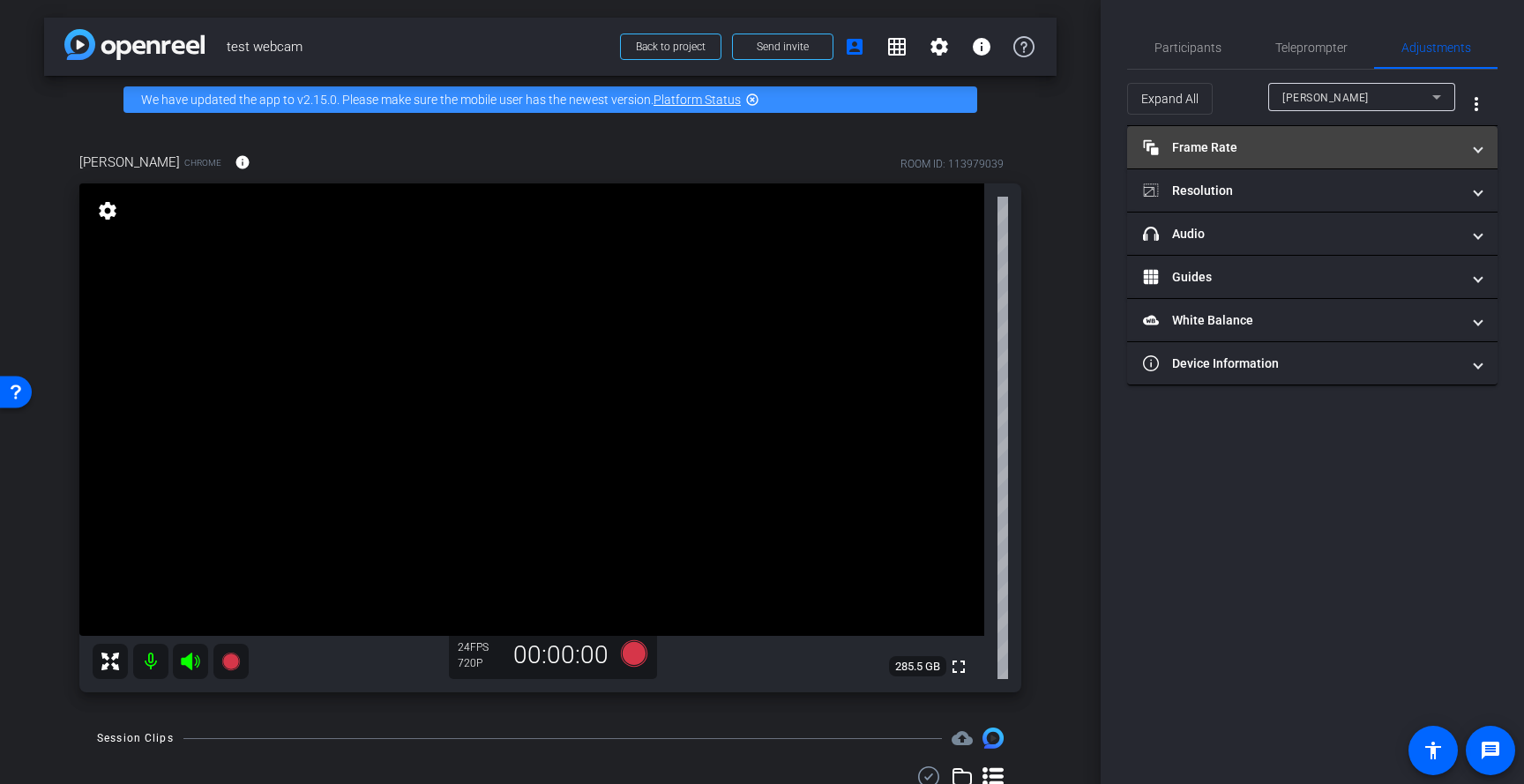
click at [1292, 147] on mat-panel-title "Frame Rate Frame Rate" at bounding box center [1301, 148] width 317 height 18
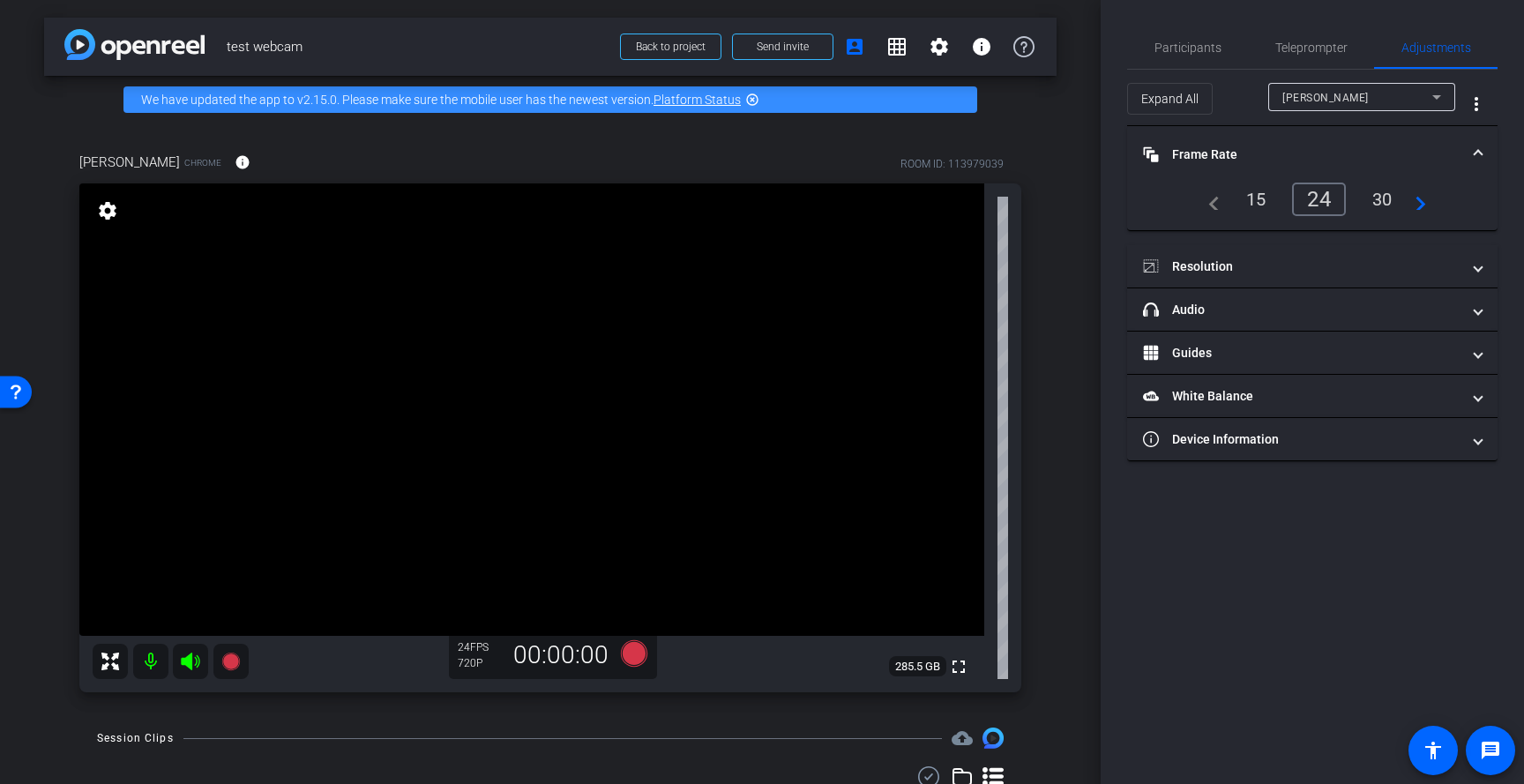
click at [1414, 200] on mat-icon "navigate_next" at bounding box center [1415, 200] width 21 height 21
click at [1387, 199] on div "60" at bounding box center [1382, 199] width 46 height 30
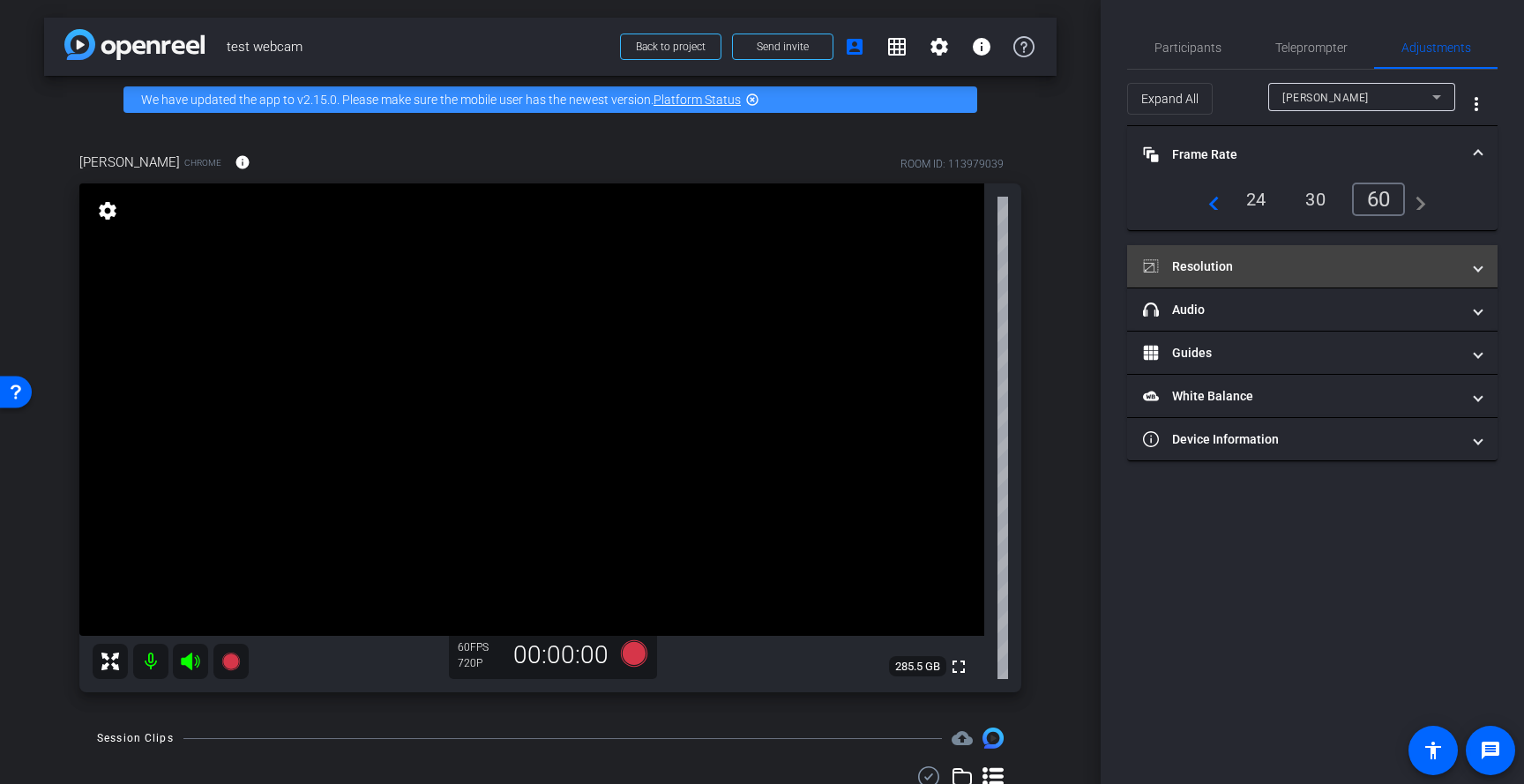
click at [1381, 263] on mat-panel-title "Resolution" at bounding box center [1301, 266] width 317 height 18
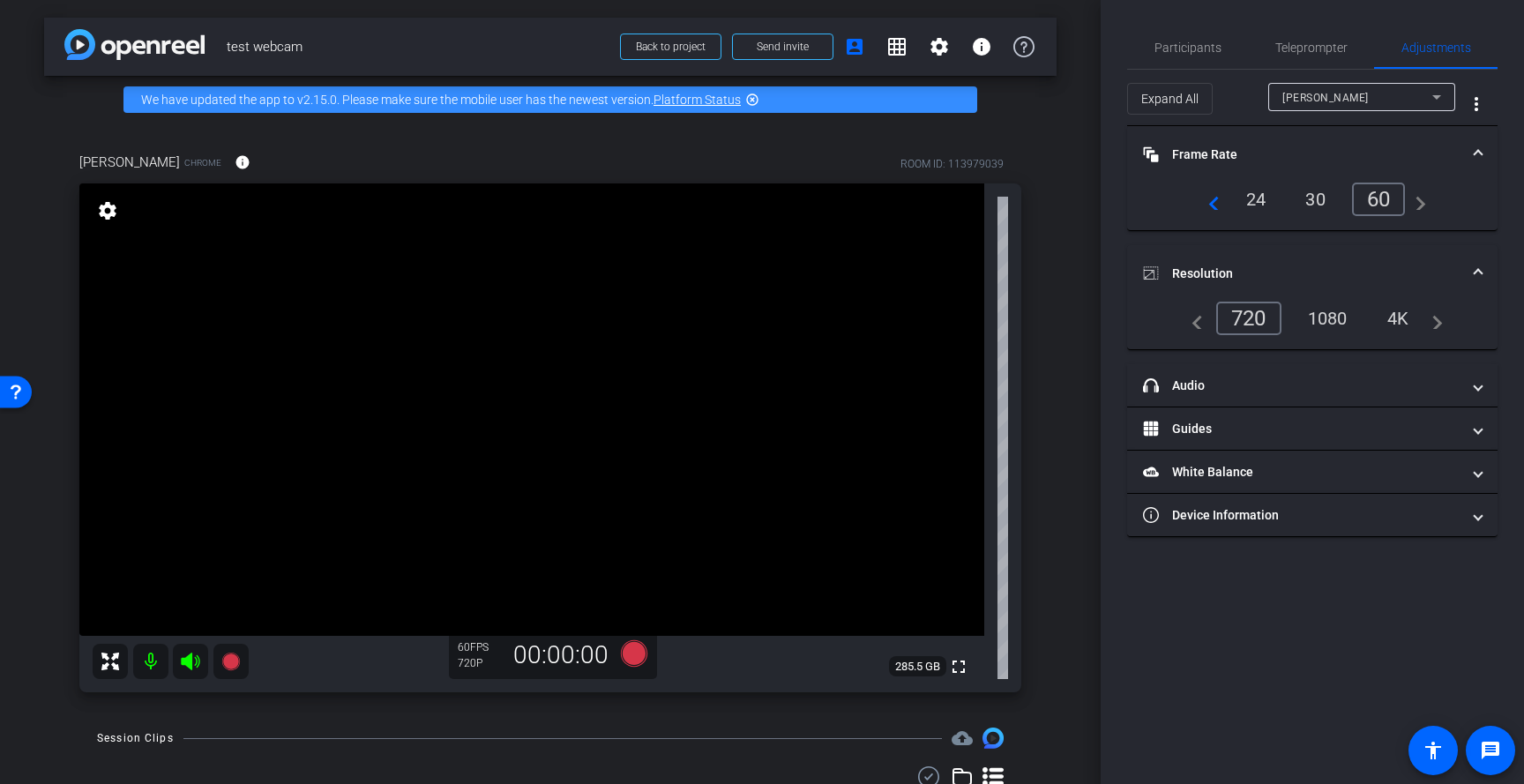
click at [1335, 312] on div "1080" at bounding box center [1327, 317] width 67 height 30
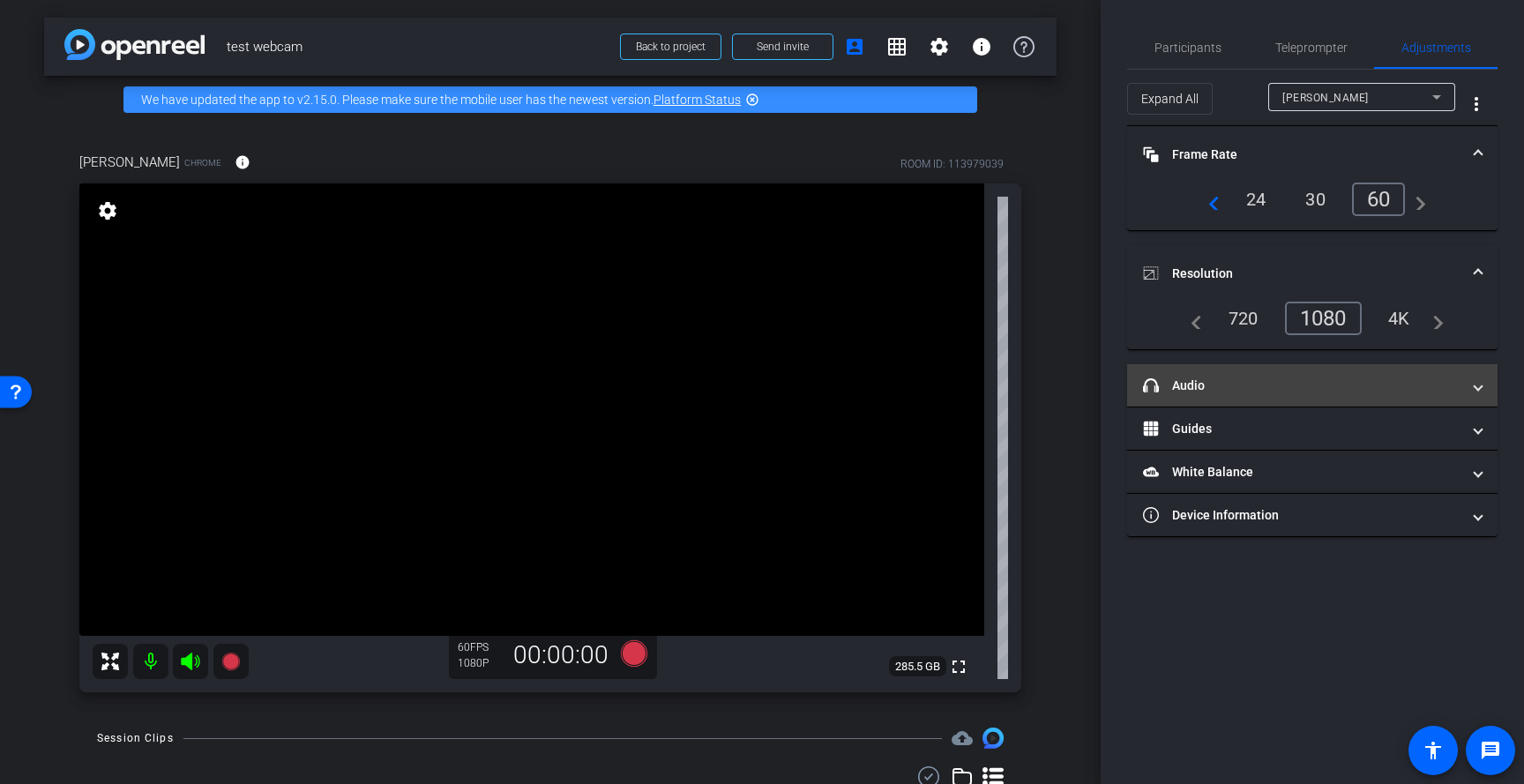
click at [1217, 386] on mat-panel-title "headphone icon Audio" at bounding box center [1301, 385] width 317 height 18
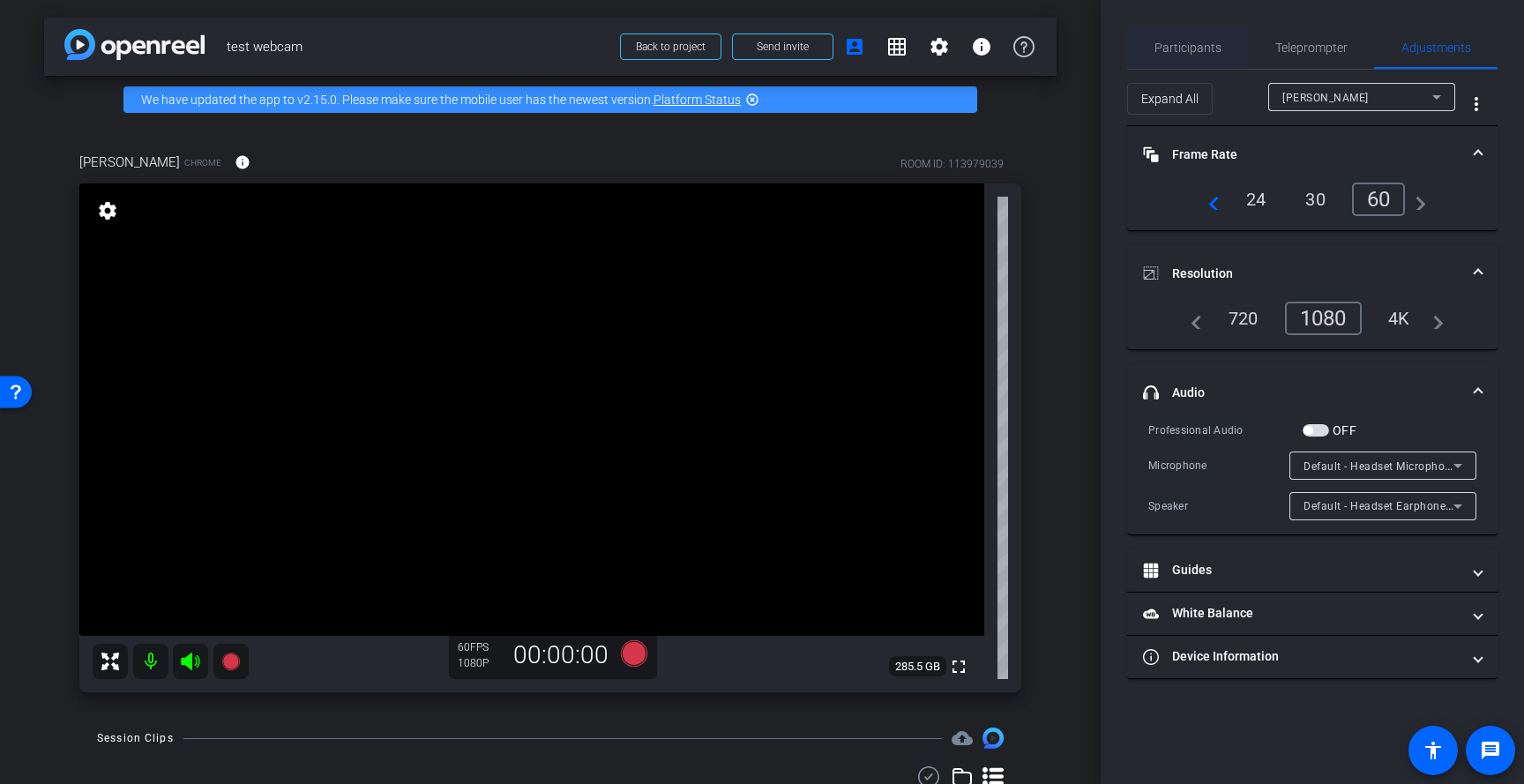
click at [1207, 46] on span "Participants" at bounding box center [1187, 47] width 67 height 13
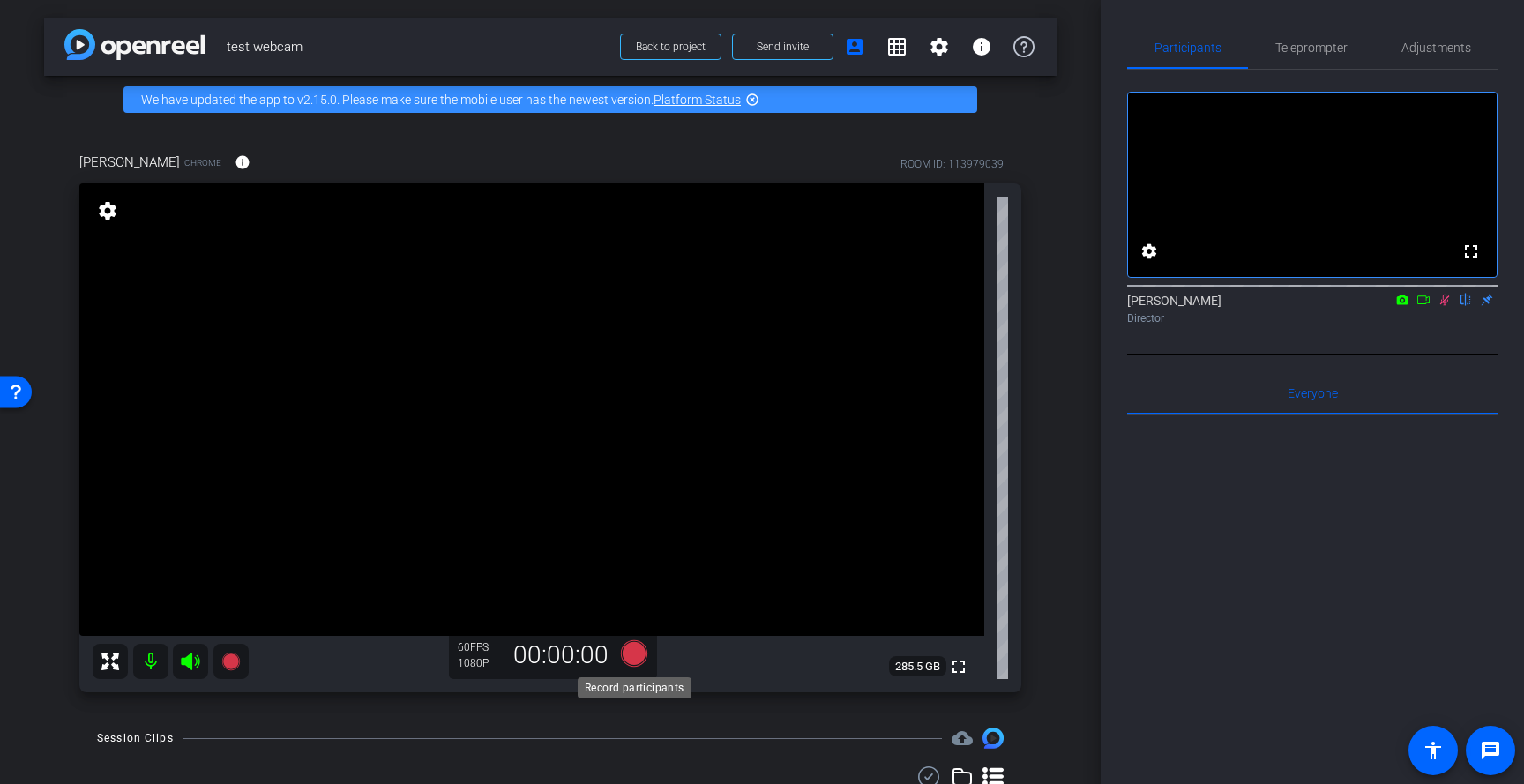
click at [638, 647] on icon at bounding box center [634, 653] width 26 height 26
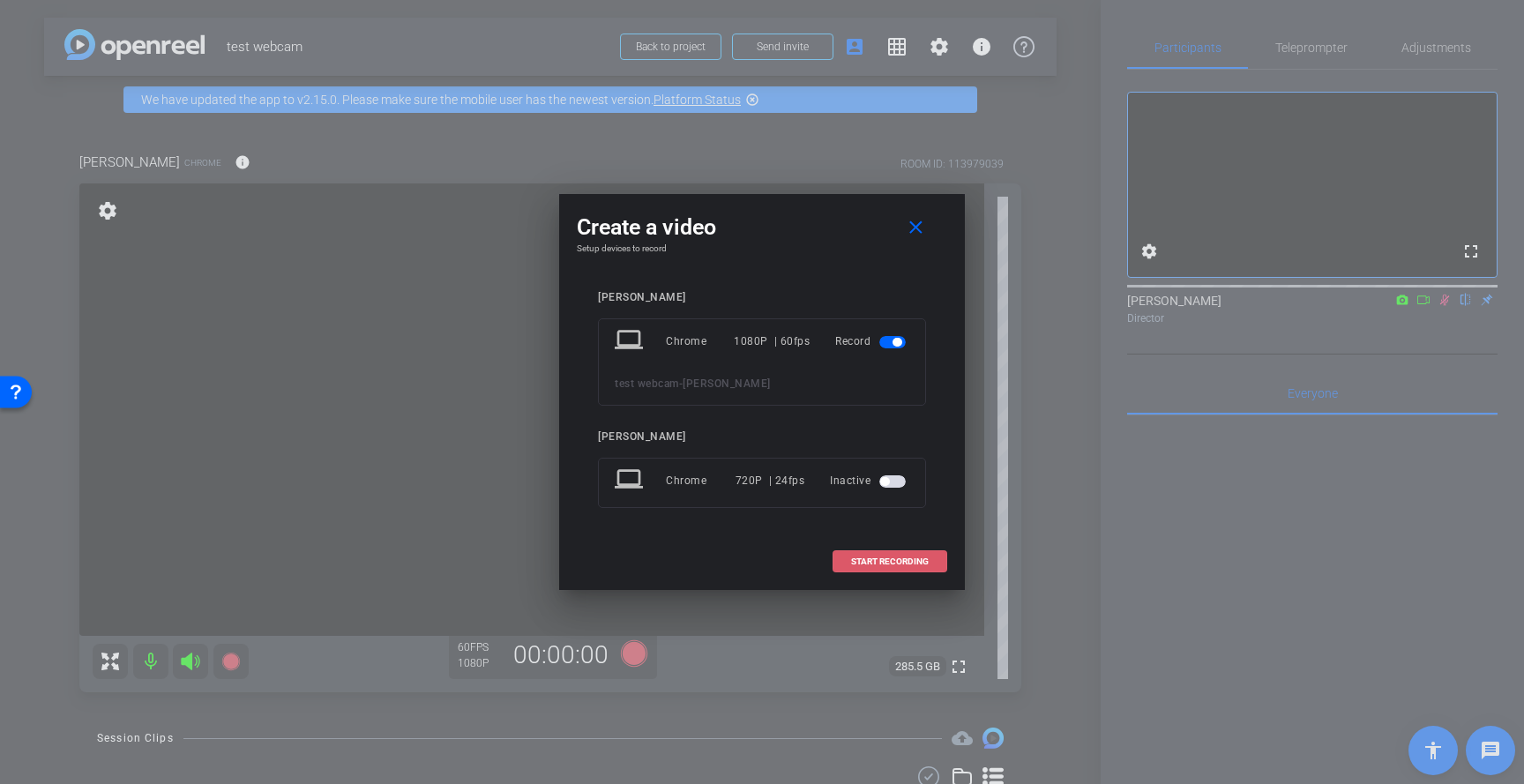
click at [889, 561] on span "START RECORDING" at bounding box center [889, 561] width 77 height 9
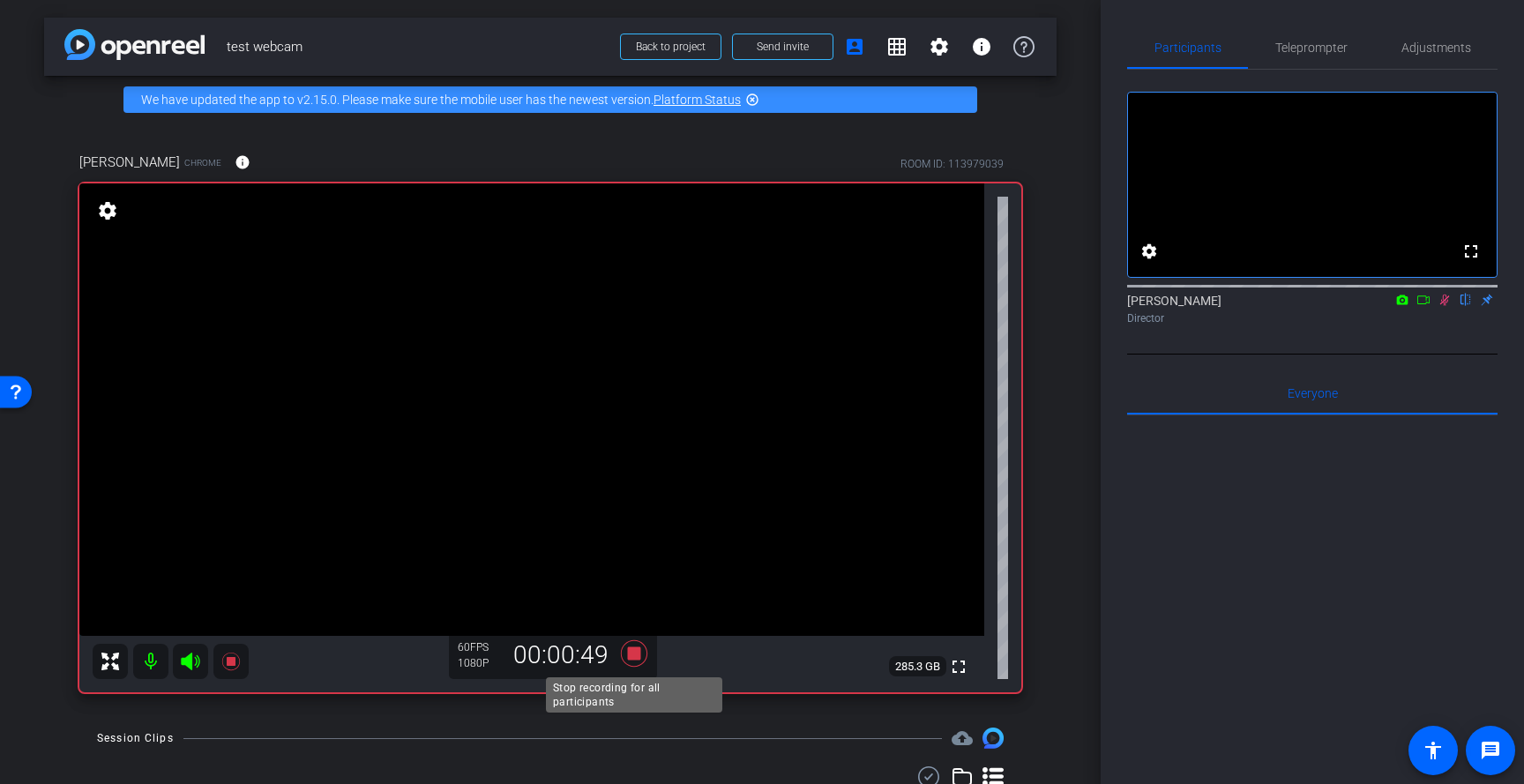
click at [637, 651] on icon at bounding box center [634, 653] width 26 height 26
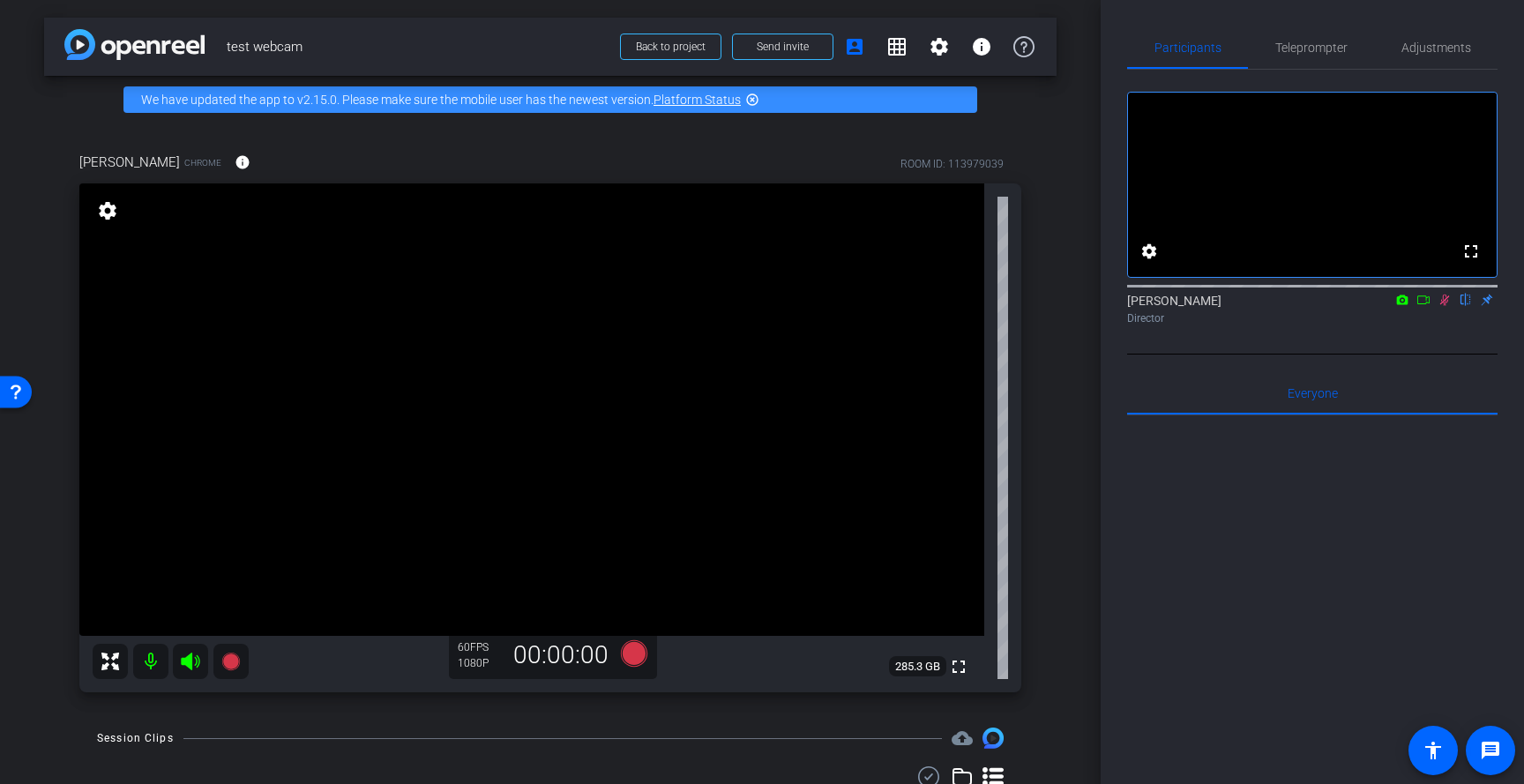
scroll to position [107, 0]
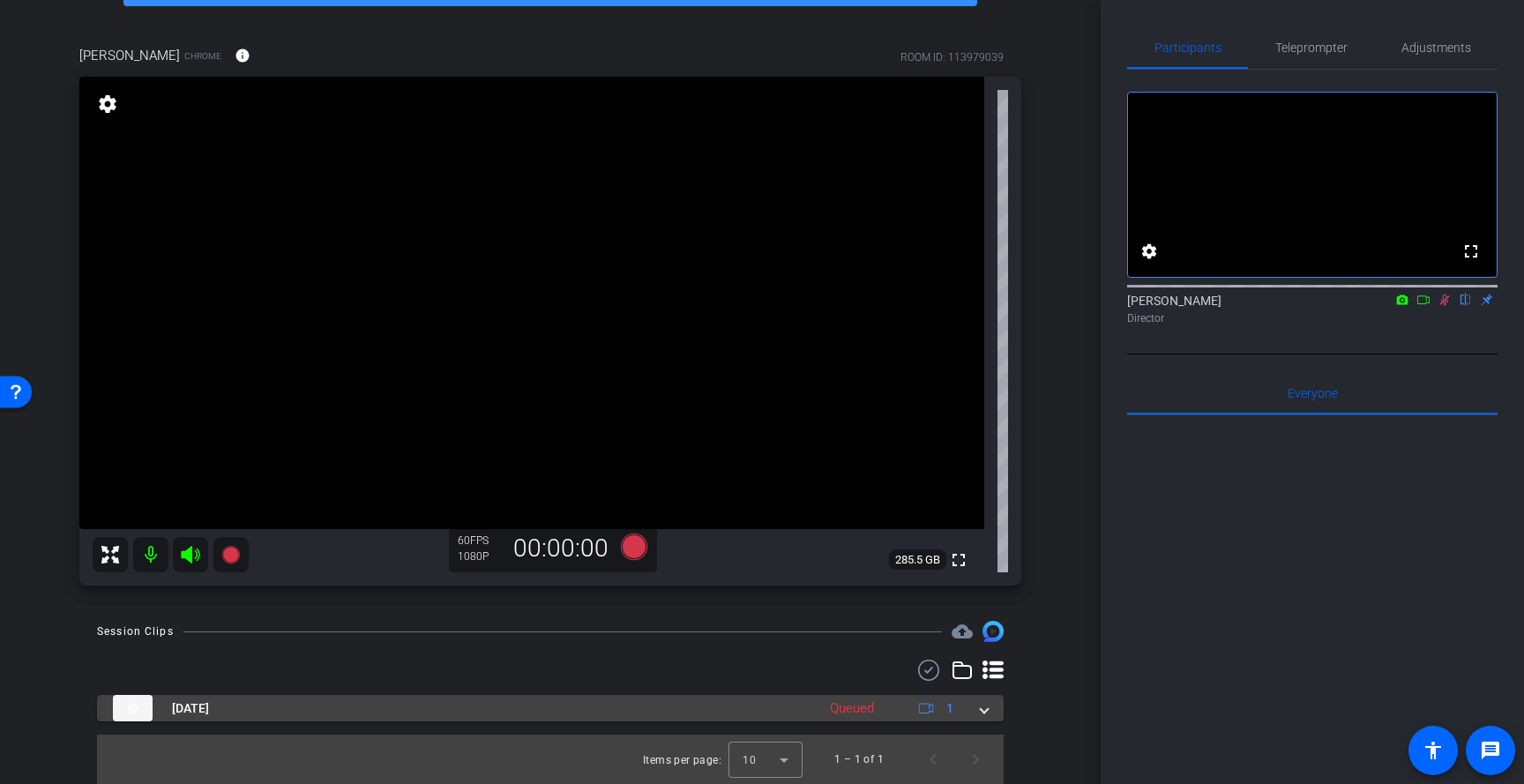
click at [529, 704] on mat-panel-title "[DATE]" at bounding box center [459, 707] width 694 height 26
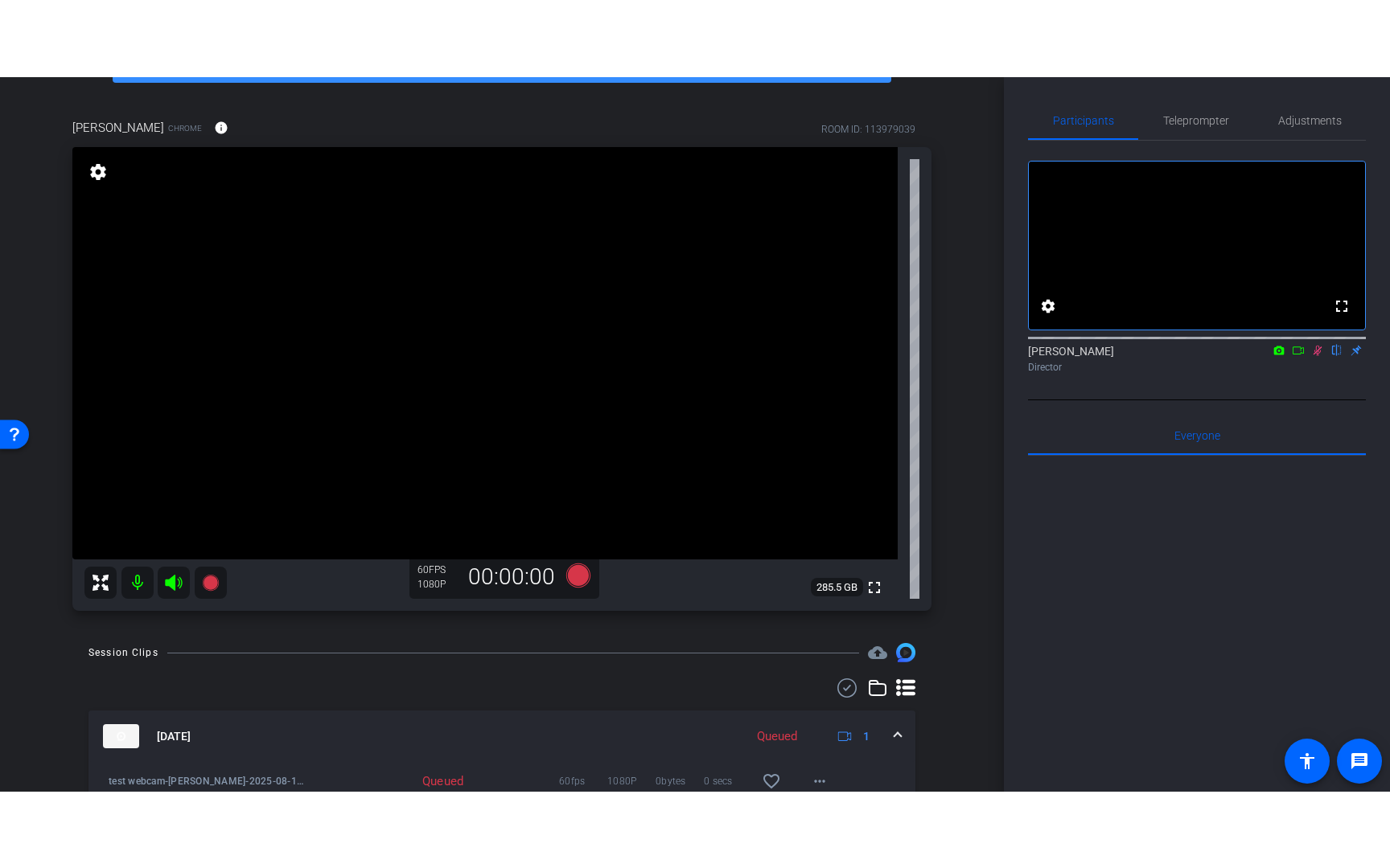
scroll to position [180, 0]
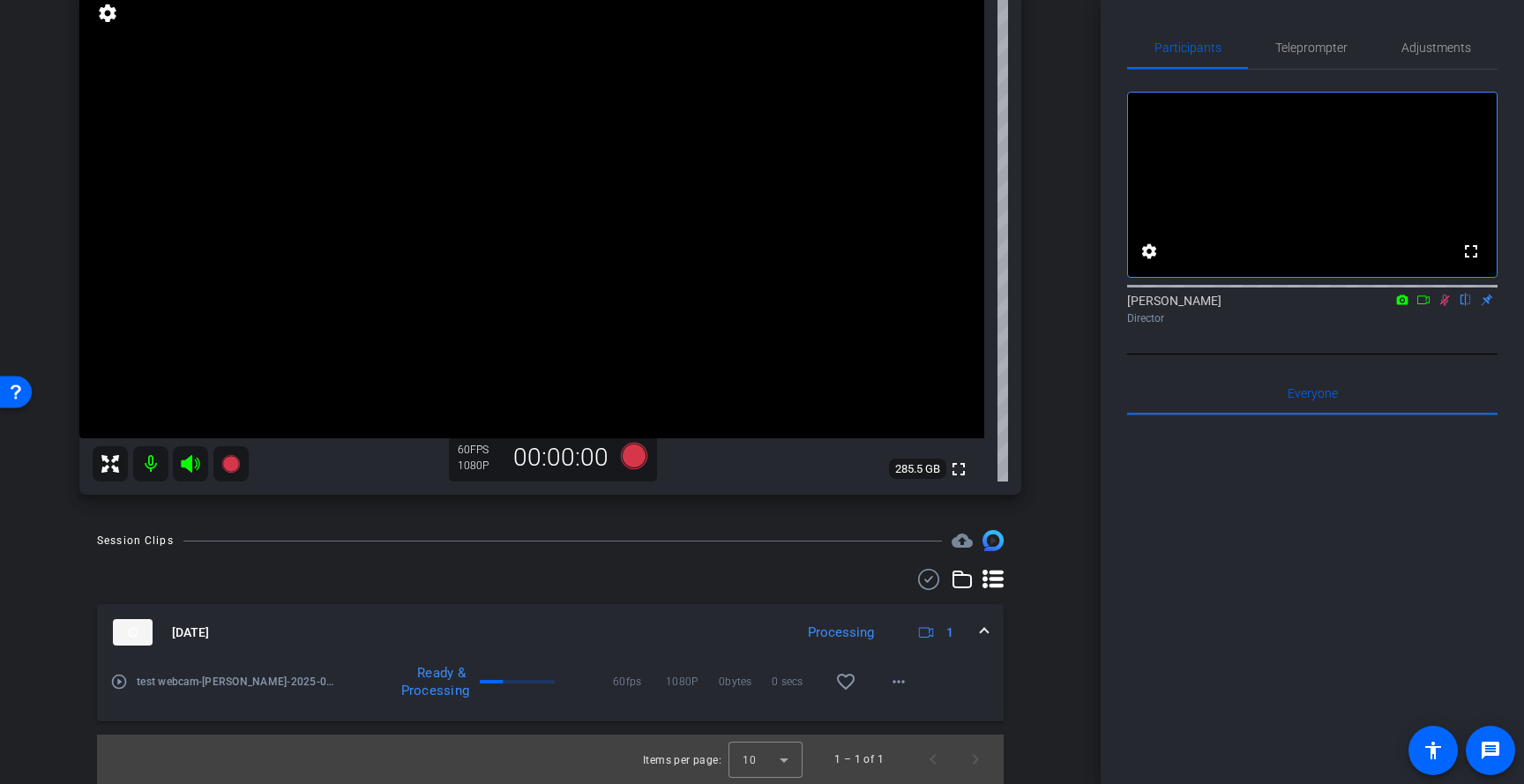
click at [320, 671] on div "play_circle_outline test webcam-Chris-2025-08-13-15-52-41-974-0" at bounding box center [224, 682] width 229 height 42
click at [118, 681] on mat-icon "play_circle_outline" at bounding box center [119, 681] width 17 height 17
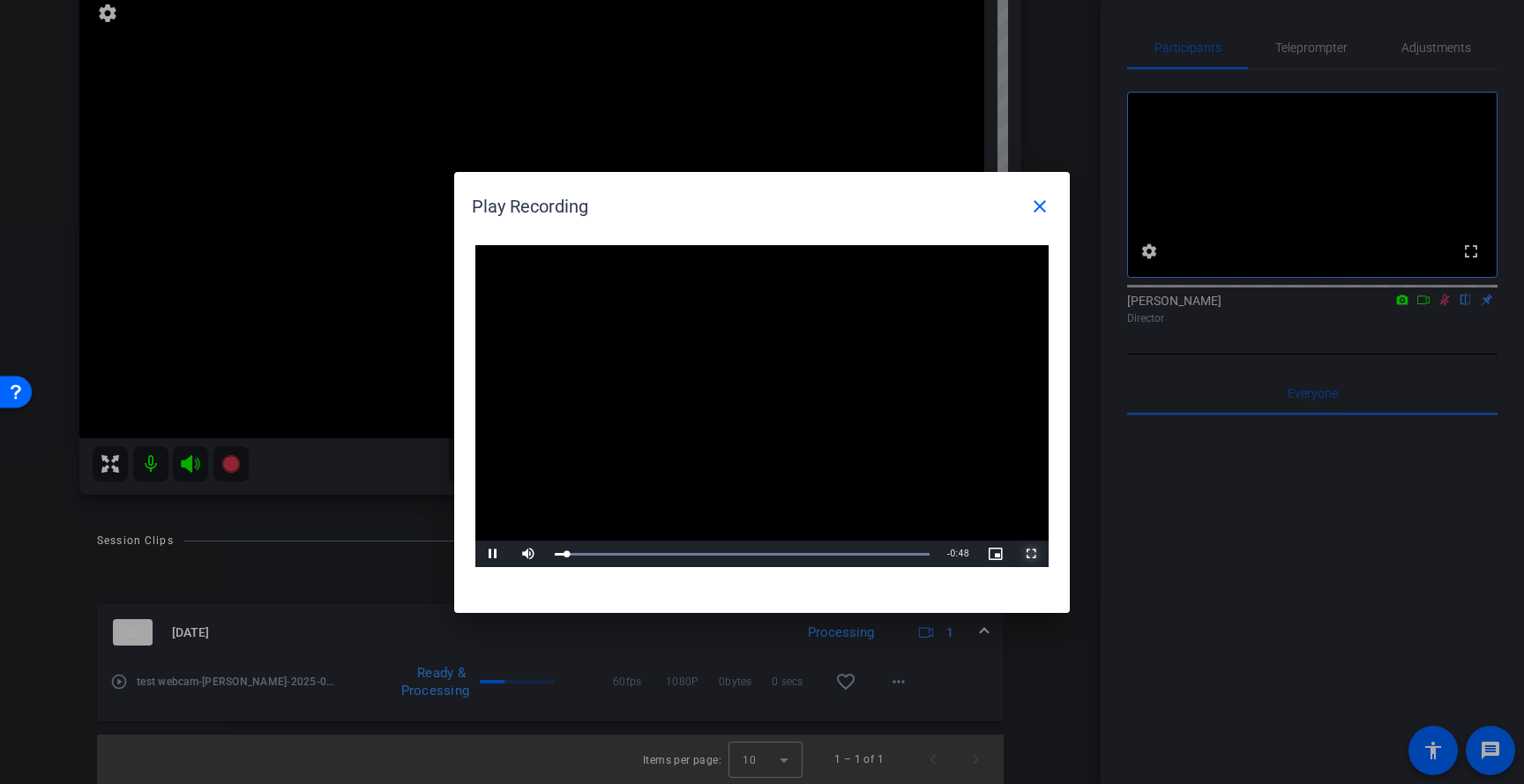
click at [1030, 554] on span "Video Player" at bounding box center [1030, 554] width 36 height 0
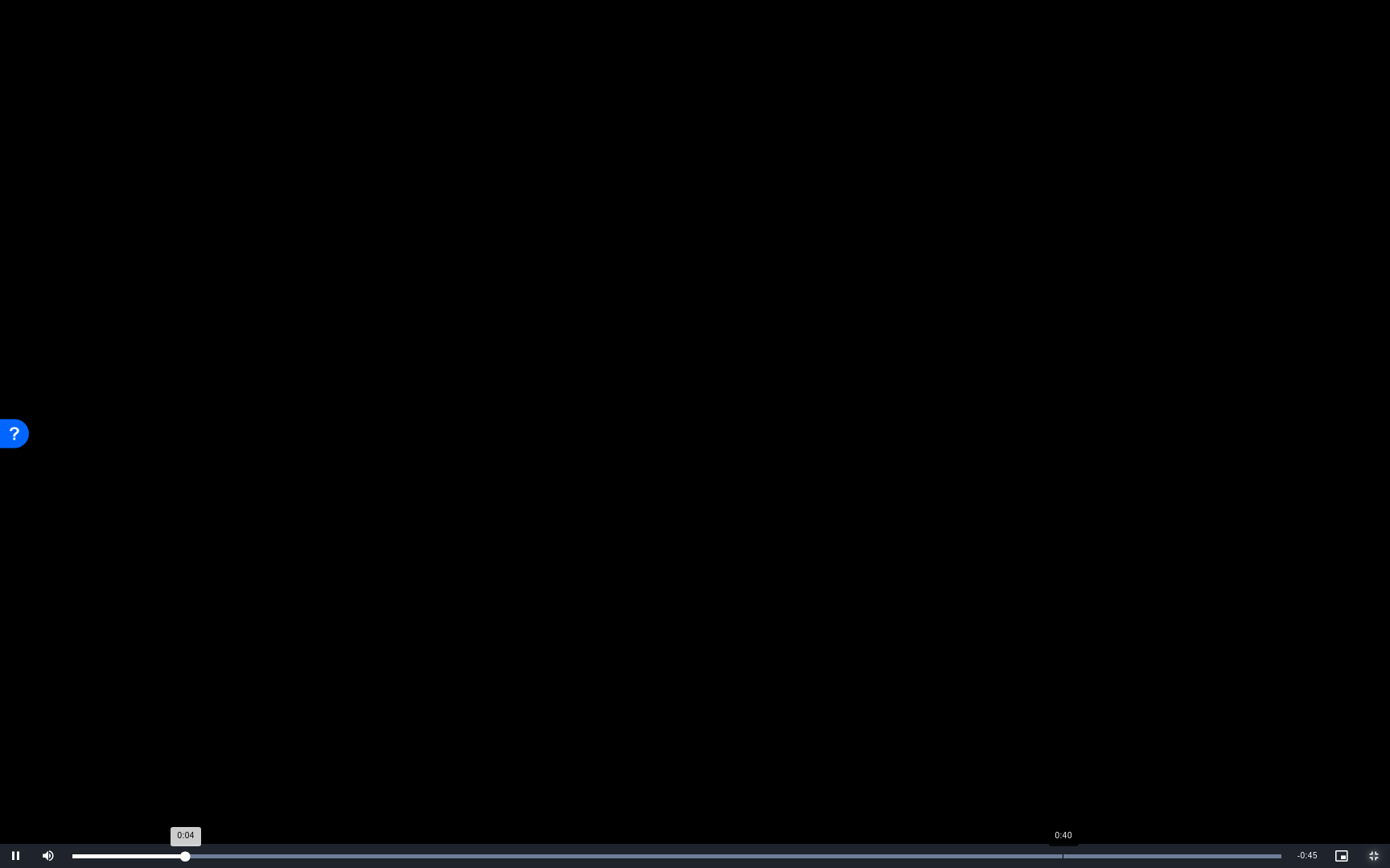
click at [1050, 714] on div "Loaded : 100.00% 0:40 0:04" at bounding box center [677, 857] width 1209 height 4
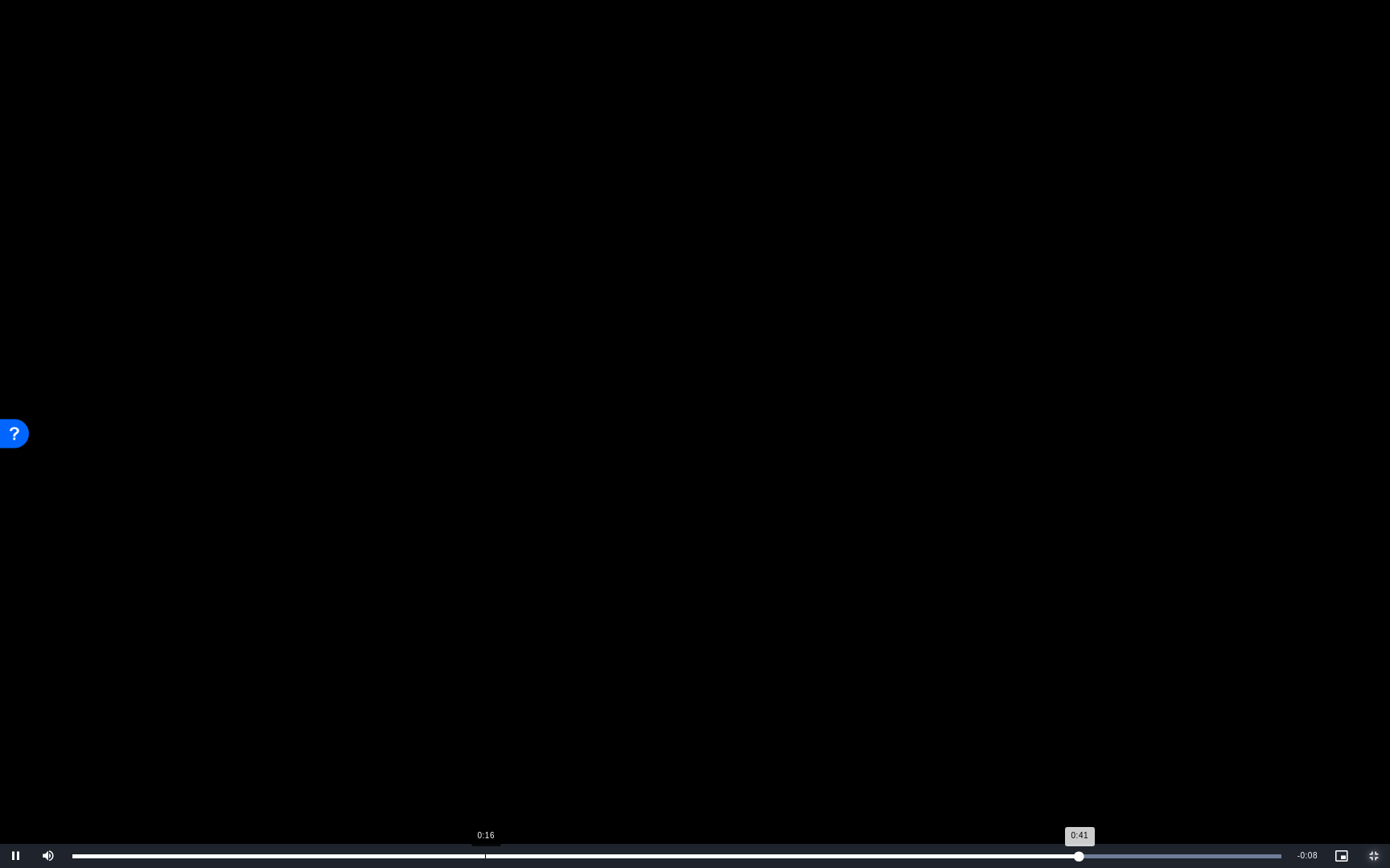
click at [483, 714] on div "Loaded : 100.00% 0:16 0:41" at bounding box center [677, 856] width 1225 height 24
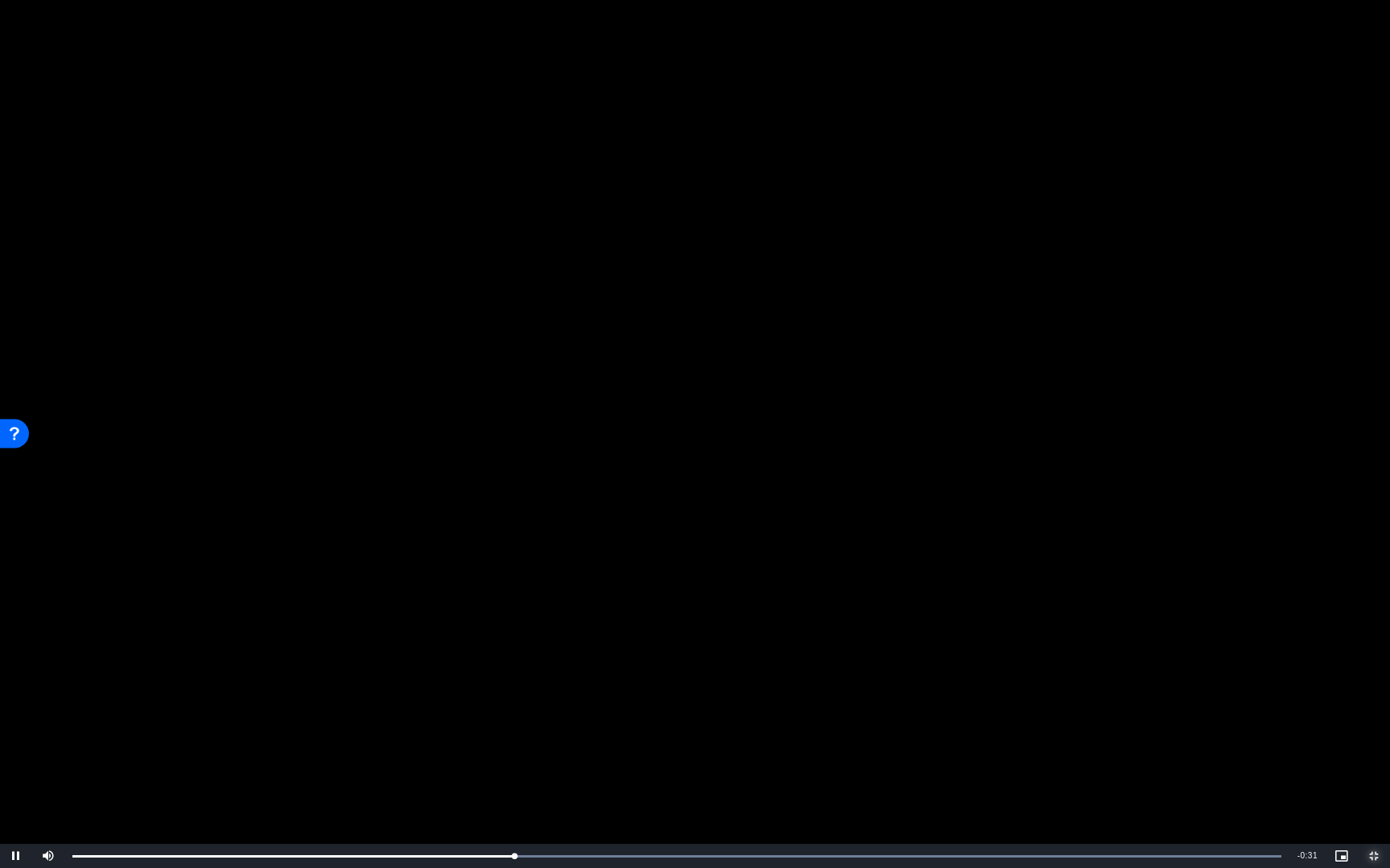
click at [1379, 714] on span "Video Player" at bounding box center [1373, 857] width 33 height 0
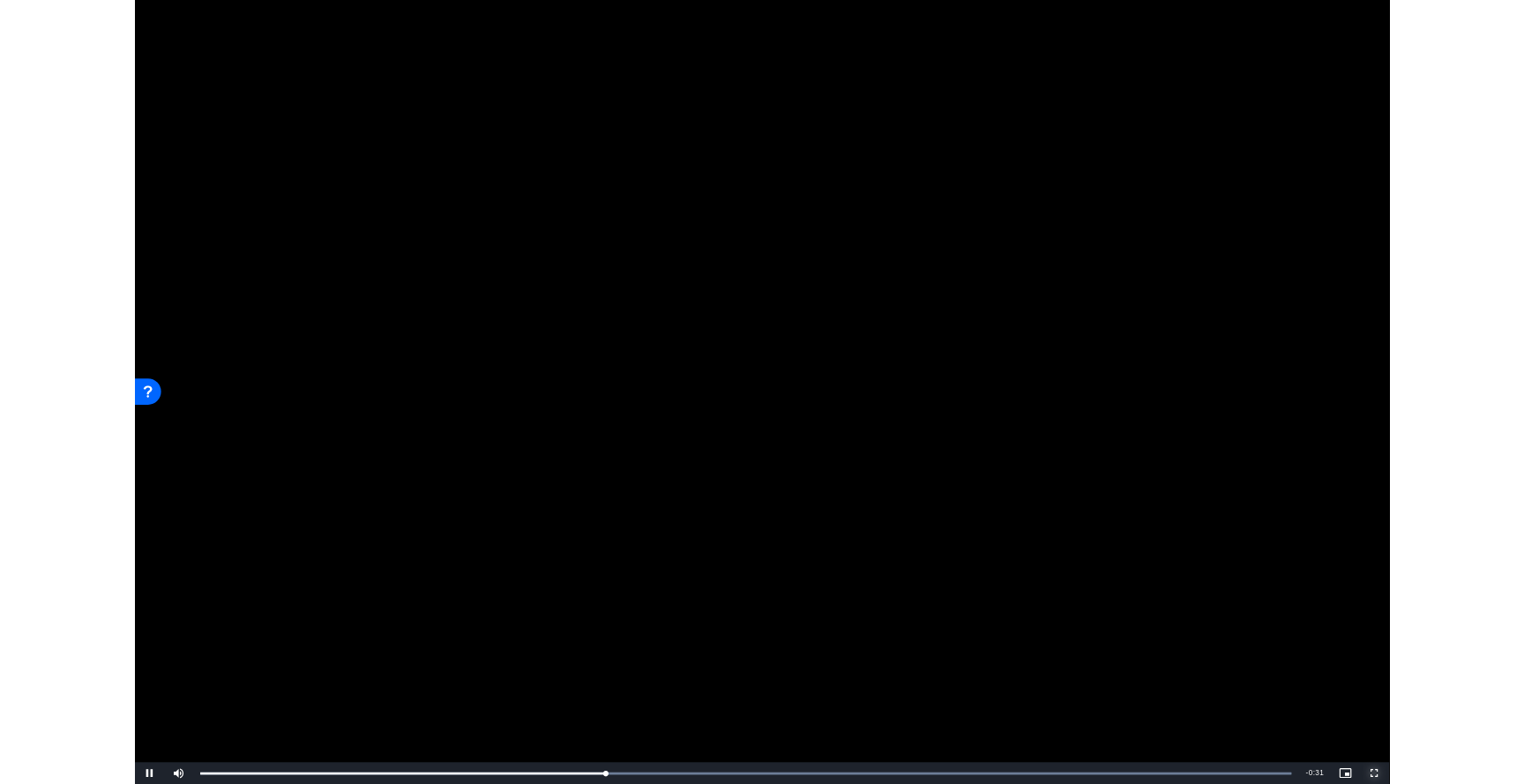
scroll to position [198, 0]
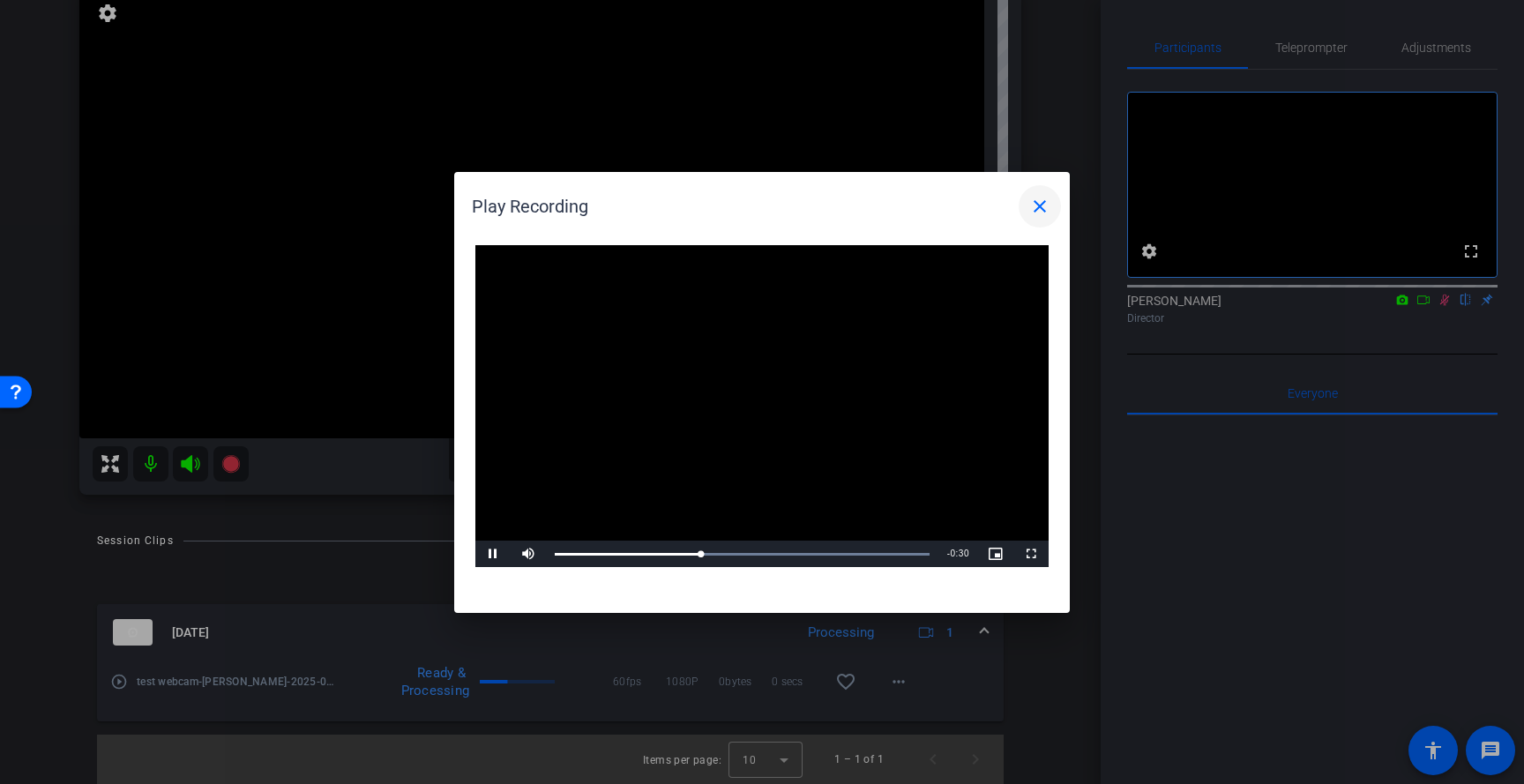
click at [1043, 205] on mat-icon "close" at bounding box center [1040, 206] width 21 height 21
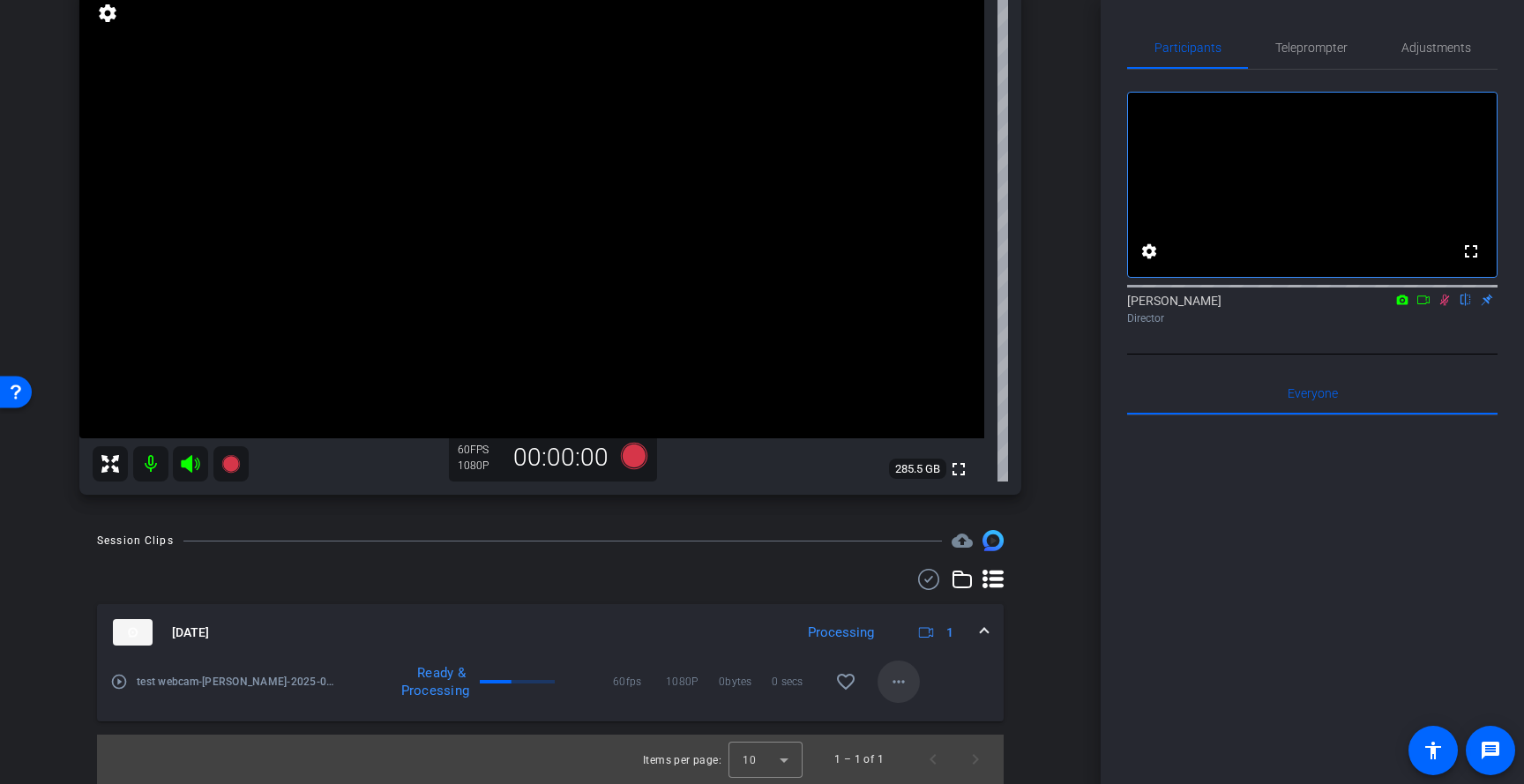
click at [909, 673] on span at bounding box center [899, 682] width 42 height 42
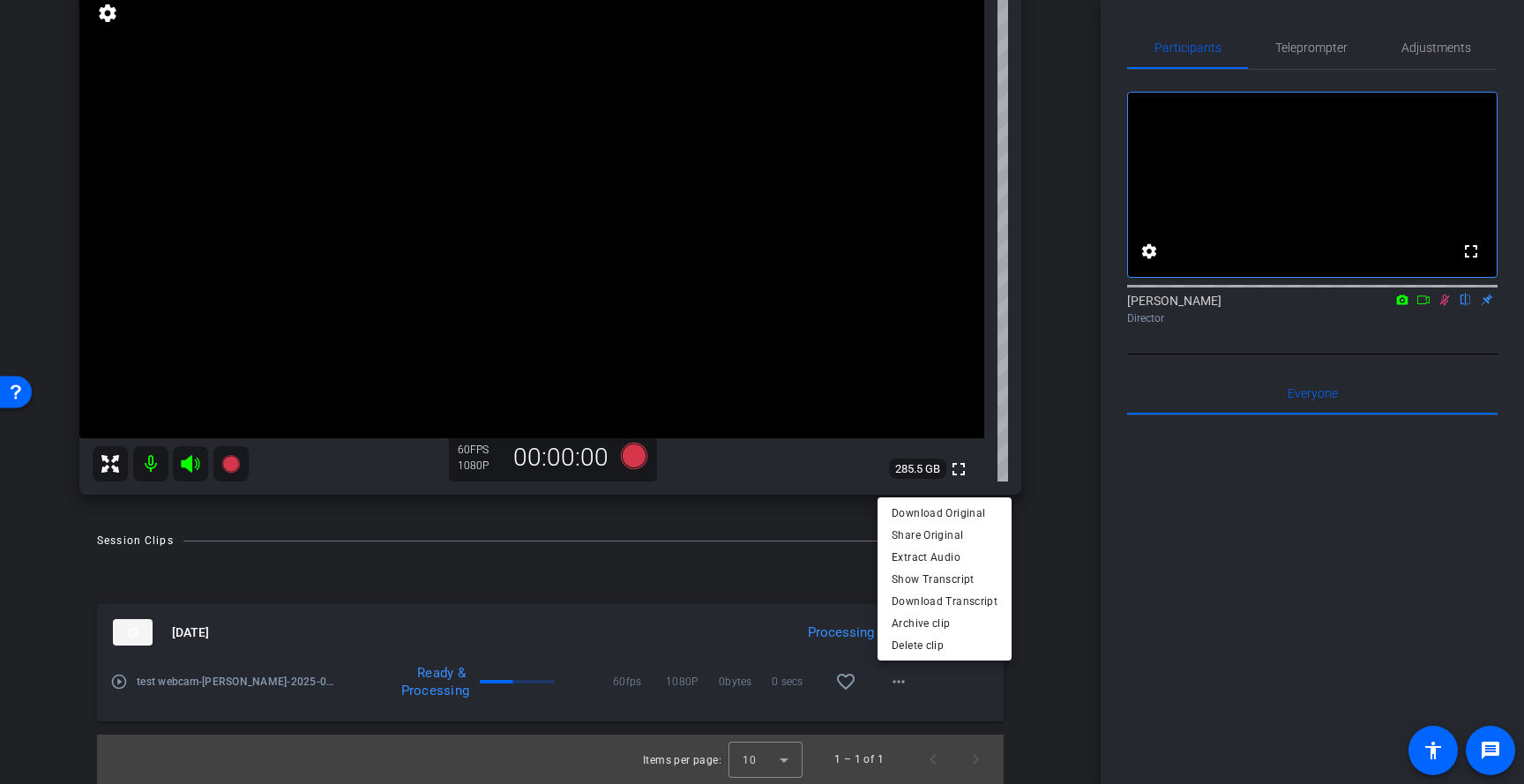
click at [1045, 519] on div at bounding box center [762, 392] width 1524 height 784
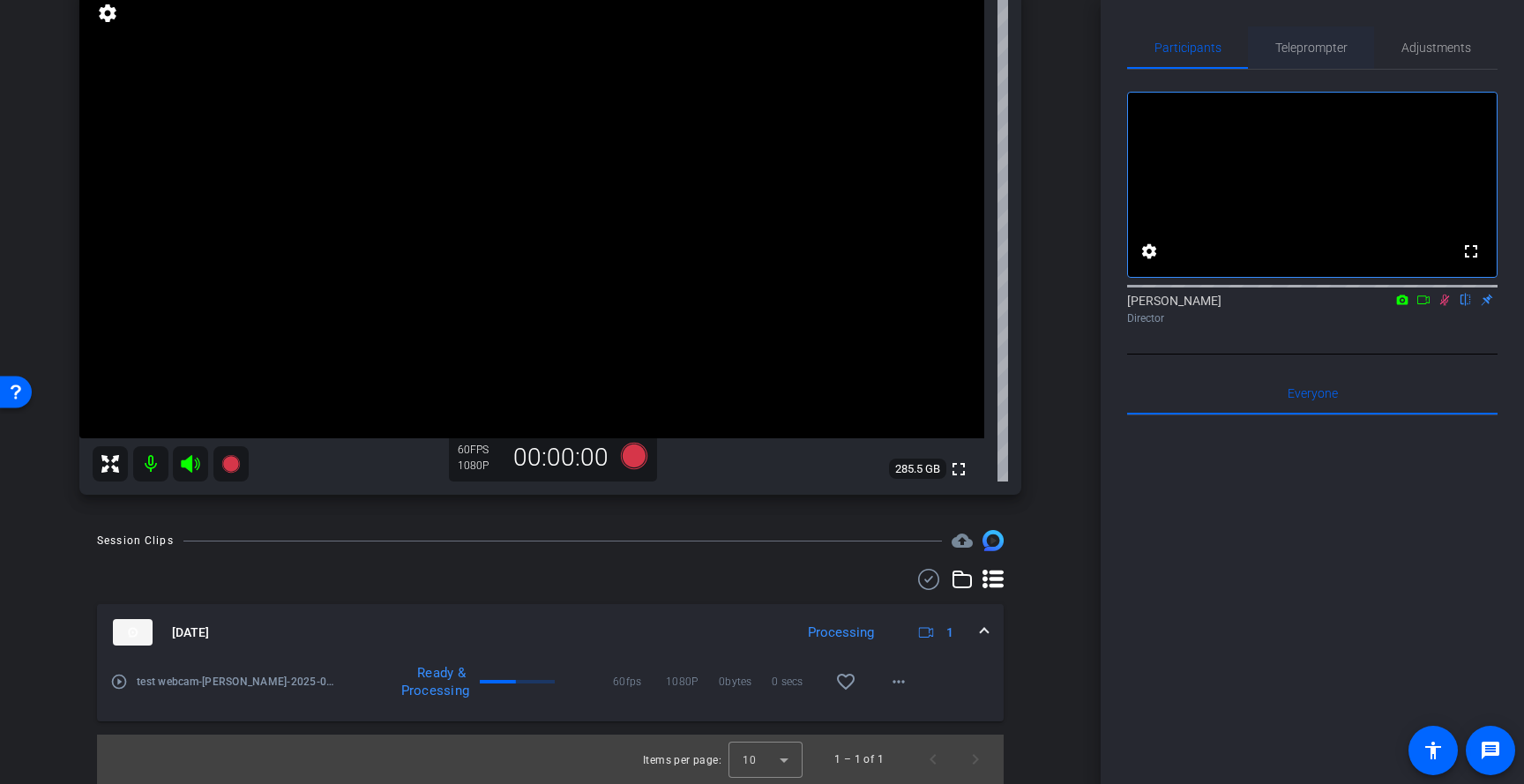
click at [1308, 49] on span "Teleprompter" at bounding box center [1311, 47] width 72 height 13
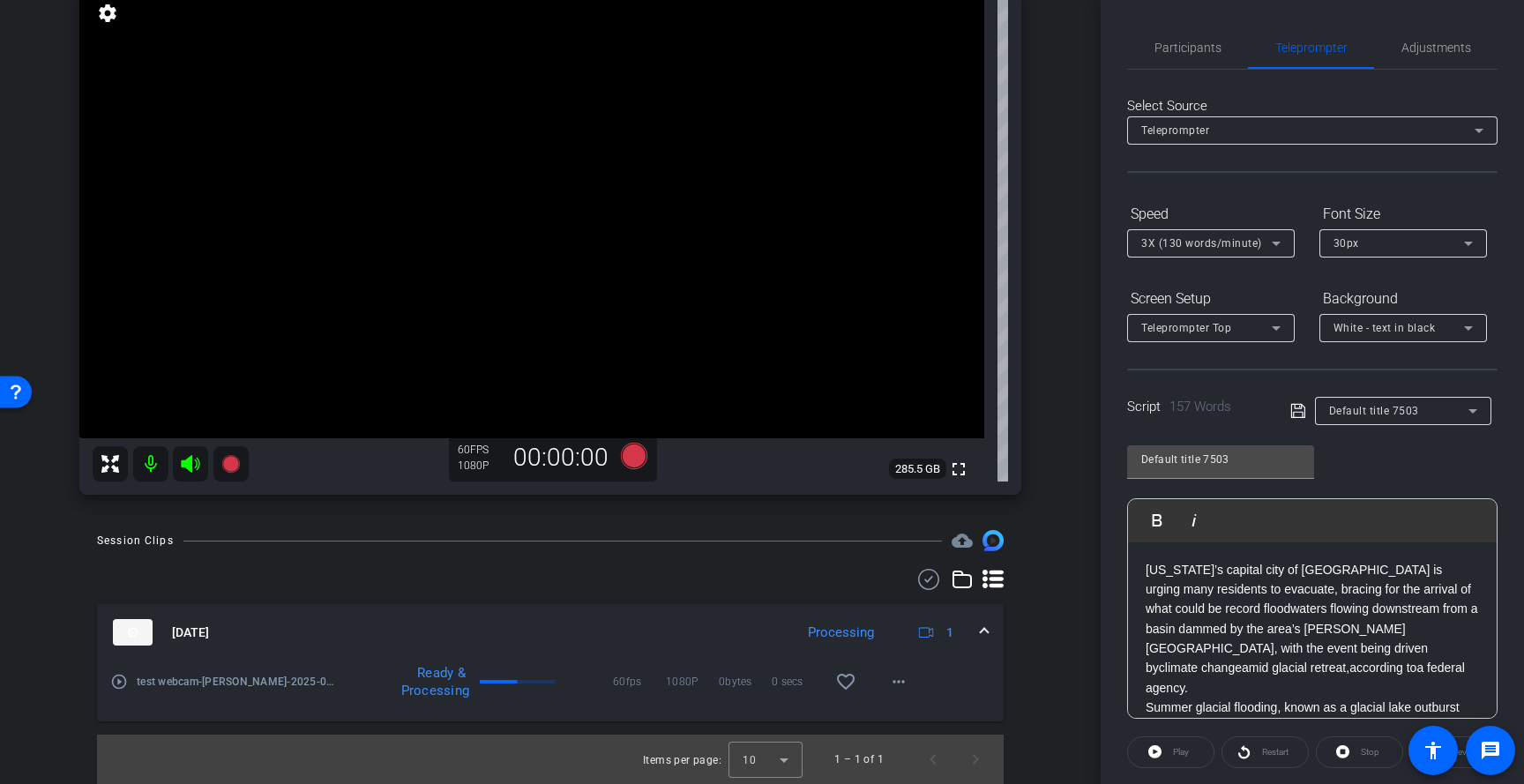
click at [1363, 330] on span "White - text in black" at bounding box center [1384, 328] width 102 height 13
click at [1391, 332] on div at bounding box center [762, 392] width 1524 height 784
click at [1268, 327] on icon at bounding box center [1276, 328] width 21 height 21
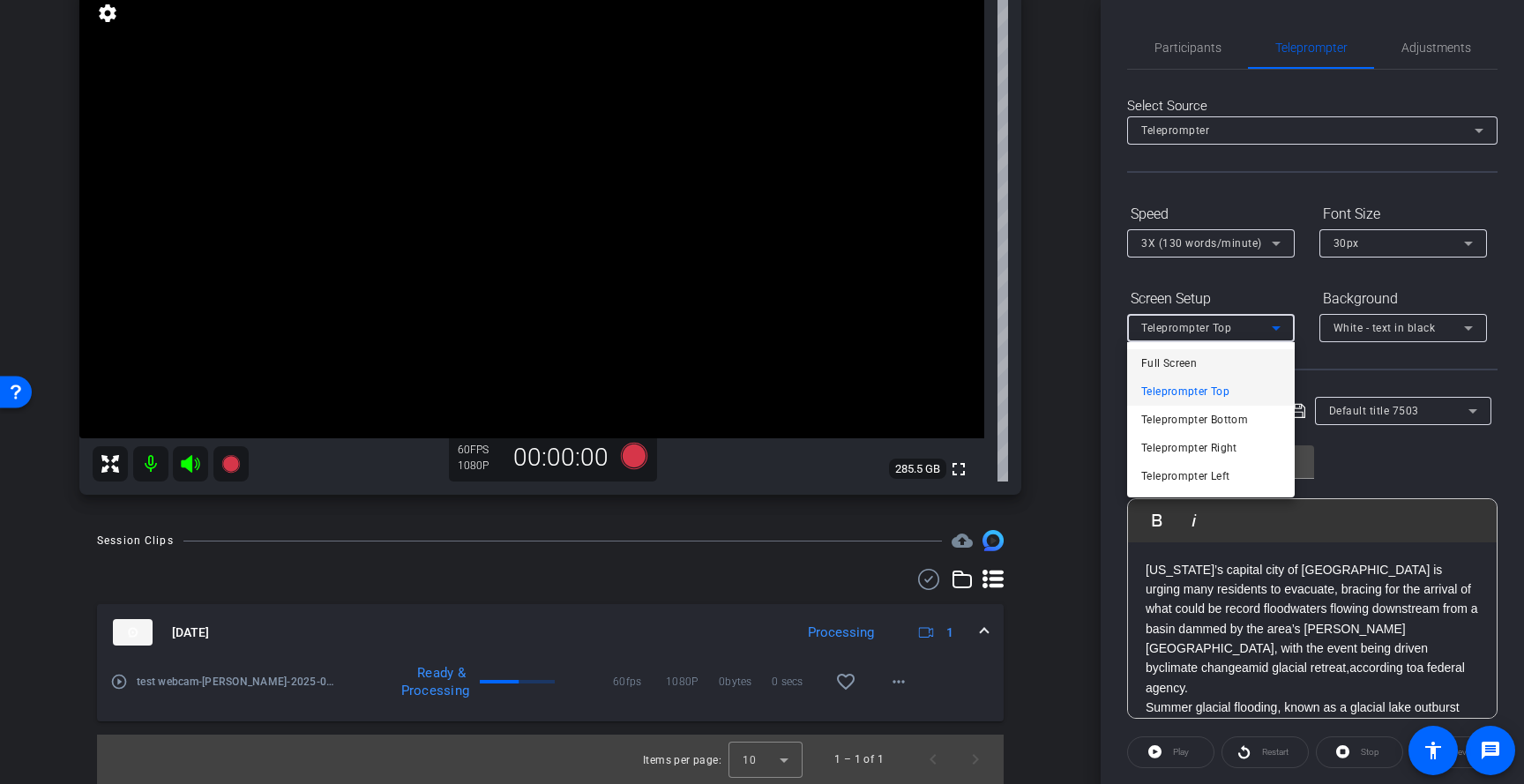
click at [1222, 358] on mat-option "Full Screen" at bounding box center [1211, 363] width 168 height 28
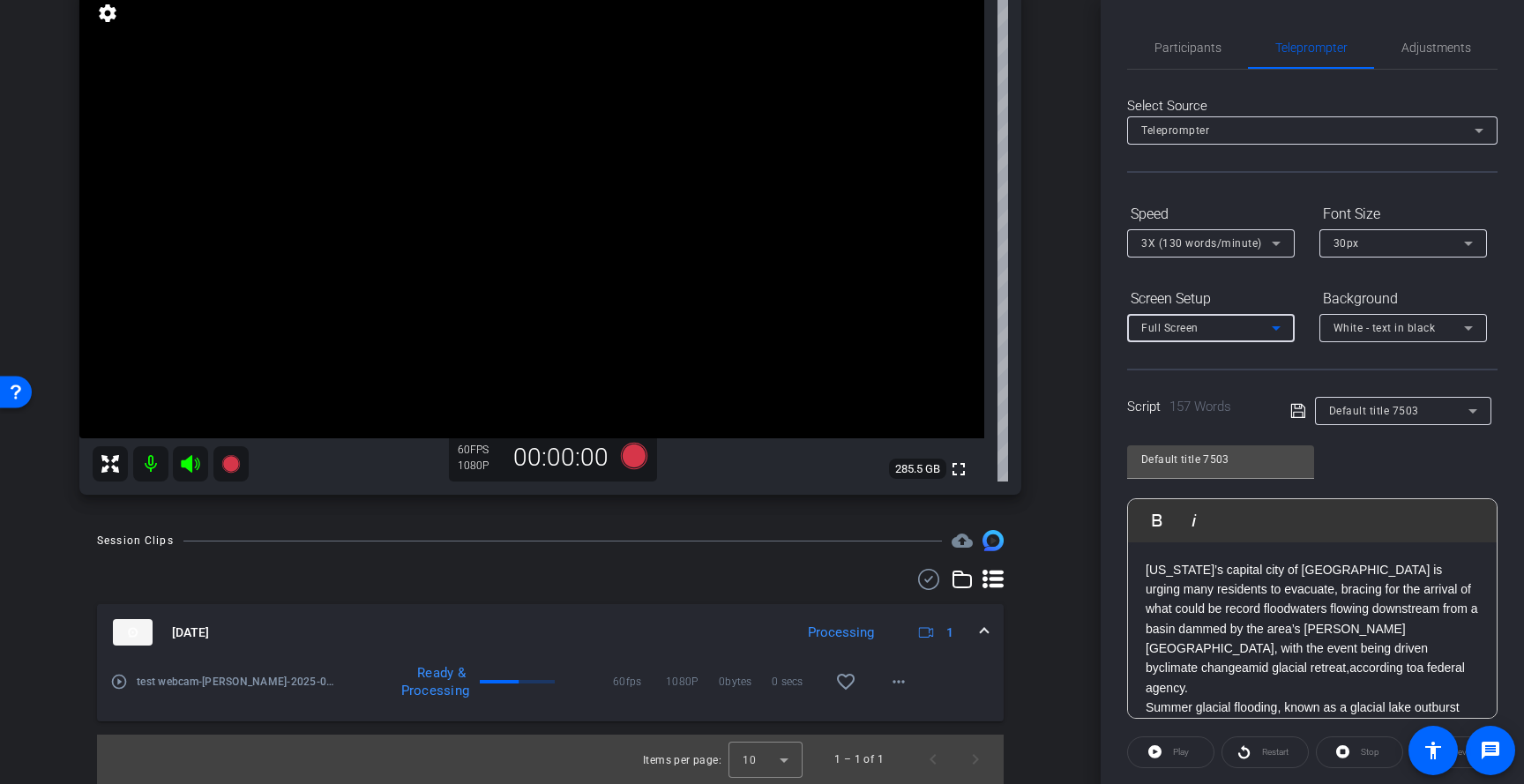
click at [1230, 330] on div "Full Screen" at bounding box center [1206, 327] width 130 height 22
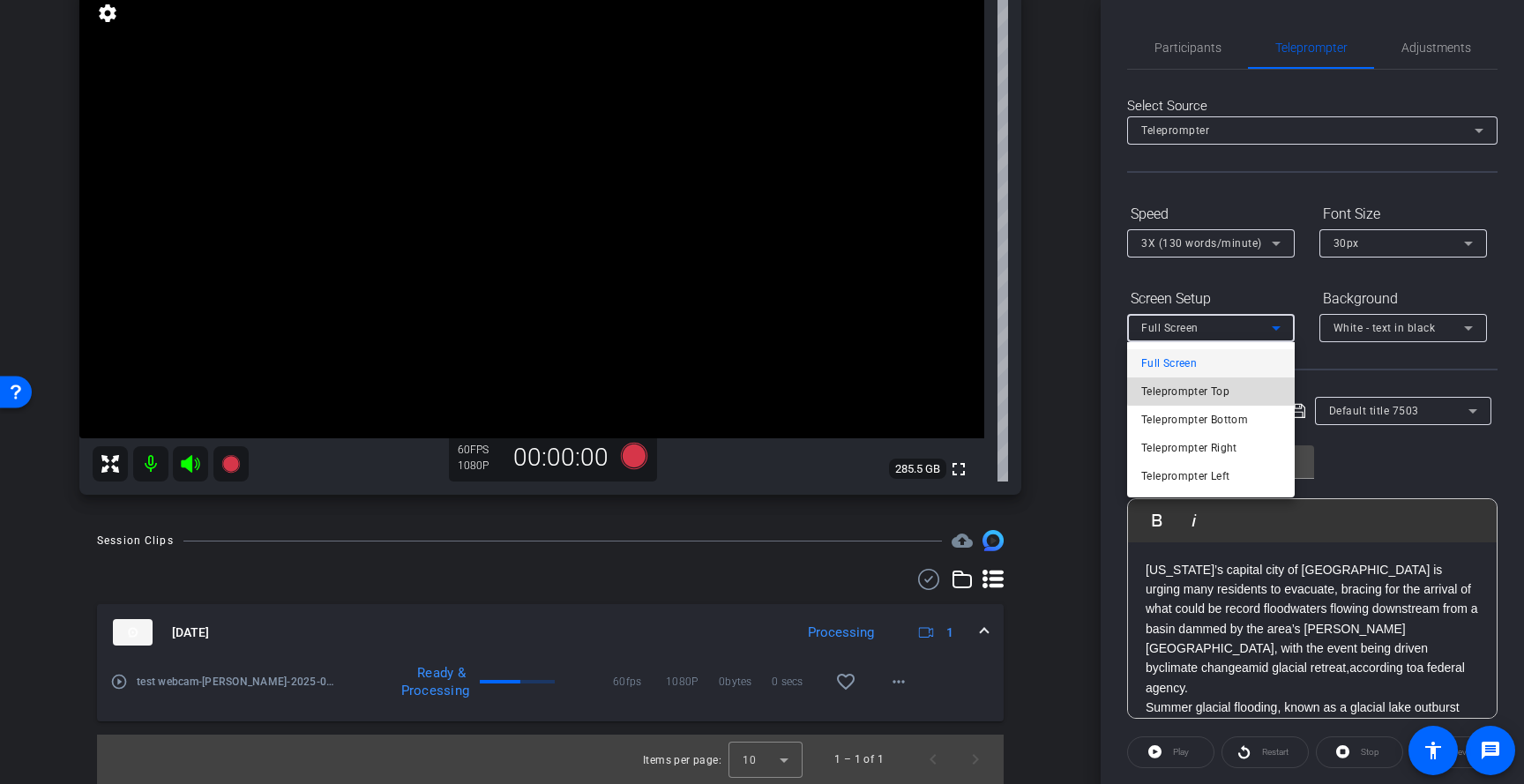
click at [1217, 385] on span "Teleprompter Top" at bounding box center [1184, 392] width 88 height 21
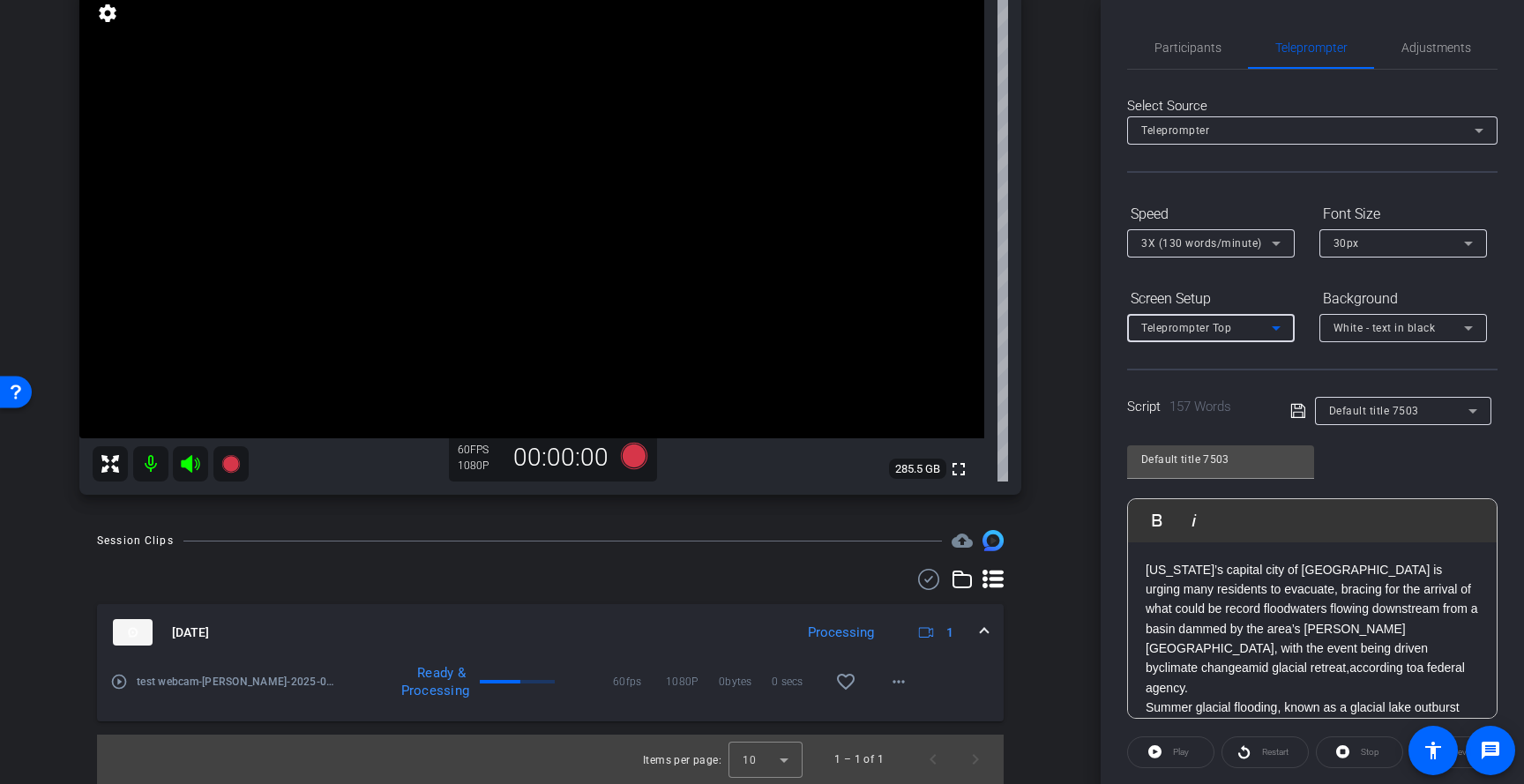
click at [1227, 336] on div "Teleprompter Top" at bounding box center [1206, 327] width 130 height 22
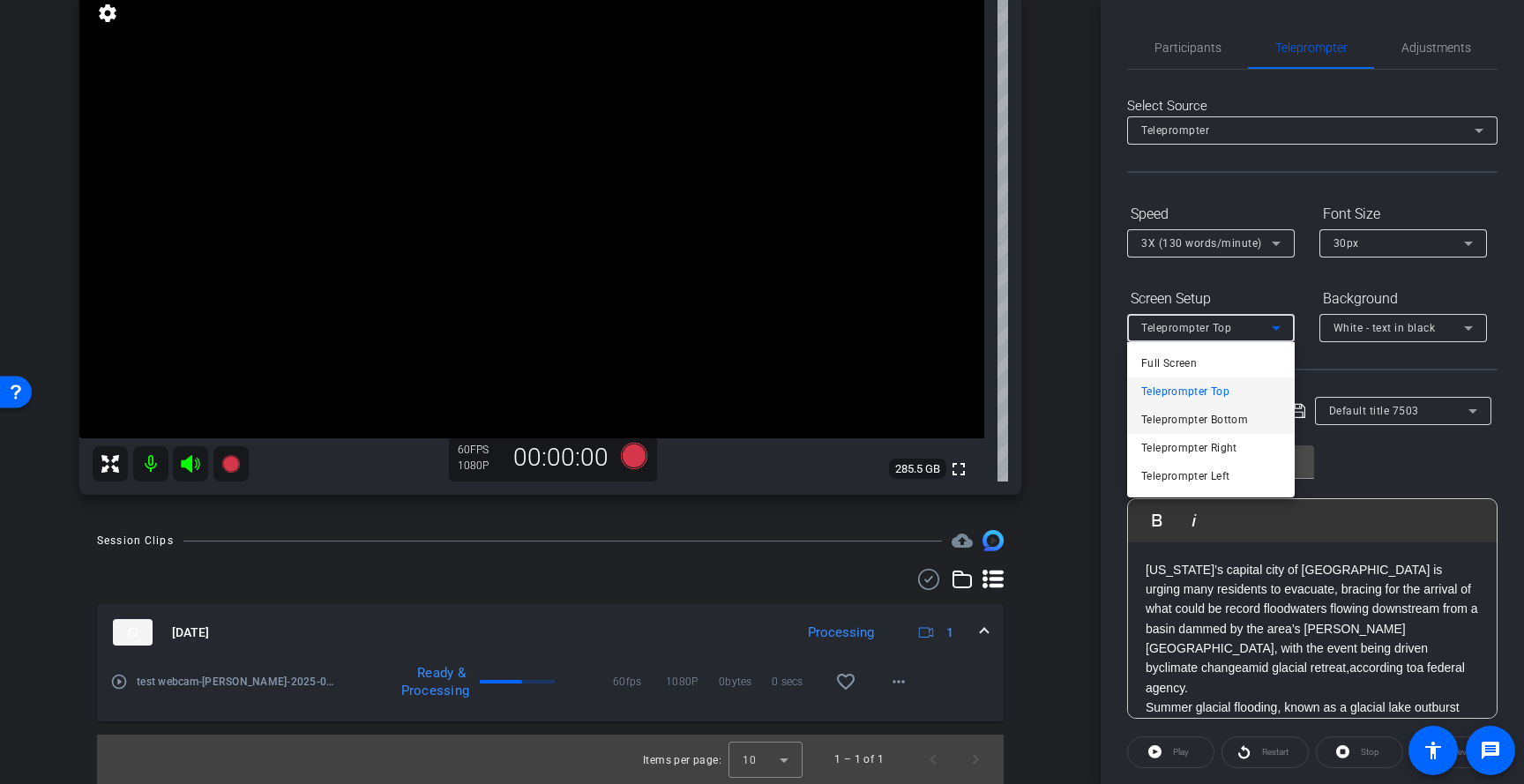
click at [1221, 421] on span "Teleprompter Bottom" at bounding box center [1194, 419] width 107 height 21
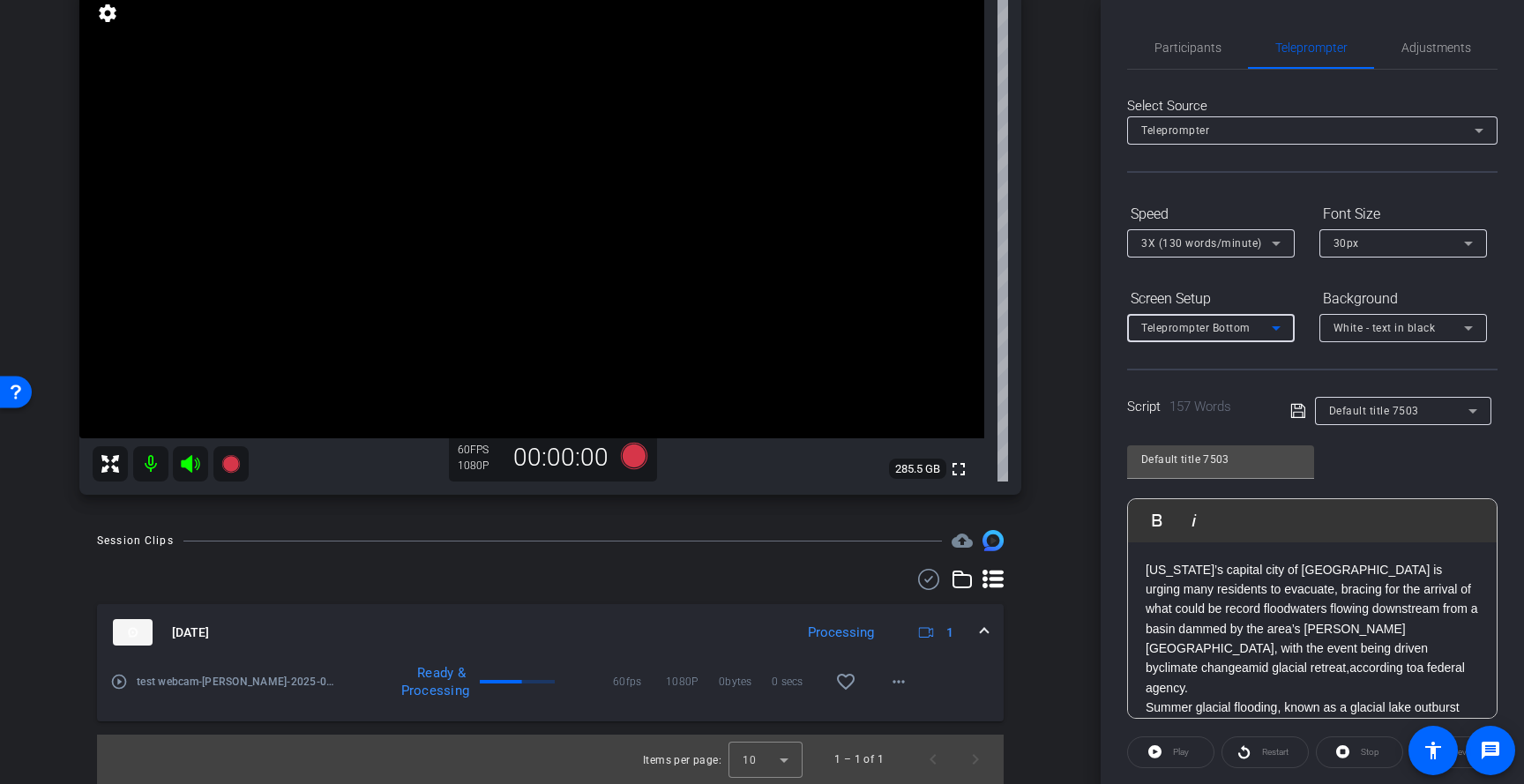
click at [1222, 334] on span "Teleprompter Bottom" at bounding box center [1195, 328] width 109 height 13
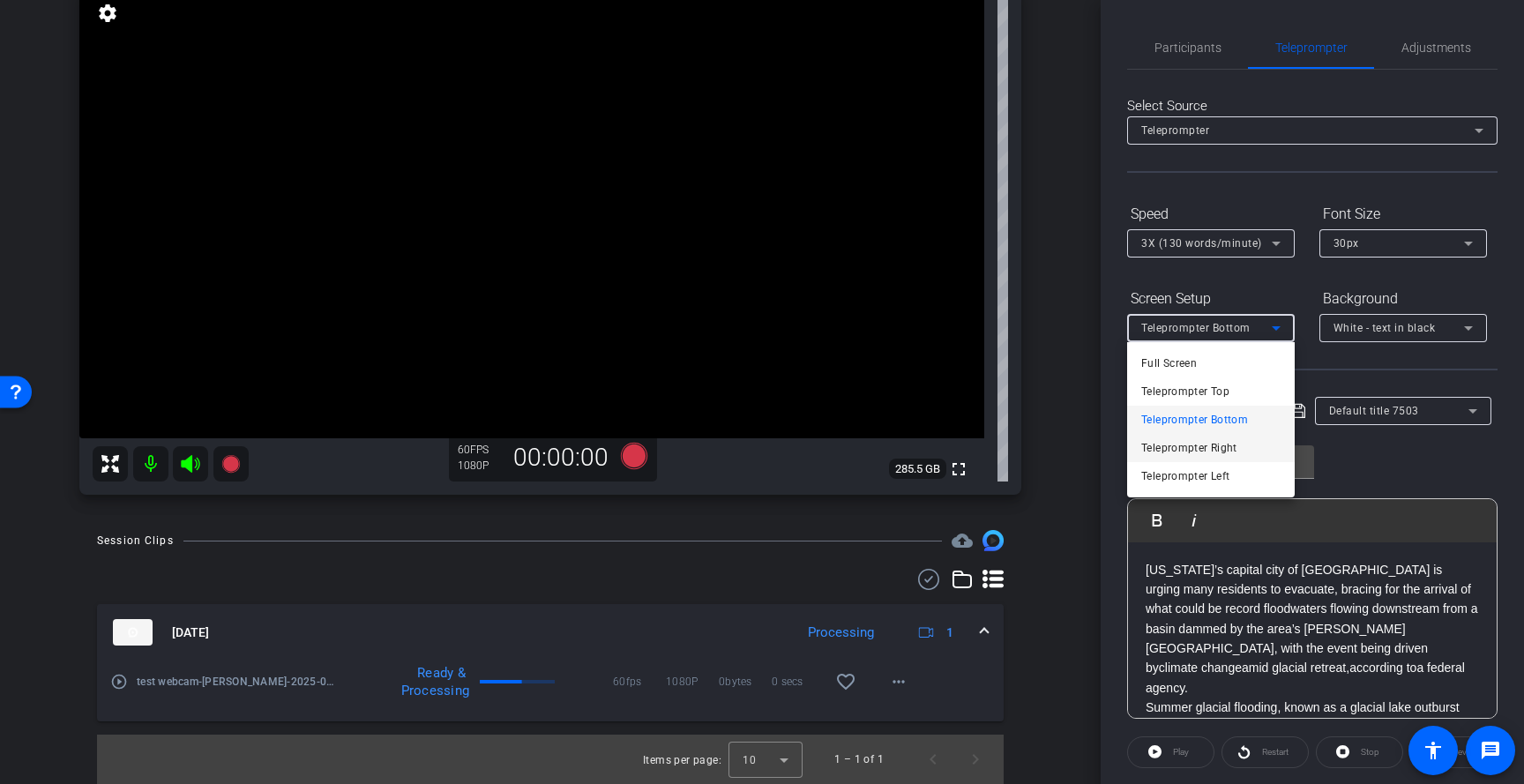
click at [1219, 446] on span "Teleprompter Right" at bounding box center [1189, 447] width 96 height 21
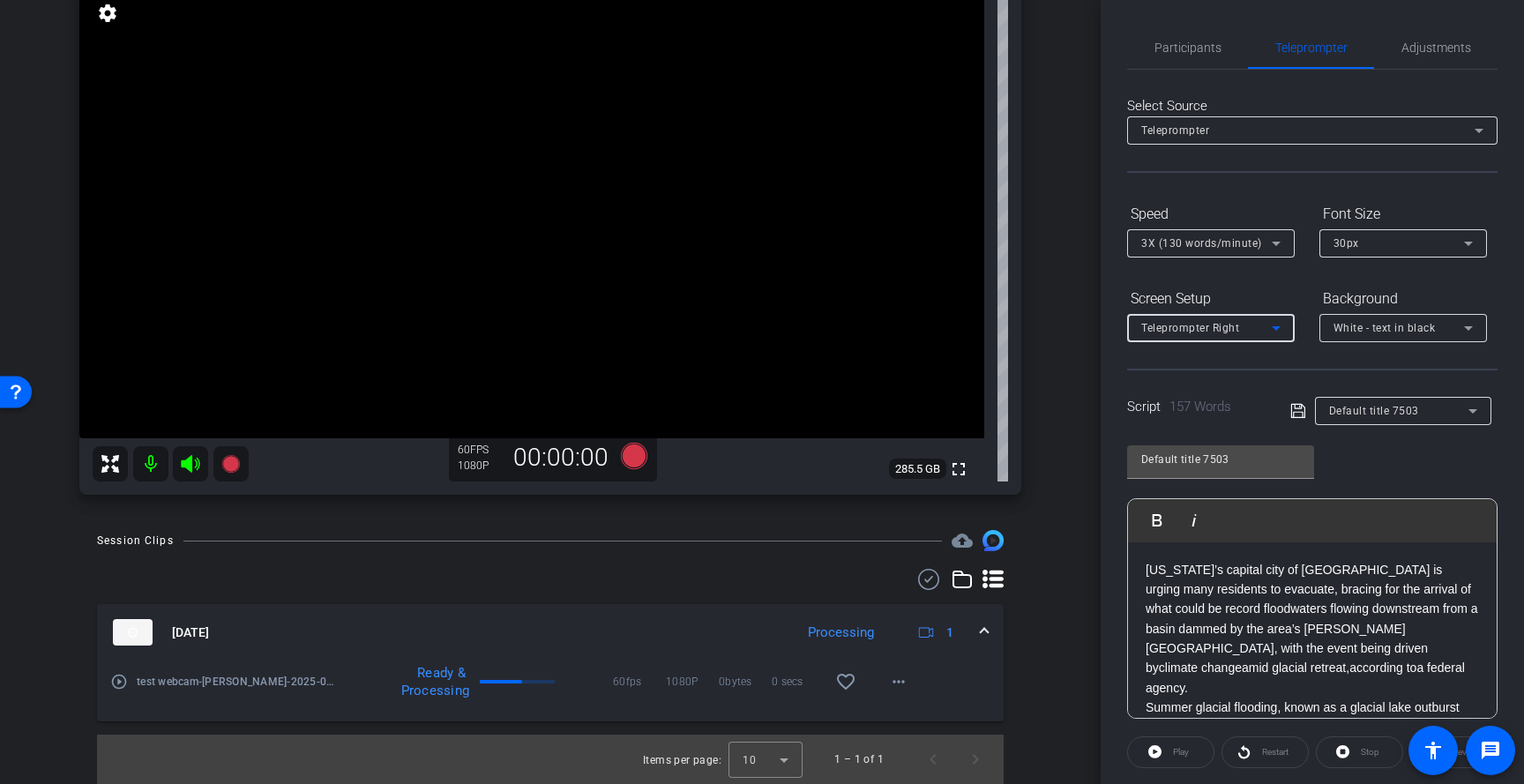
click at [1222, 329] on span "Teleprompter Right" at bounding box center [1189, 328] width 97 height 13
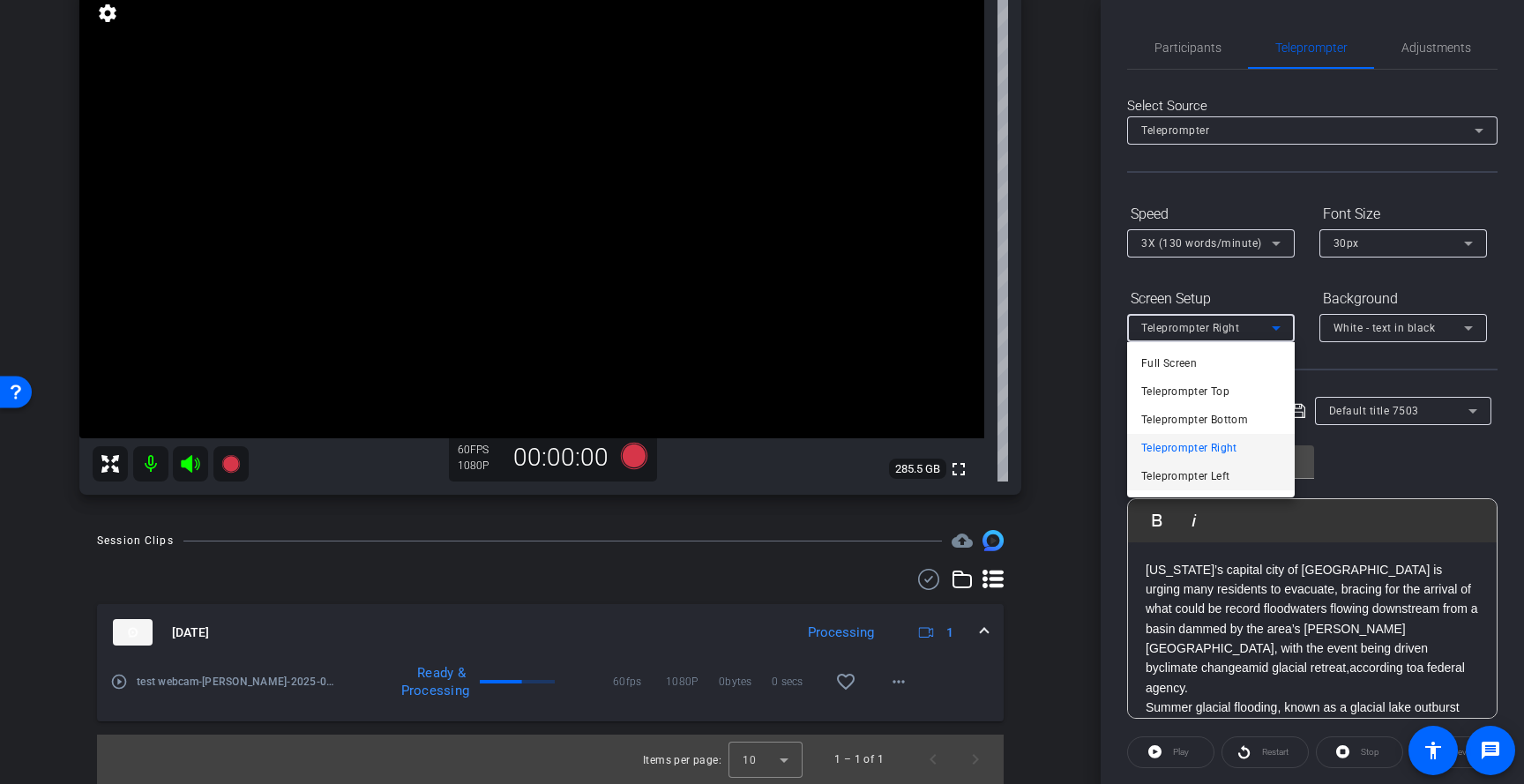
click at [1211, 466] on span "Teleprompter Left" at bounding box center [1184, 476] width 88 height 21
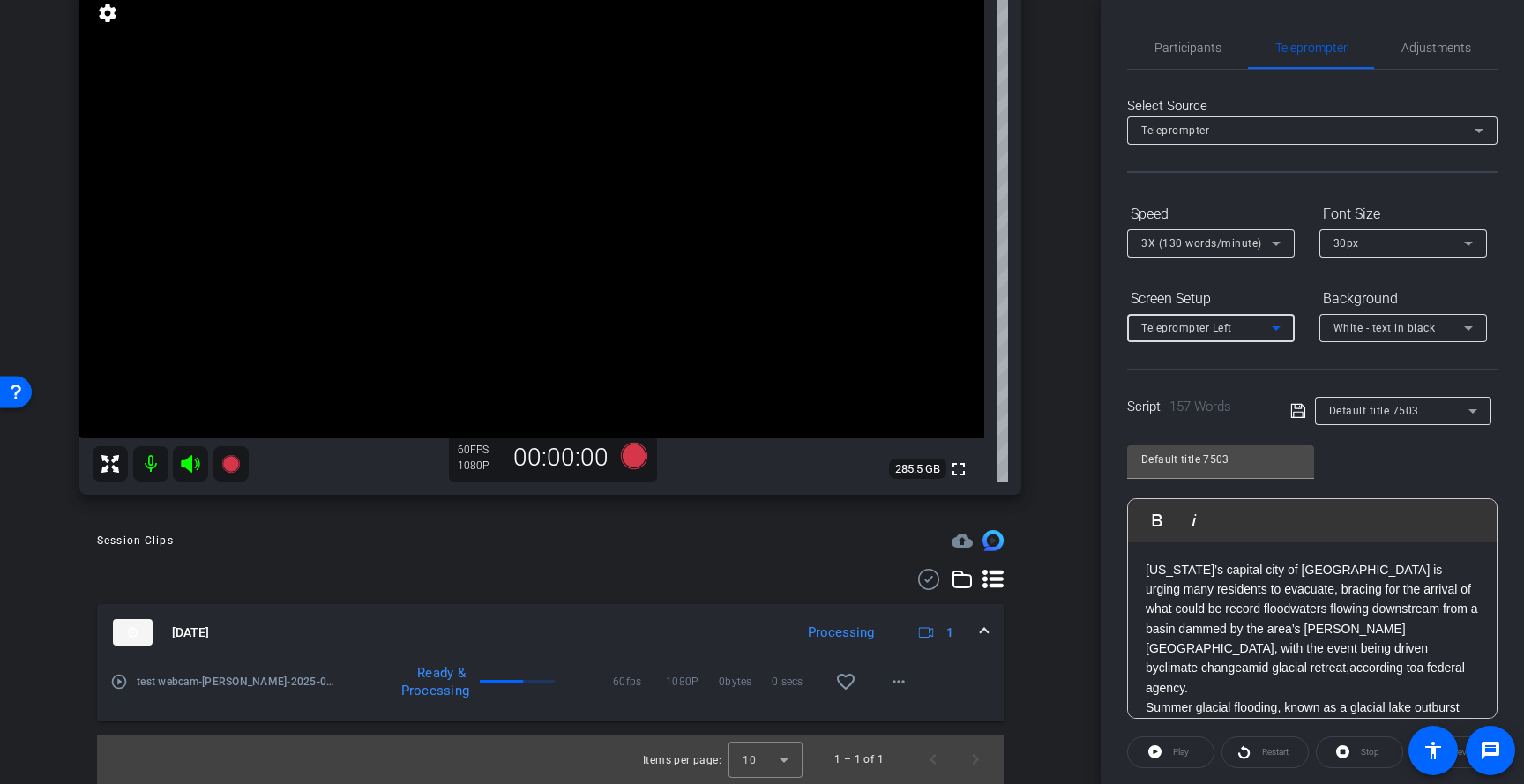
click at [1213, 330] on span "Teleprompter Left" at bounding box center [1186, 328] width 91 height 13
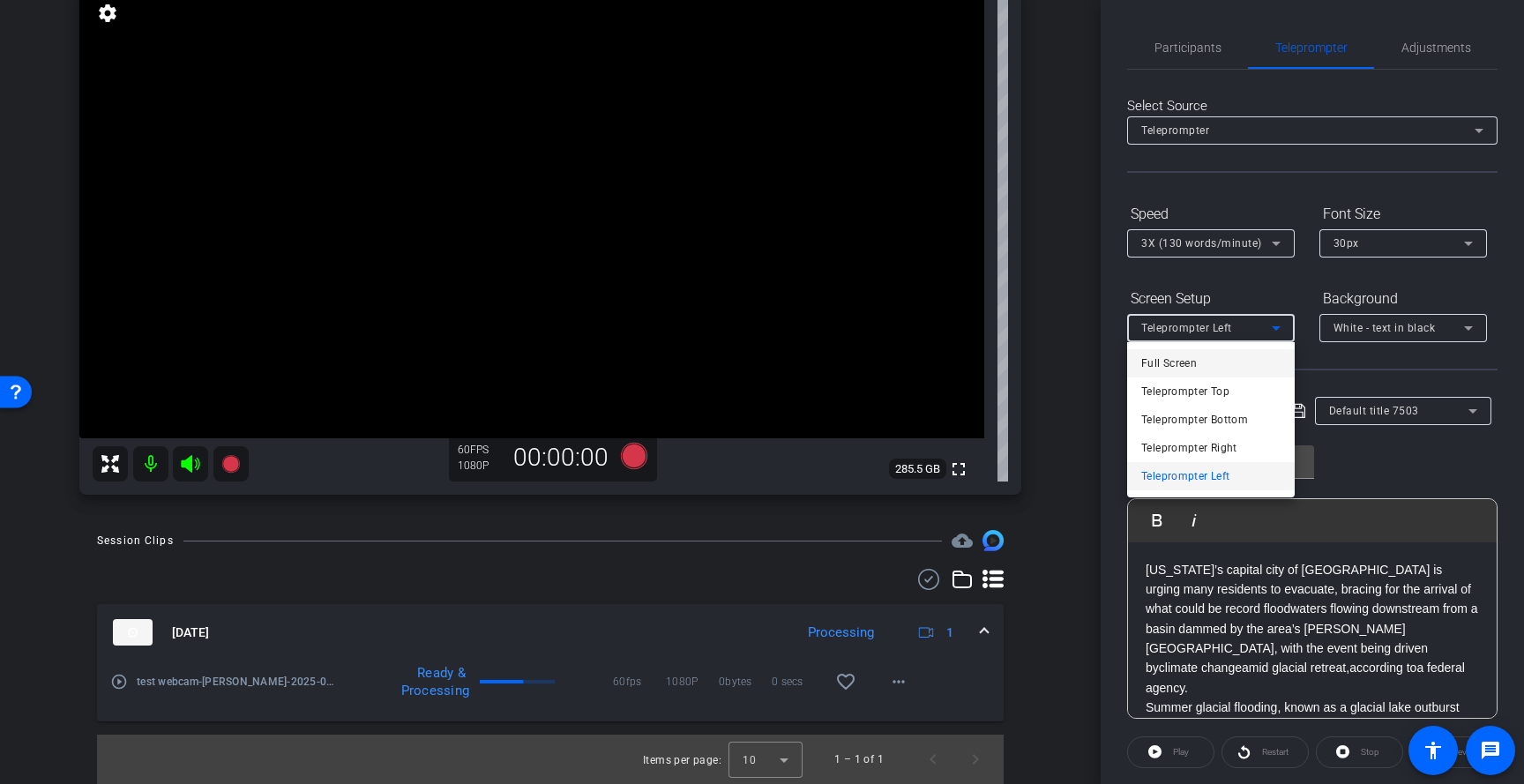
click at [1200, 365] on mat-option "Full Screen" at bounding box center [1211, 363] width 168 height 28
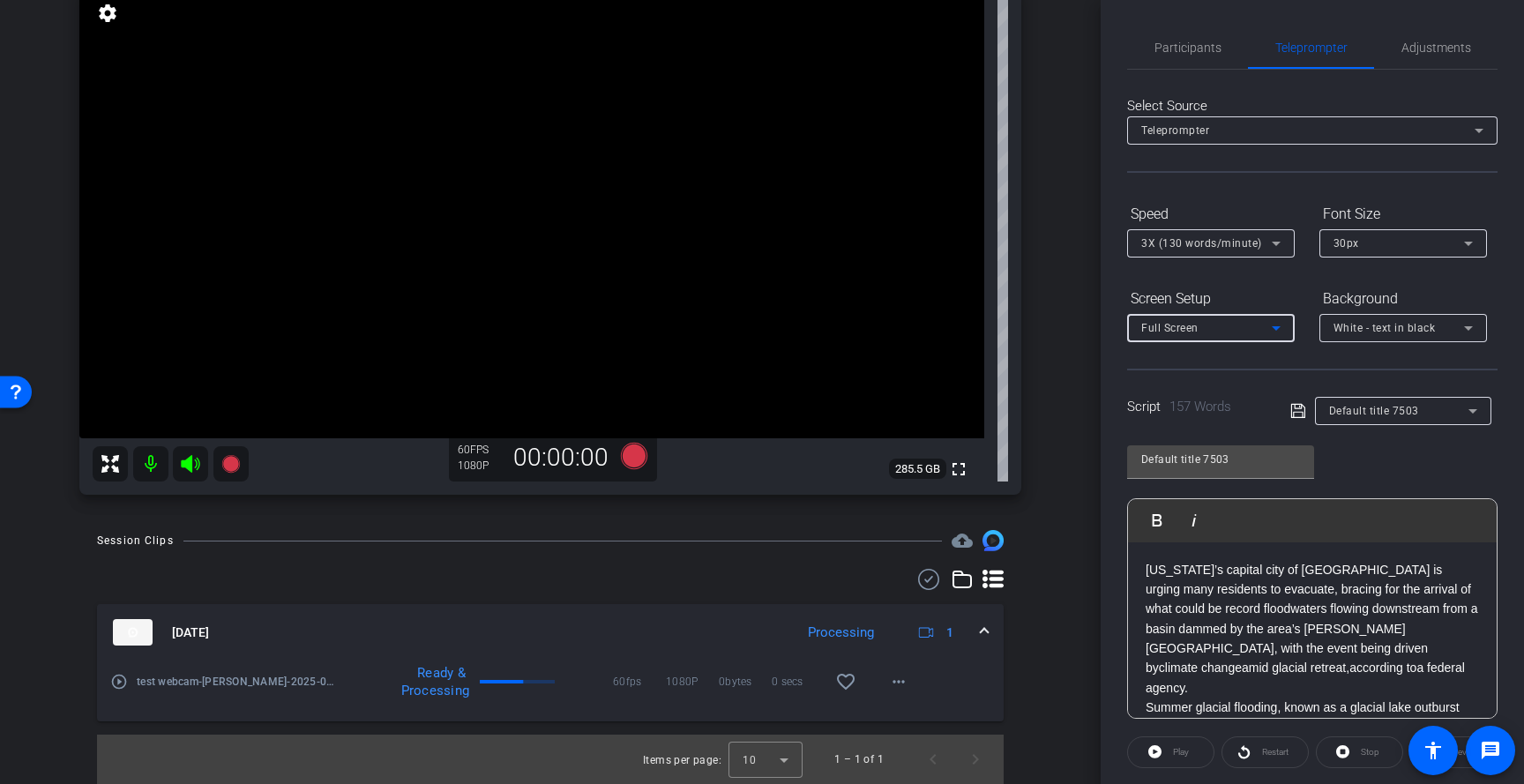
click at [1204, 330] on div "Full Screen" at bounding box center [1206, 327] width 130 height 22
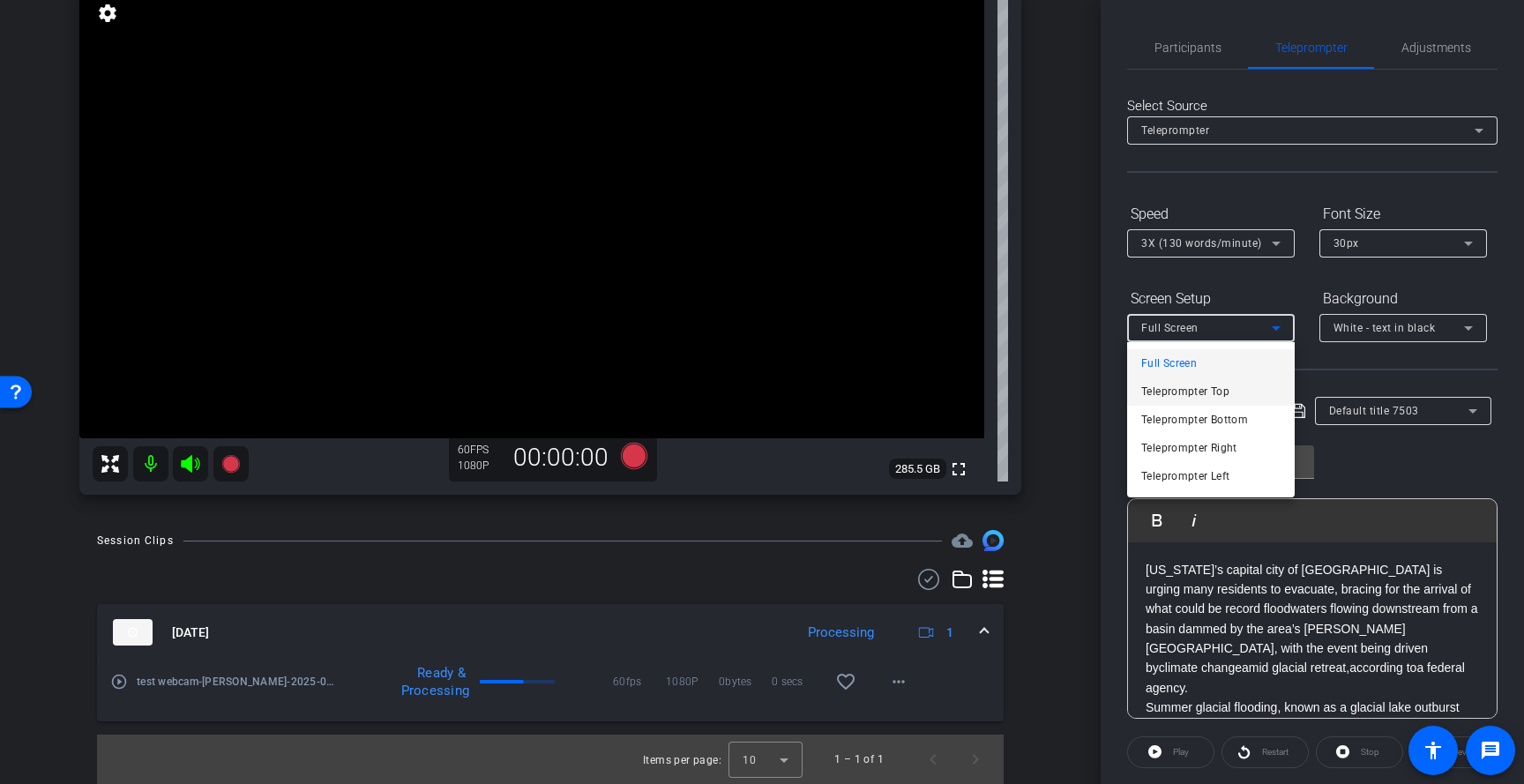
click at [1190, 384] on span "Teleprompter Top" at bounding box center [1184, 392] width 88 height 21
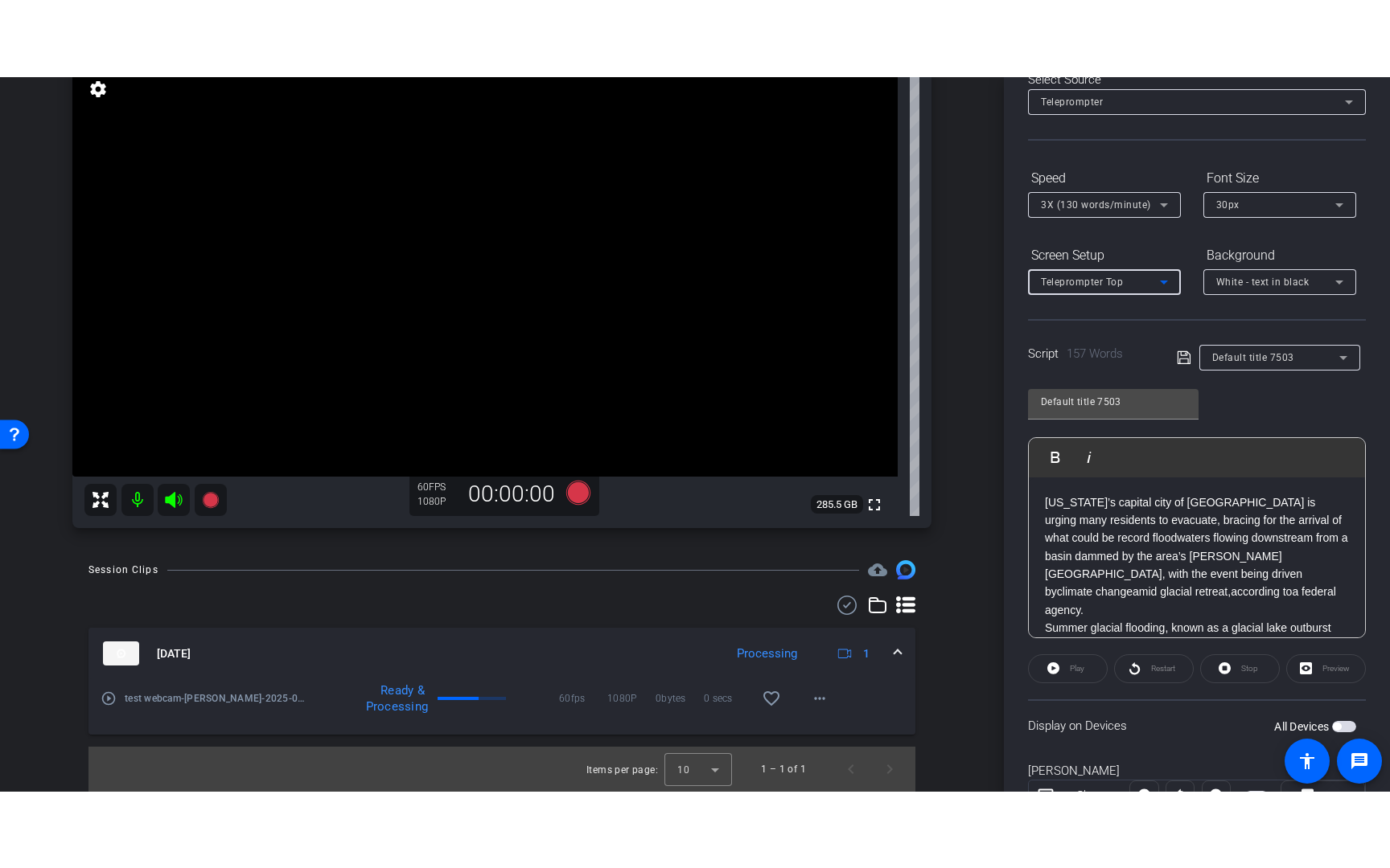
scroll to position [141, 0]
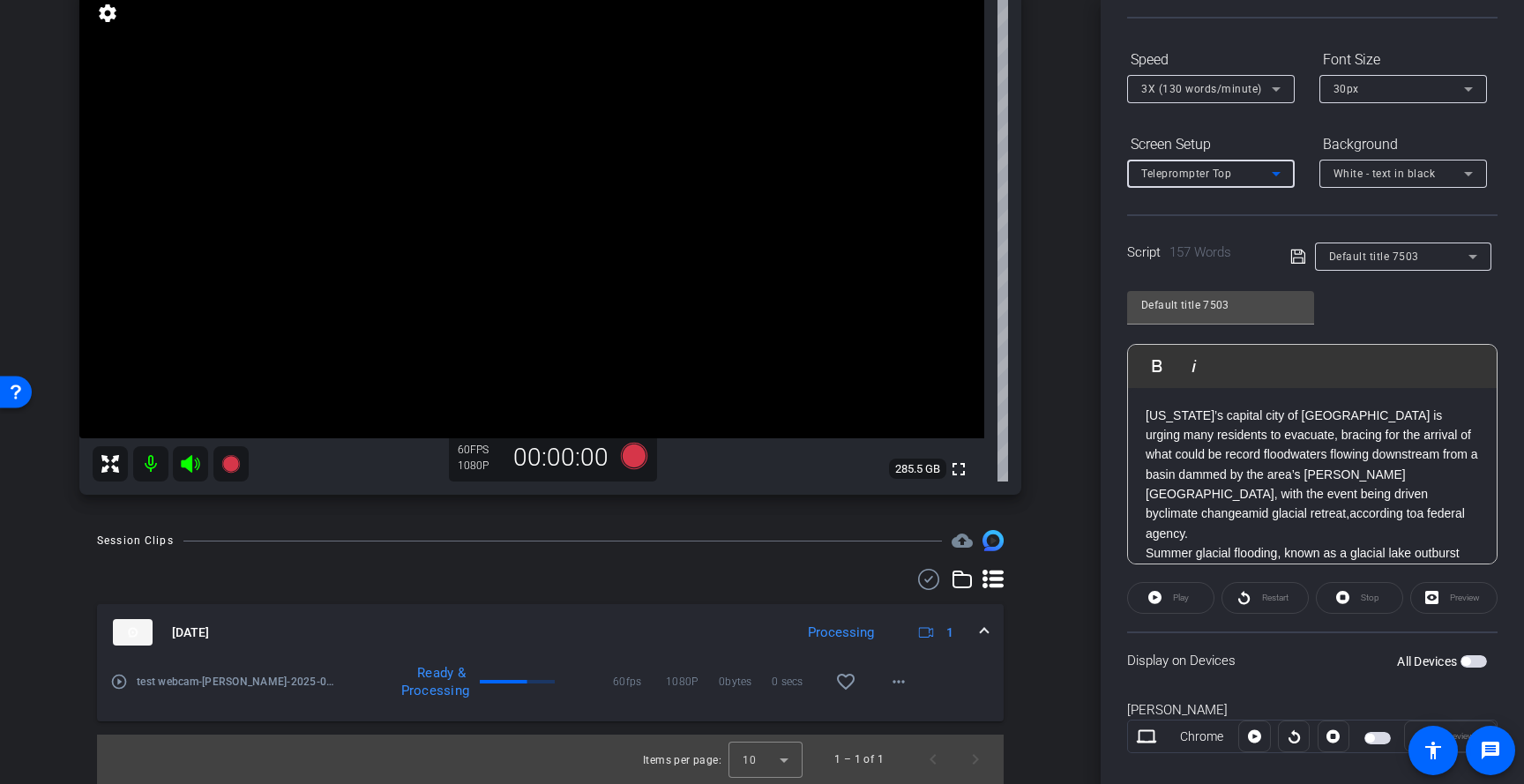
click at [1467, 659] on span "button" at bounding box center [1465, 661] width 9 height 9
click at [1196, 170] on span "Teleprompter Top" at bounding box center [1185, 174] width 90 height 13
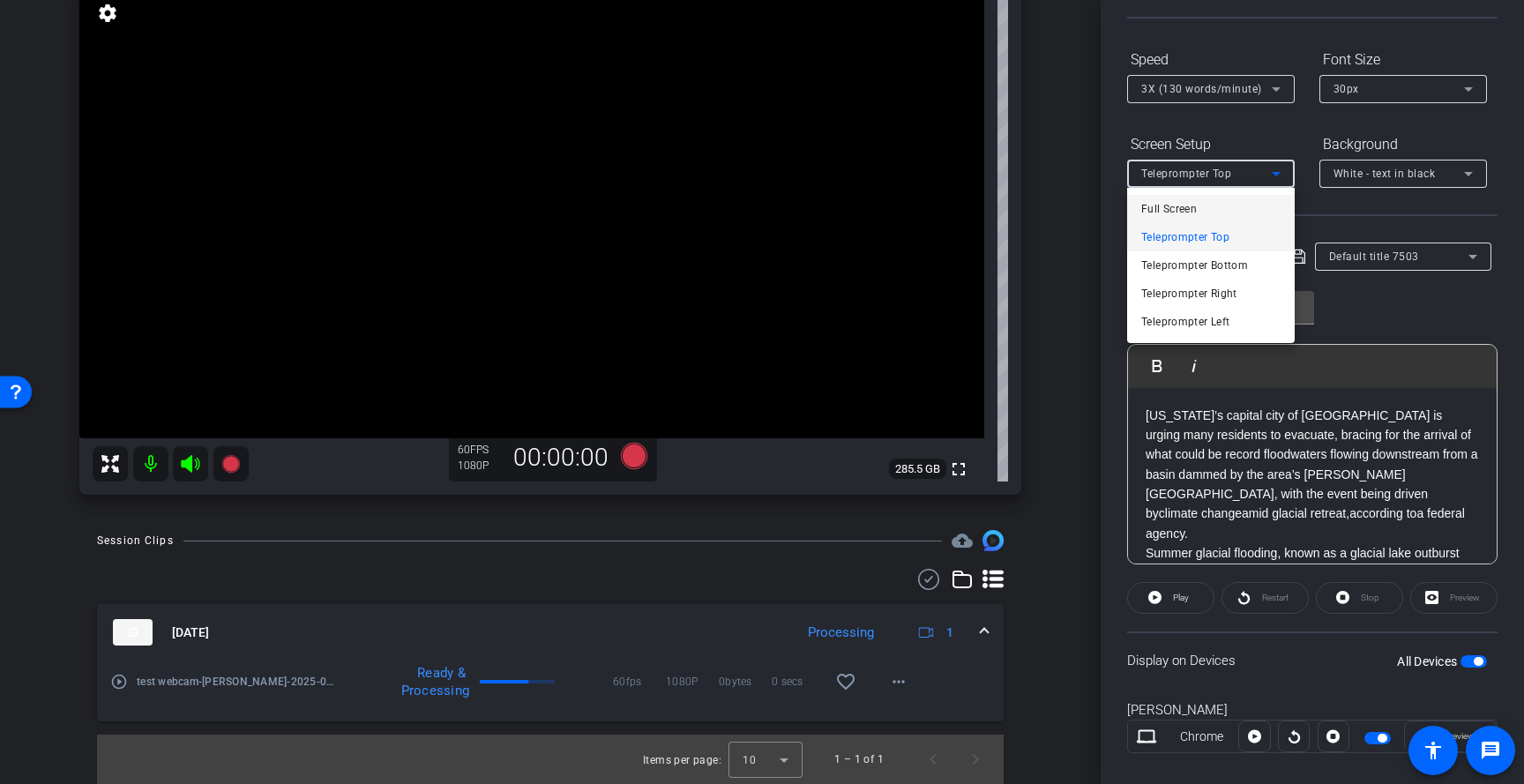
click at [1189, 203] on span "Full Screen" at bounding box center [1169, 209] width 56 height 21
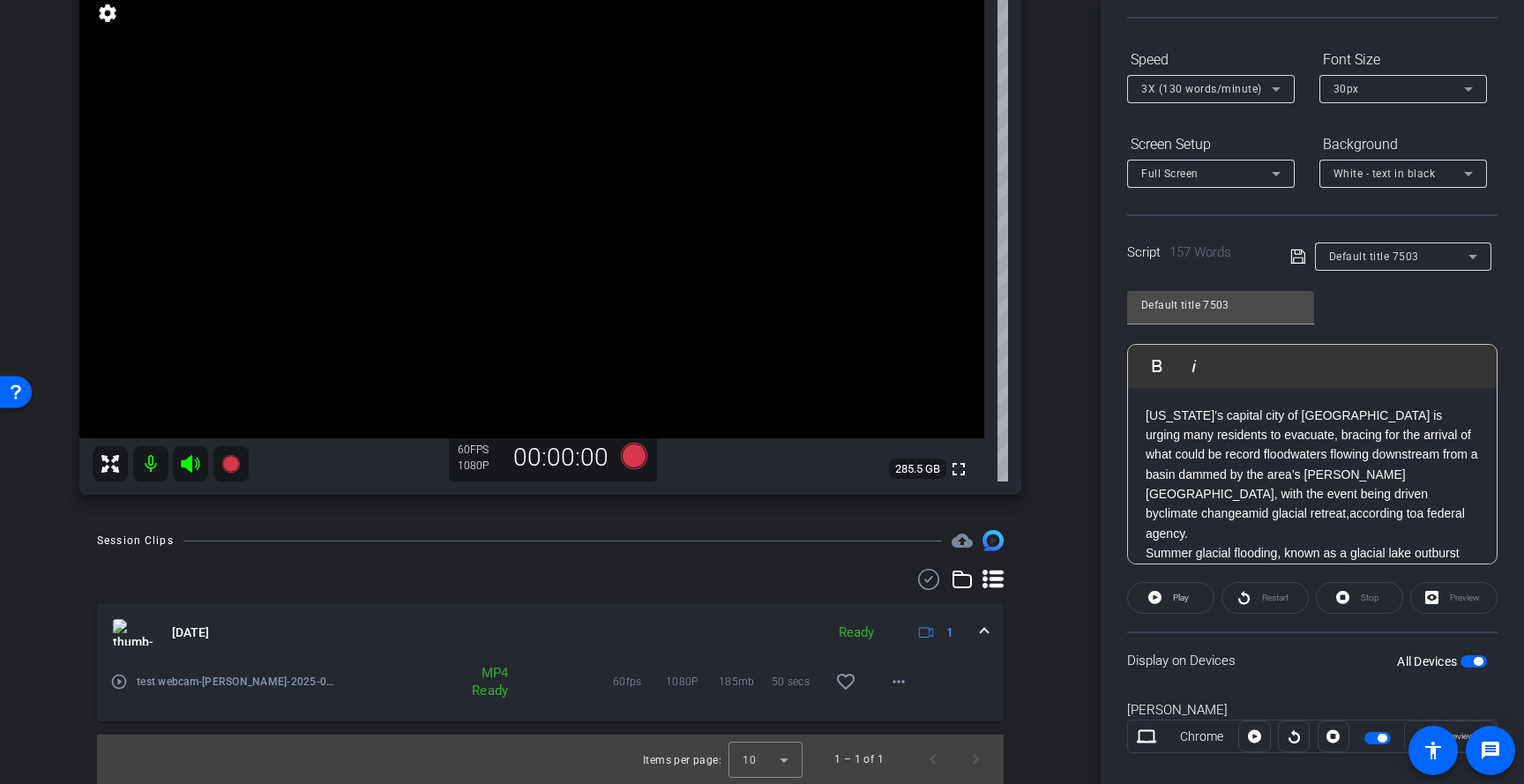
click at [113, 680] on mat-icon "play_circle_outline" at bounding box center [119, 681] width 17 height 17
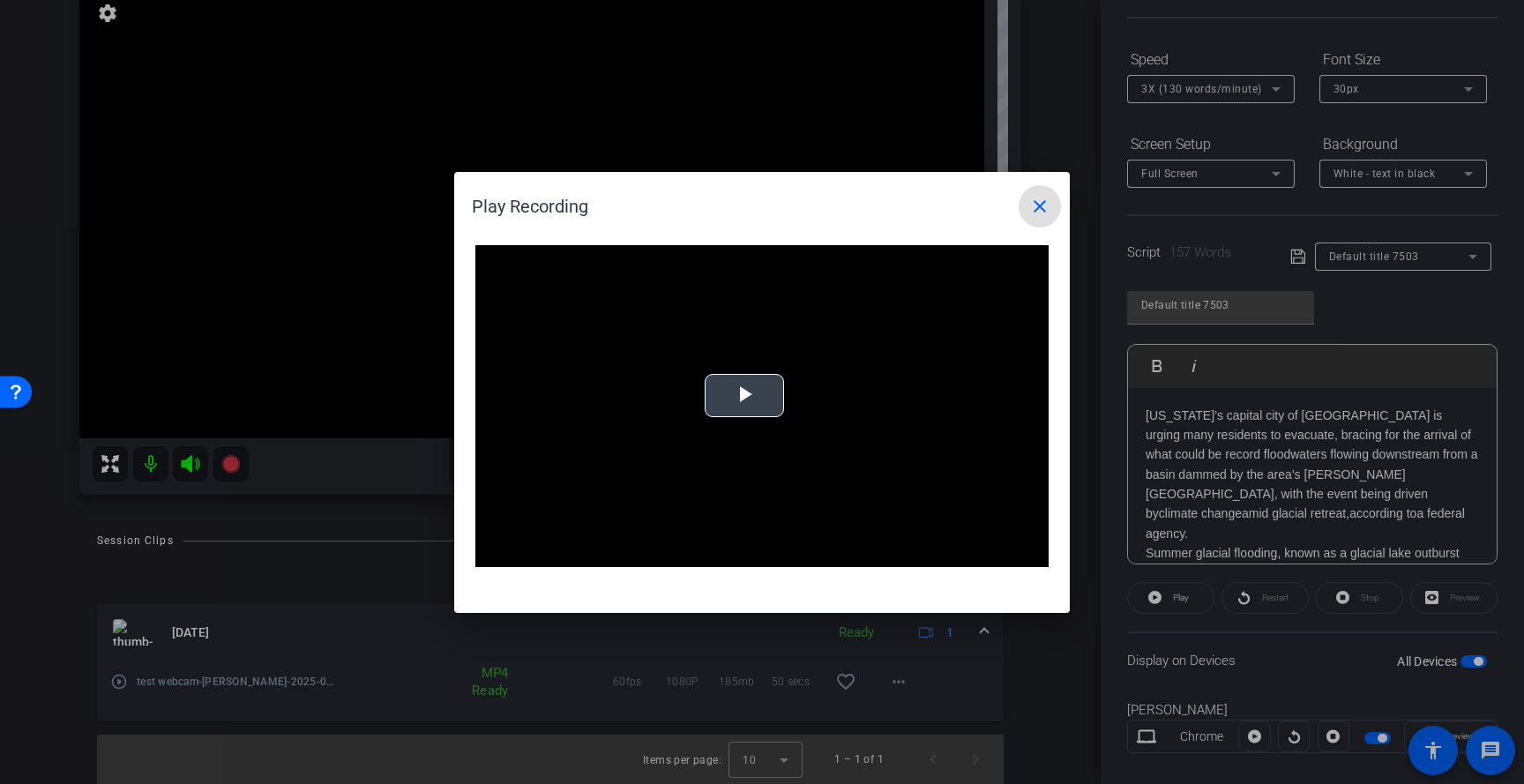
click at [735, 406] on video "Video Player" at bounding box center [762, 406] width 573 height 323
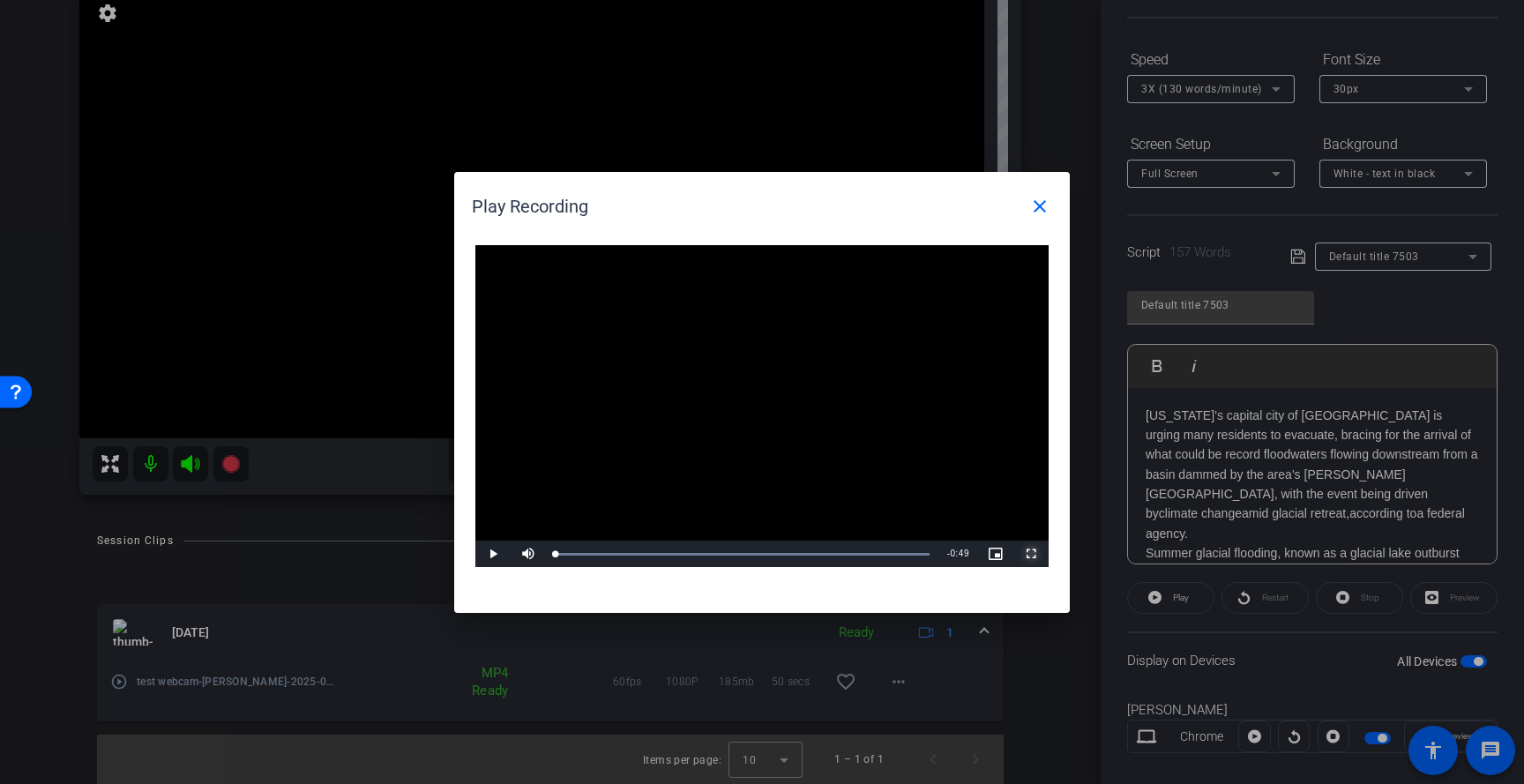
click at [1032, 554] on span "Video Player" at bounding box center [1030, 554] width 36 height 0
click at [1043, 215] on mat-icon "close" at bounding box center [1040, 206] width 21 height 21
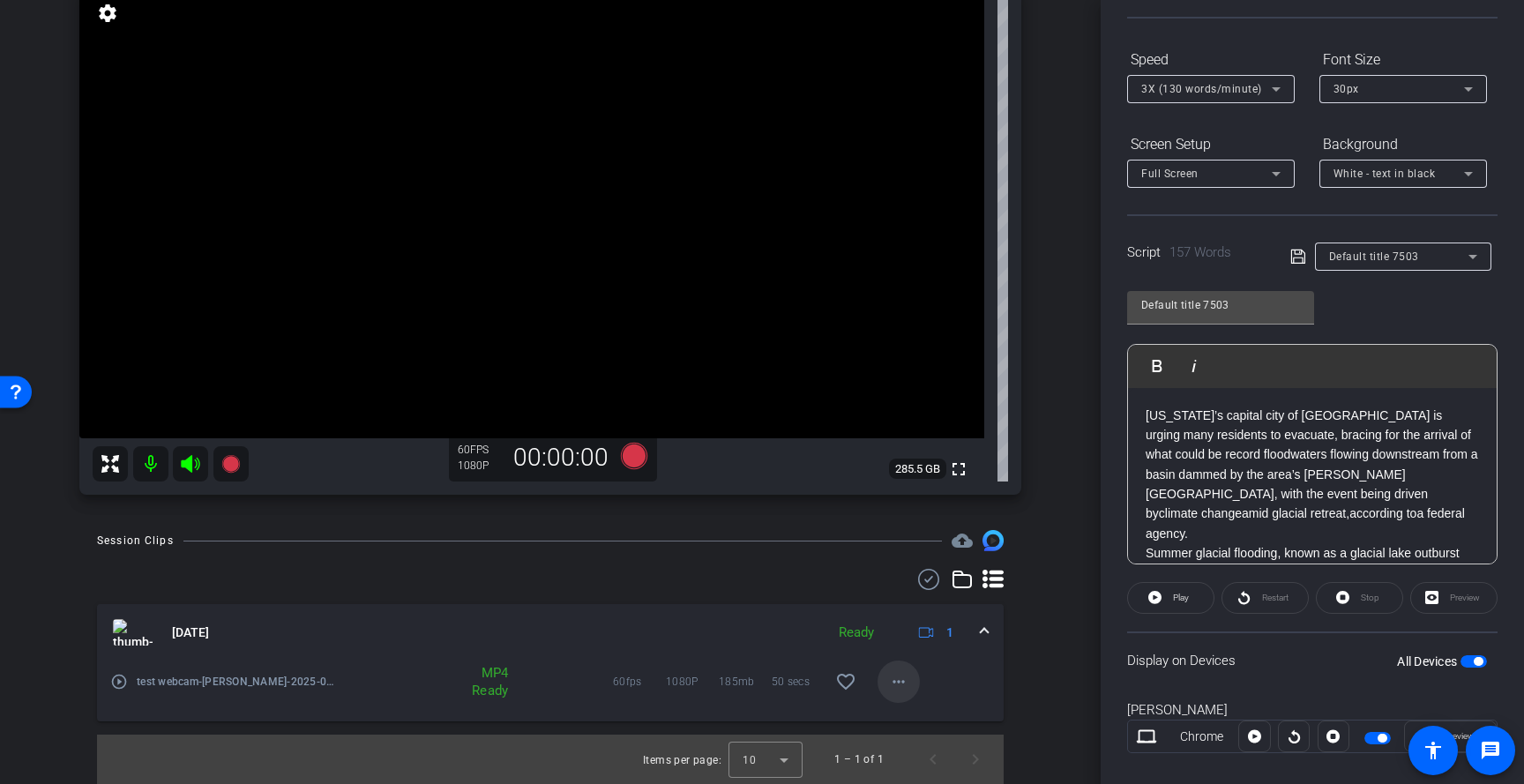
click at [888, 684] on mat-icon "more_horiz" at bounding box center [899, 682] width 21 height 21
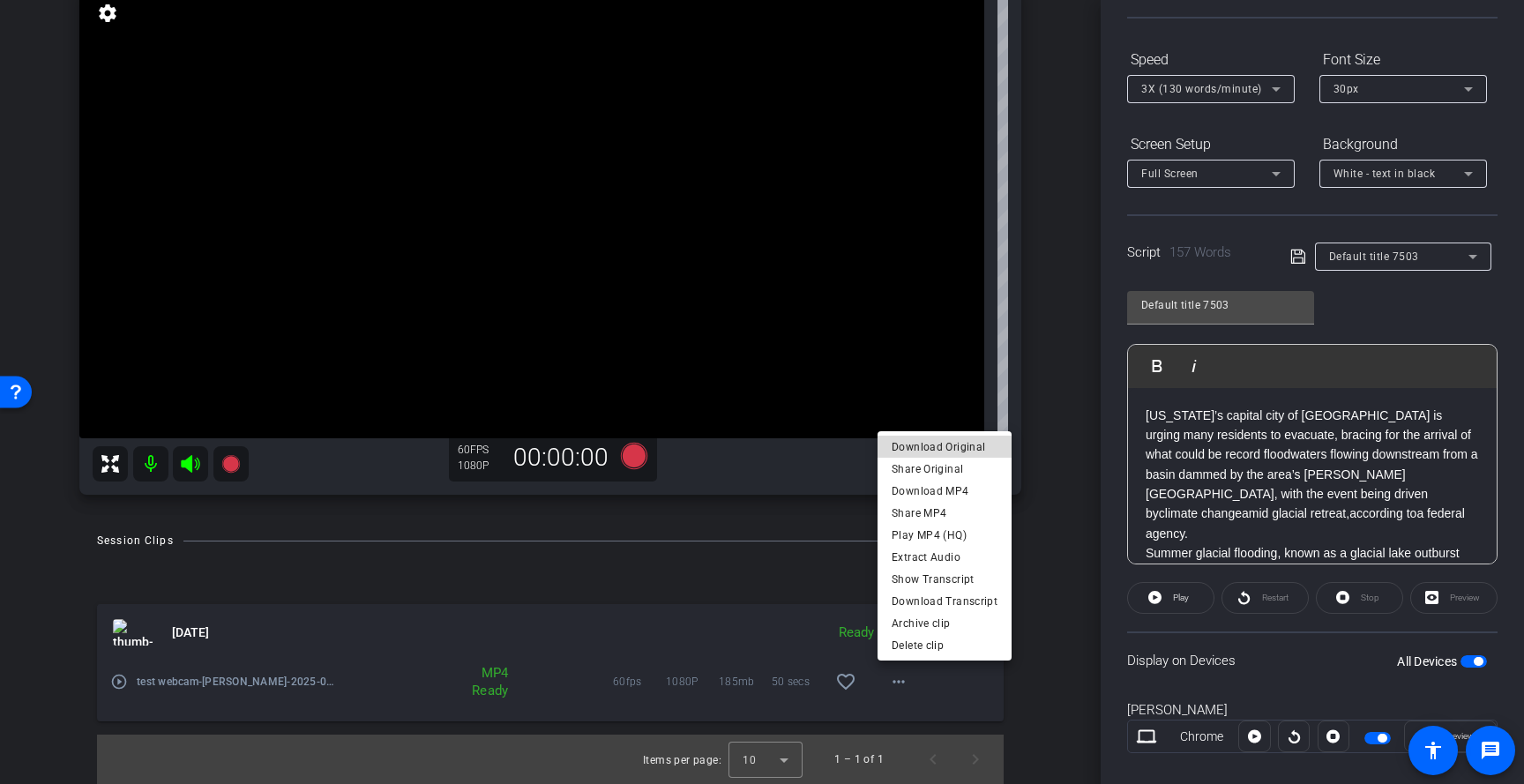
click at [944, 448] on span "Download Original" at bounding box center [944, 447] width 106 height 21
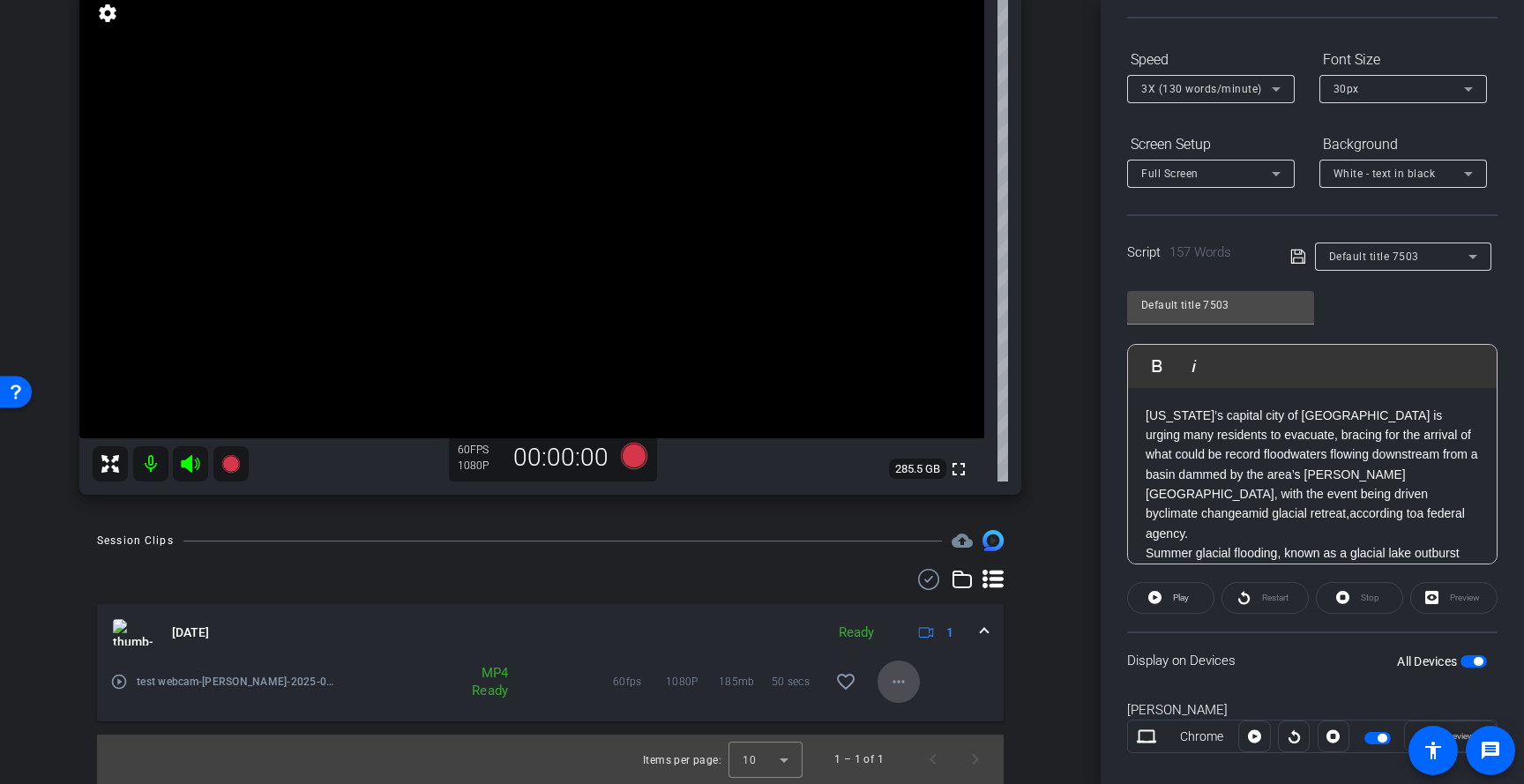
click at [893, 674] on mat-icon "more_horiz" at bounding box center [899, 682] width 21 height 21
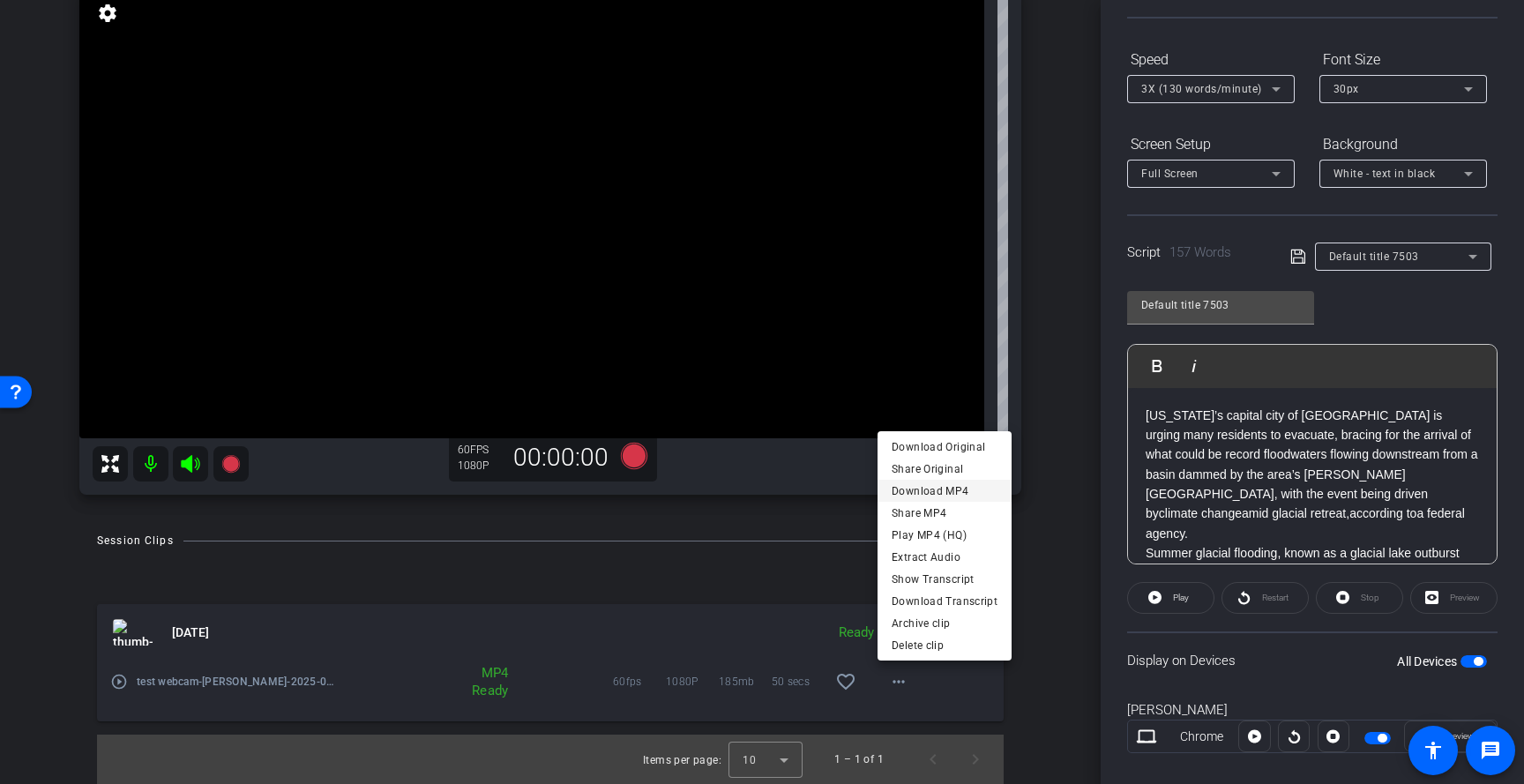
click at [963, 497] on span "Download MP4" at bounding box center [944, 491] width 106 height 21
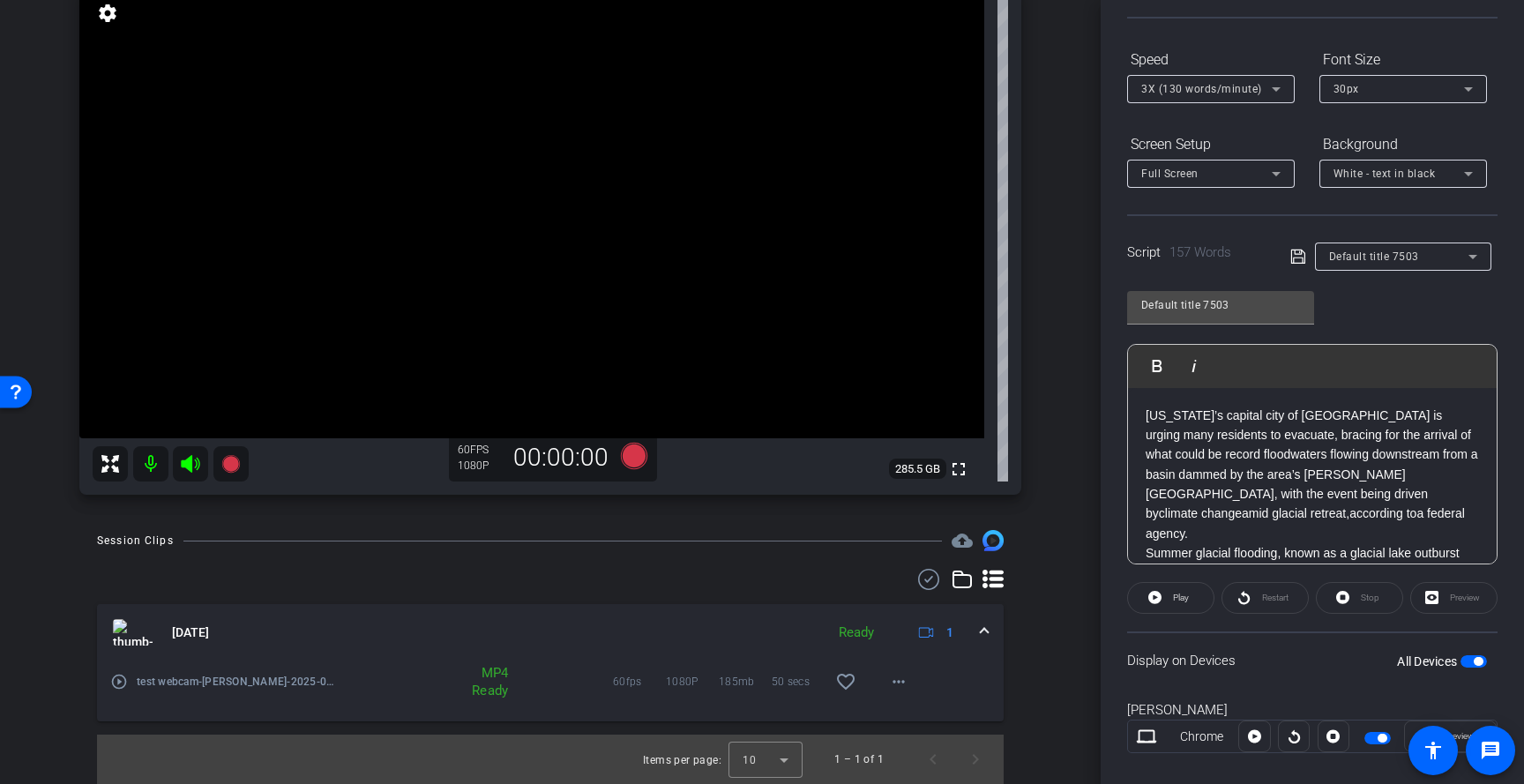
scroll to position [0, 0]
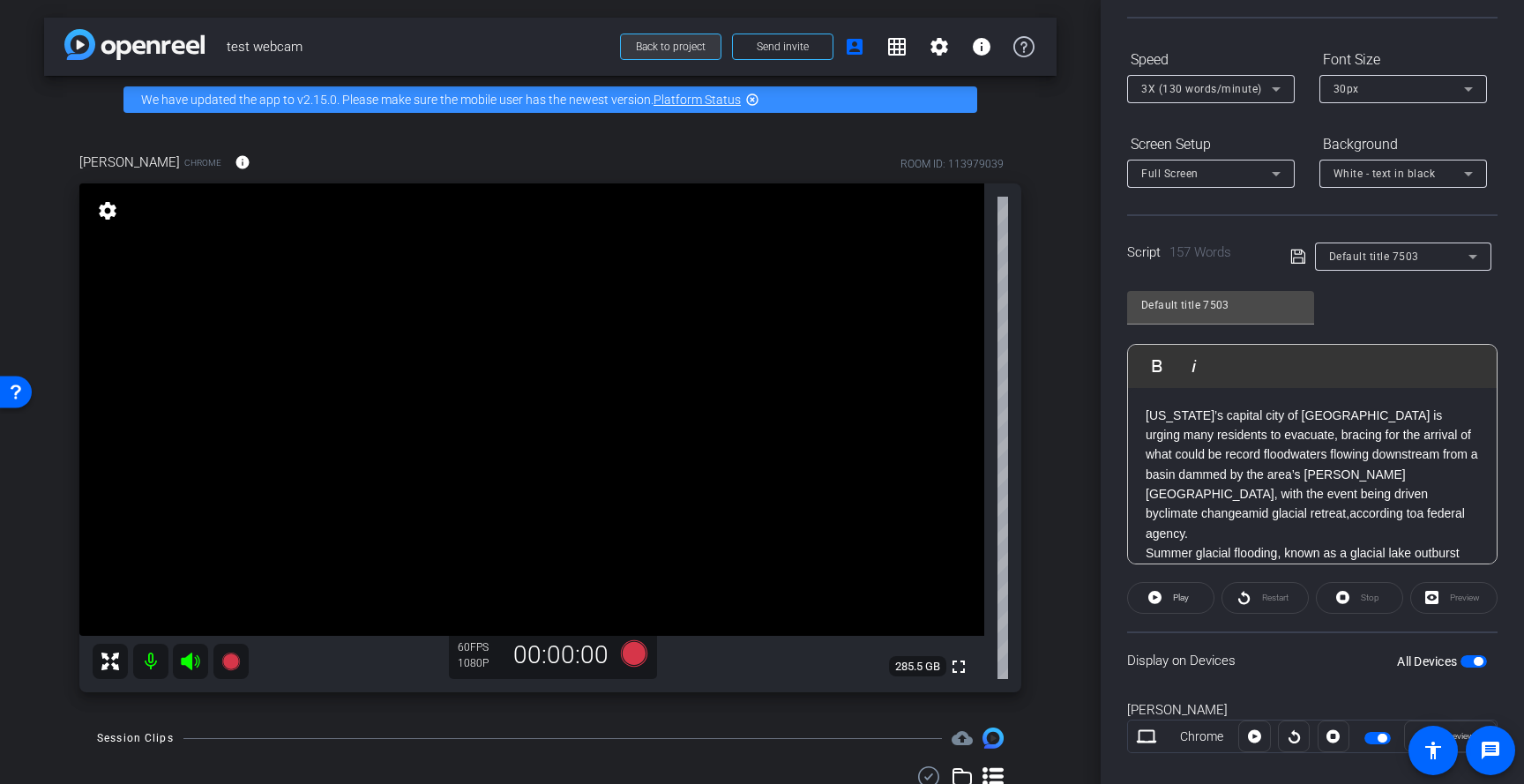
click at [656, 42] on span "Back to project" at bounding box center [670, 46] width 69 height 13
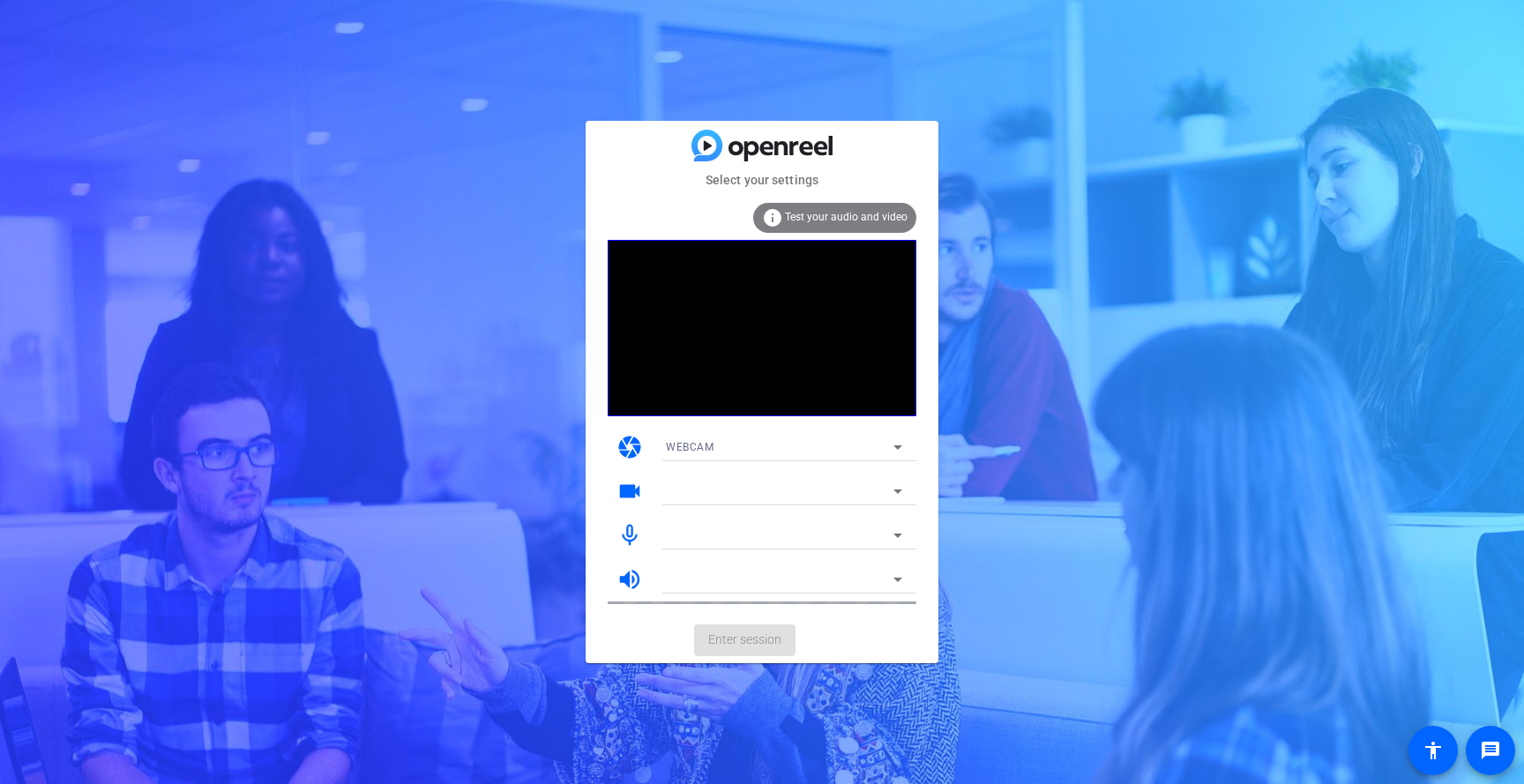
click at [728, 648] on mat-card-actions "Enter session" at bounding box center [762, 640] width 353 height 46
click at [756, 636] on mat-card-actions "Enter session" at bounding box center [762, 640] width 353 height 46
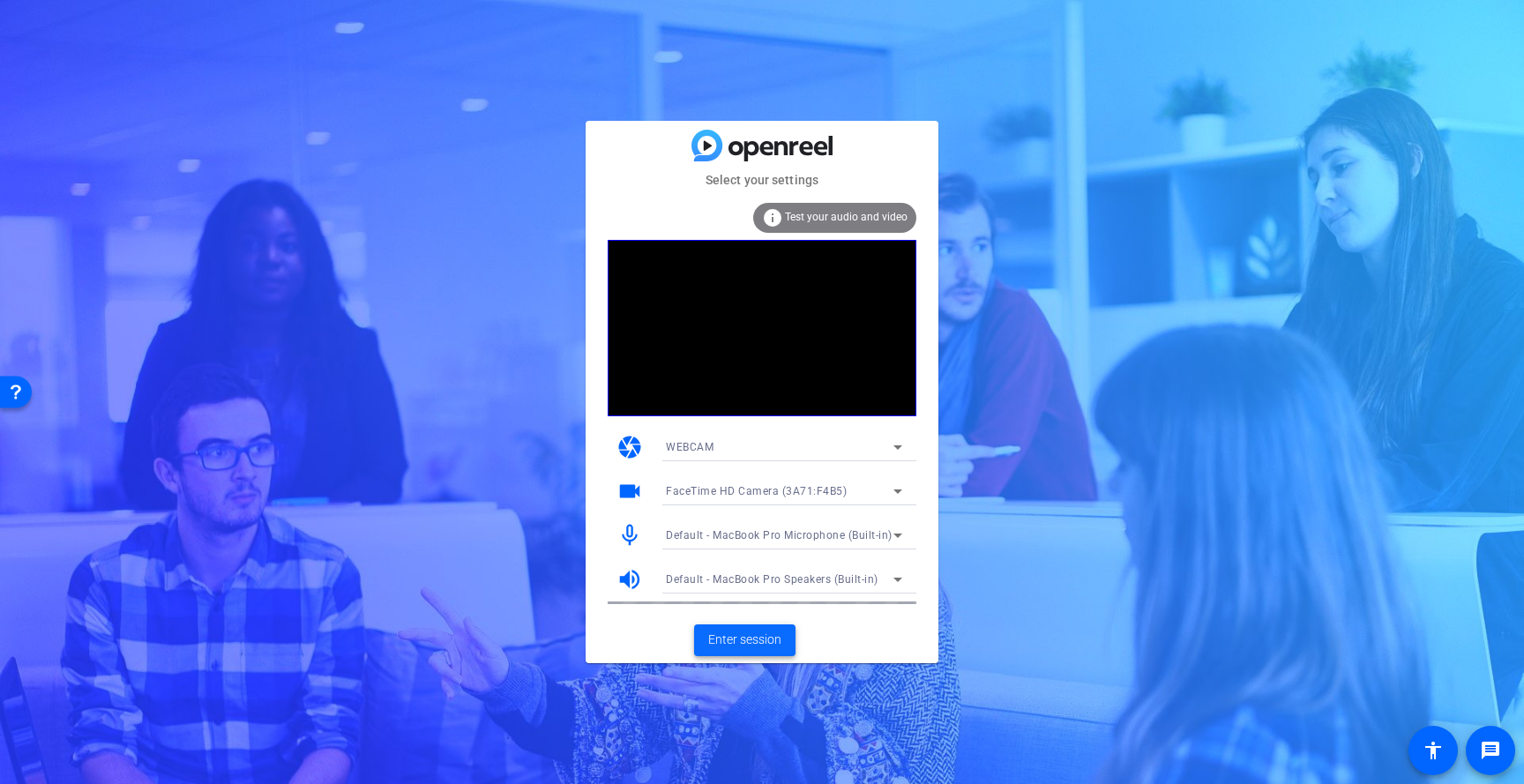
click at [761, 641] on span "Enter session" at bounding box center [745, 639] width 73 height 18
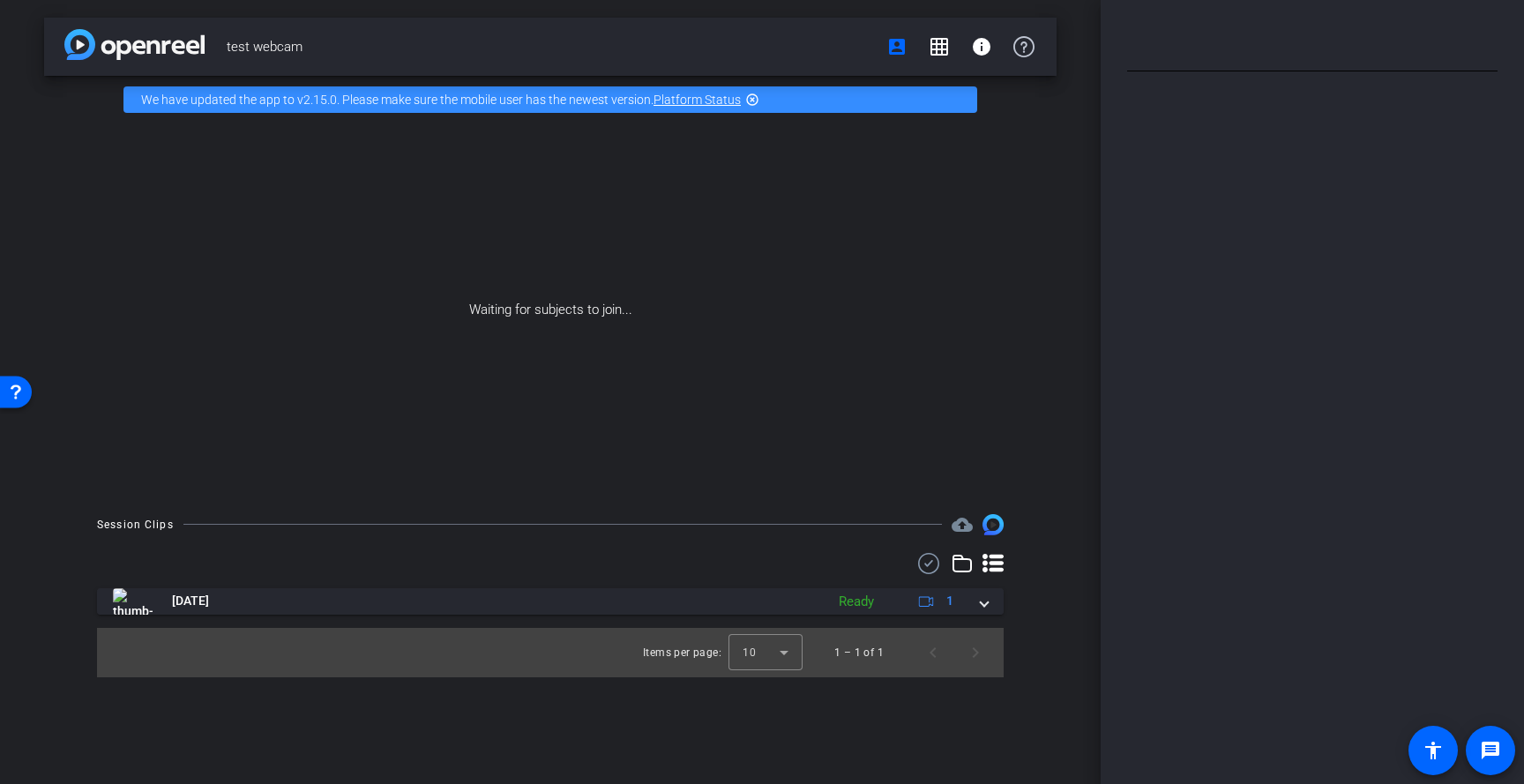
type input "Default title 7503"
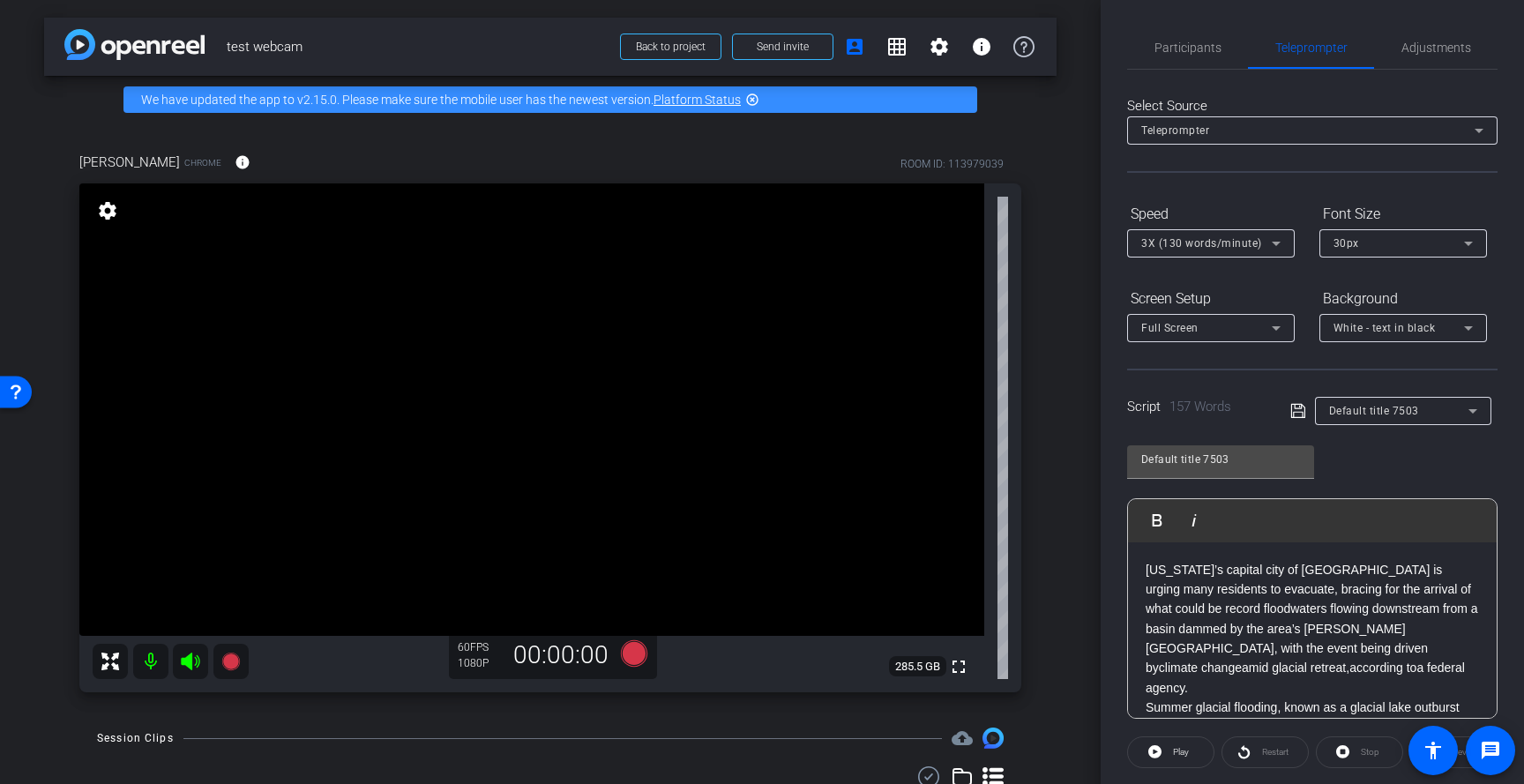
scroll to position [107, 0]
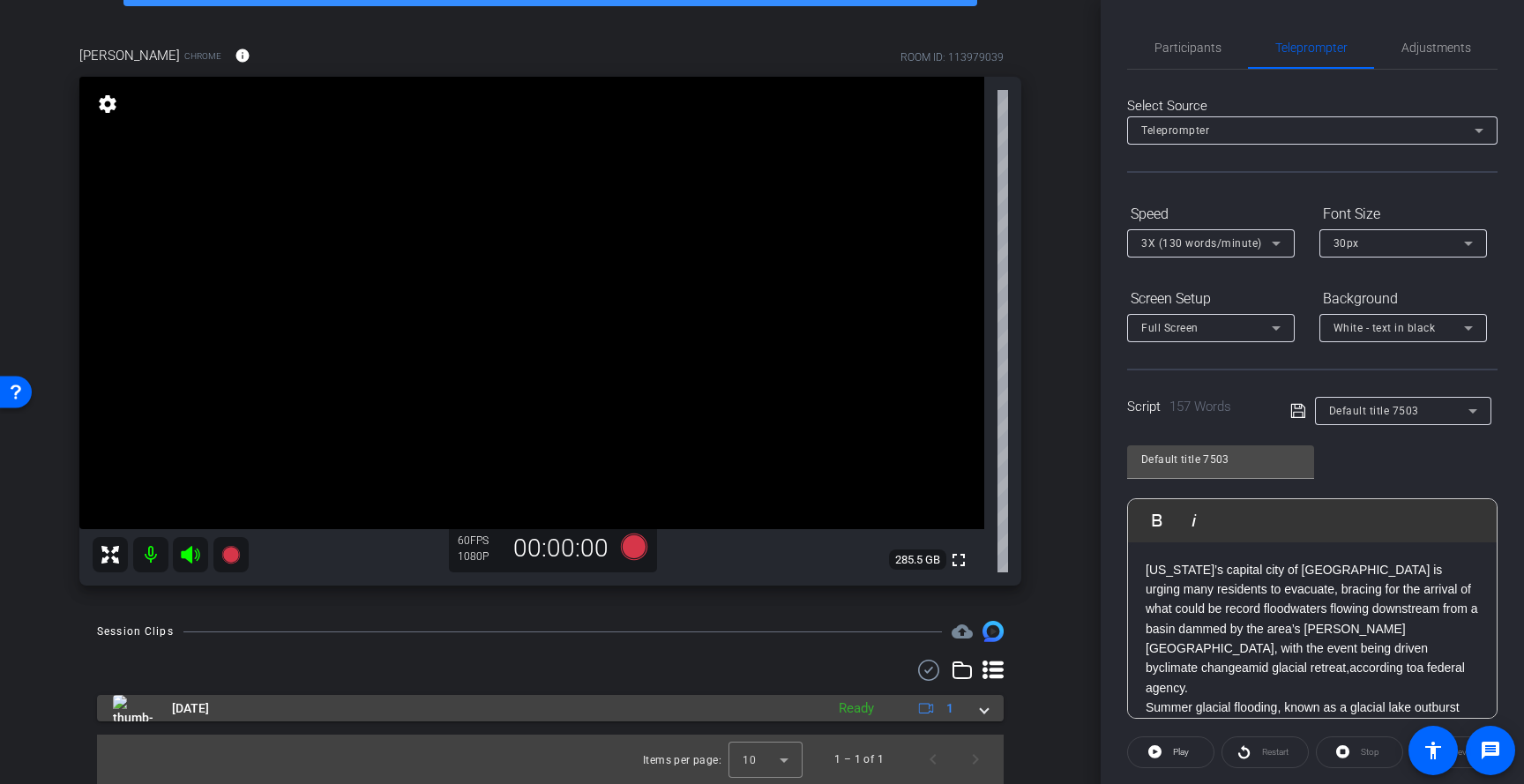
click at [854, 708] on div "Ready" at bounding box center [856, 708] width 53 height 20
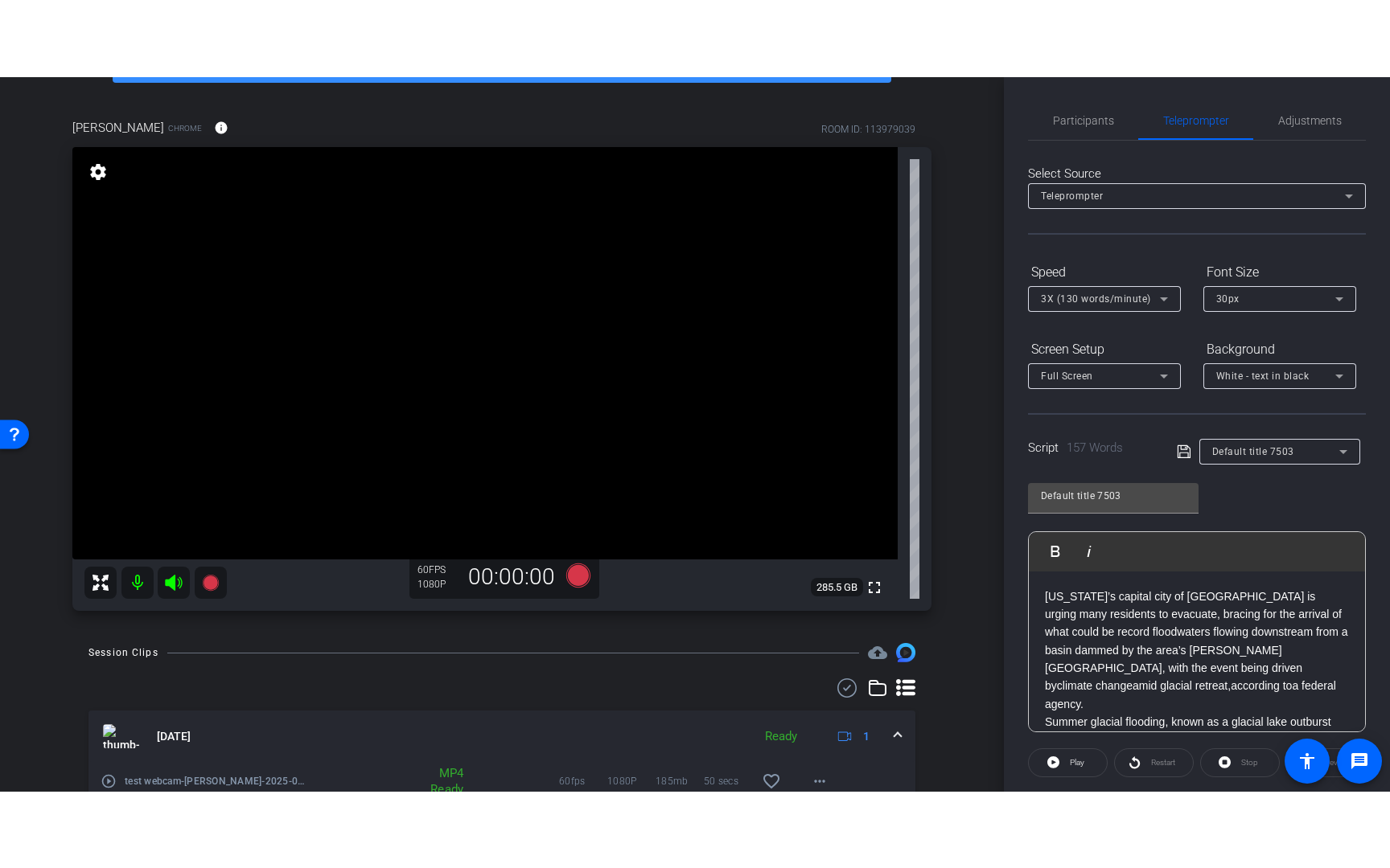
scroll to position [180, 0]
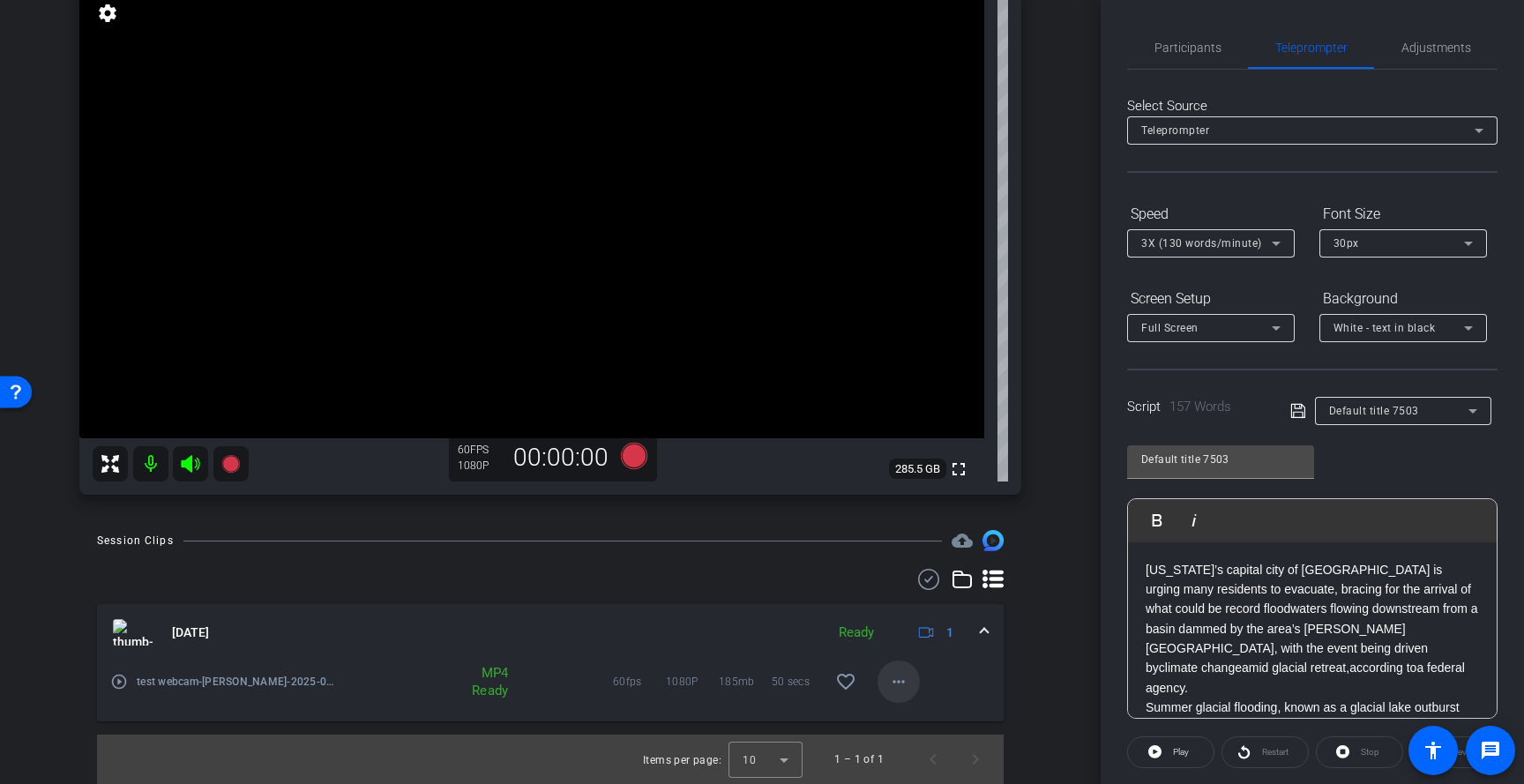
click at [895, 683] on mat-icon "more_horiz" at bounding box center [899, 682] width 21 height 21
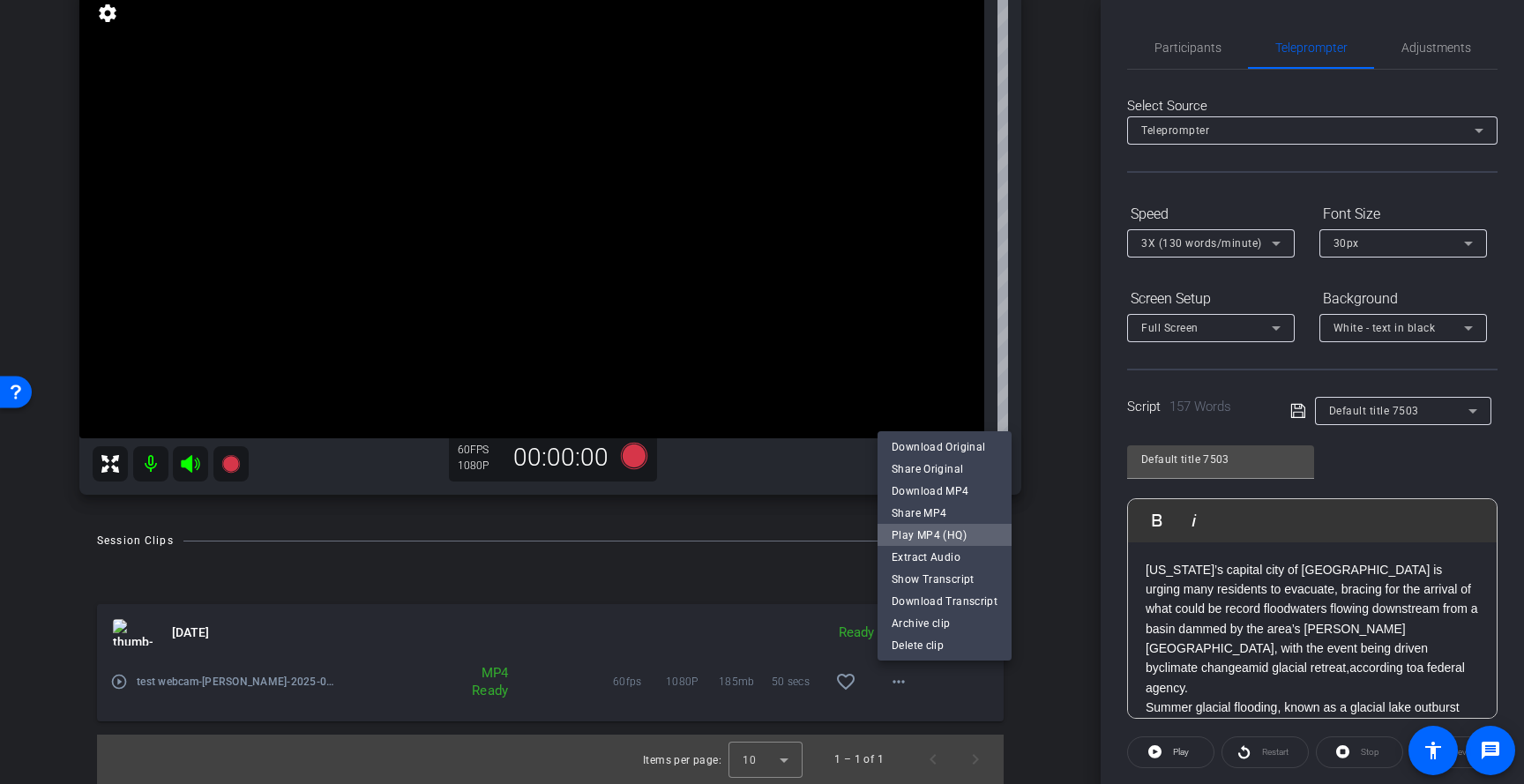
click at [966, 539] on span "Play MP4 (HQ)" at bounding box center [944, 535] width 106 height 21
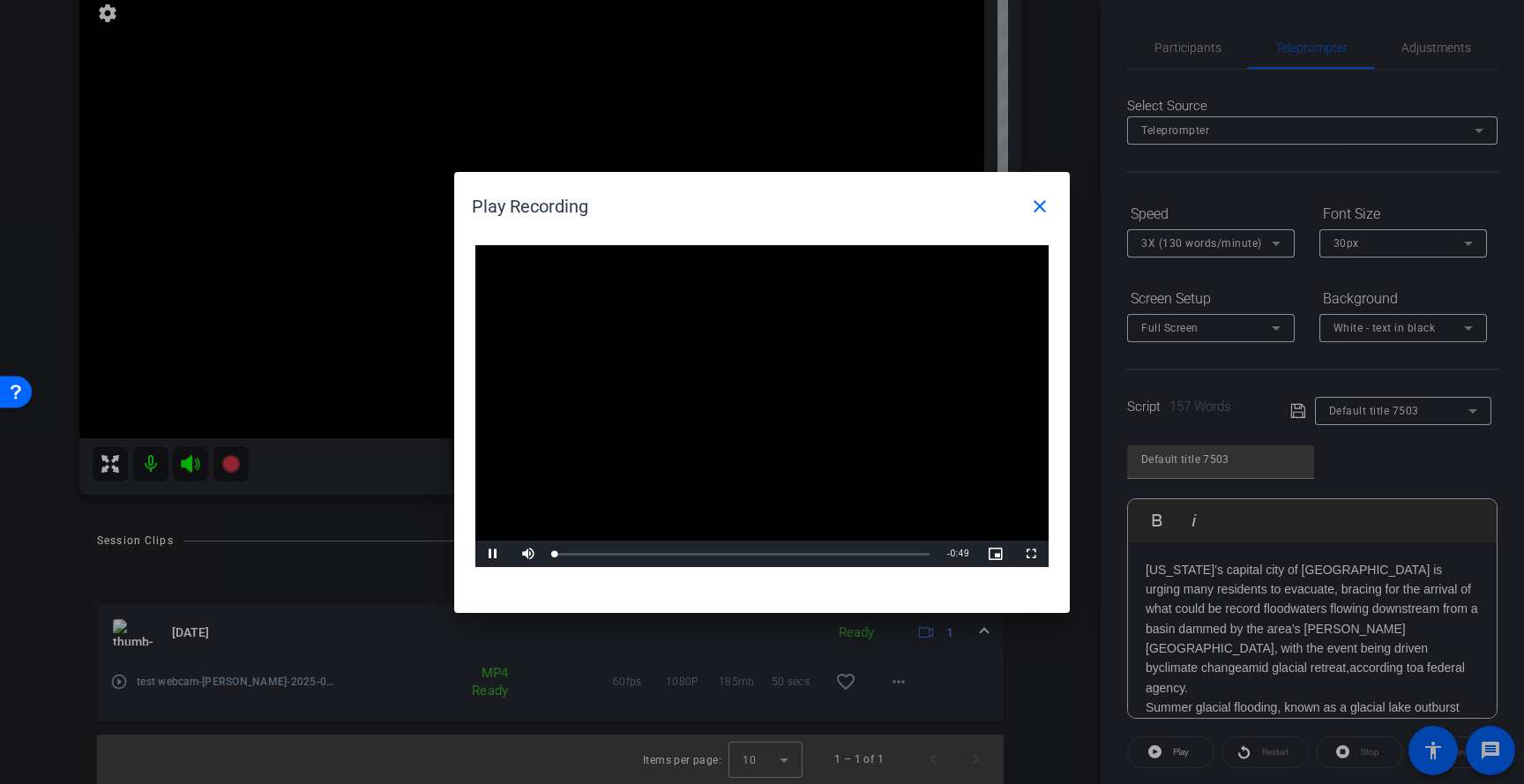
click at [734, 401] on video "Video Player" at bounding box center [762, 406] width 573 height 323
click at [1029, 554] on span "Video Player" at bounding box center [1030, 554] width 36 height 0
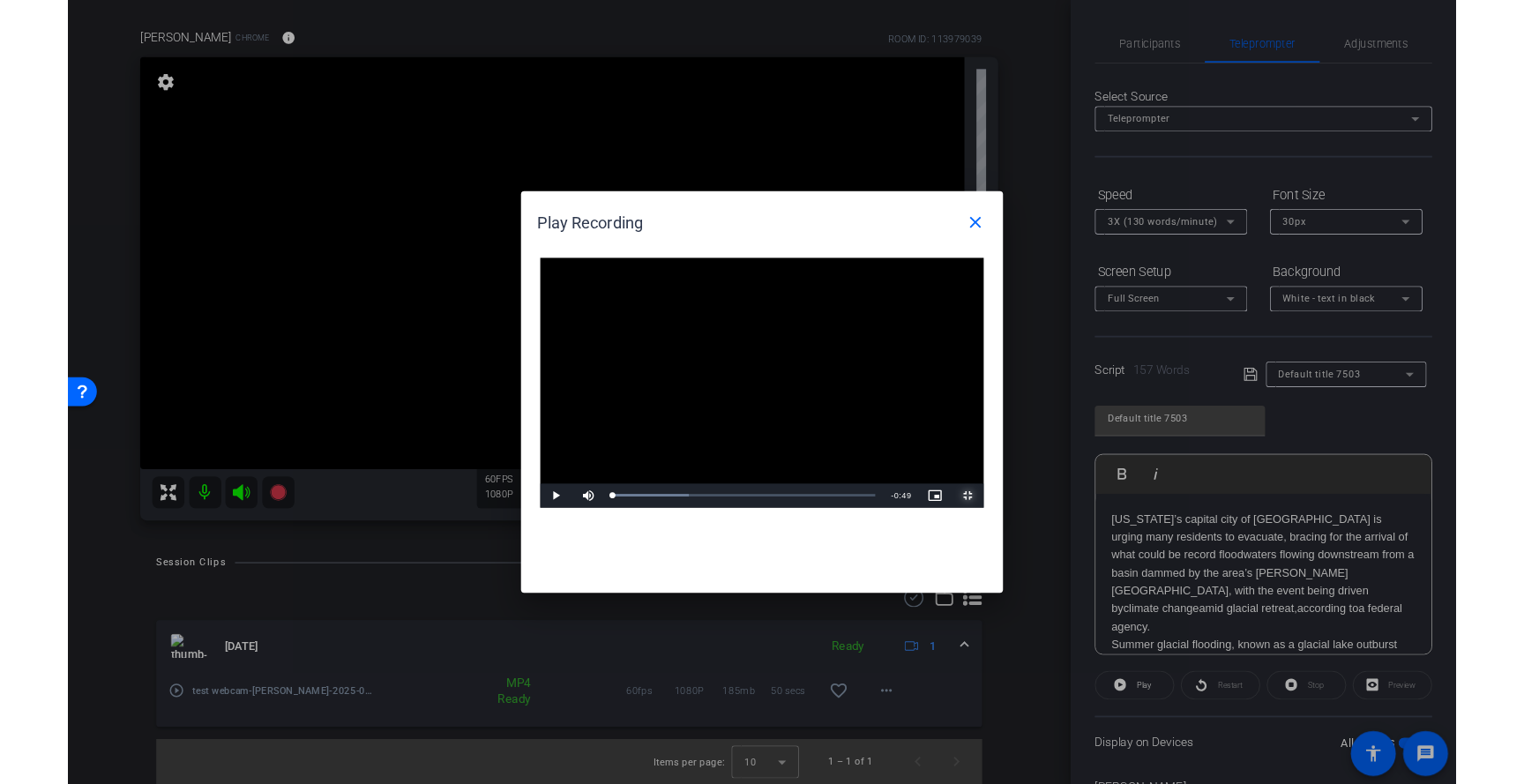
scroll to position [29, 0]
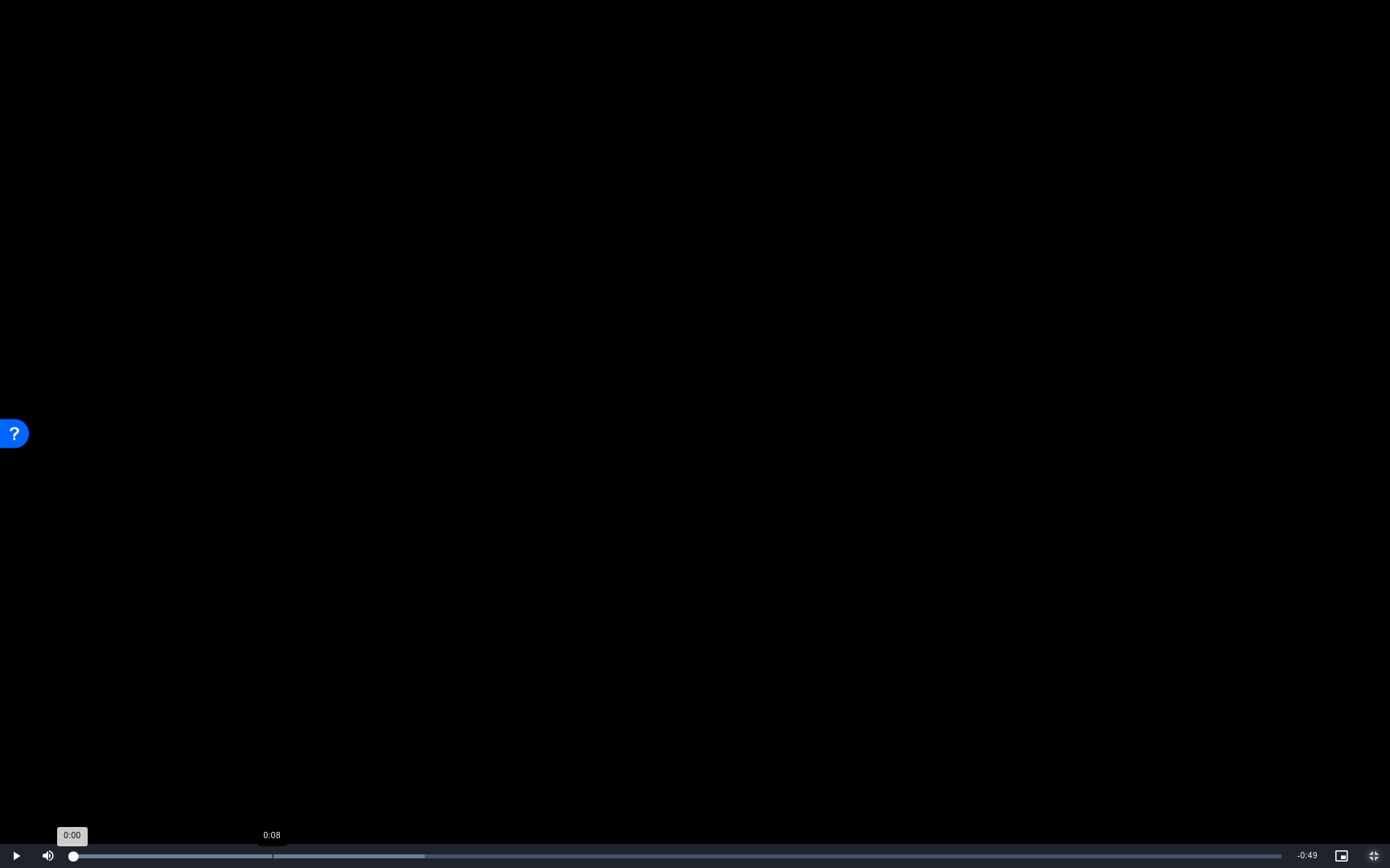
click at [279, 714] on div "Loaded : 29.17% 0:08 0:00" at bounding box center [677, 857] width 1209 height 4
click at [1369, 714] on span "Video Player" at bounding box center [1373, 857] width 33 height 0
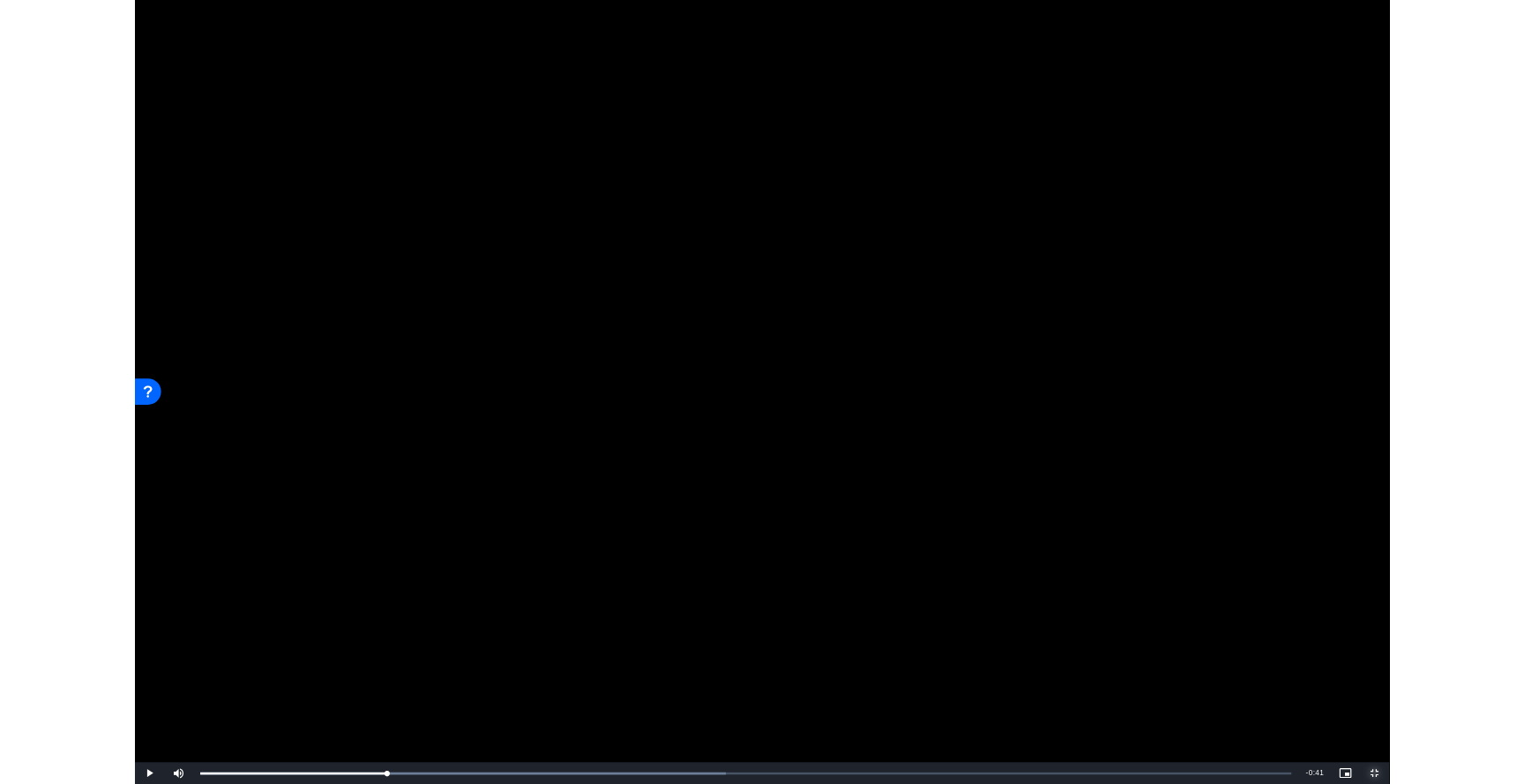
scroll to position [198, 0]
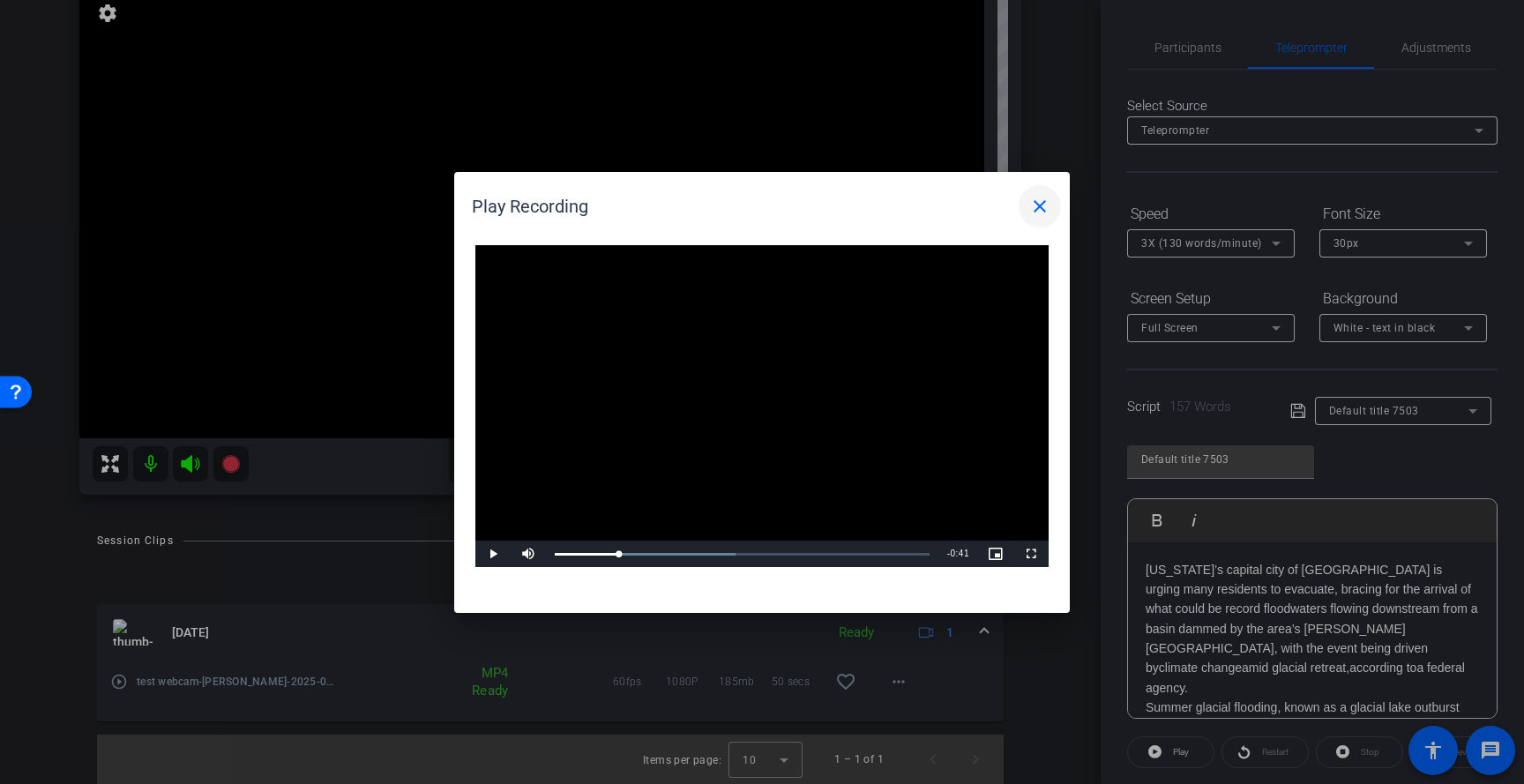
click at [1048, 202] on mat-icon "close" at bounding box center [1040, 206] width 21 height 21
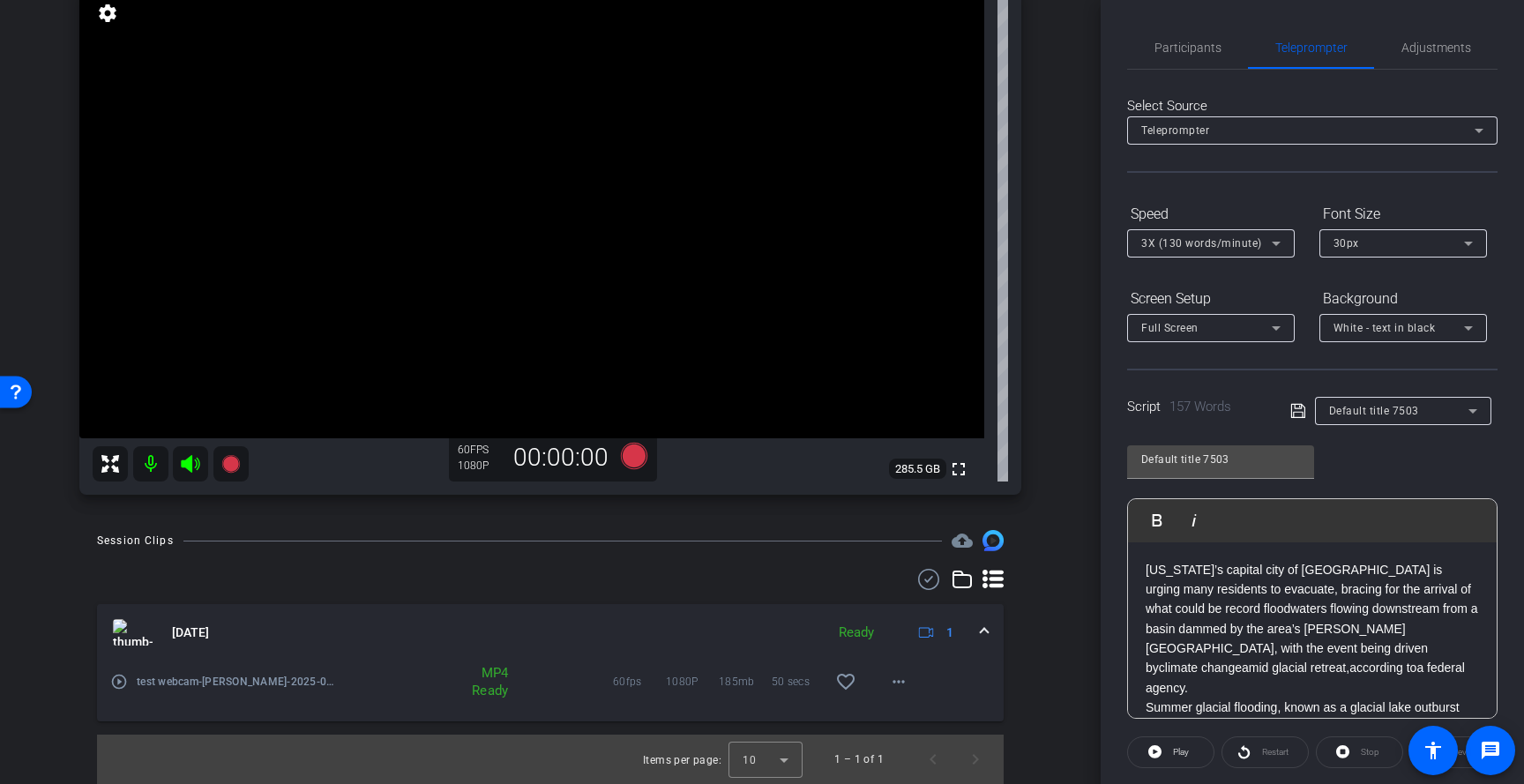
click at [1096, 376] on div "arrow_back test webcam Back to project Send invite account_box grid_on settings…" at bounding box center [550, 194] width 1101 height 784
click at [635, 460] on icon at bounding box center [634, 455] width 26 height 26
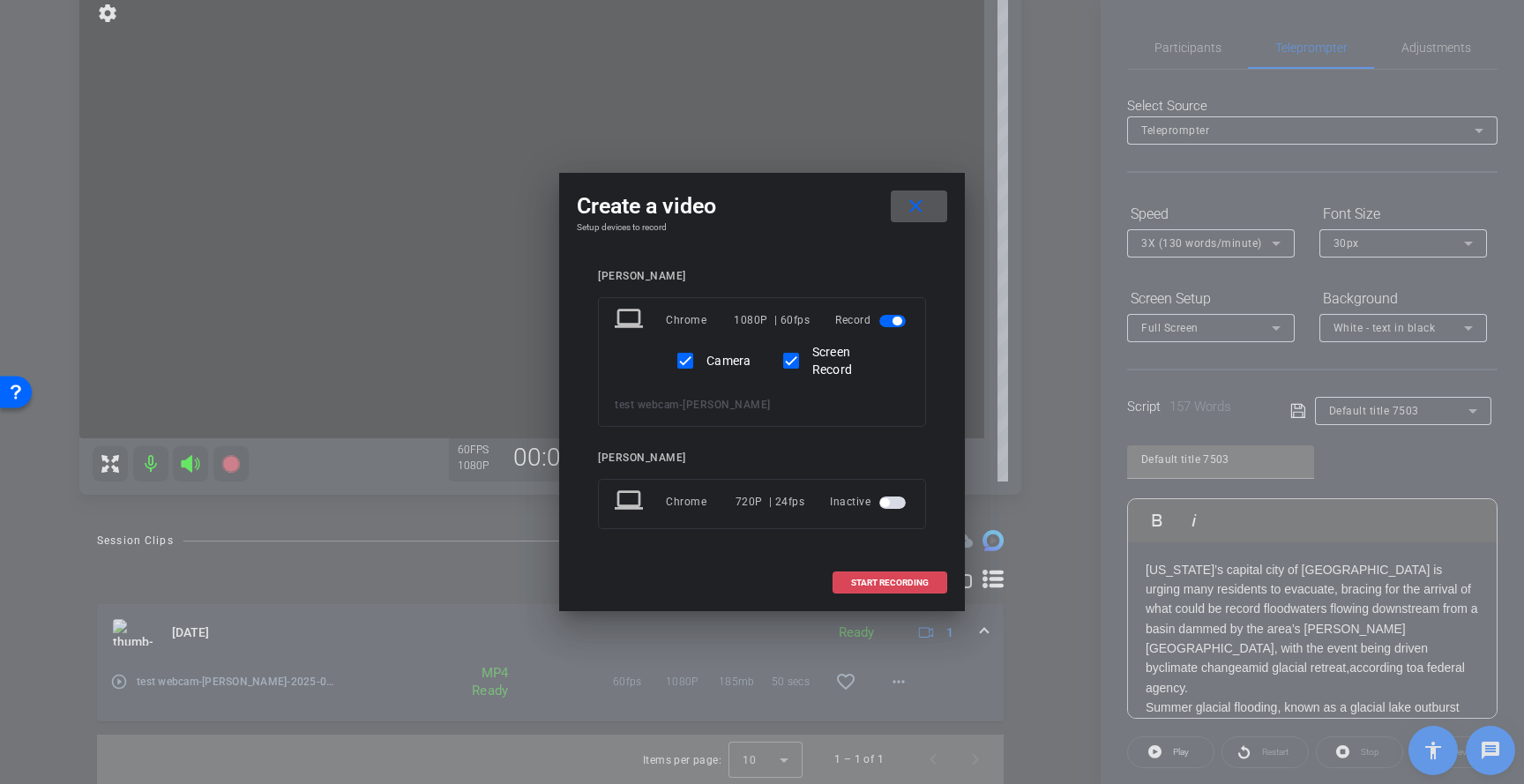
click at [868, 581] on span "START RECORDING" at bounding box center [889, 582] width 77 height 9
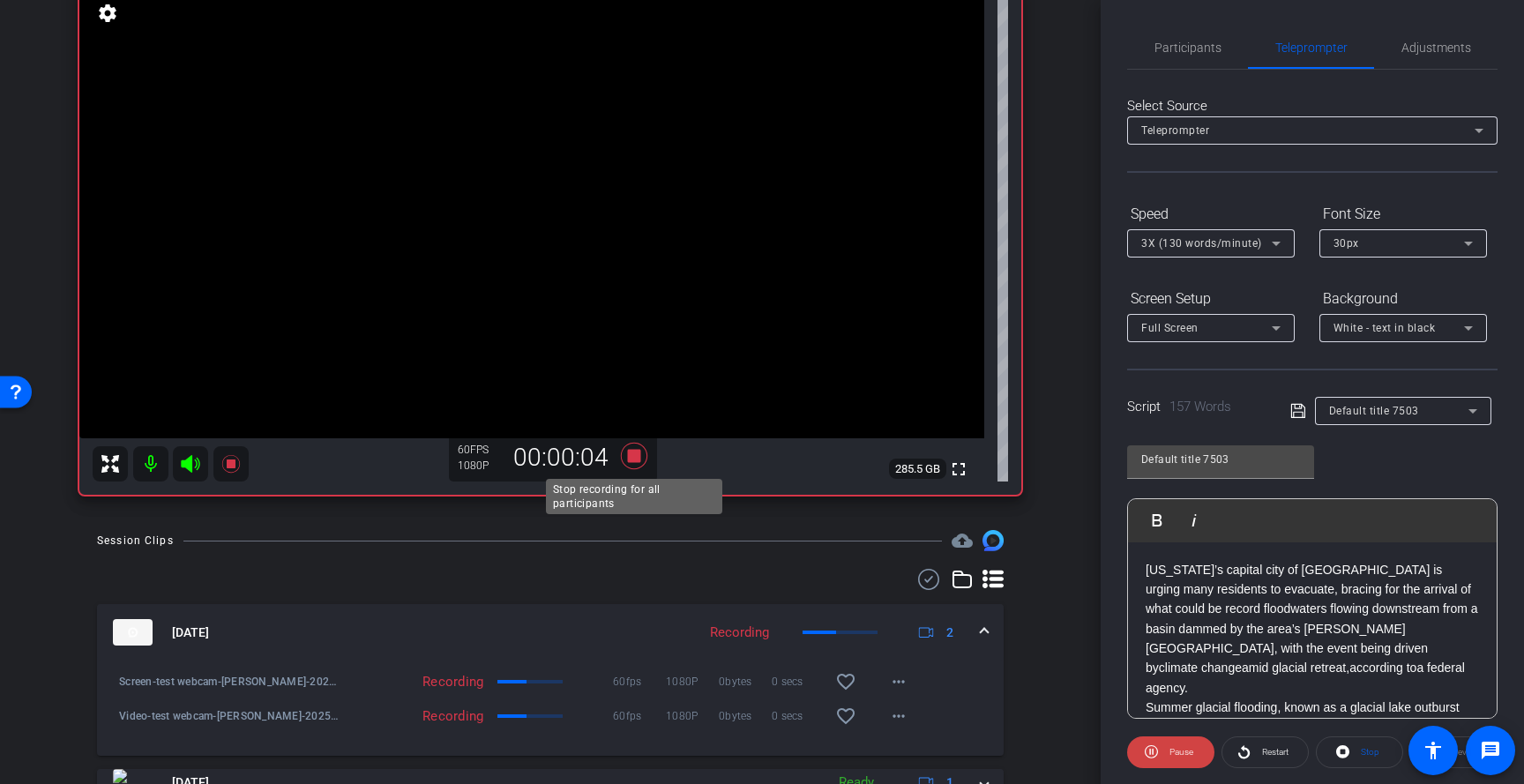
click at [639, 458] on icon at bounding box center [634, 455] width 26 height 26
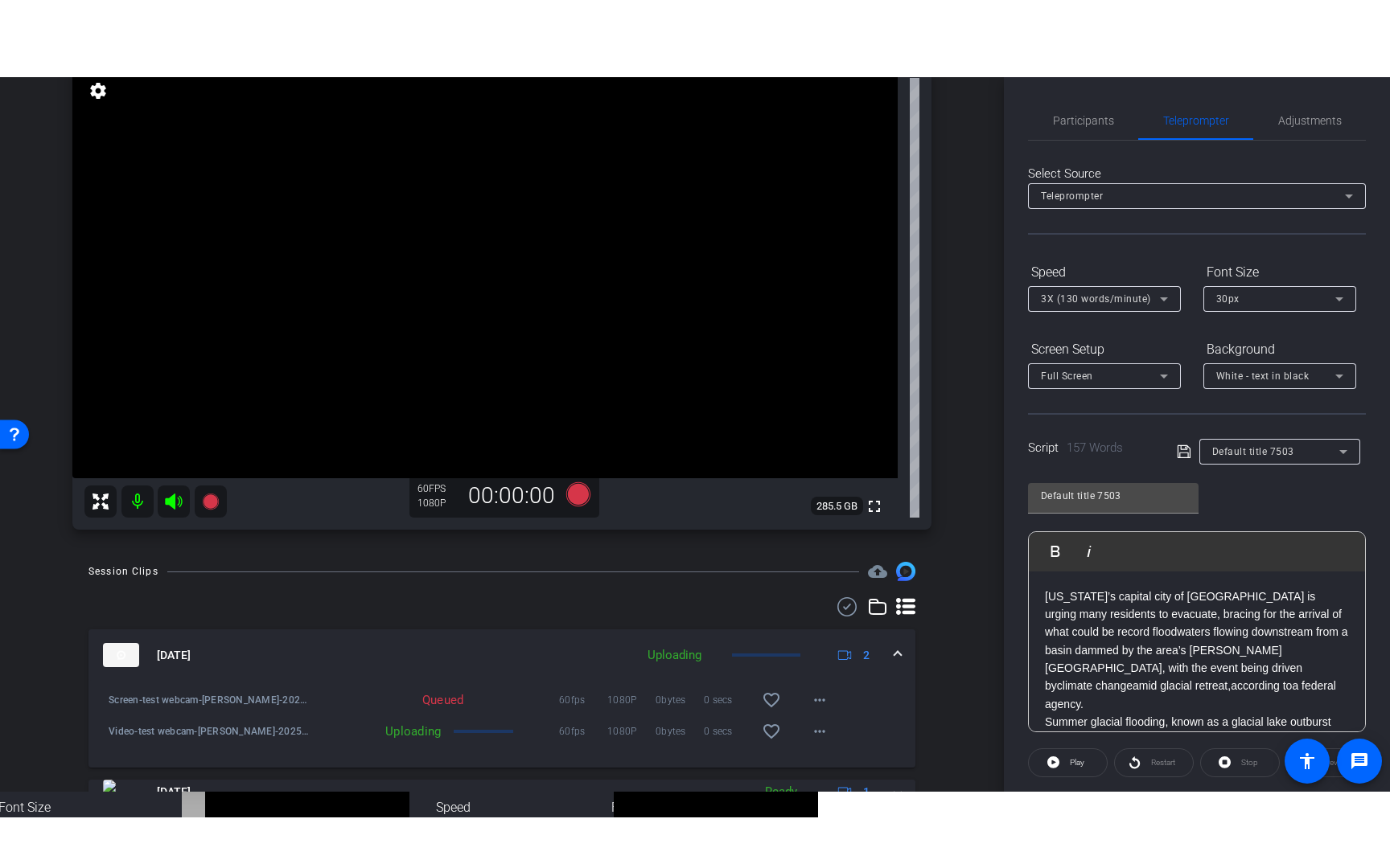
scroll to position [248, 0]
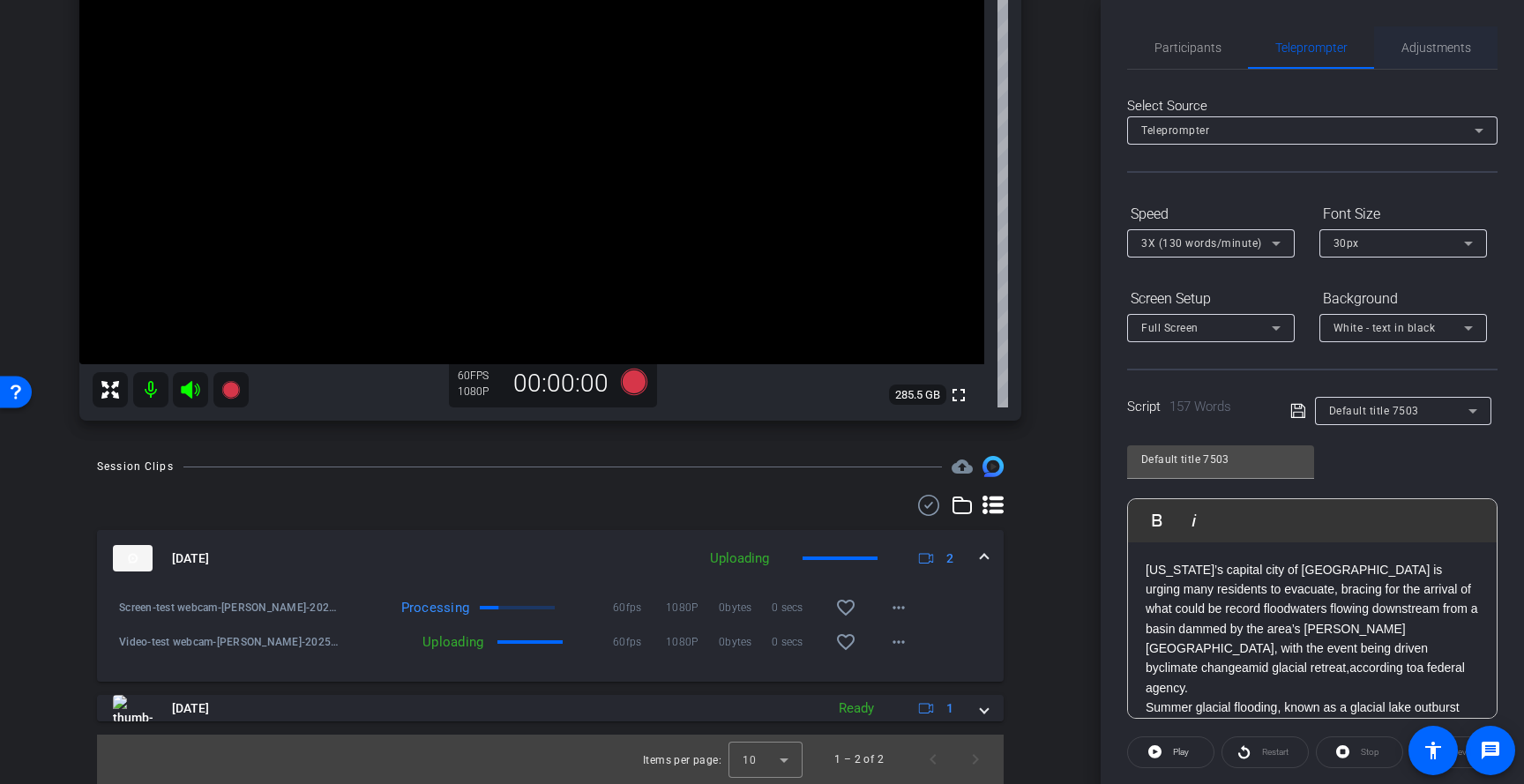
click at [1414, 44] on span "Adjustments" at bounding box center [1436, 47] width 69 height 13
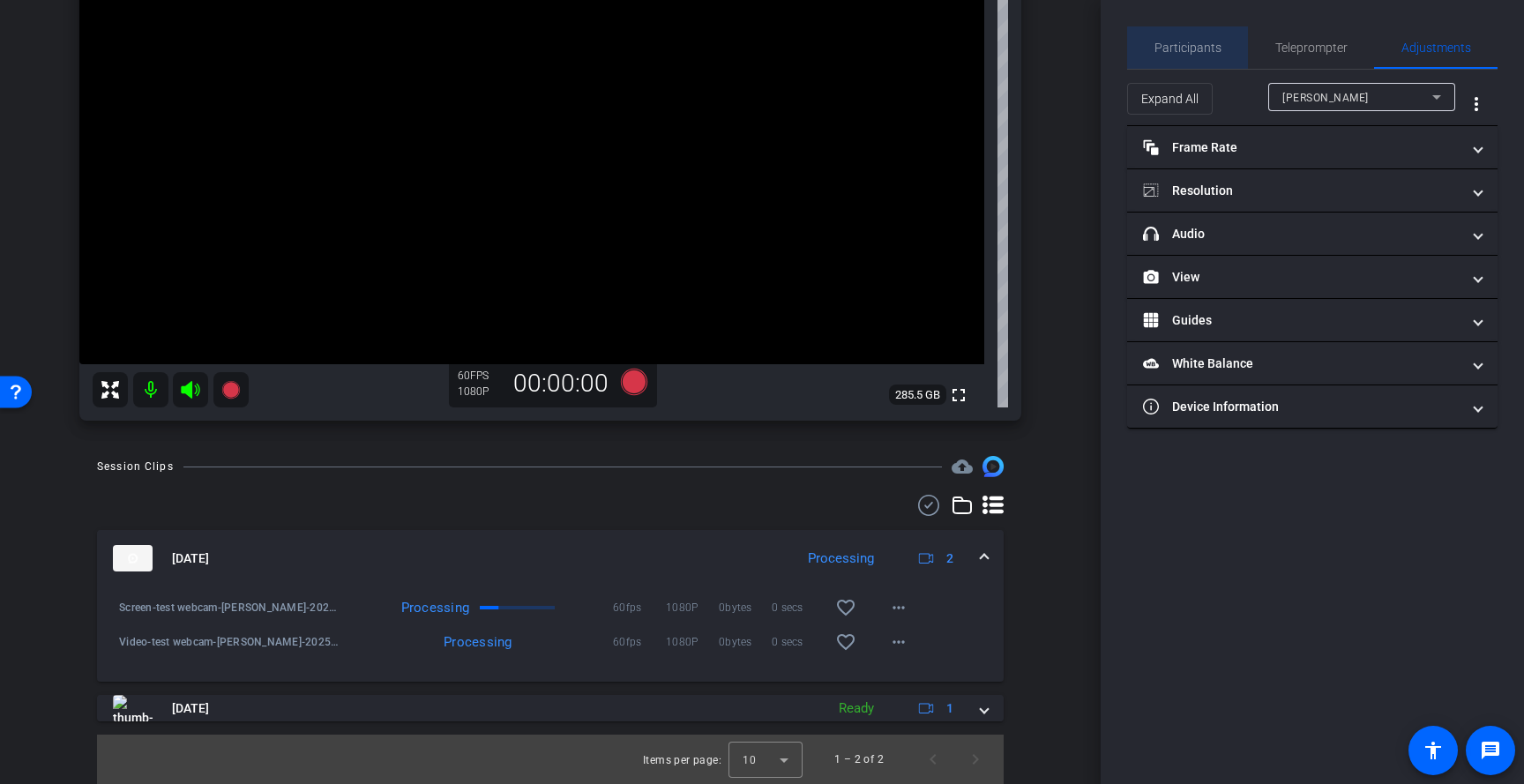
click at [1230, 50] on div "Participants" at bounding box center [1186, 47] width 121 height 42
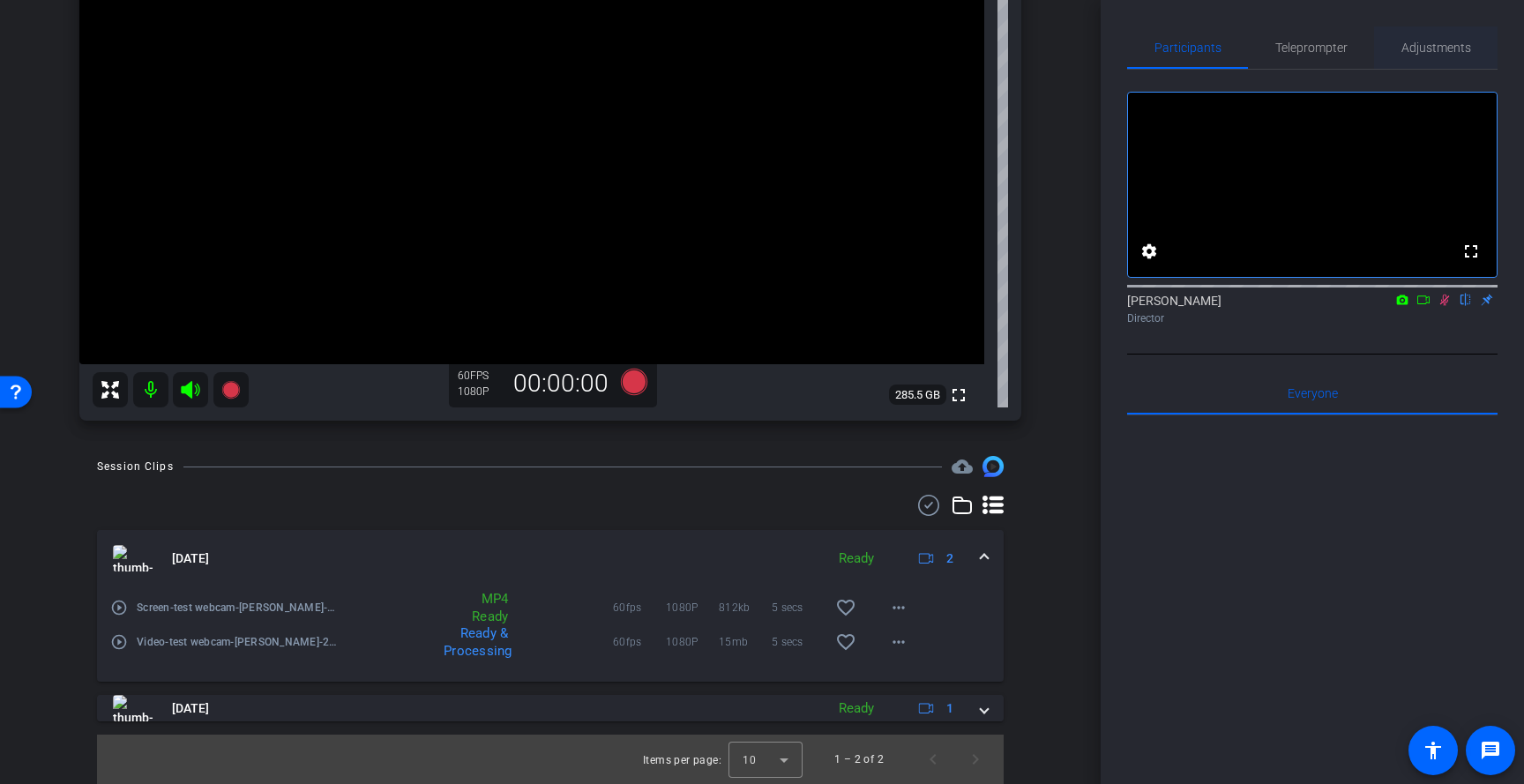
click at [1414, 49] on span "Adjustments" at bounding box center [1436, 47] width 69 height 13
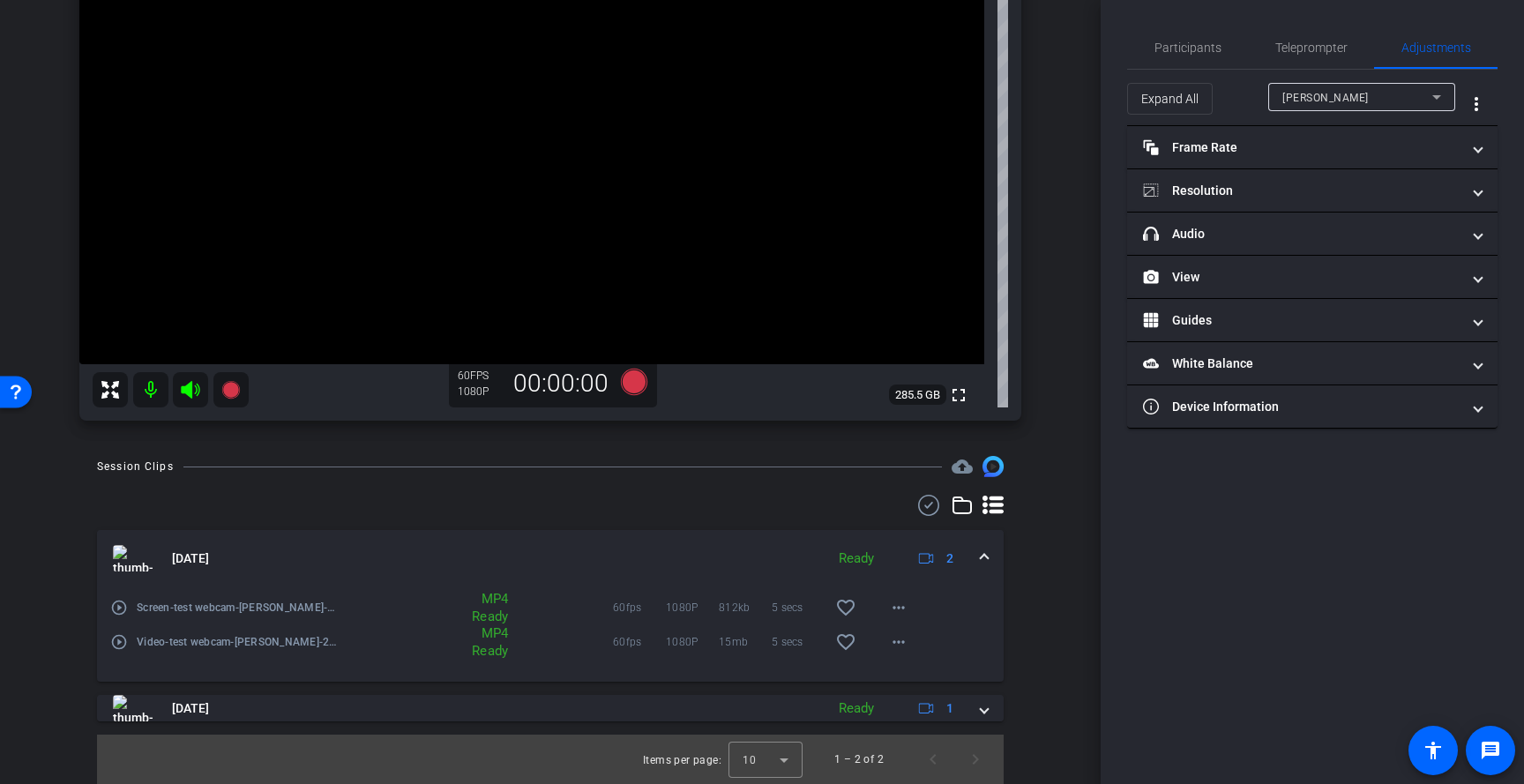
click at [121, 608] on mat-icon "play_circle_outline" at bounding box center [119, 608] width 17 height 17
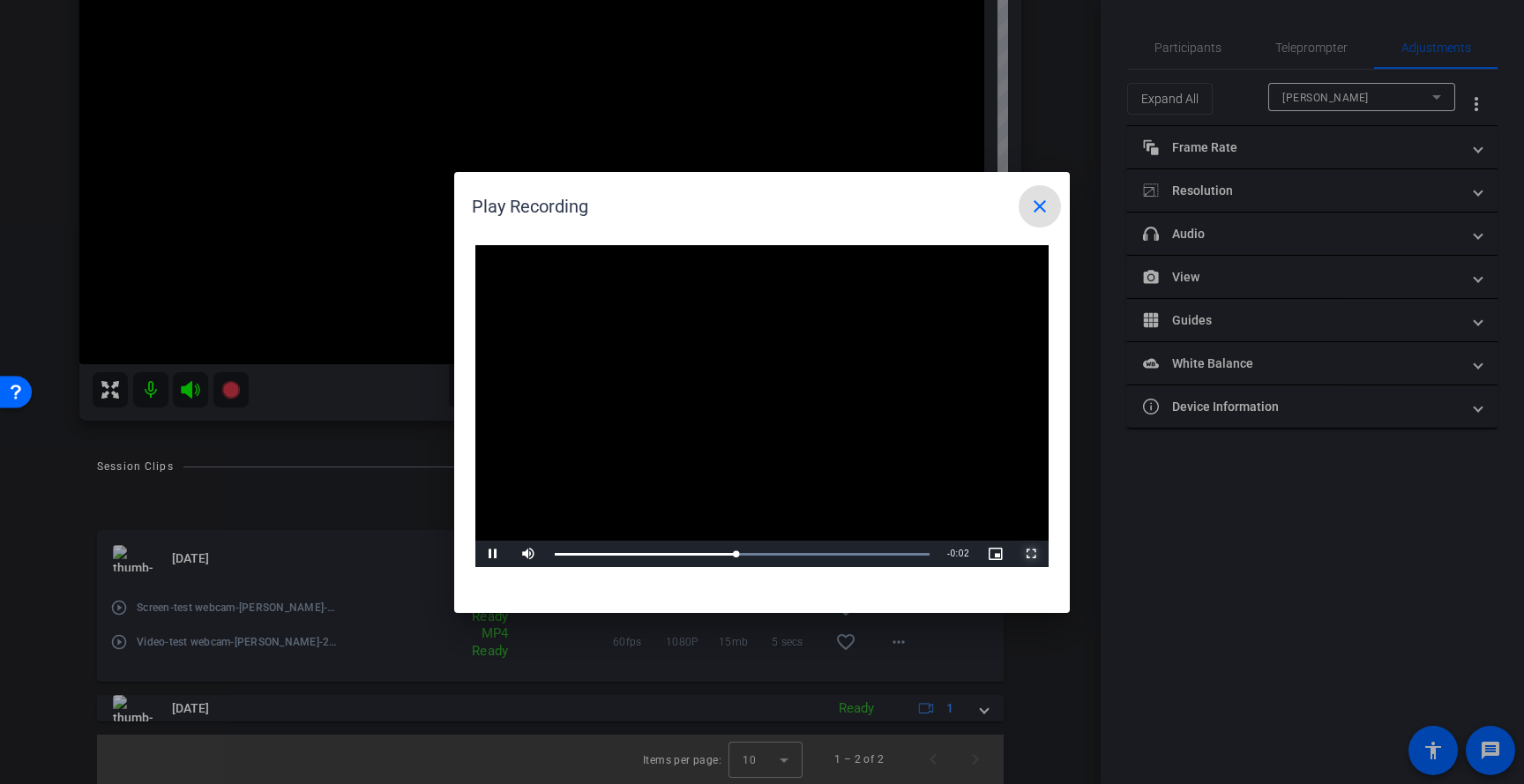
click at [1040, 554] on span "Video Player" at bounding box center [1030, 554] width 36 height 0
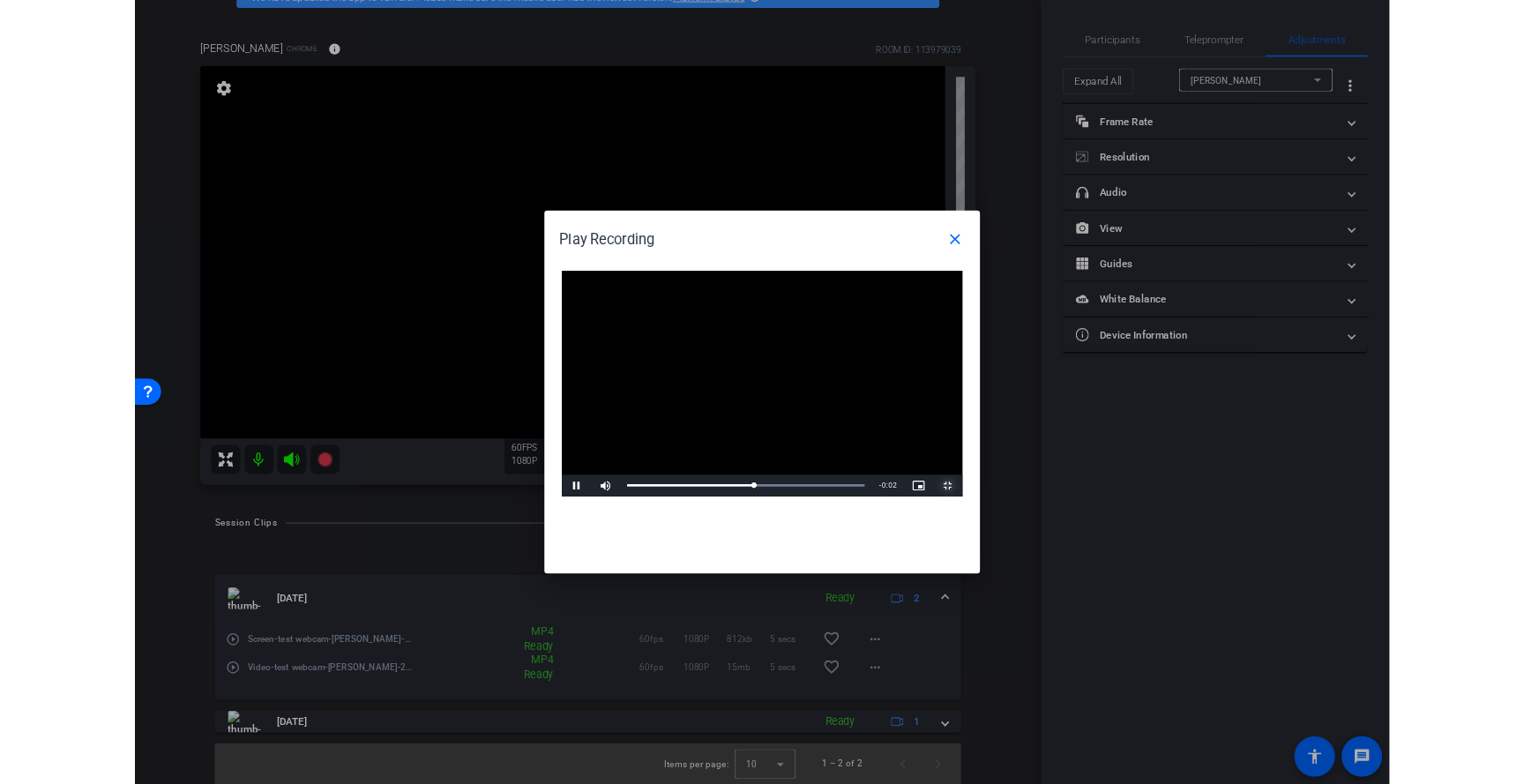
scroll to position [103, 0]
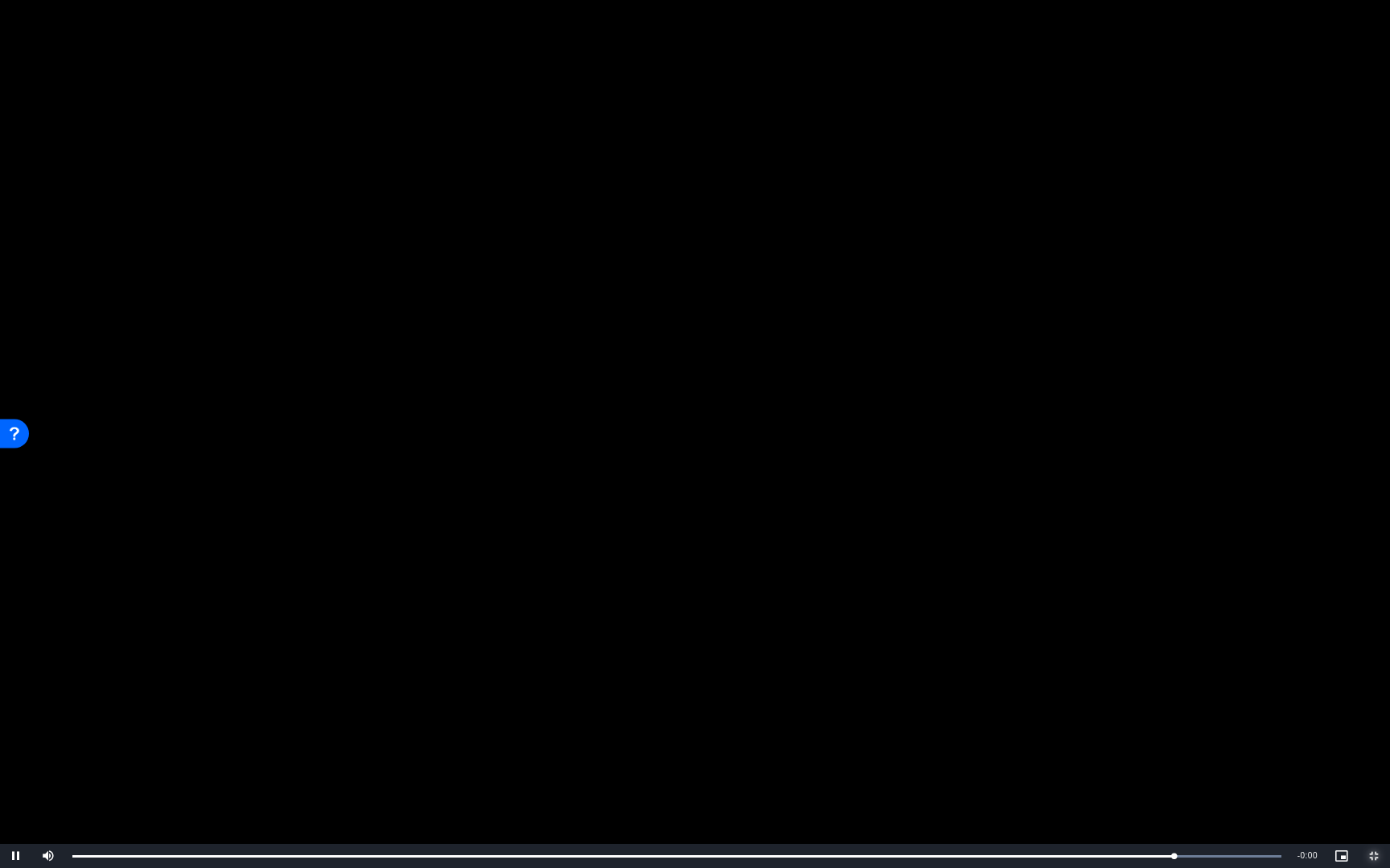
click at [1373, 714] on span "Video Player" at bounding box center [1373, 857] width 33 height 0
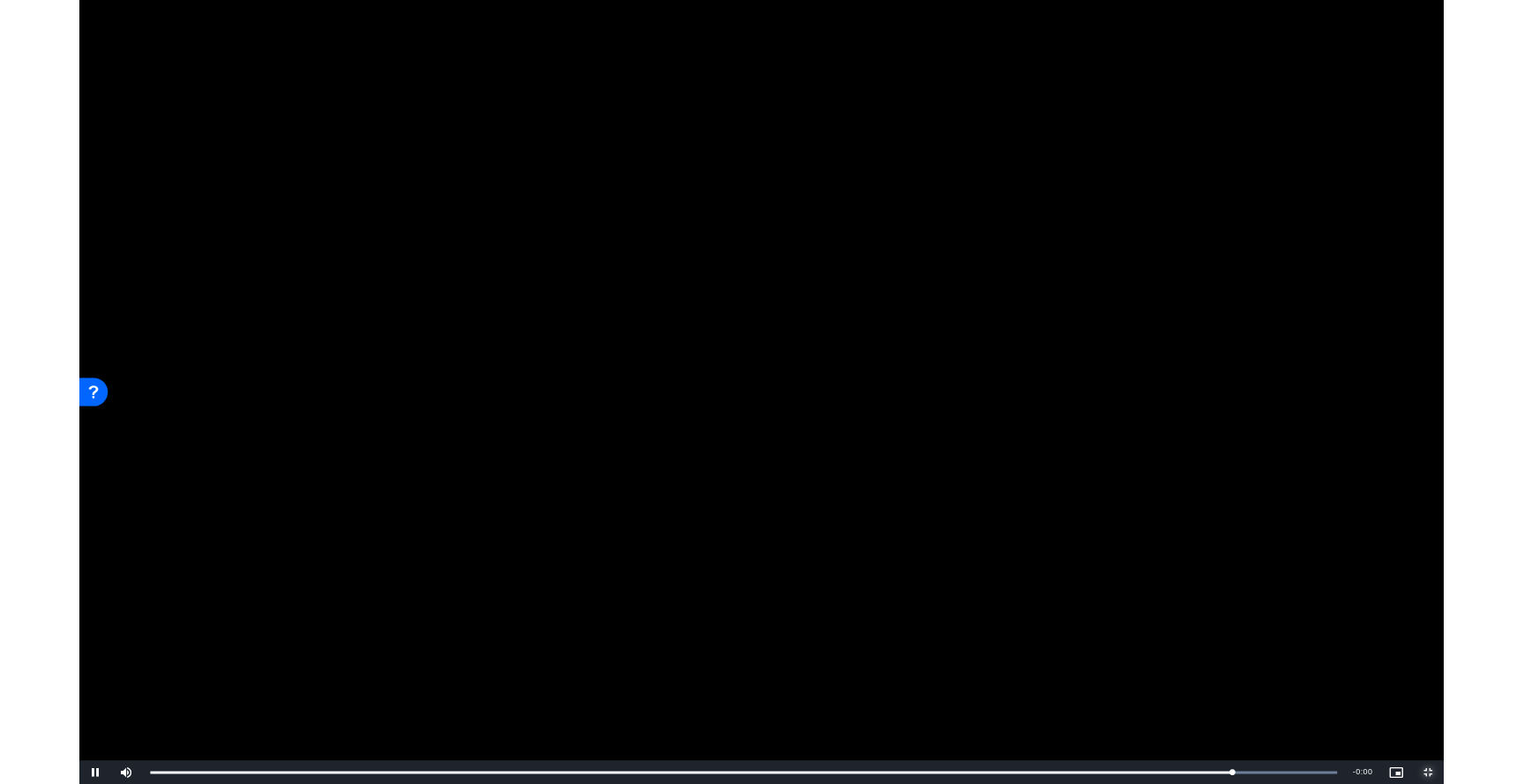
scroll to position [272, 0]
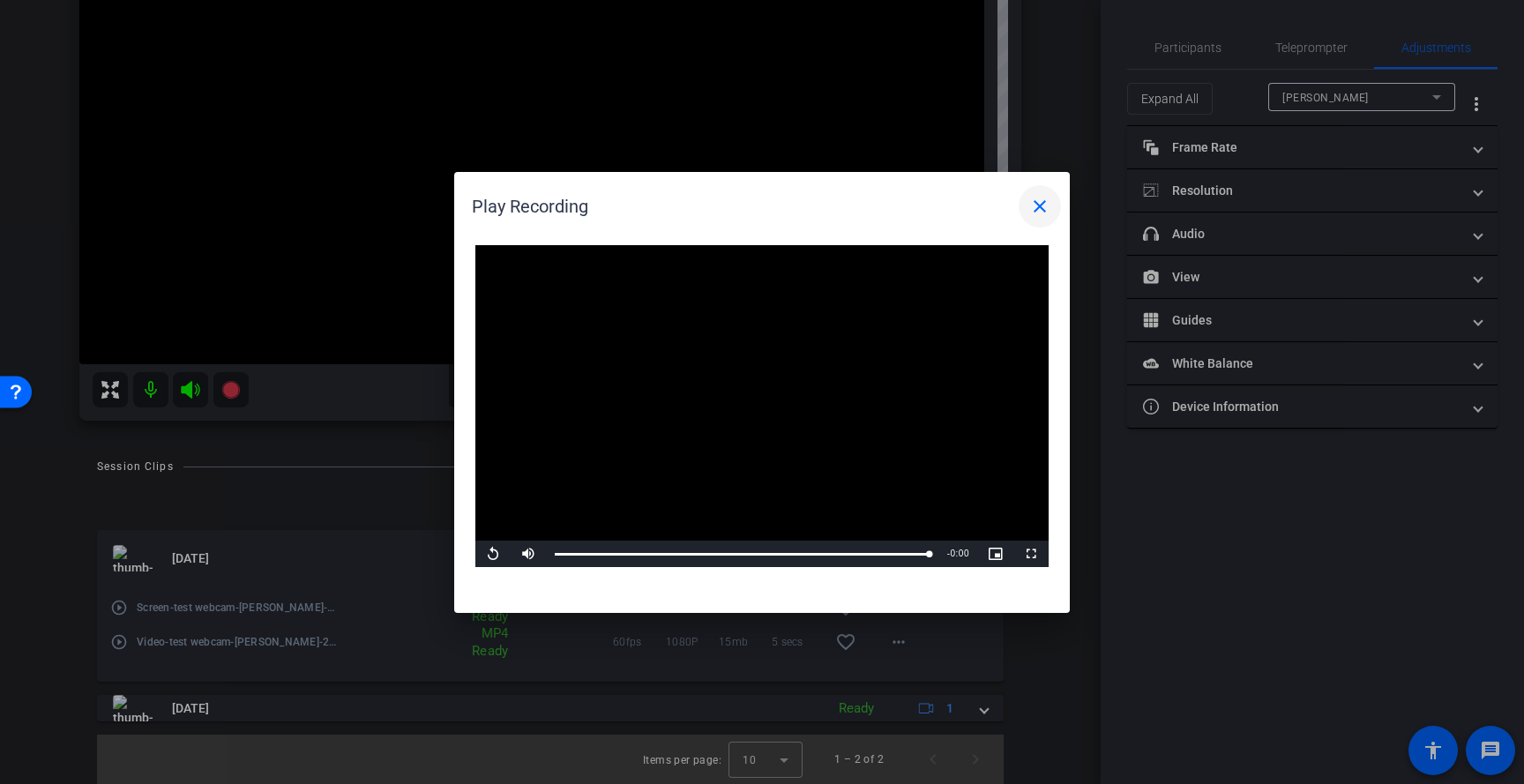
click at [1044, 205] on mat-icon "close" at bounding box center [1040, 206] width 21 height 21
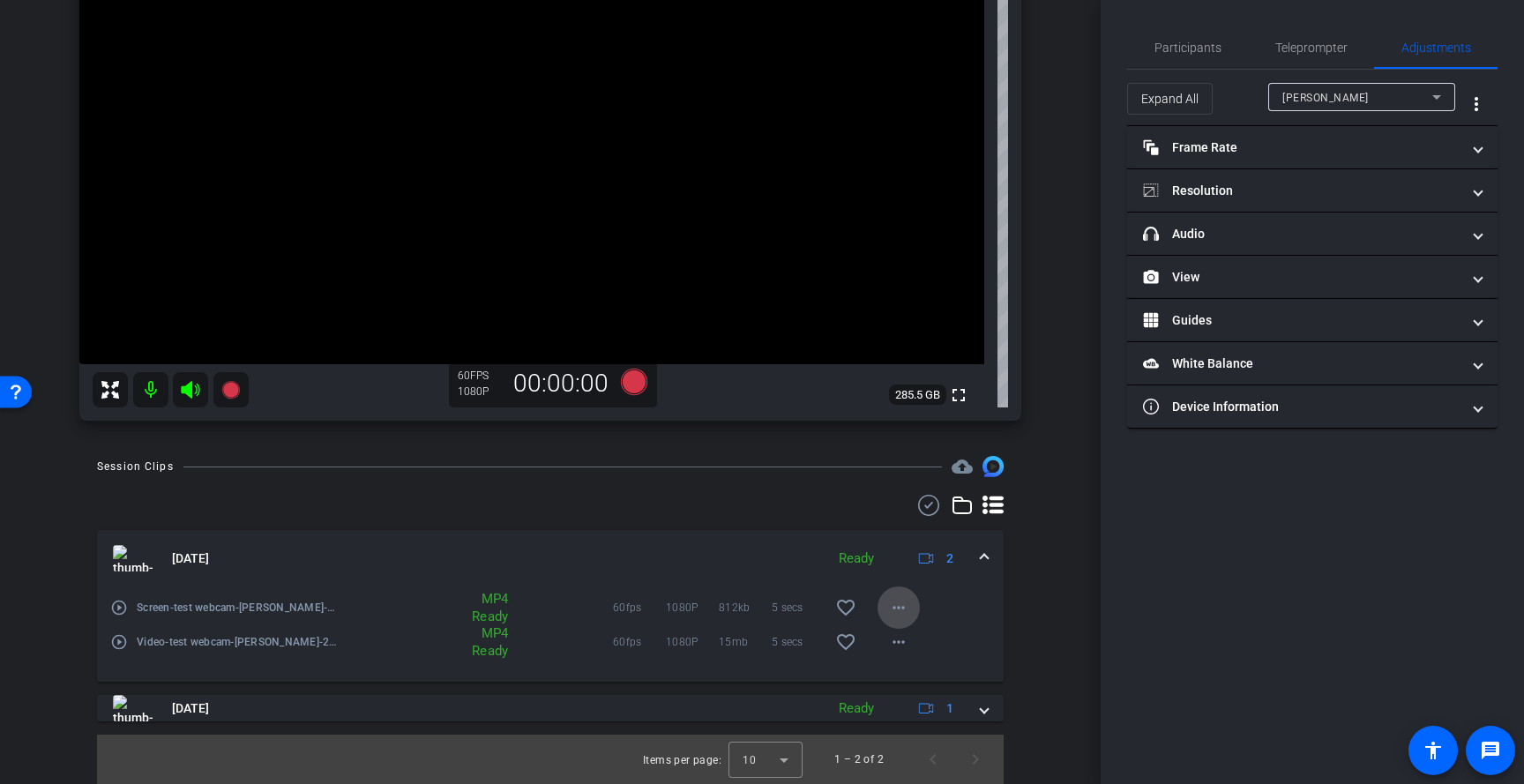
click at [888, 611] on mat-icon "more_horiz" at bounding box center [899, 608] width 21 height 21
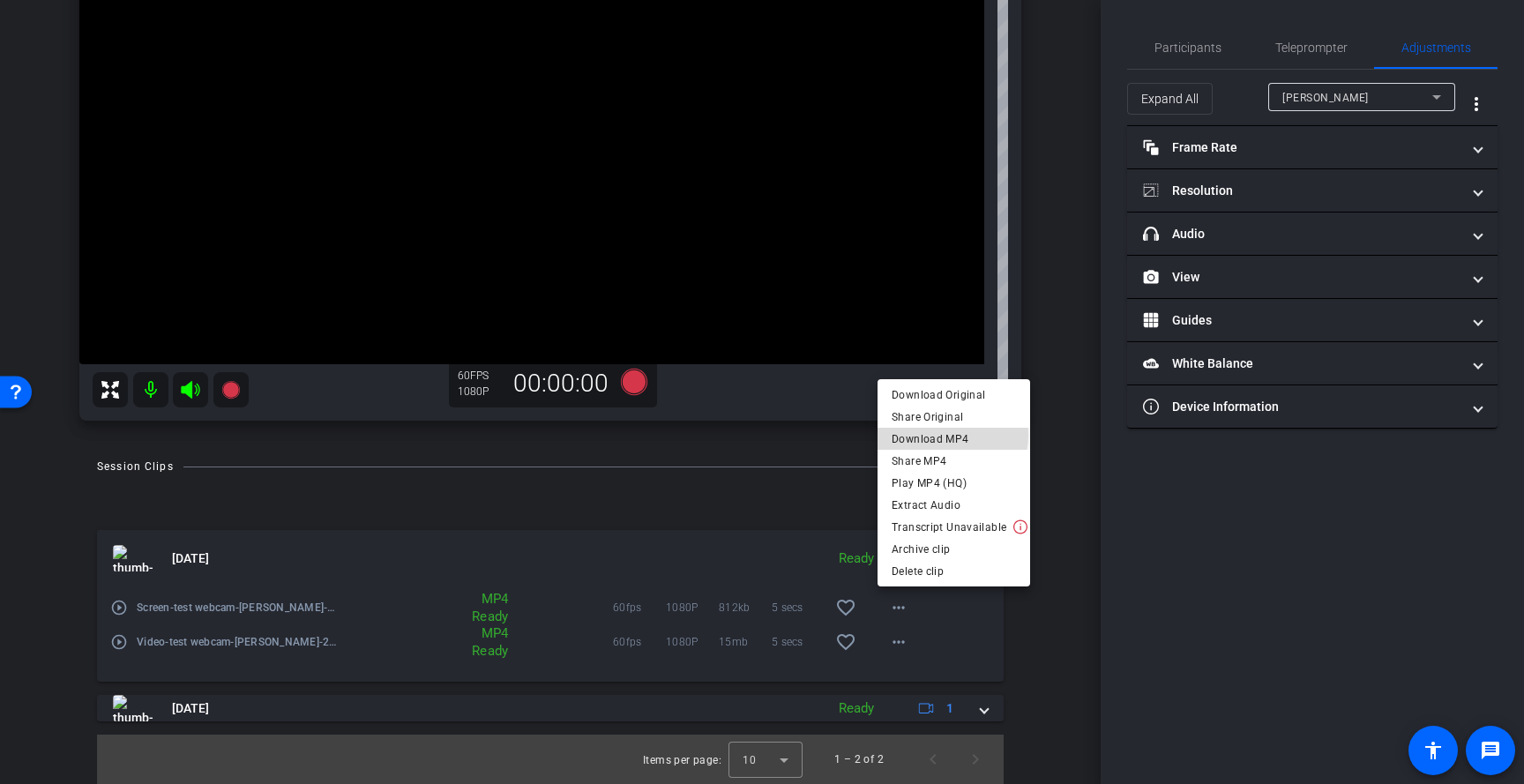
click at [944, 435] on span "Download MP4" at bounding box center [953, 439] width 124 height 21
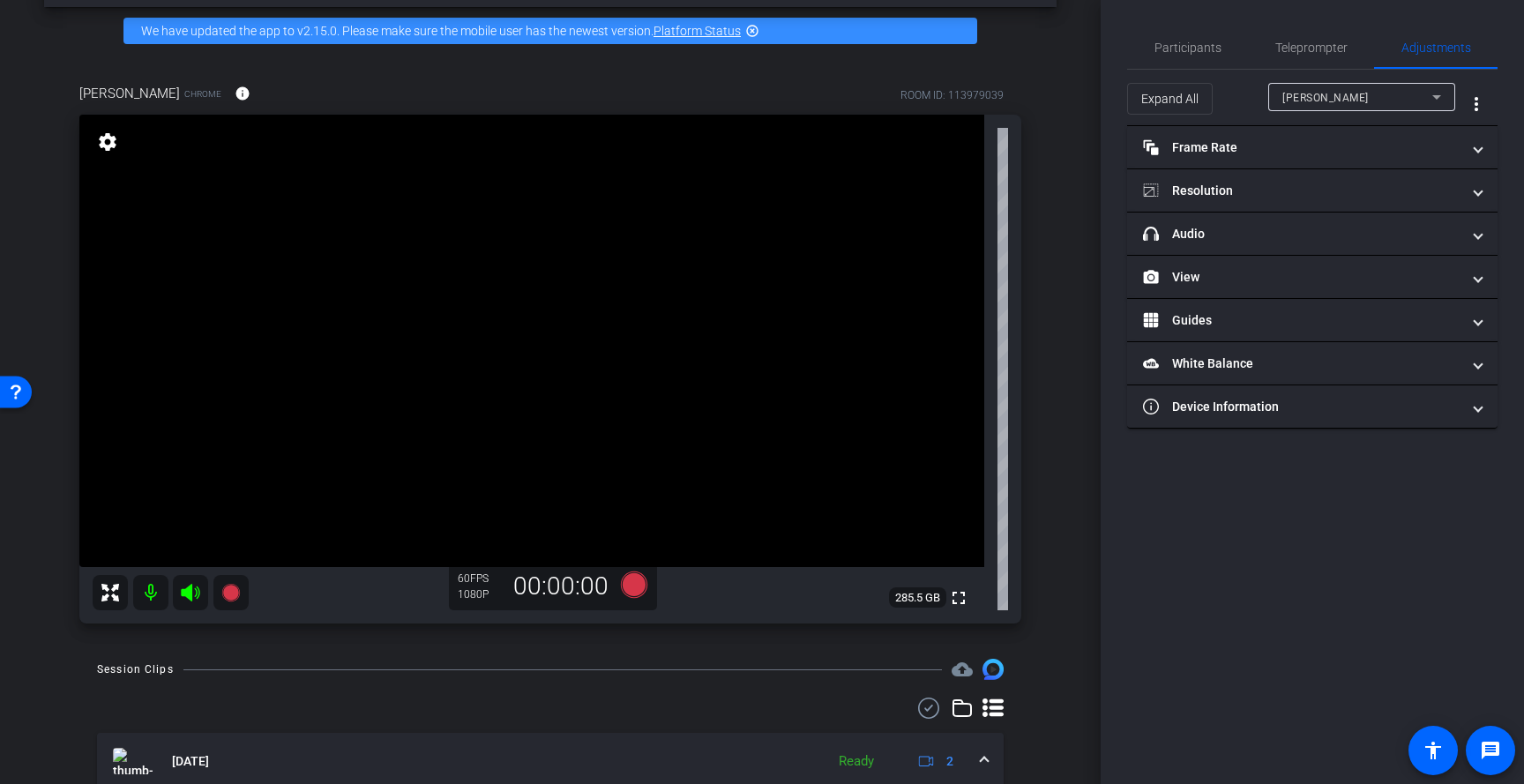
scroll to position [0, 0]
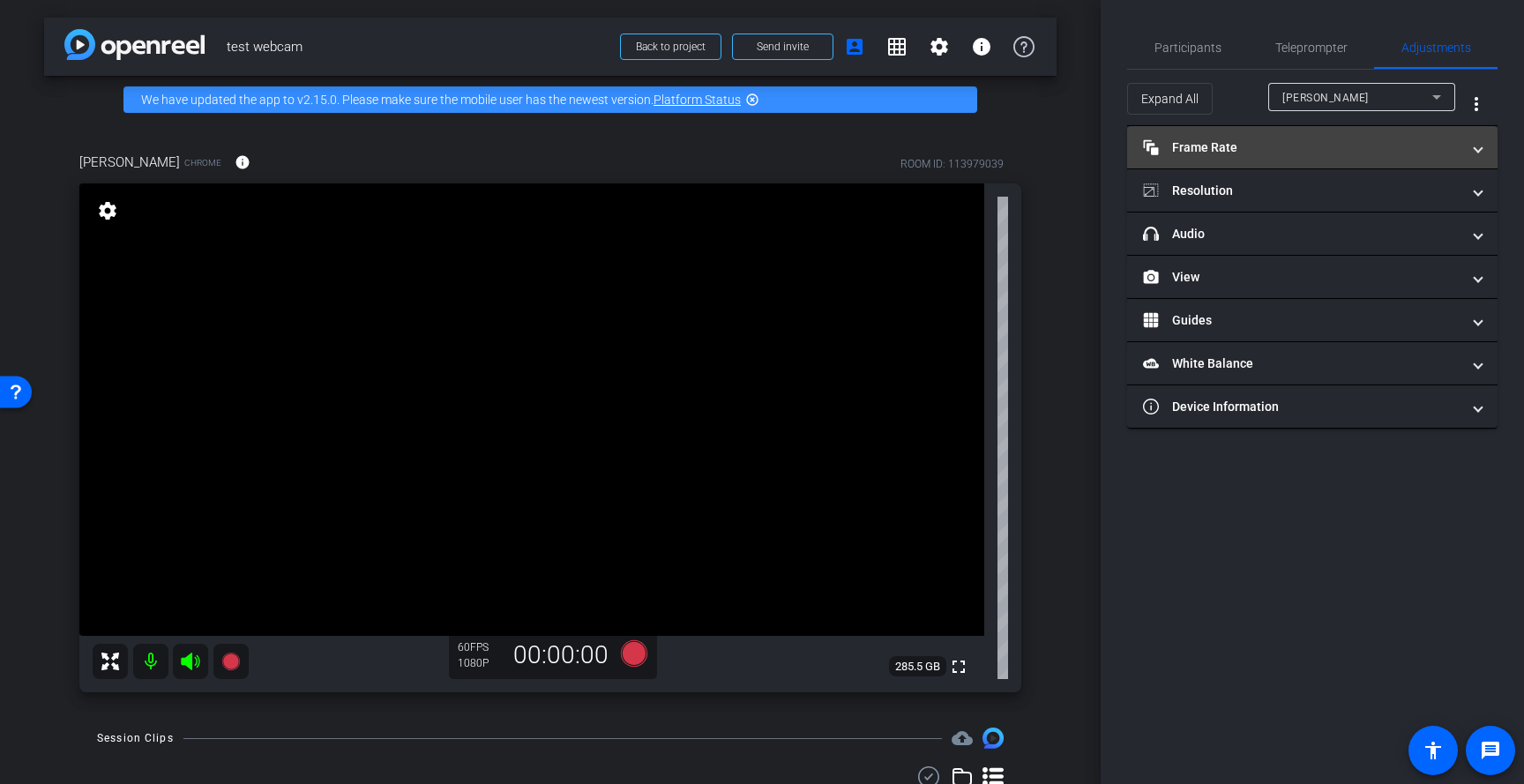
click at [1280, 149] on mat-panel-title "Frame Rate Frame Rate" at bounding box center [1301, 148] width 317 height 18
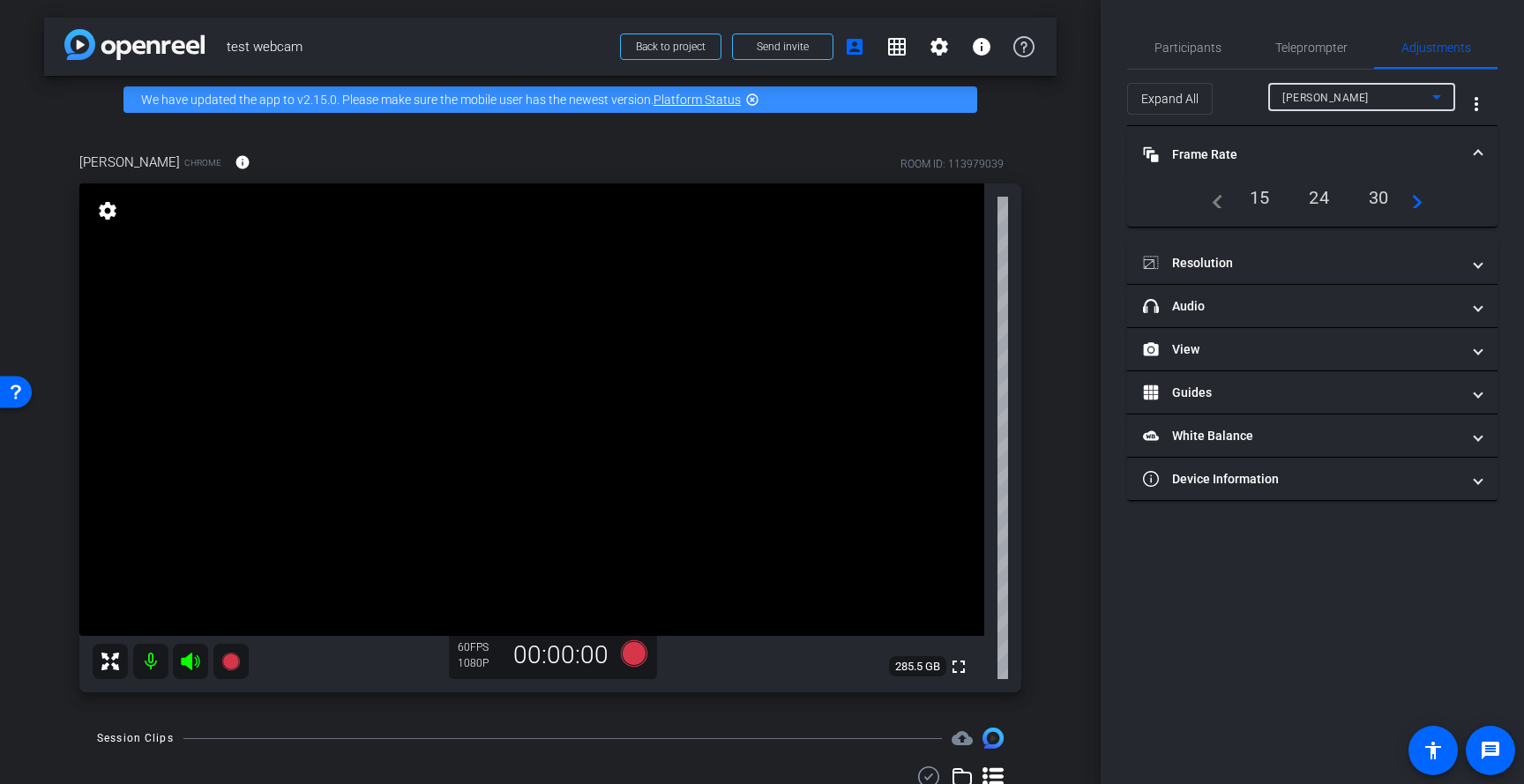
click at [1341, 98] on div "[PERSON_NAME]" at bounding box center [1356, 97] width 150 height 22
click at [1323, 128] on mat-option "[PERSON_NAME]" at bounding box center [1362, 131] width 187 height 28
click at [1349, 89] on div "[PERSON_NAME]" at bounding box center [1356, 97] width 150 height 22
click at [1319, 51] on div at bounding box center [762, 392] width 1524 height 784
click at [1320, 46] on span "Teleprompter" at bounding box center [1311, 47] width 72 height 13
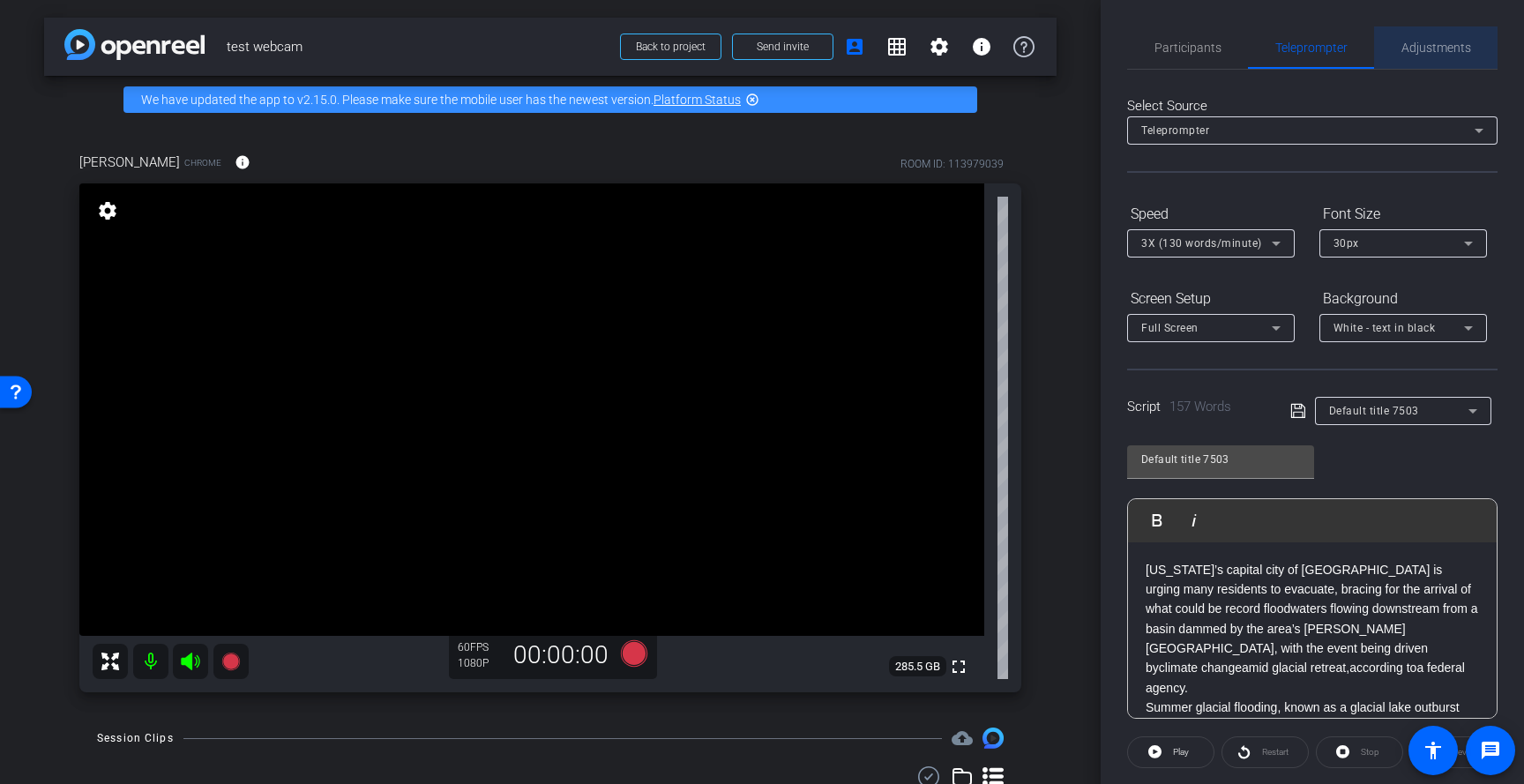
click at [1430, 56] on span "Adjustments" at bounding box center [1436, 47] width 69 height 42
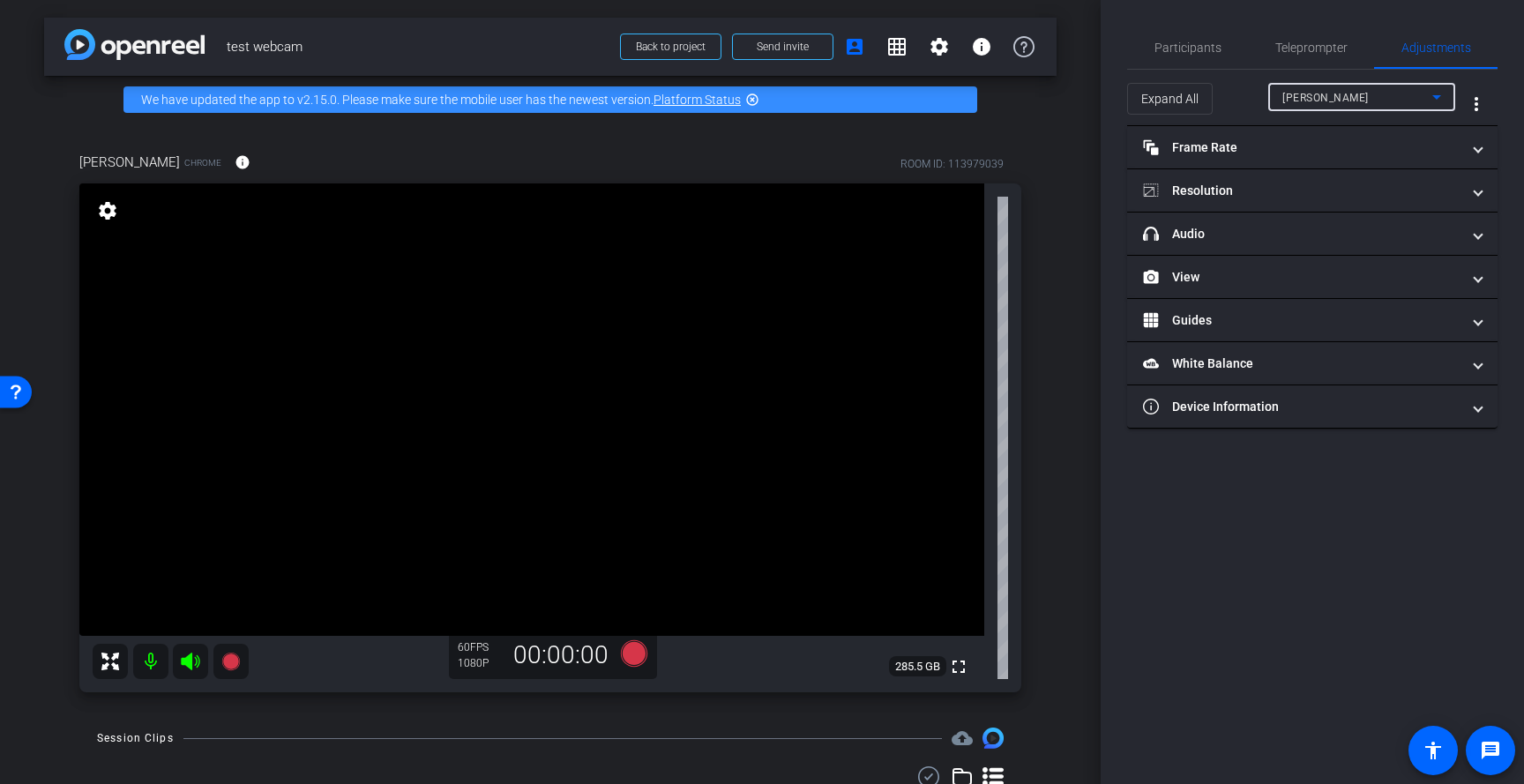
click at [1354, 99] on div "[PERSON_NAME]" at bounding box center [1356, 97] width 150 height 22
click at [1330, 140] on mat-option "[PERSON_NAME]" at bounding box center [1362, 131] width 187 height 28
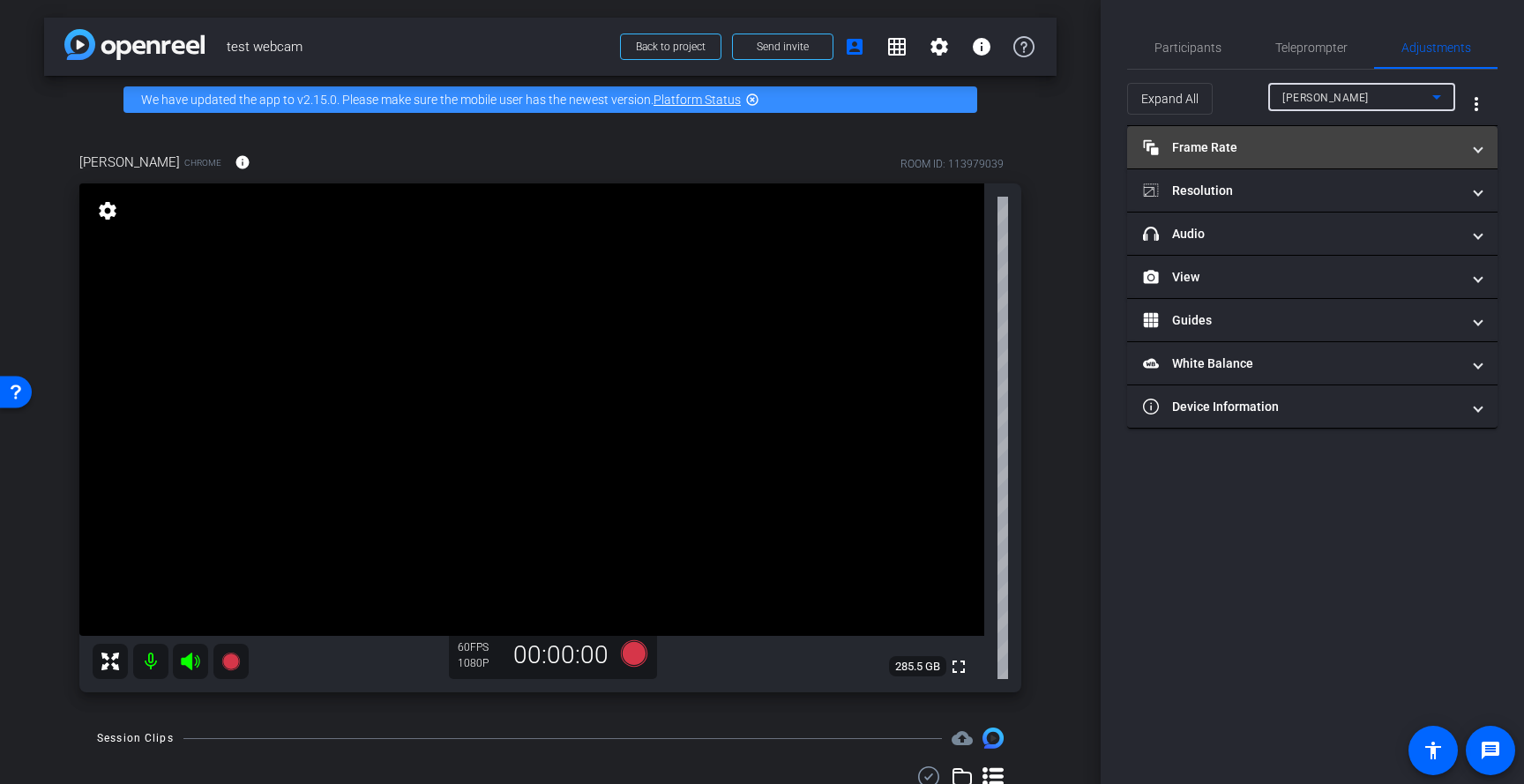
click at [1276, 153] on mat-panel-title "Frame Rate Frame Rate" at bounding box center [1301, 148] width 317 height 18
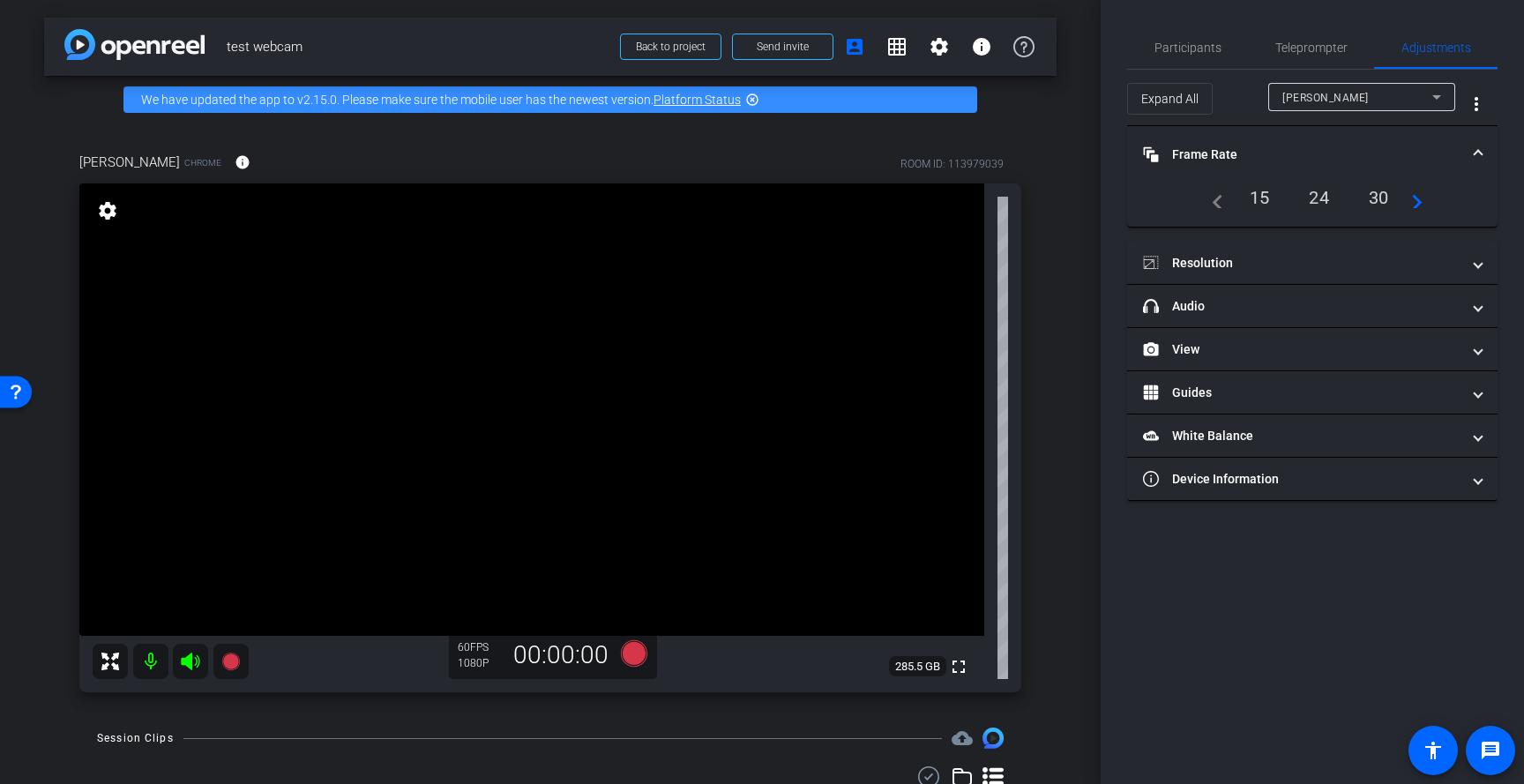
click at [1404, 200] on mat-icon "navigate_next" at bounding box center [1412, 198] width 21 height 21
click at [1428, 205] on div "navigate_before 24 30 60 navigate_next" at bounding box center [1312, 199] width 328 height 34
click at [1423, 205] on mat-icon "navigate_next" at bounding box center [1415, 200] width 21 height 21
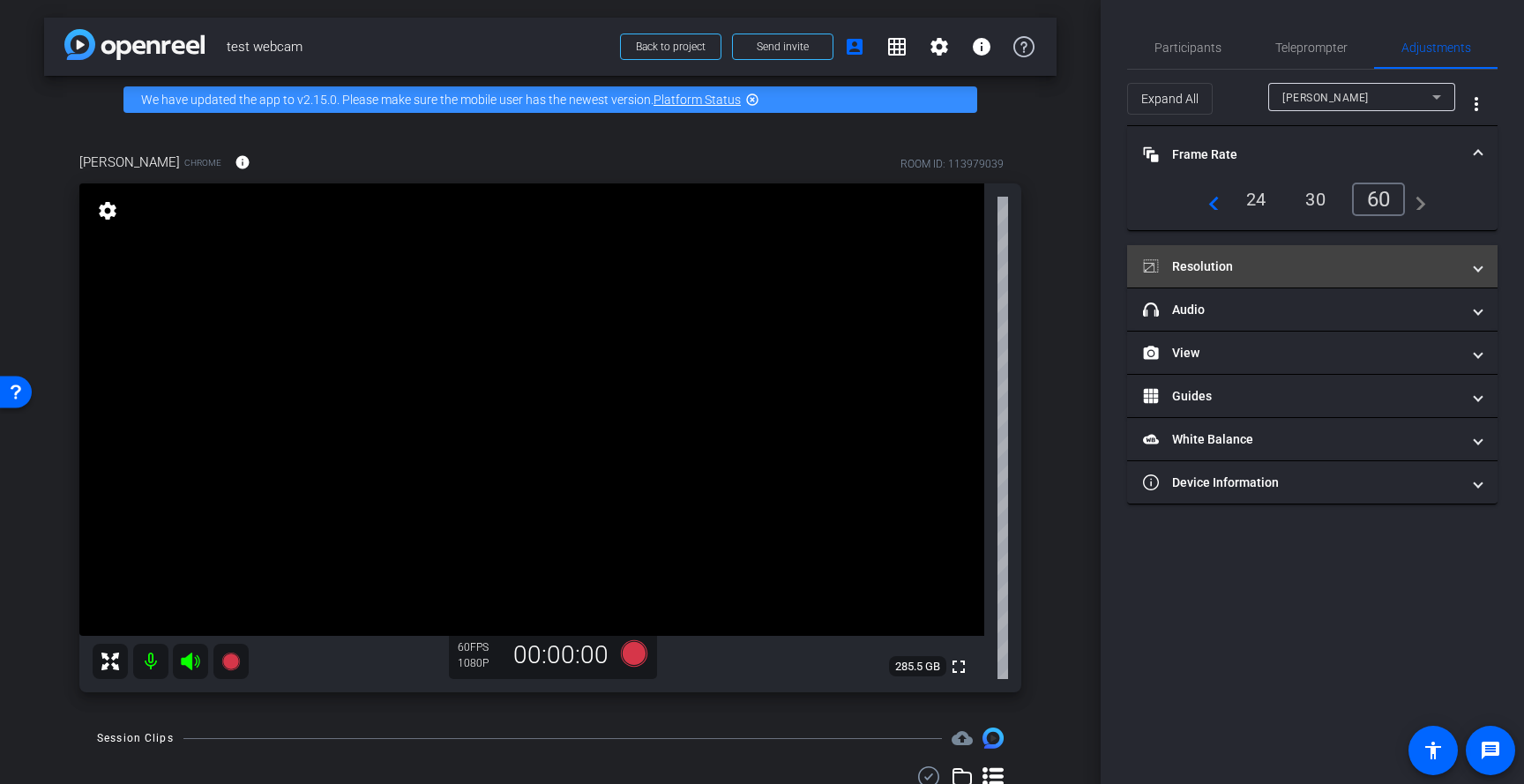
click at [1349, 275] on mat-panel-title "Resolution" at bounding box center [1301, 266] width 317 height 18
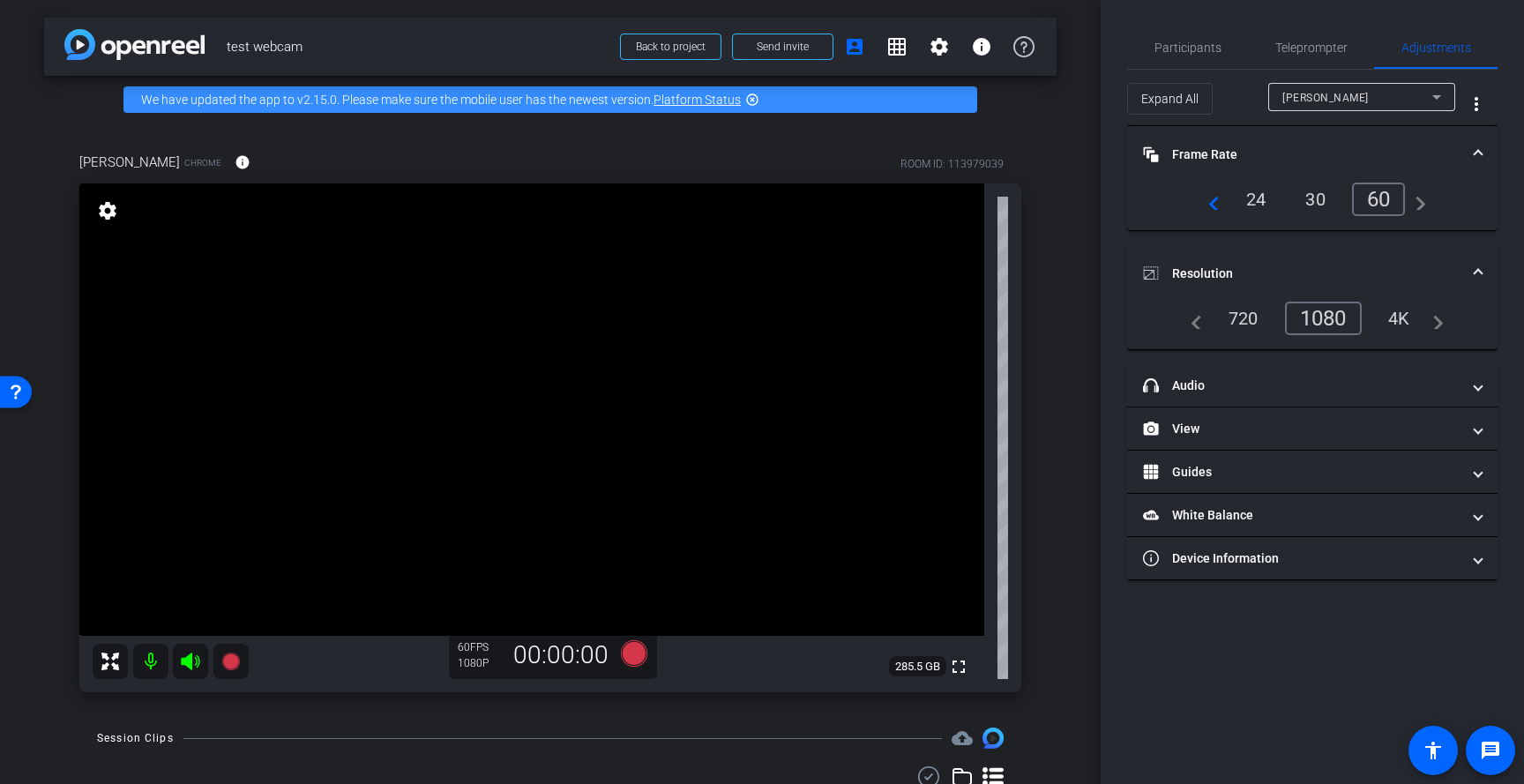
click at [1405, 318] on div "4K" at bounding box center [1399, 317] width 48 height 30
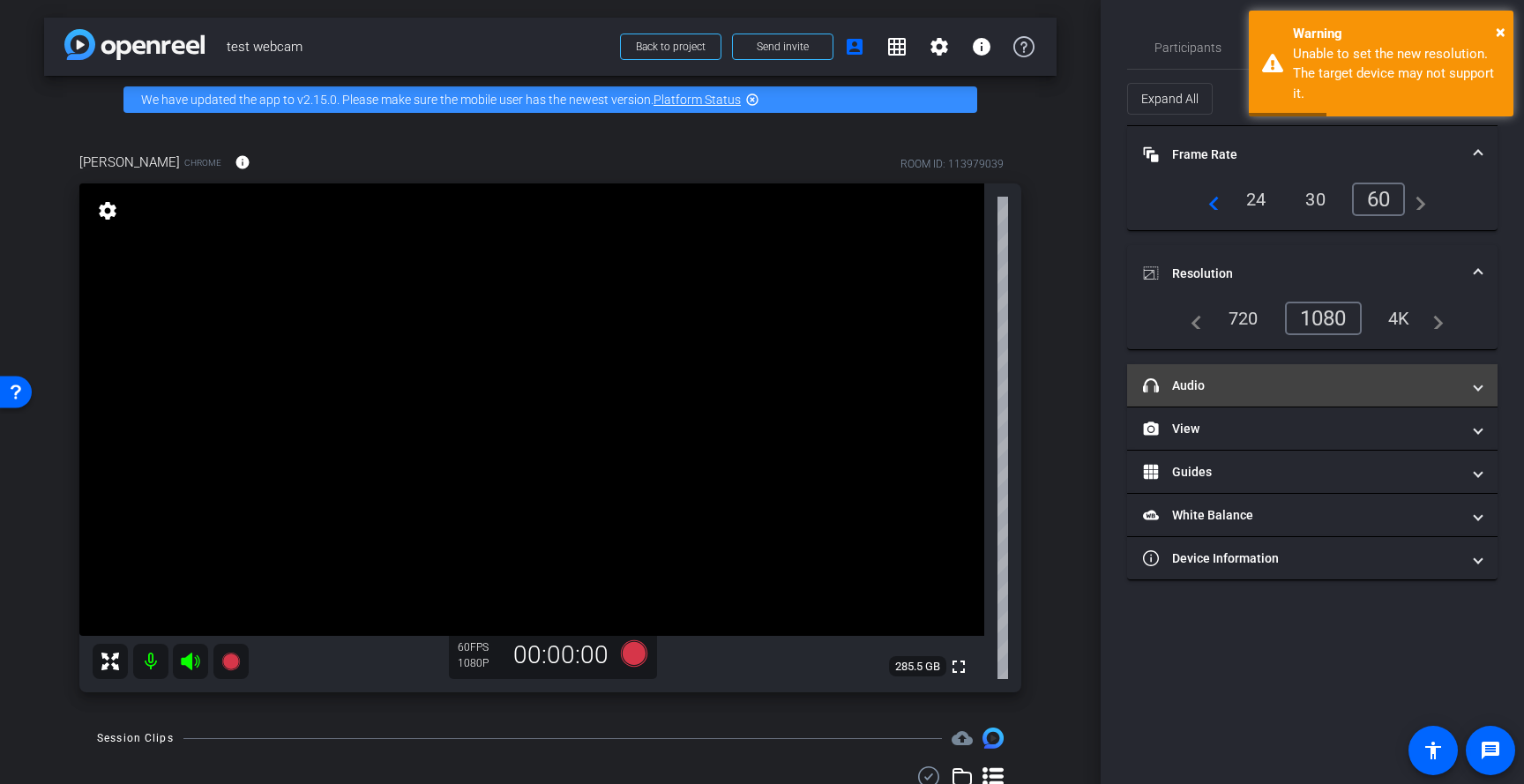
click at [1299, 380] on mat-panel-title "headphone icon Audio" at bounding box center [1301, 385] width 317 height 18
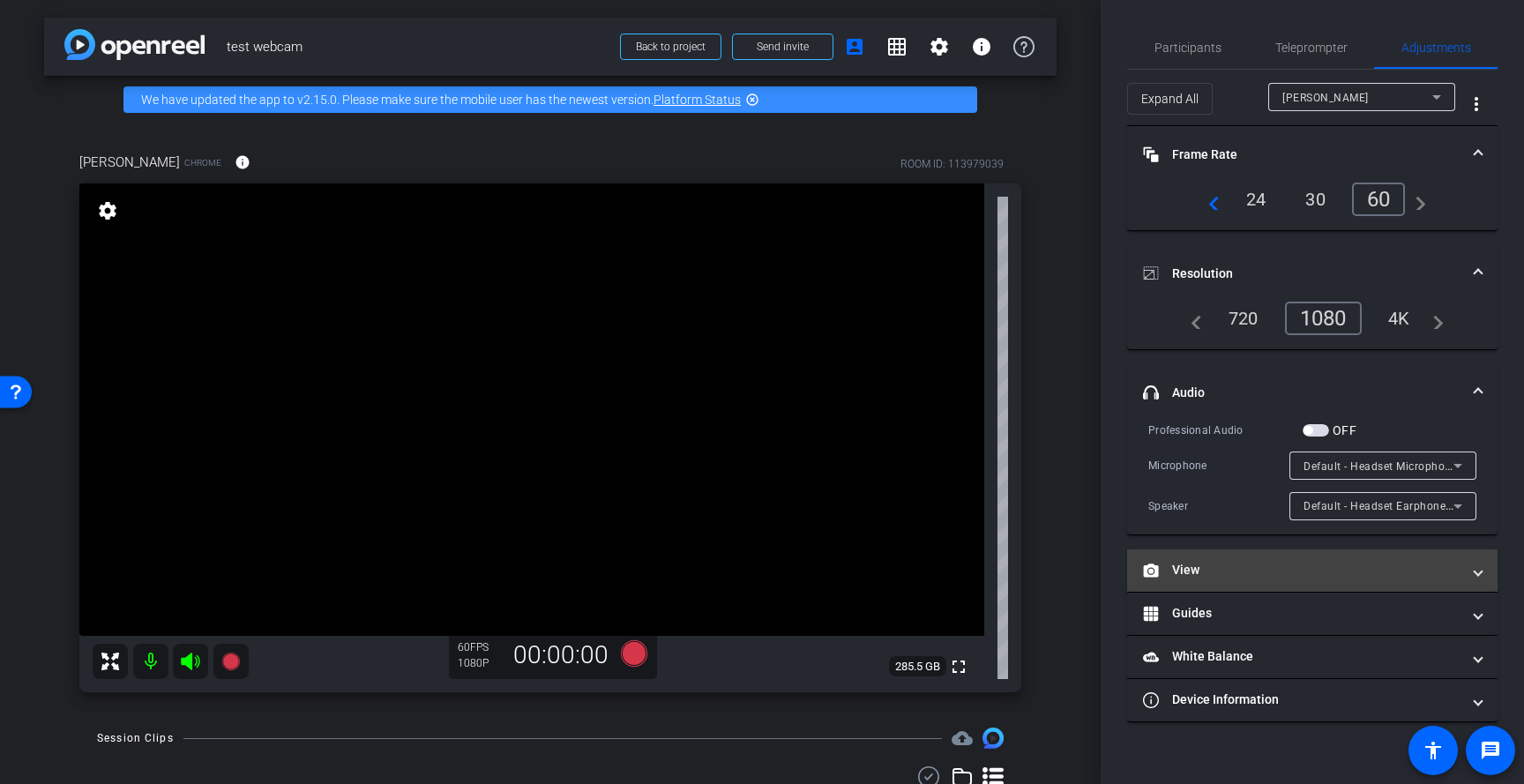
click at [1242, 558] on mat-expansion-panel-header "View" at bounding box center [1312, 571] width 370 height 42
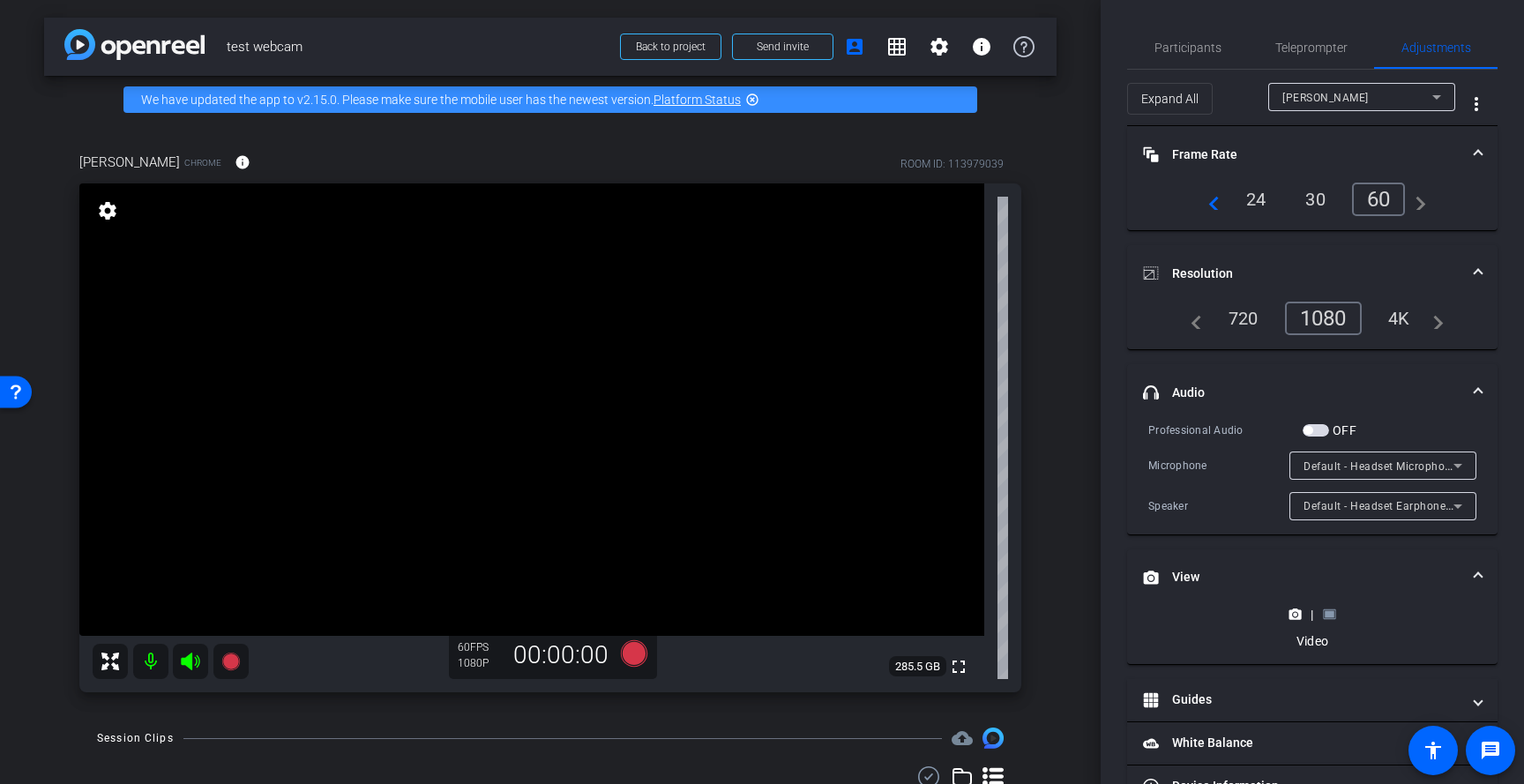
scroll to position [50, 0]
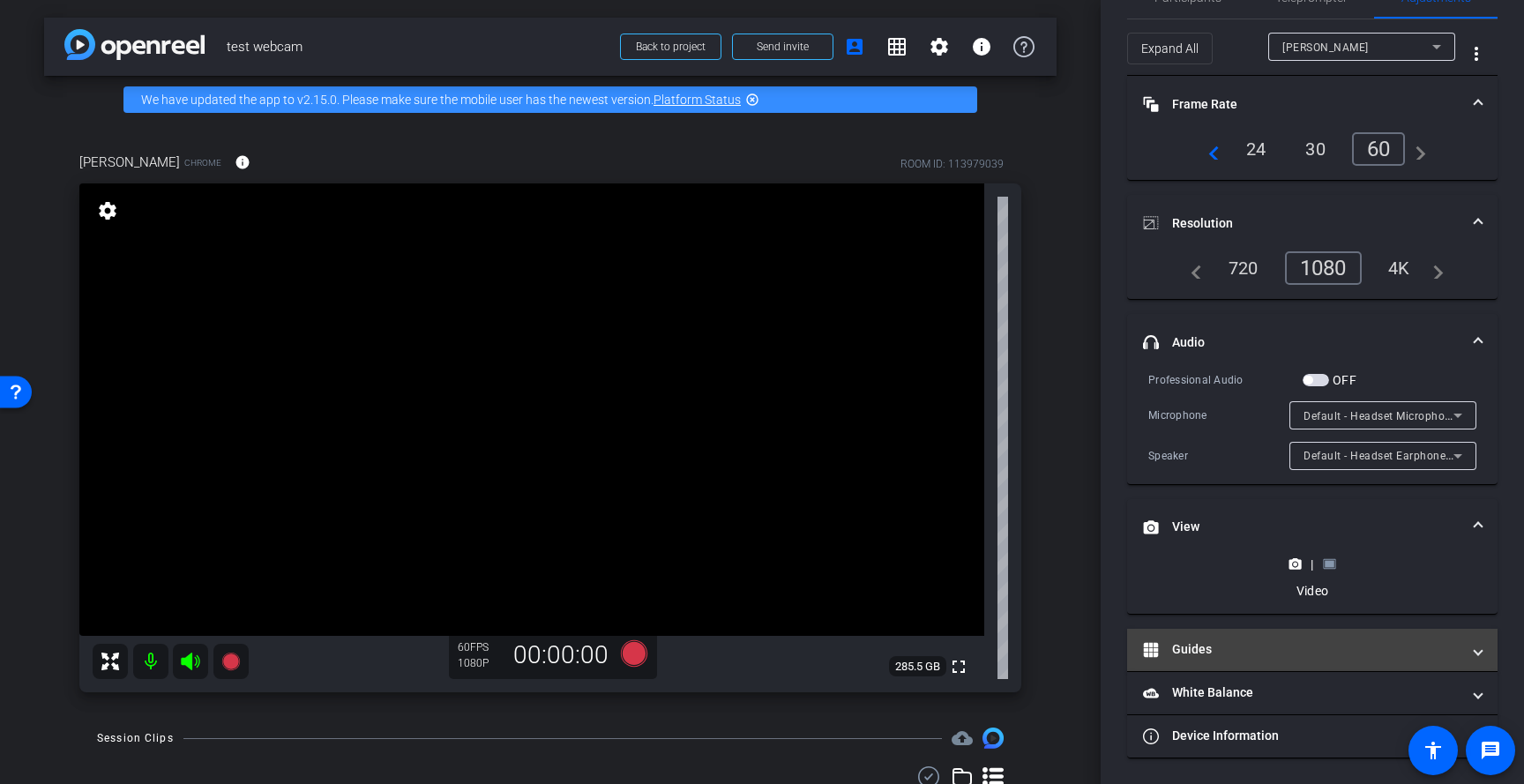
click at [1257, 659] on mat-expansion-panel-header "Guides" at bounding box center [1312, 650] width 370 height 42
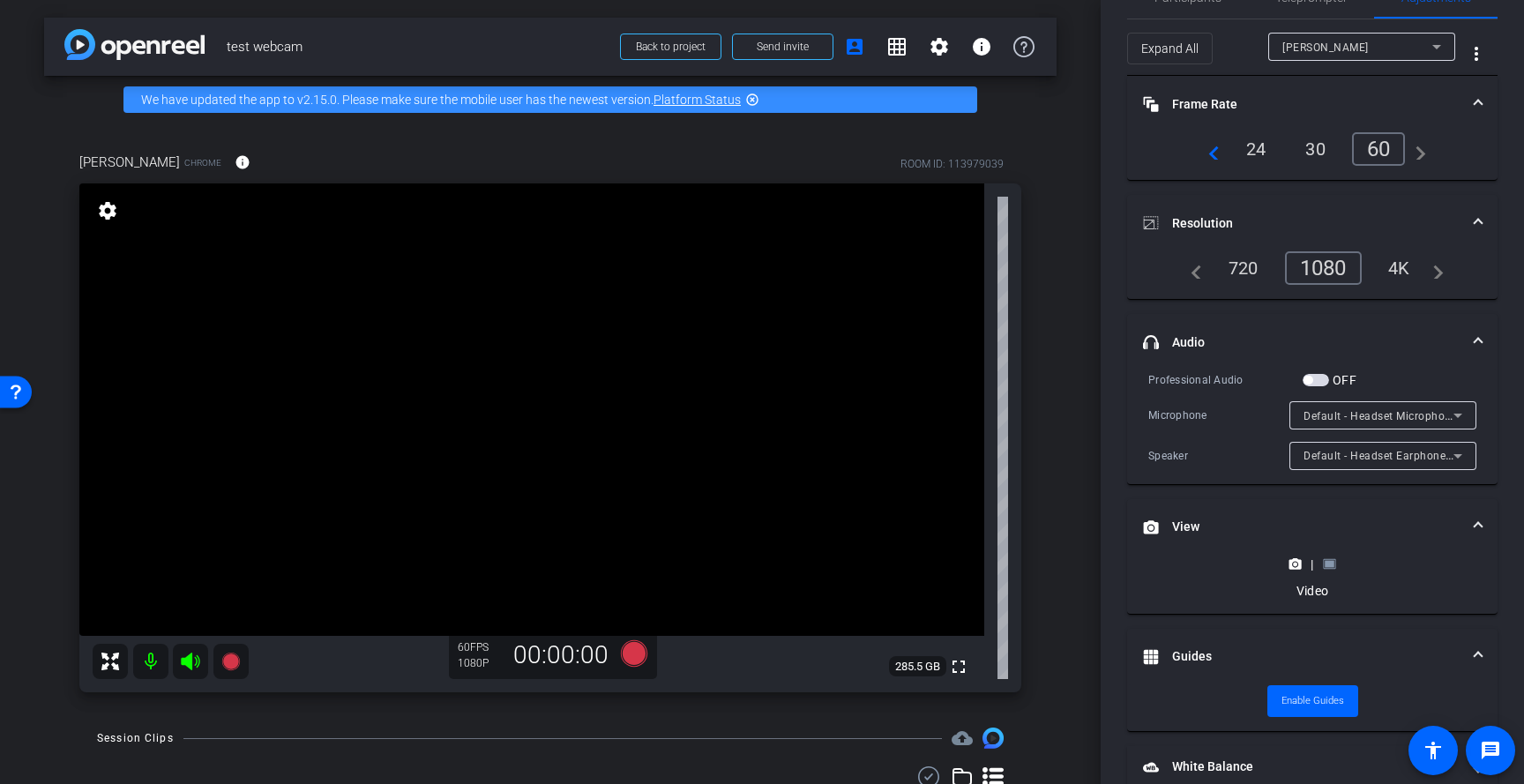
scroll to position [124, 0]
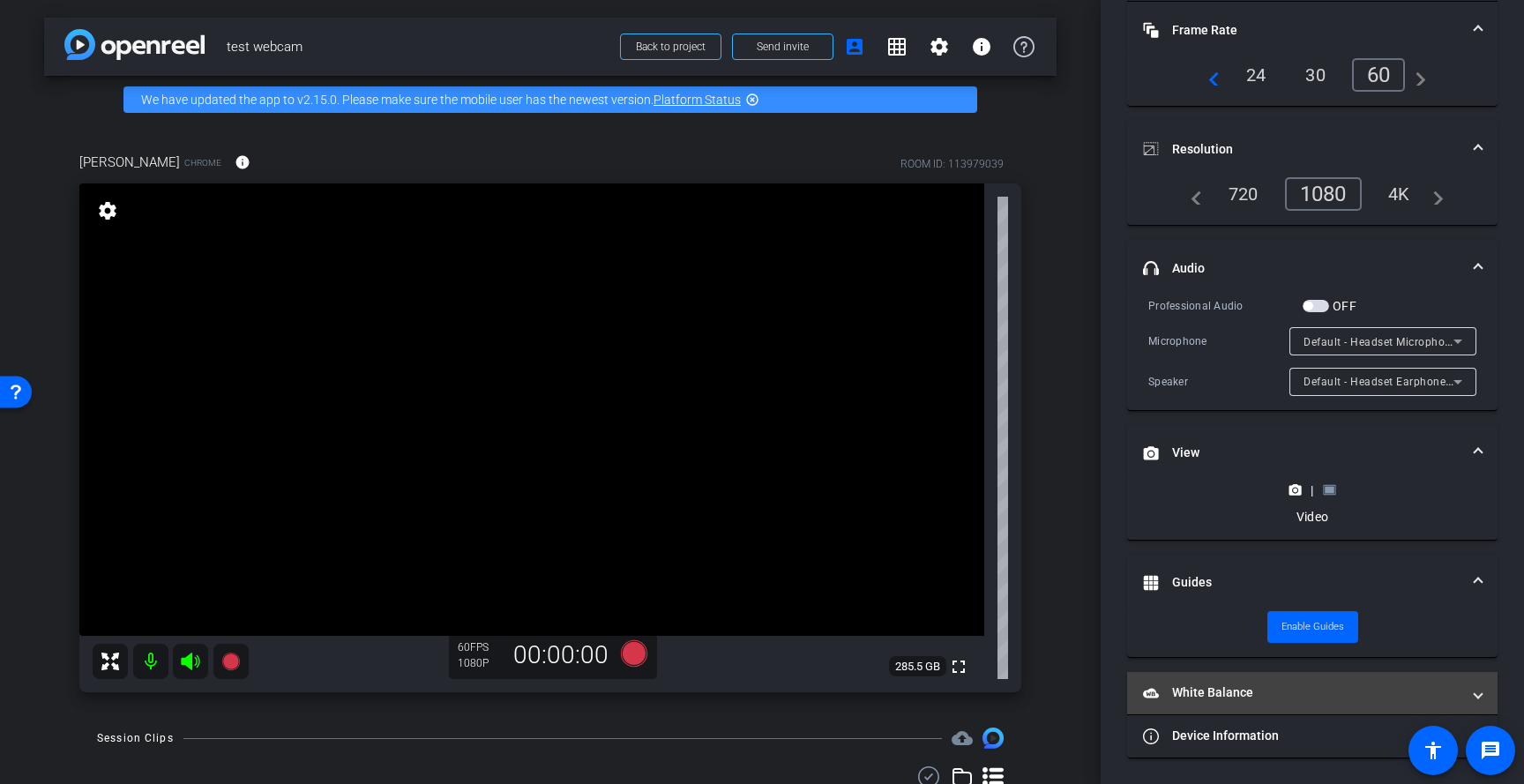
click at [1264, 681] on mat-expansion-panel-header "White Balance White Balance" at bounding box center [1312, 693] width 370 height 42
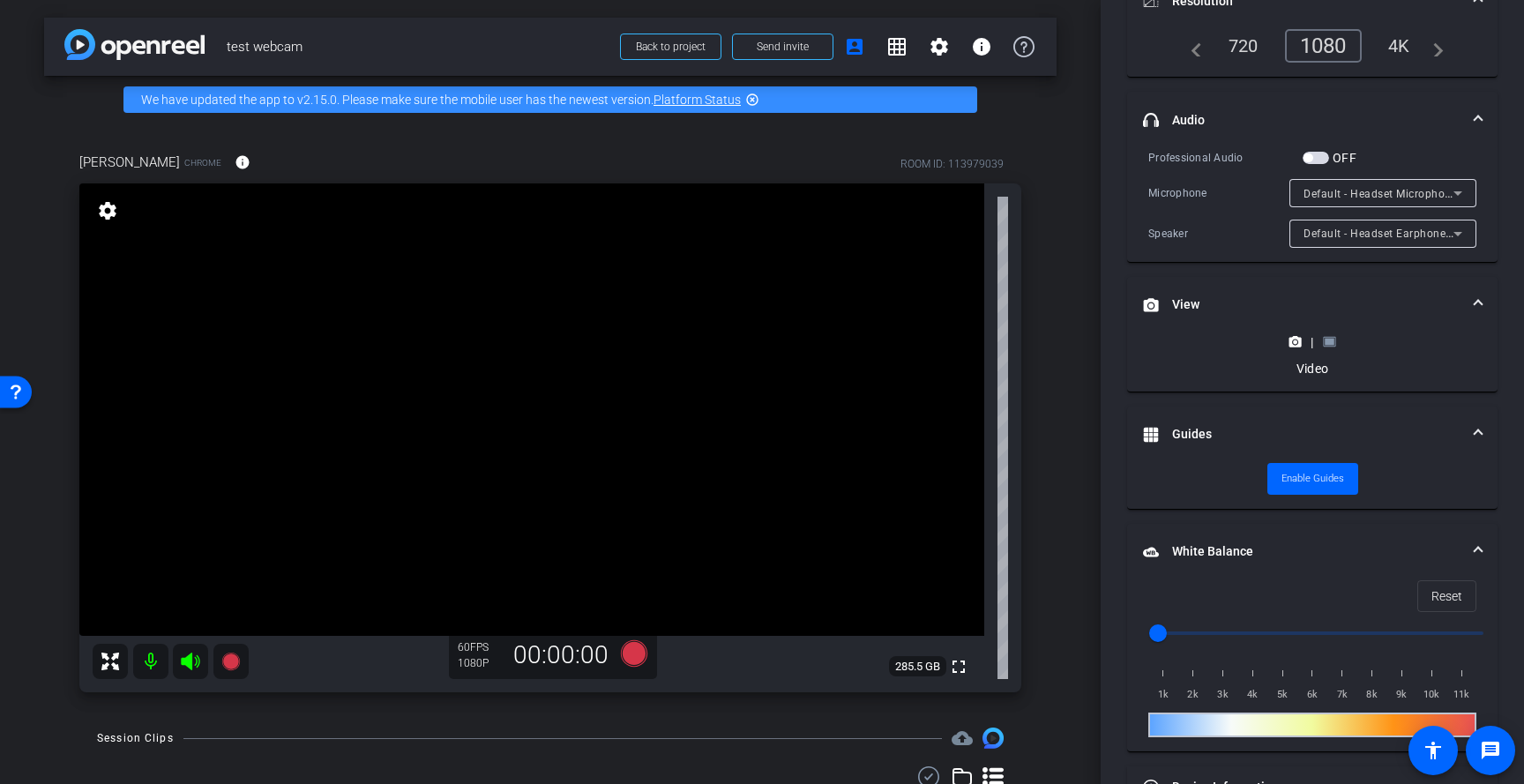
scroll to position [323, 0]
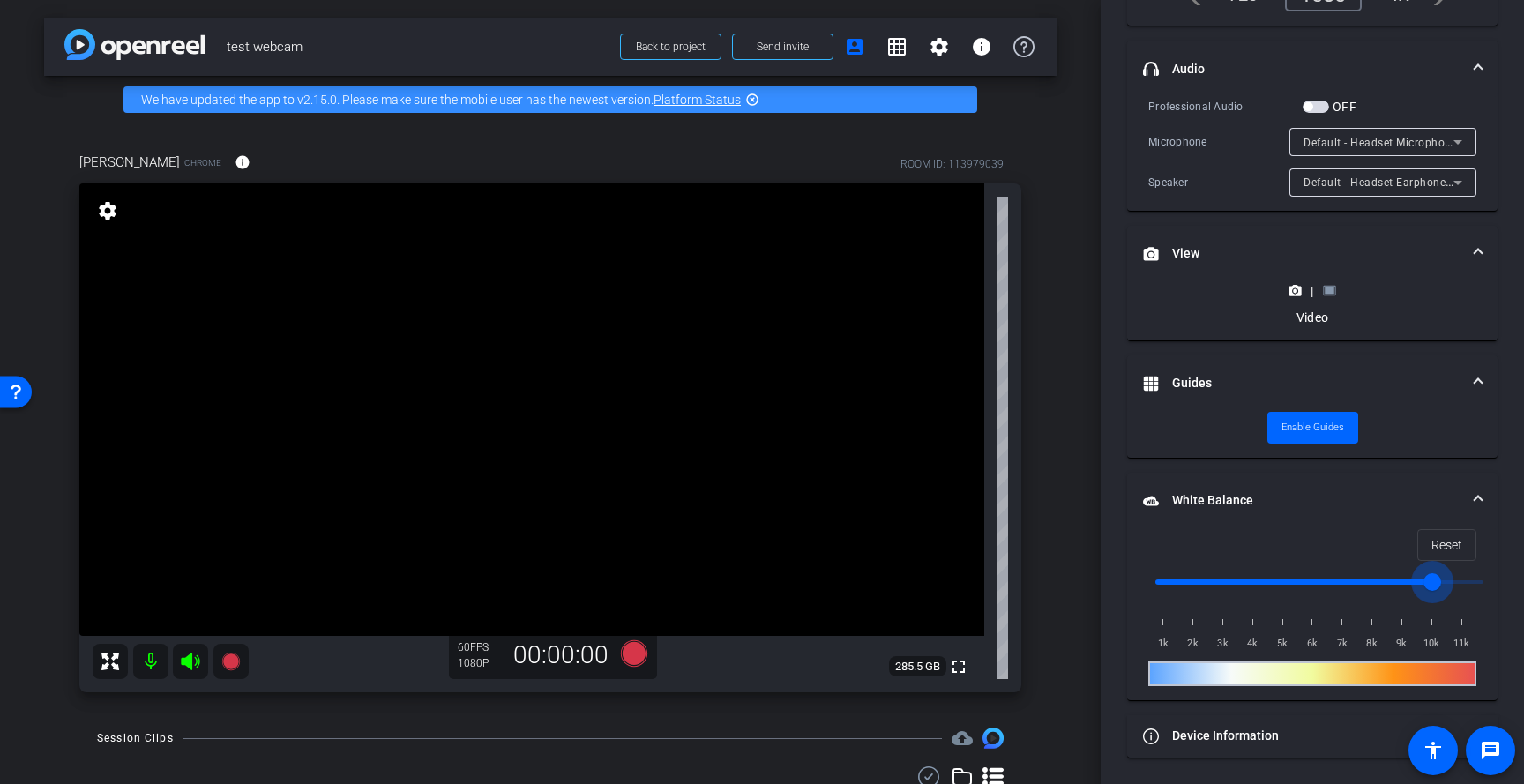
drag, startPoint x: 1166, startPoint y: 584, endPoint x: 1429, endPoint y: 579, distance: 263.0
click at [1429, 579] on input "range" at bounding box center [1319, 581] width 365 height 39
type input "1000"
click at [1347, 495] on mat-panel-title "White Balance White Balance" at bounding box center [1301, 500] width 317 height 18
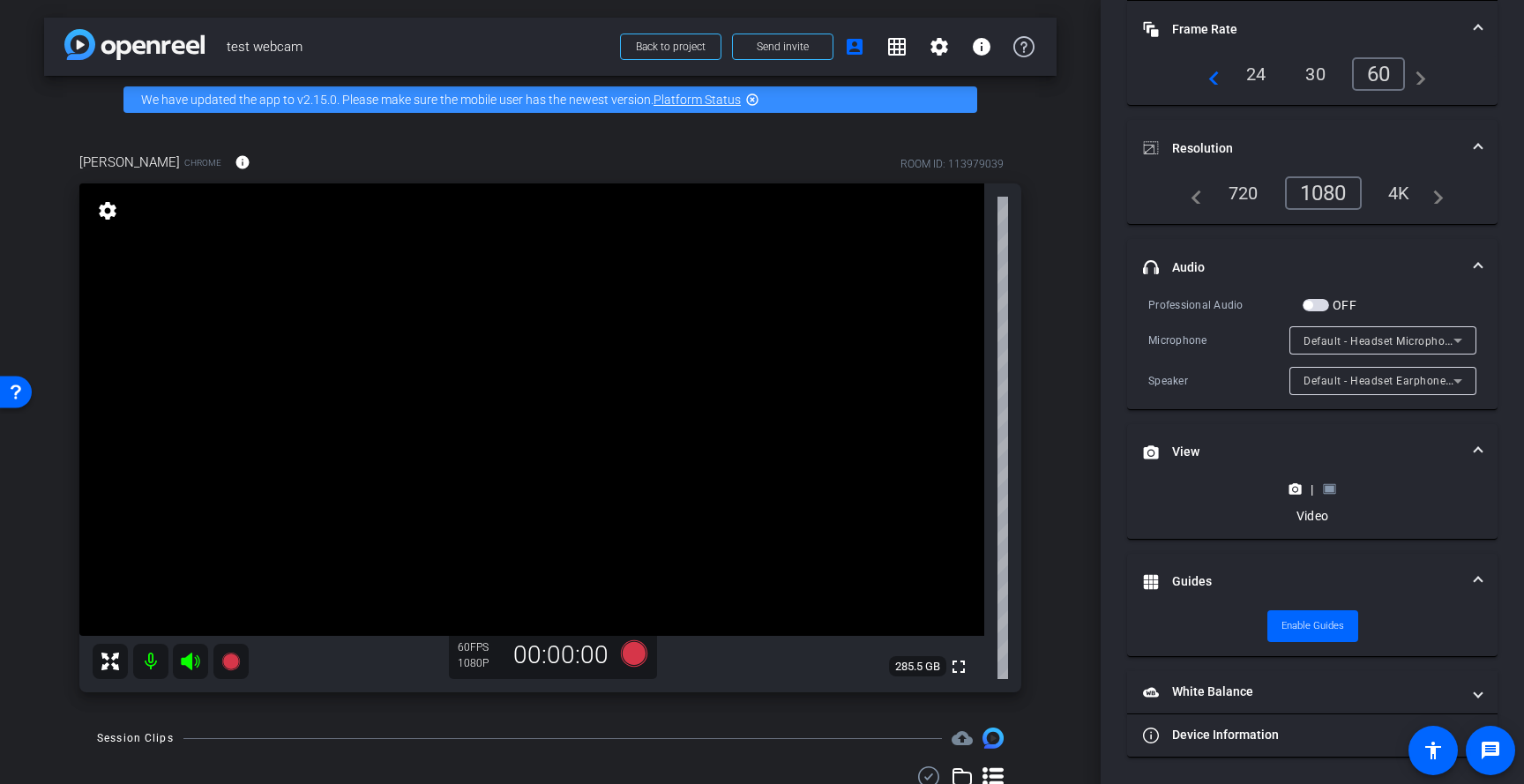
scroll to position [124, 0]
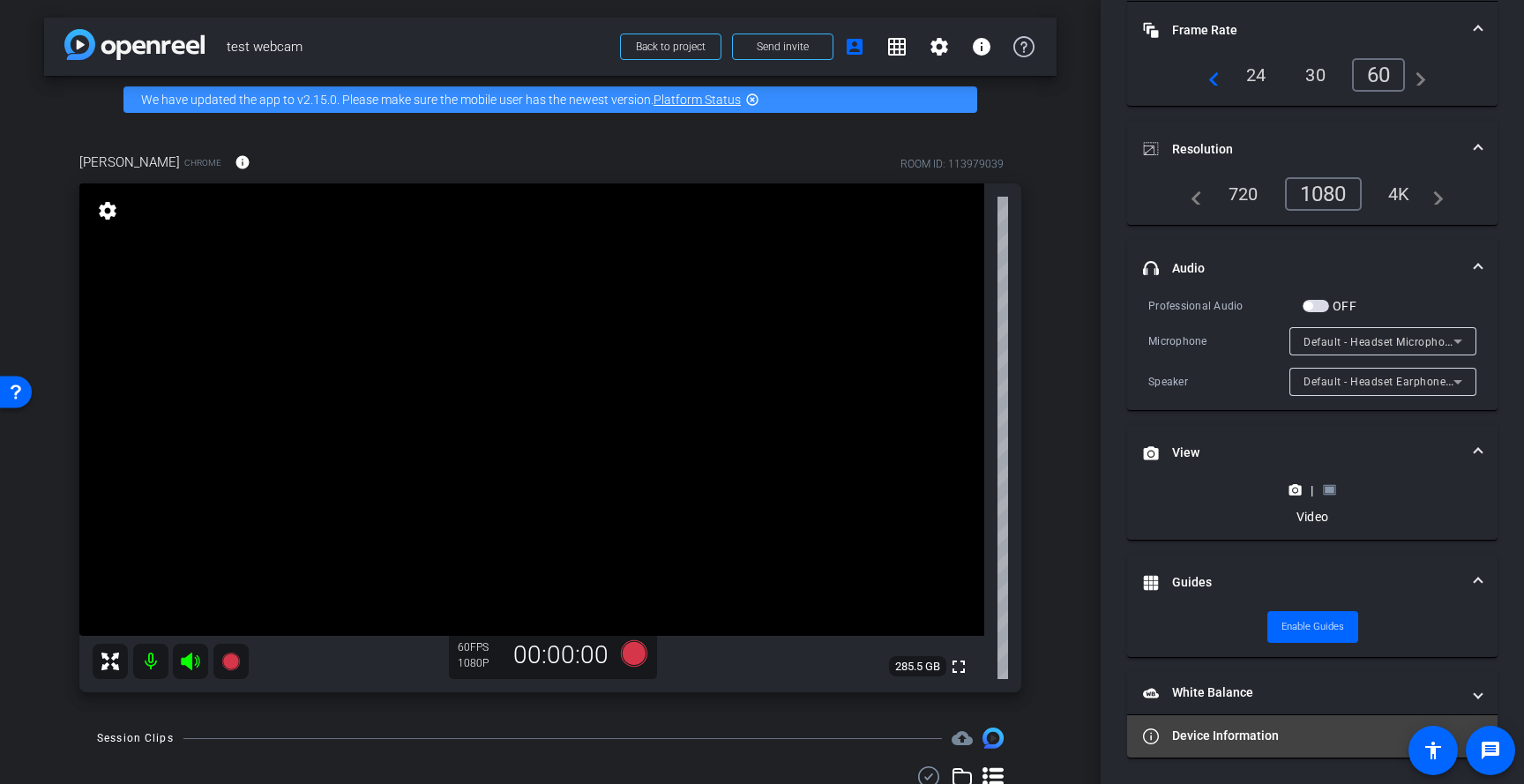
click at [1225, 739] on mat-panel-title "Device Information" at bounding box center [1301, 735] width 317 height 18
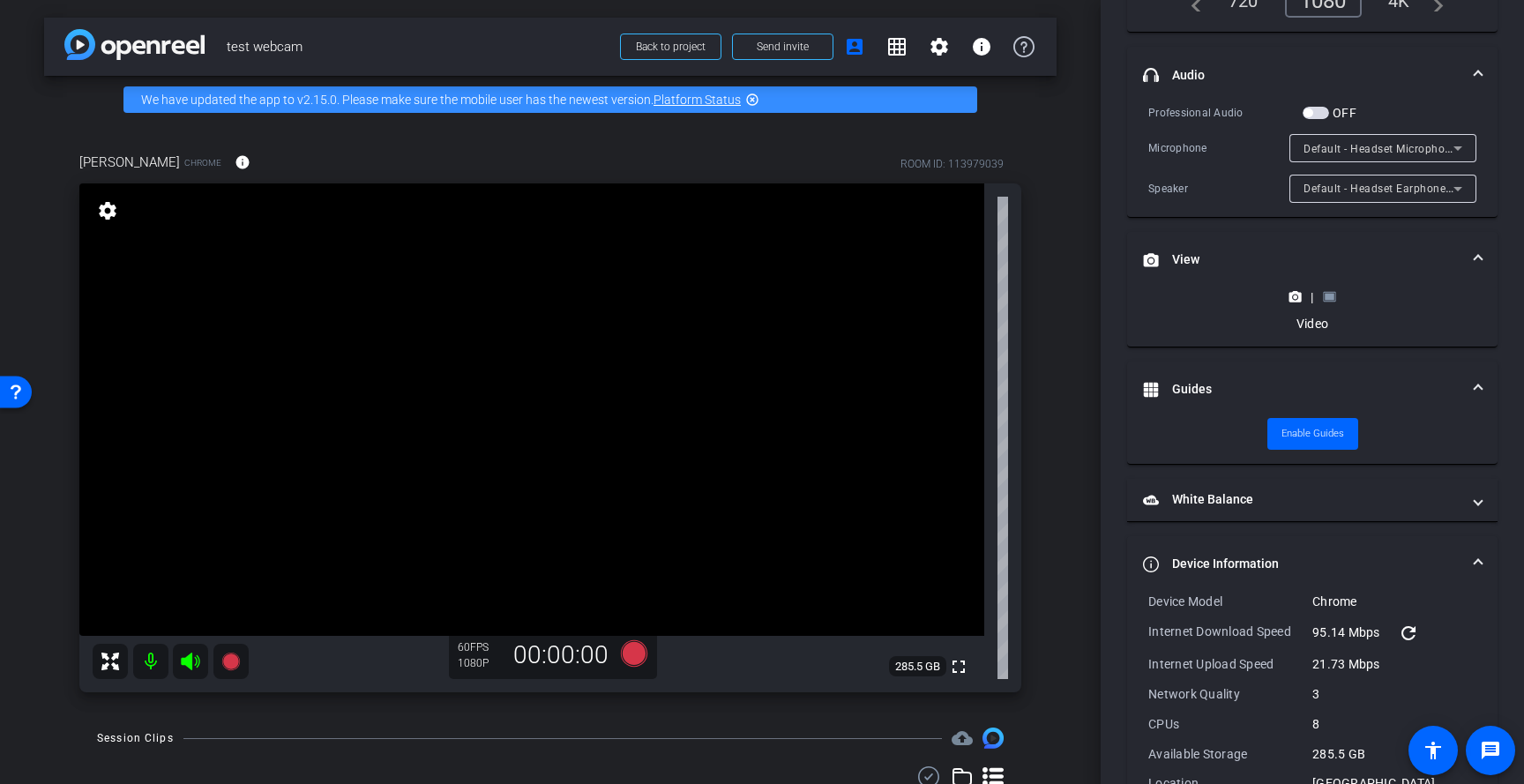
scroll to position [395, 0]
